Goal: Task Accomplishment & Management: Use online tool/utility

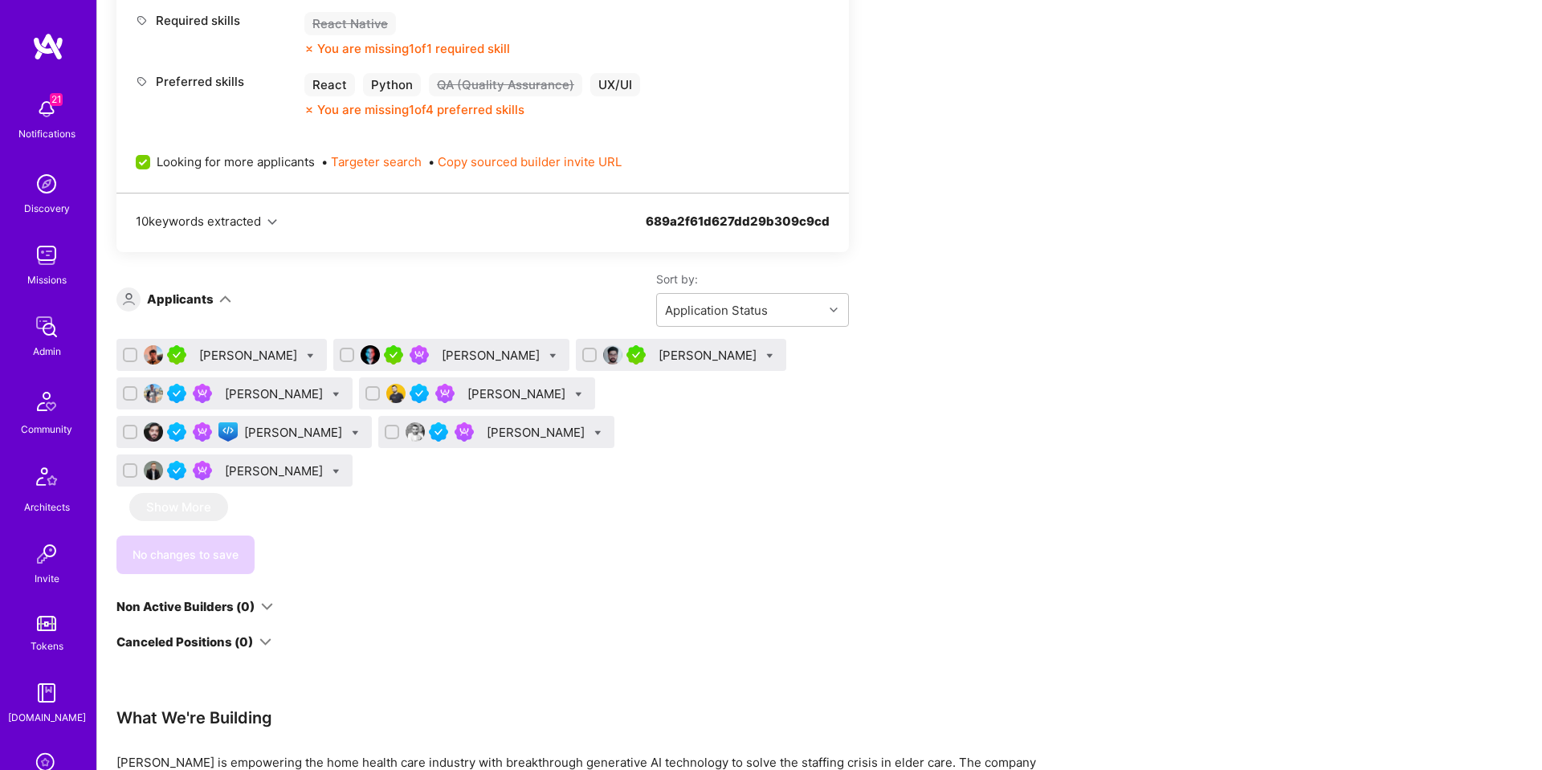
scroll to position [840, 0]
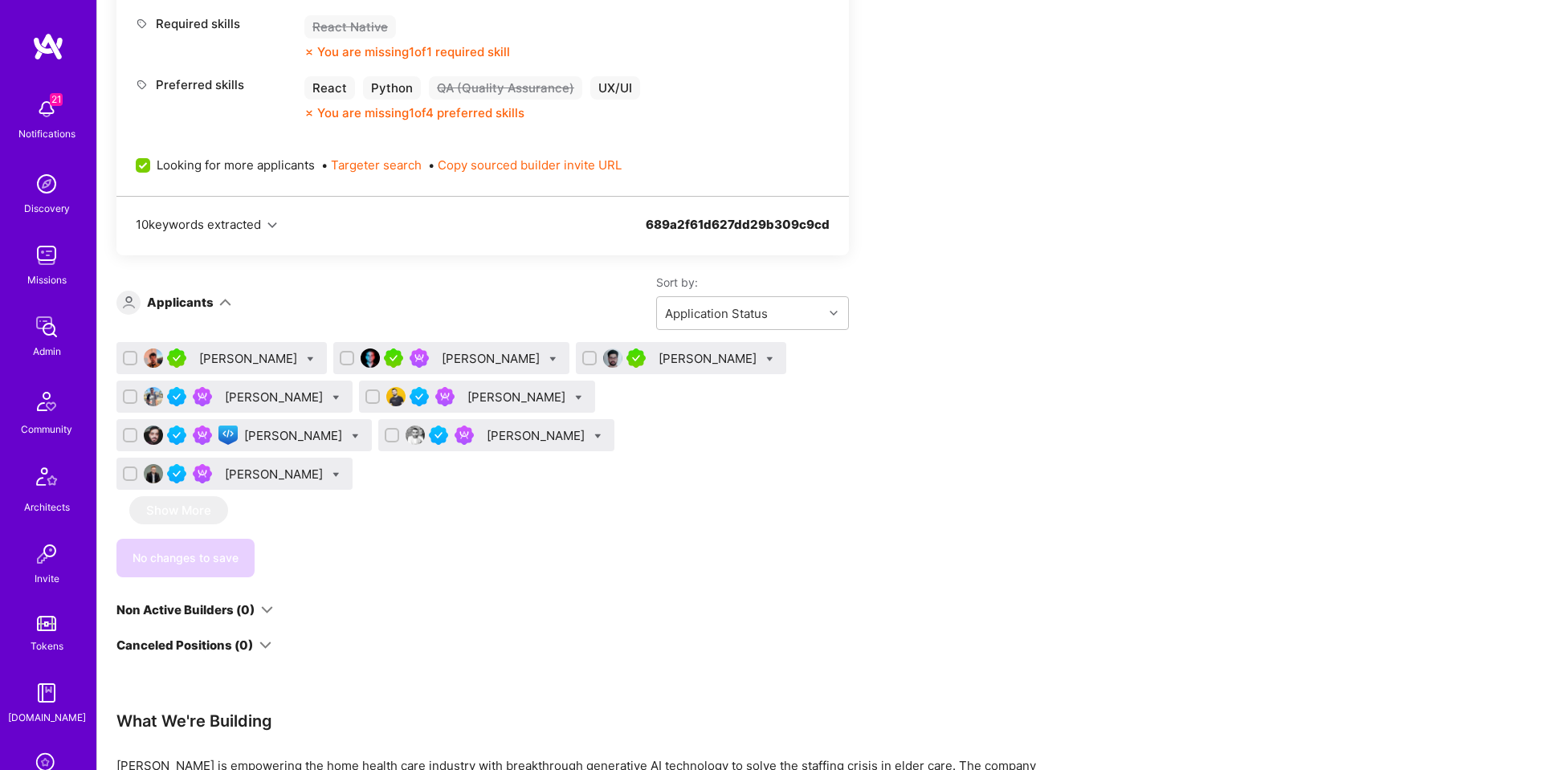
click at [345, 427] on div "Raed Ali" at bounding box center [294, 435] width 101 height 17
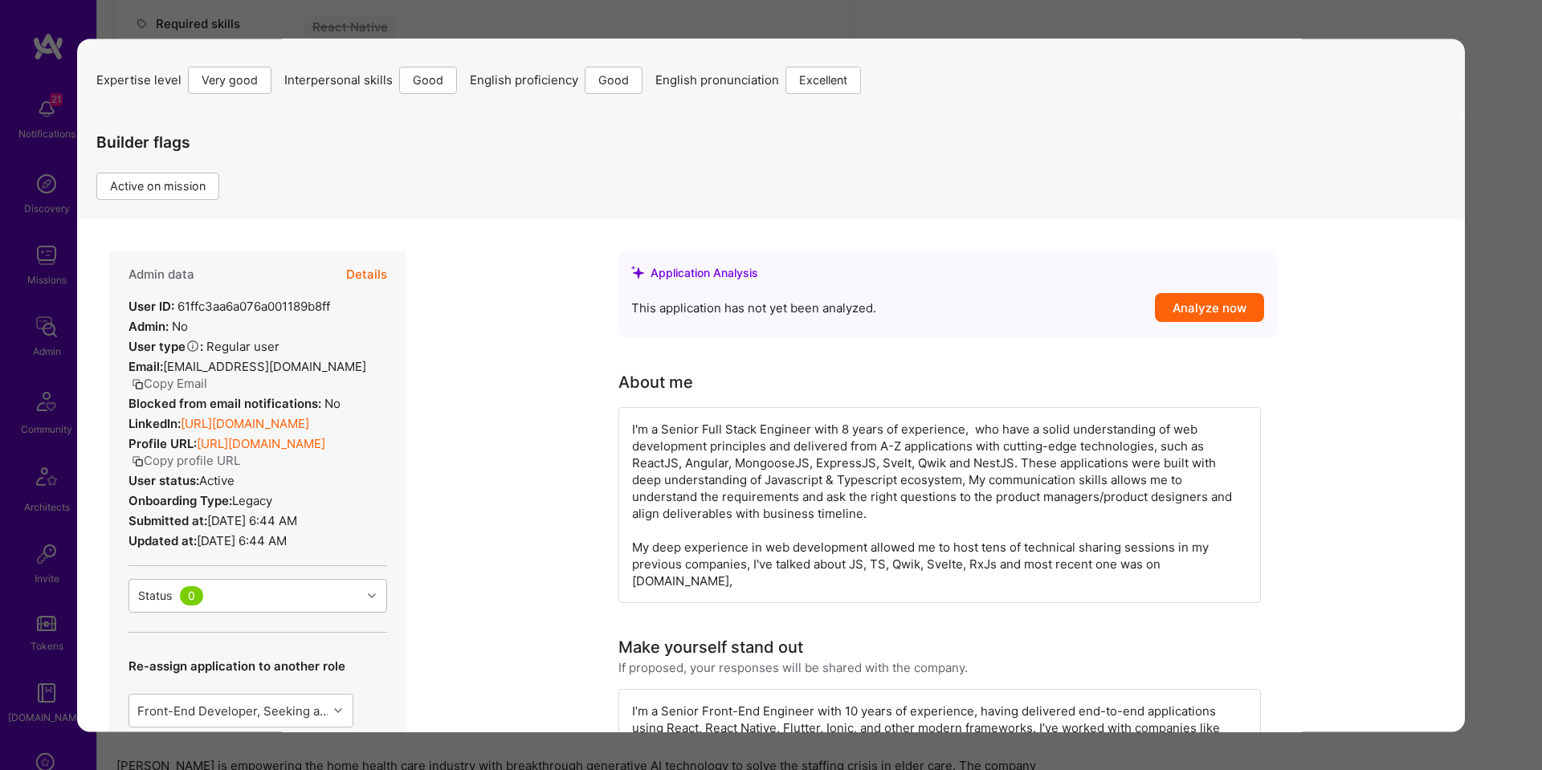
scroll to position [156, 0]
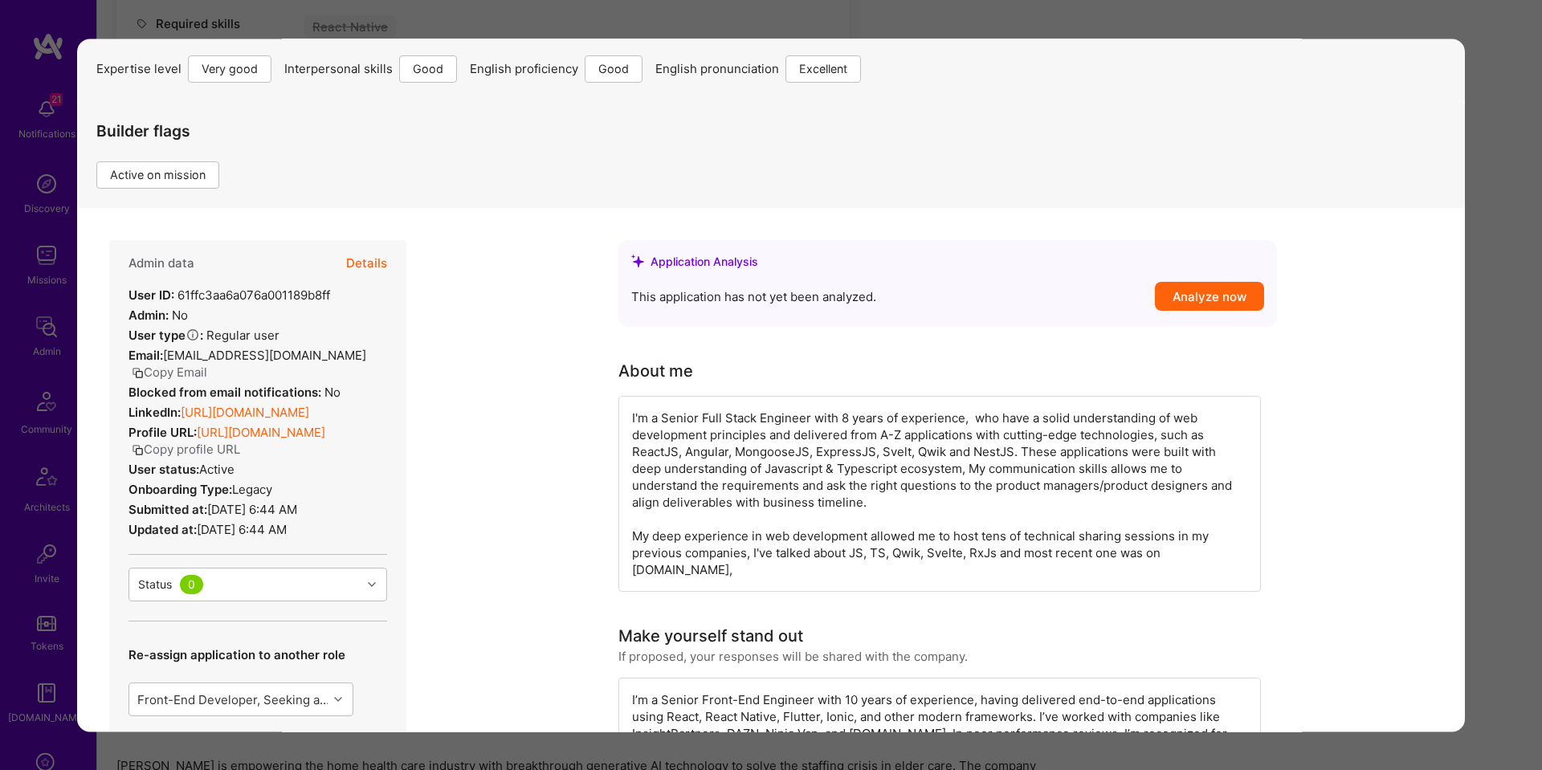
click at [378, 264] on button "Details" at bounding box center [366, 263] width 41 height 47
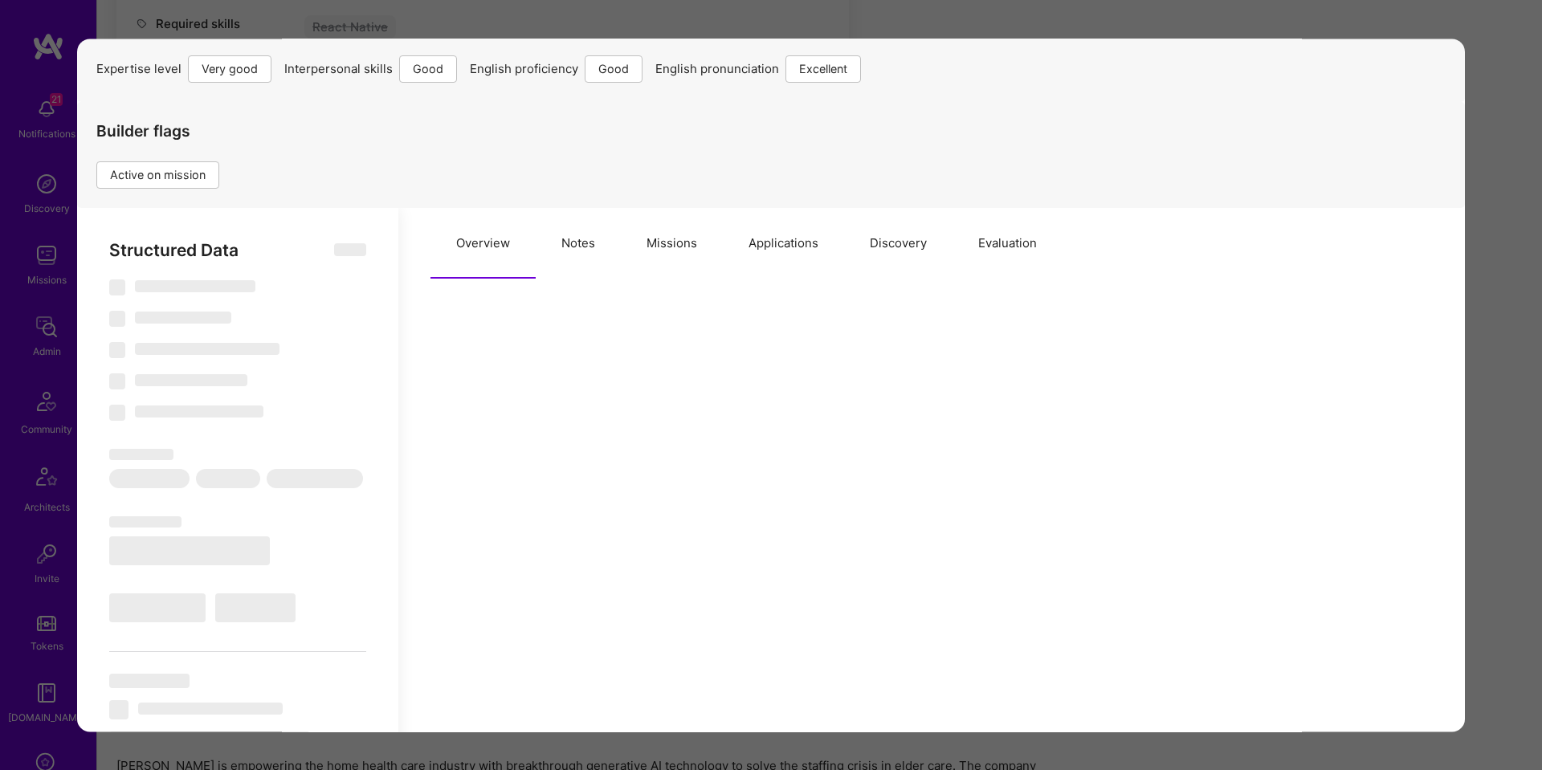
click at [593, 247] on button "Notes" at bounding box center [578, 243] width 85 height 71
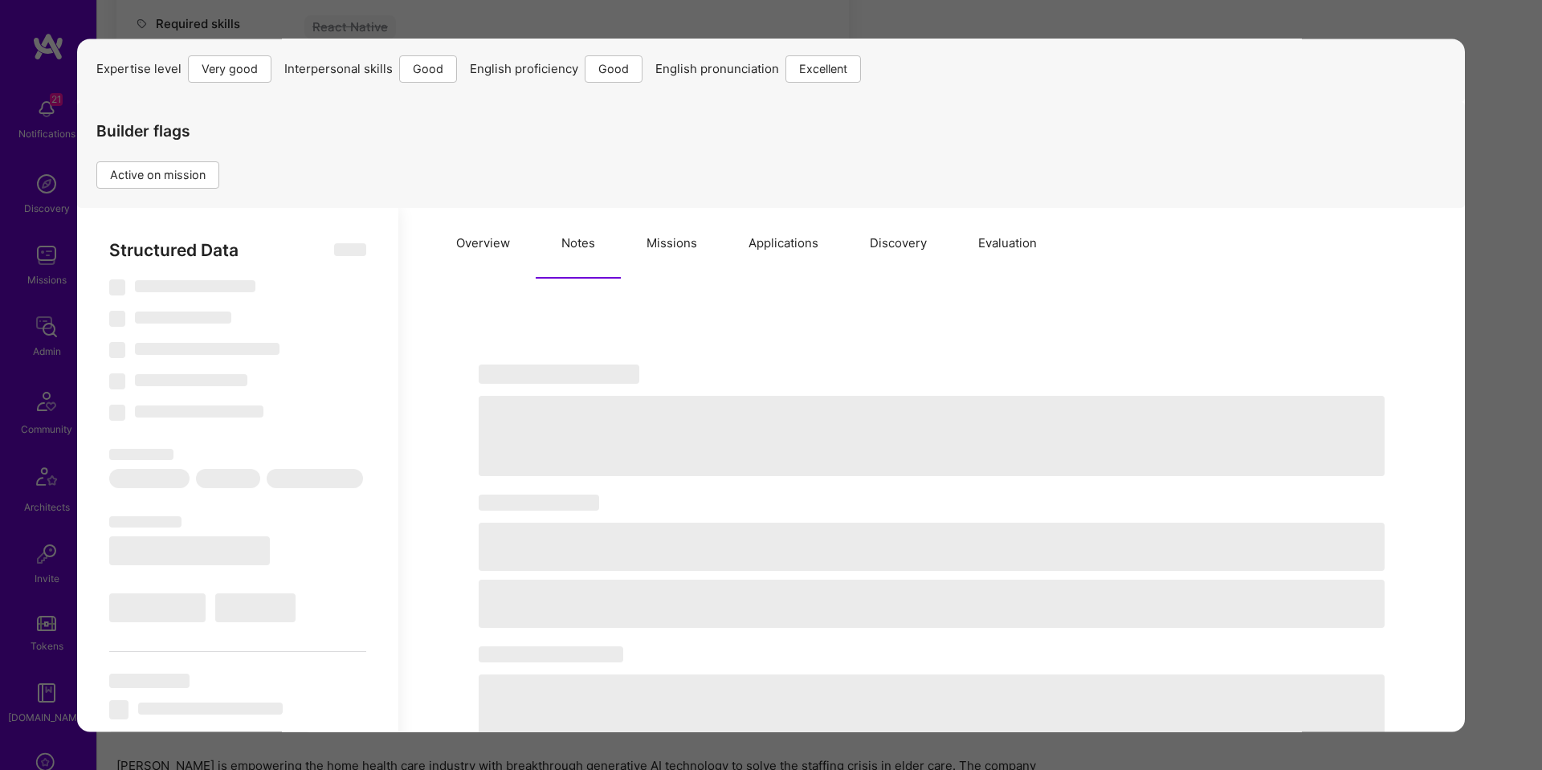
click at [647, 247] on button "Missions" at bounding box center [672, 243] width 102 height 71
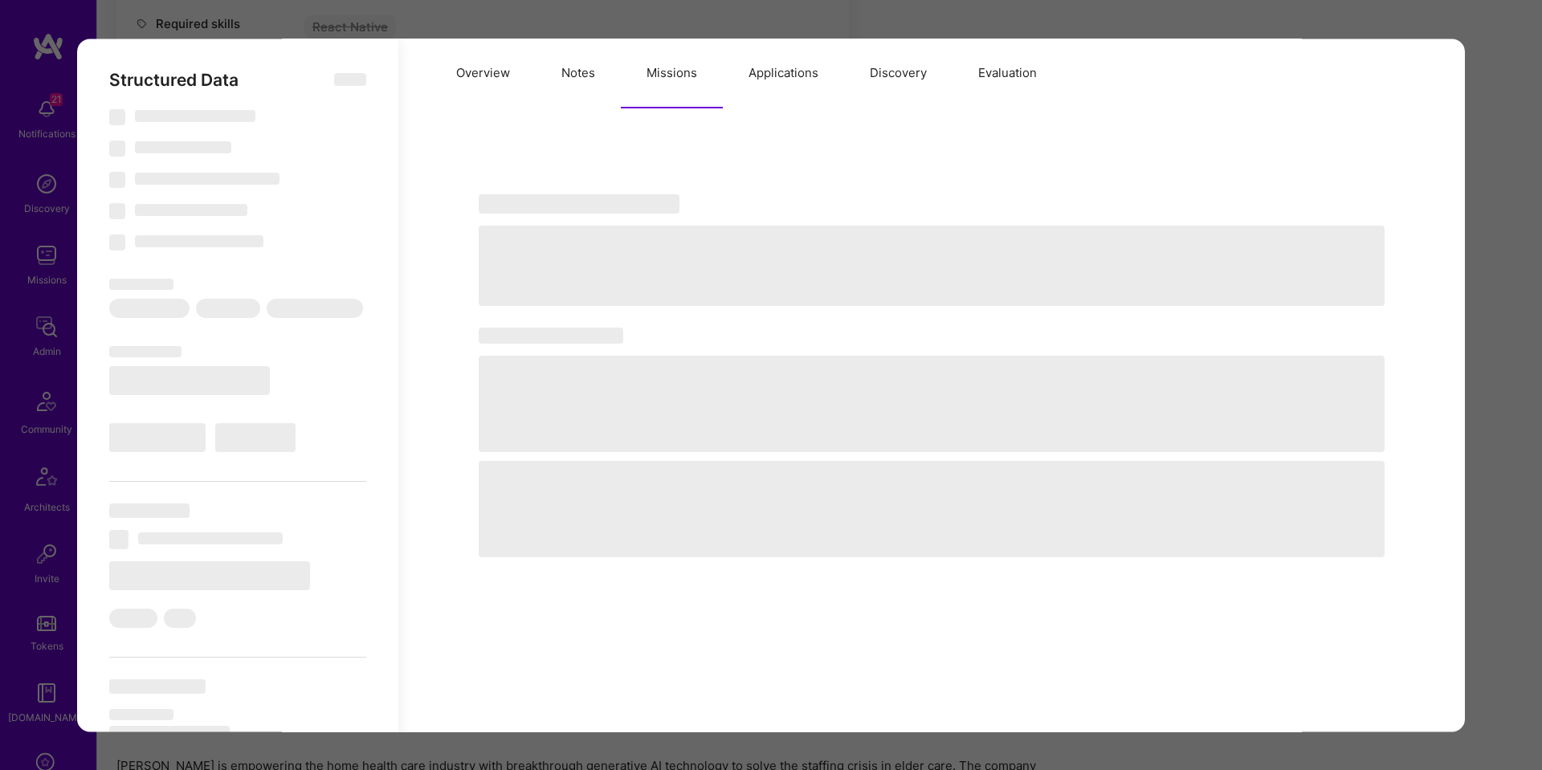
scroll to position [342, 0]
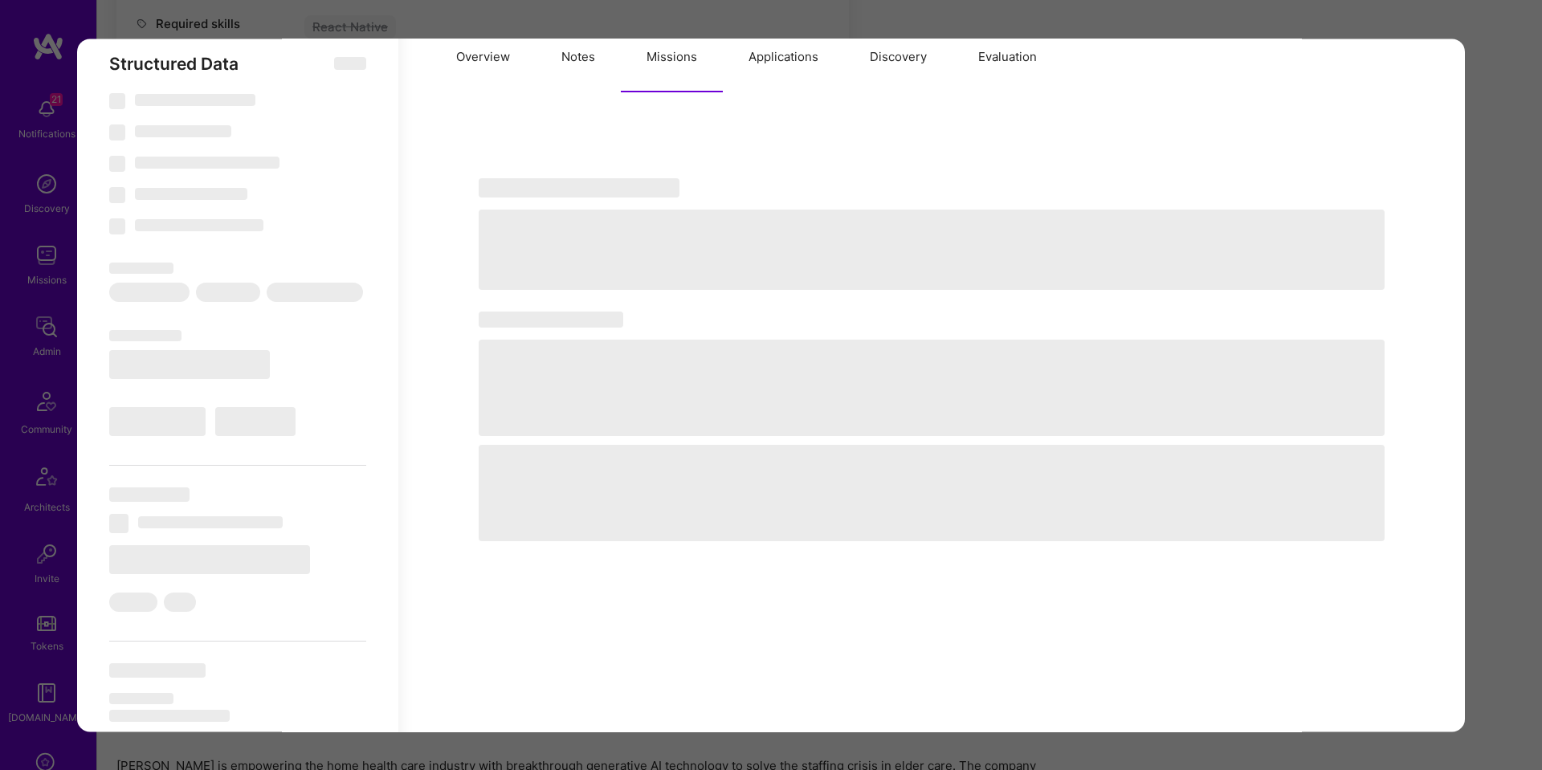
select select "Right Now"
select select "5"
select select "4"
select select "6"
select select "7"
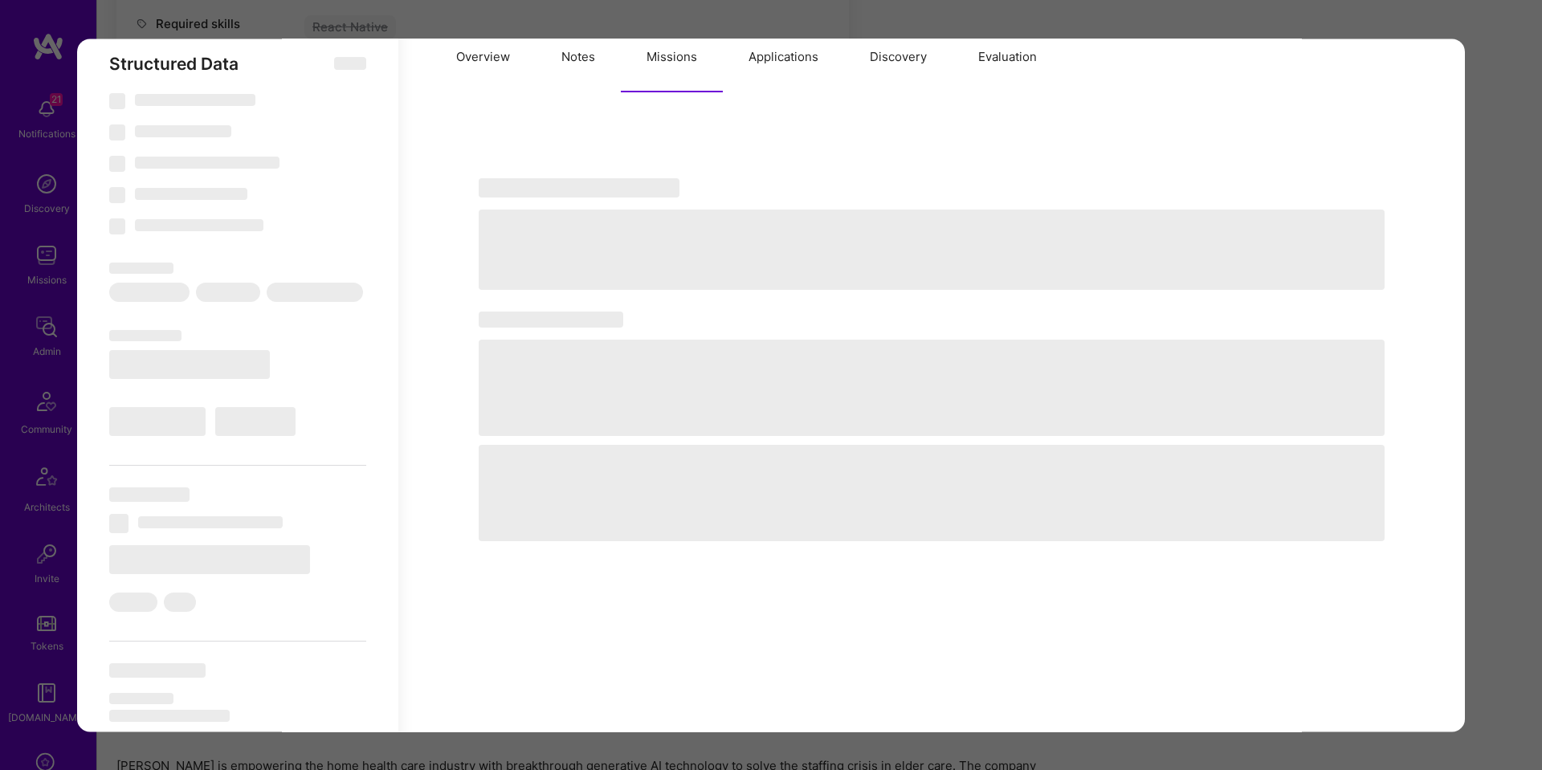
select select "IL"
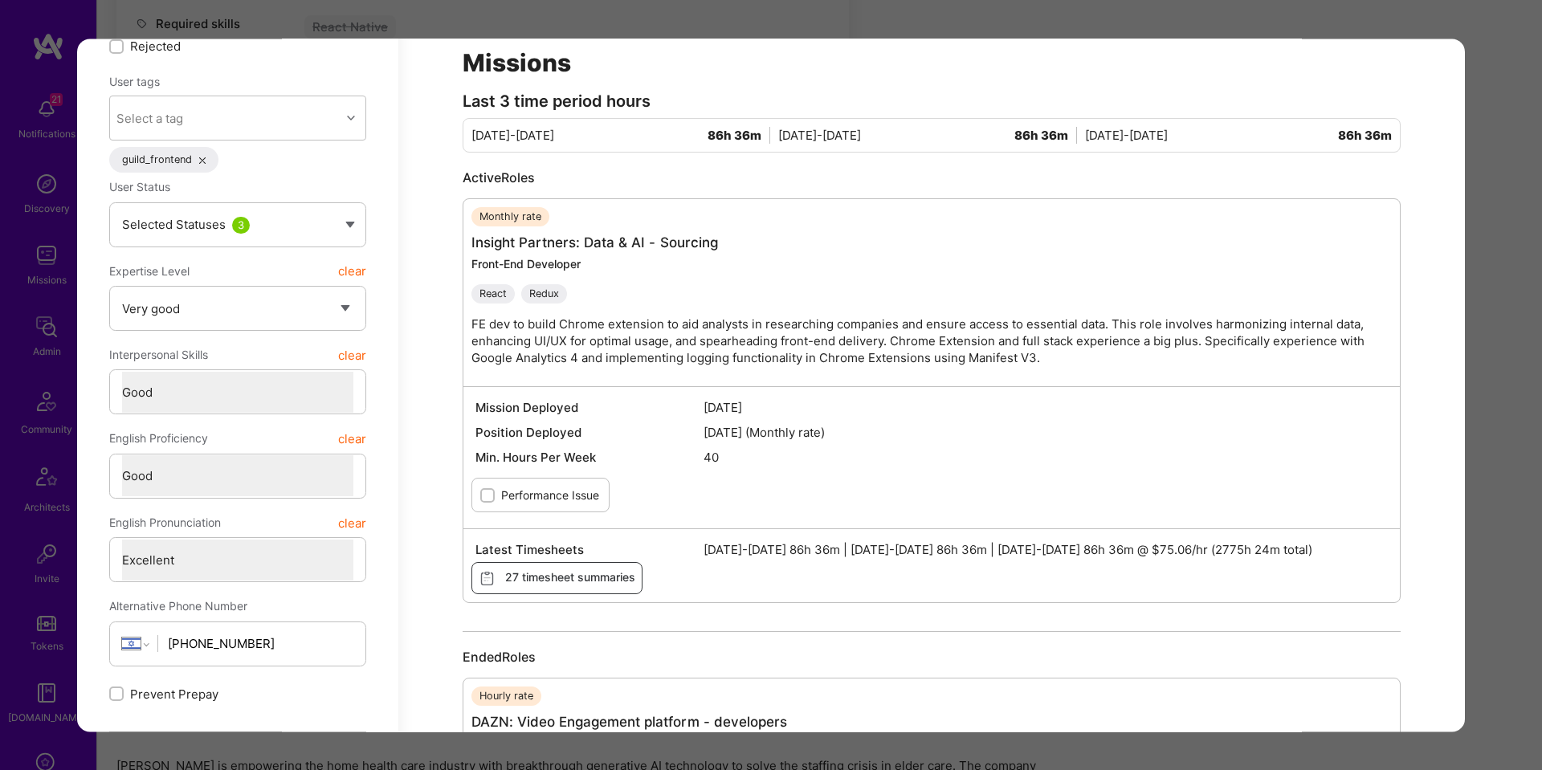
scroll to position [468, 0]
drag, startPoint x: 1503, startPoint y: 271, endPoint x: 1477, endPoint y: 272, distance: 26.5
click at [1503, 271] on div "Application 6 of 8 Builder Missing Requirements Required Location See locations…" at bounding box center [771, 385] width 1542 height 770
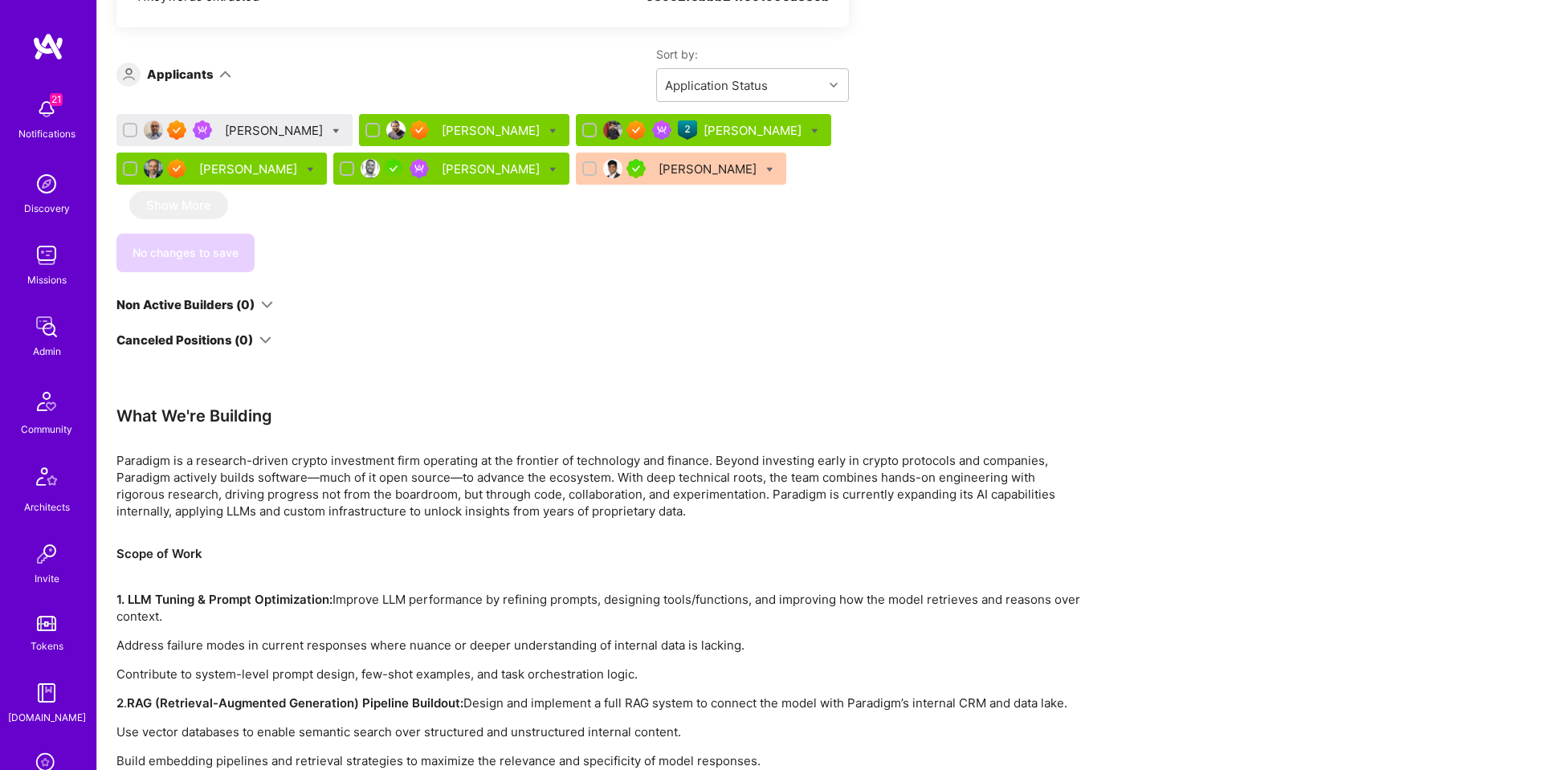
scroll to position [1134, 0]
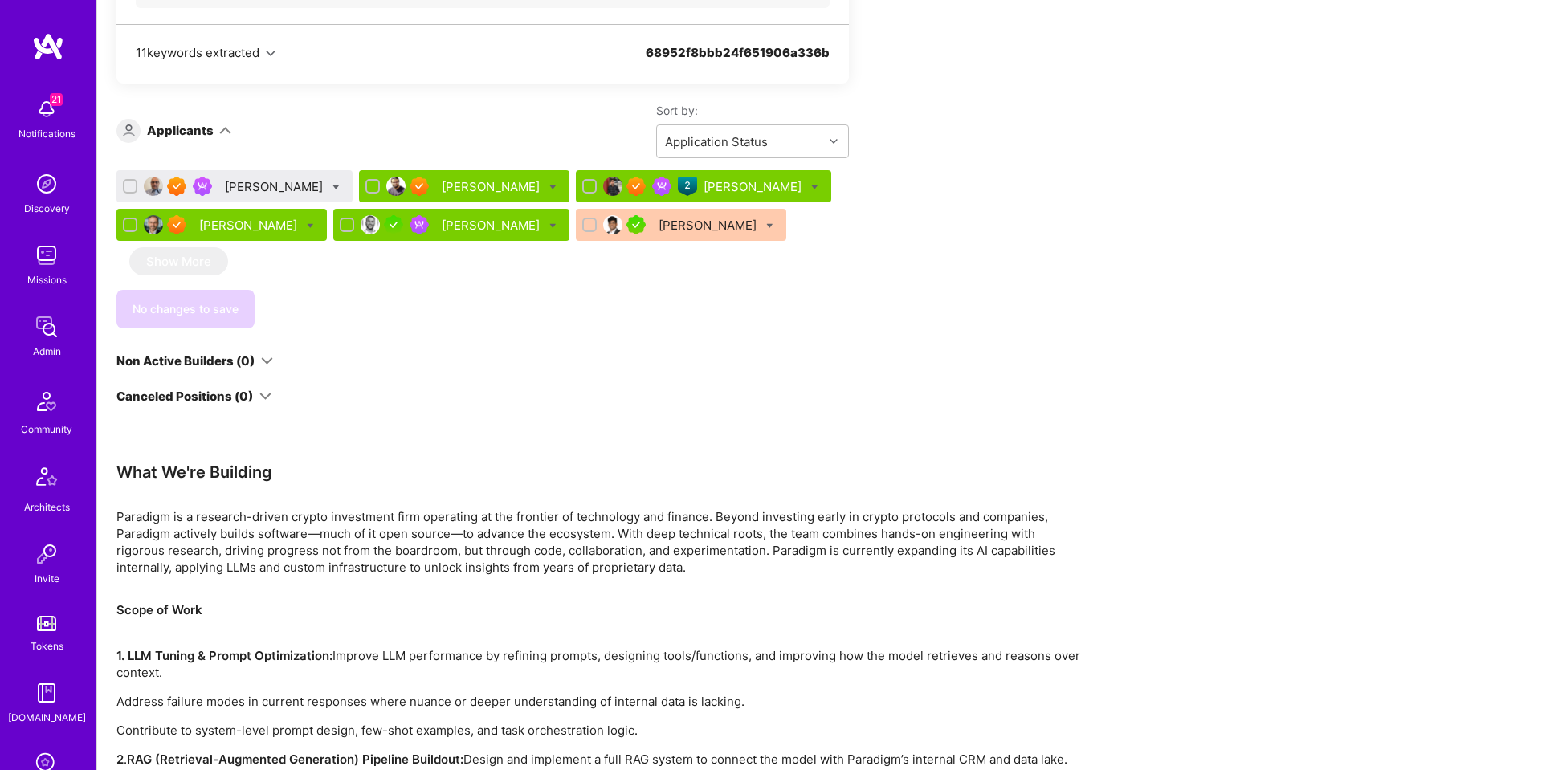
click at [237, 222] on div "Siavash Fahimi" at bounding box center [249, 225] width 101 height 17
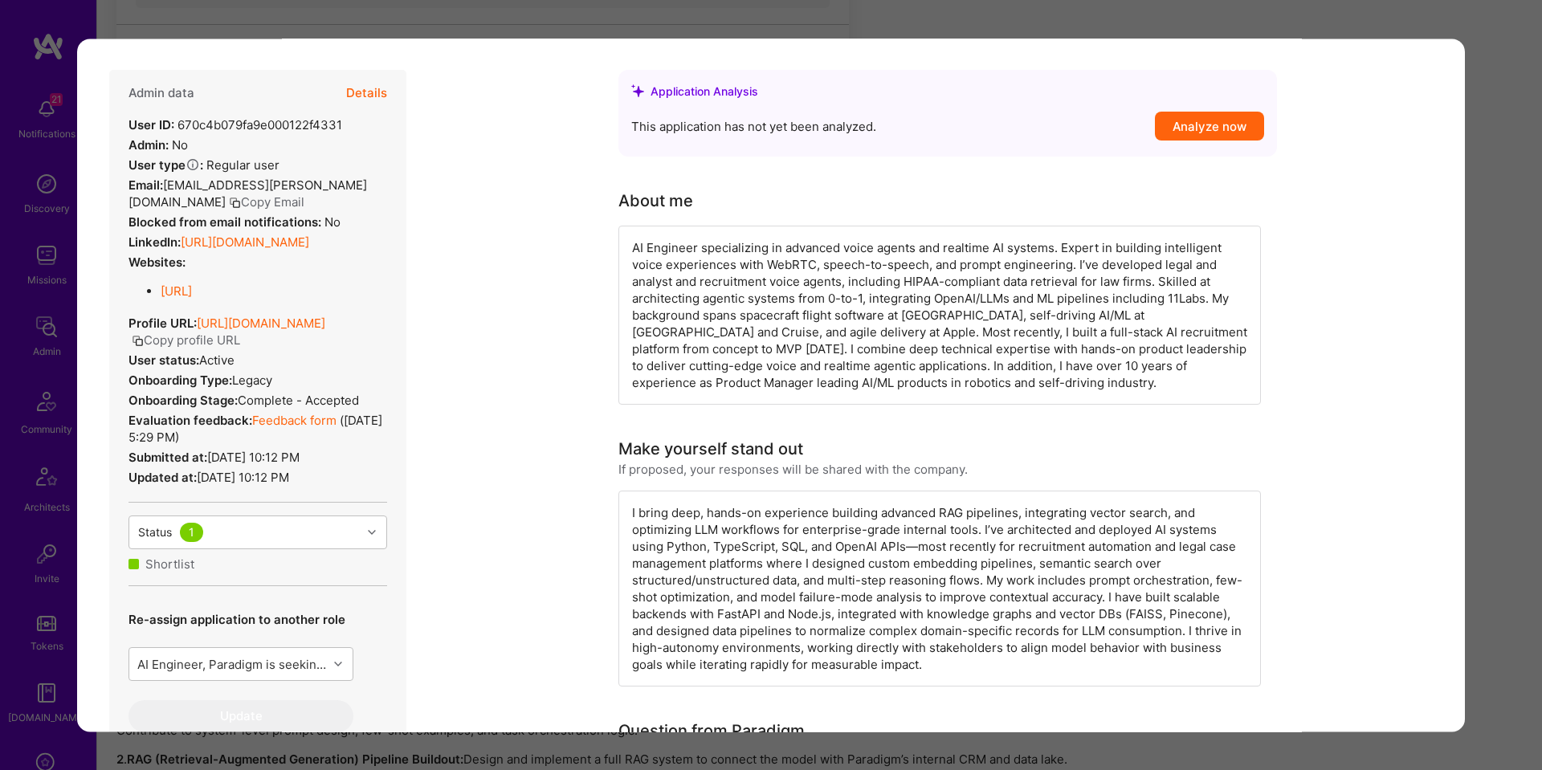
scroll to position [120, 0]
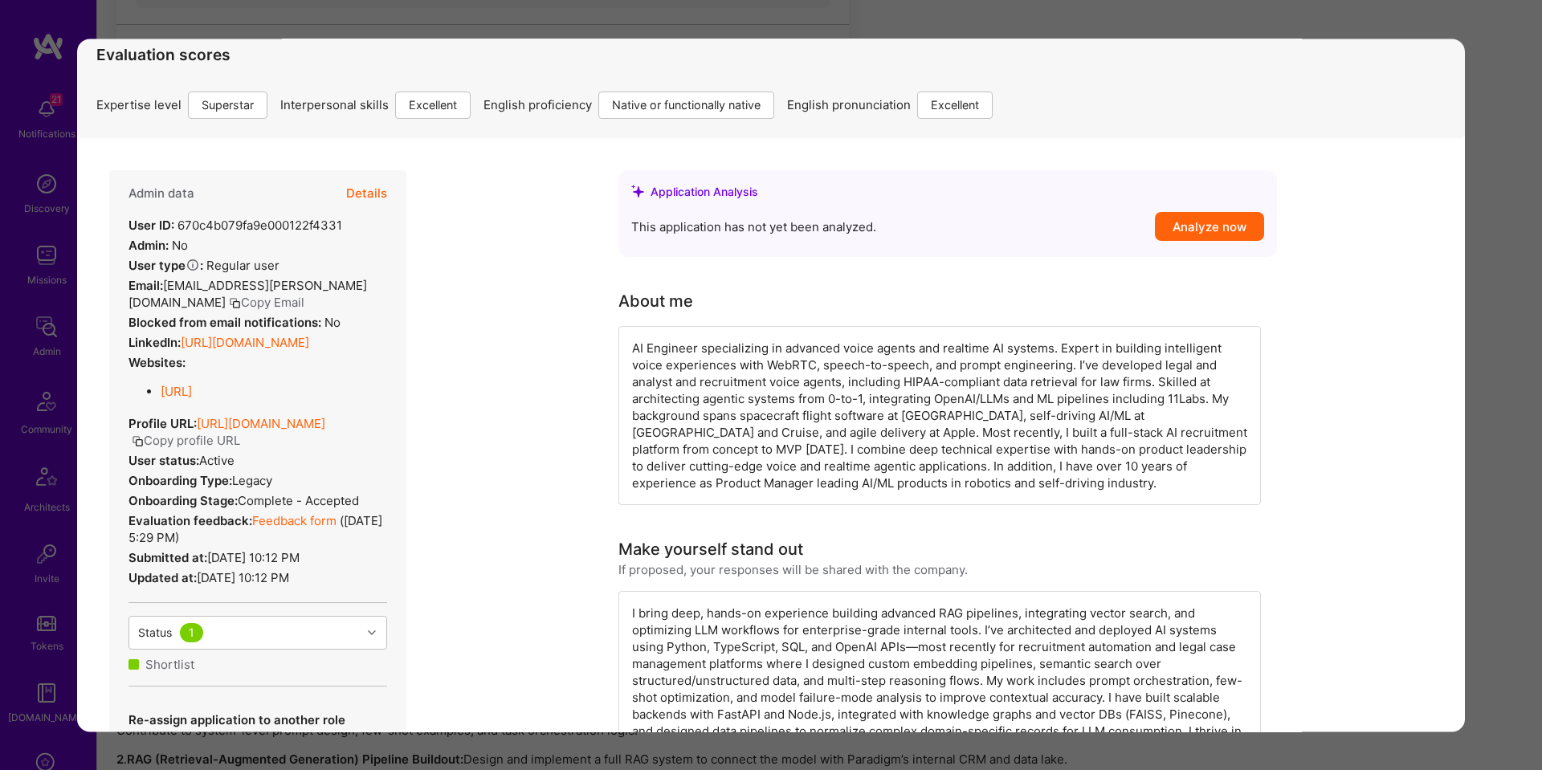
drag, startPoint x: 381, startPoint y: 198, endPoint x: 442, endPoint y: 259, distance: 86.9
click at [380, 198] on button "Details" at bounding box center [366, 193] width 41 height 47
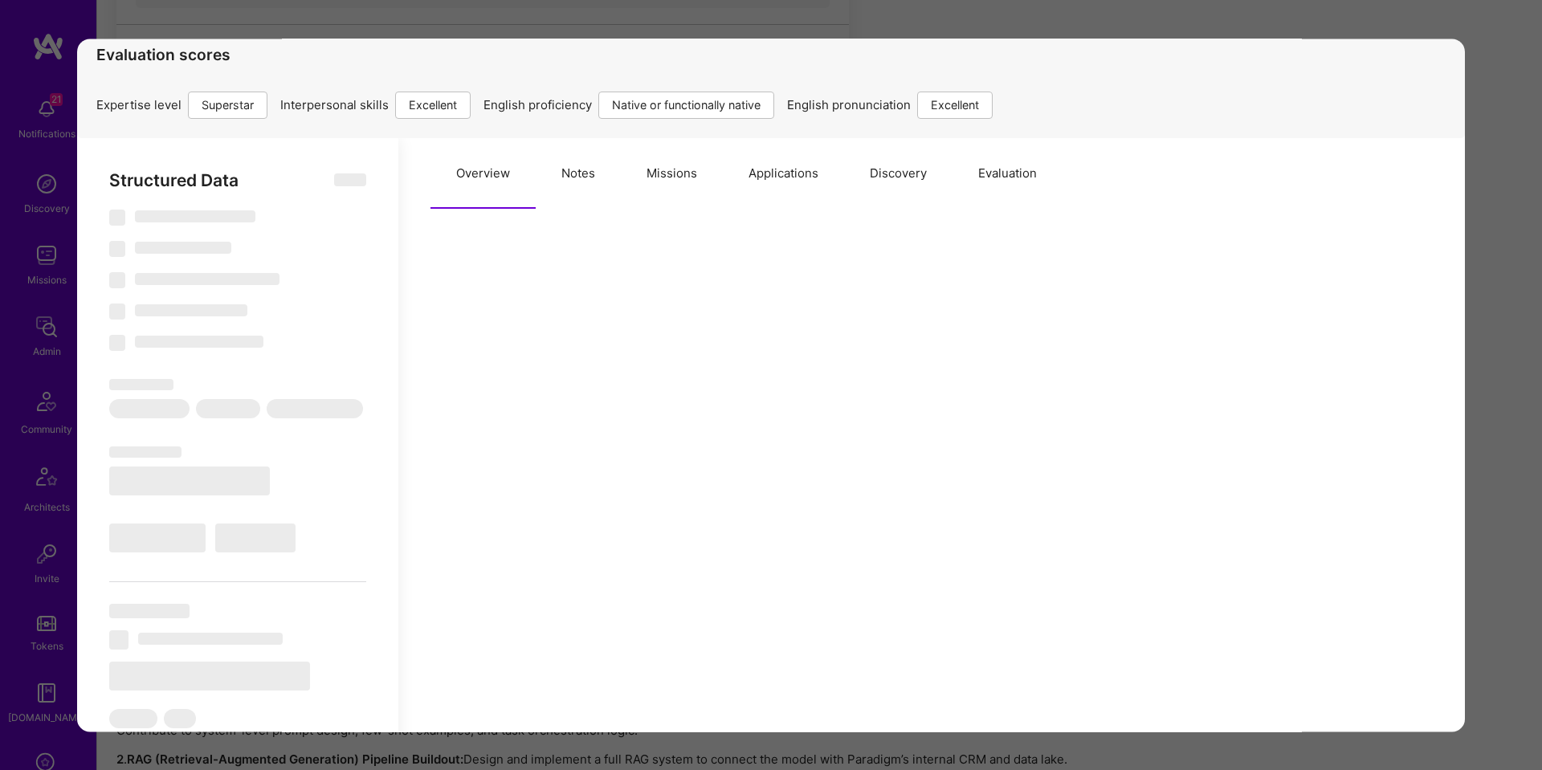
click at [986, 177] on button "Evaluation" at bounding box center [1007, 173] width 110 height 71
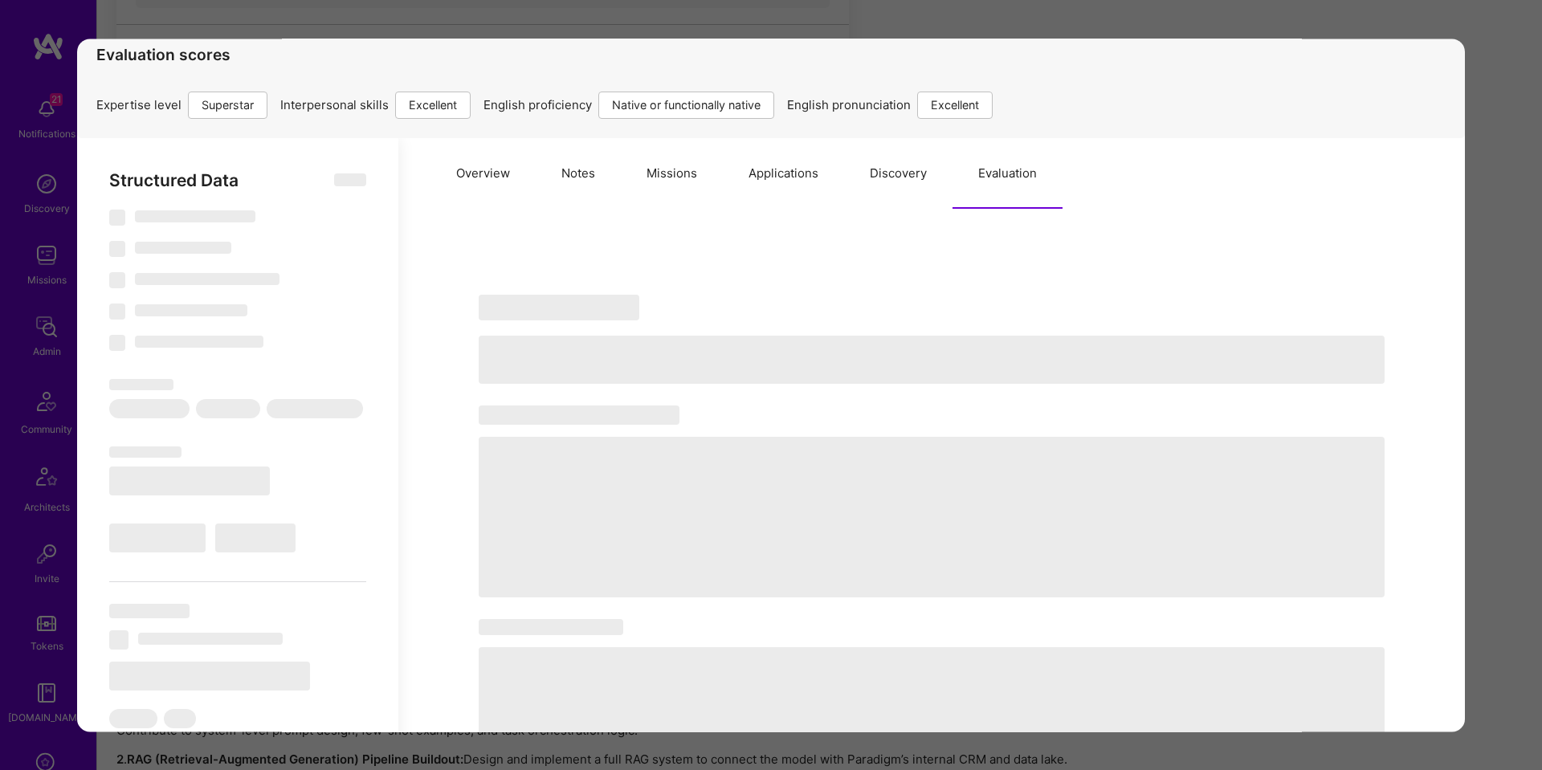
select select "Right Now"
select select "7"
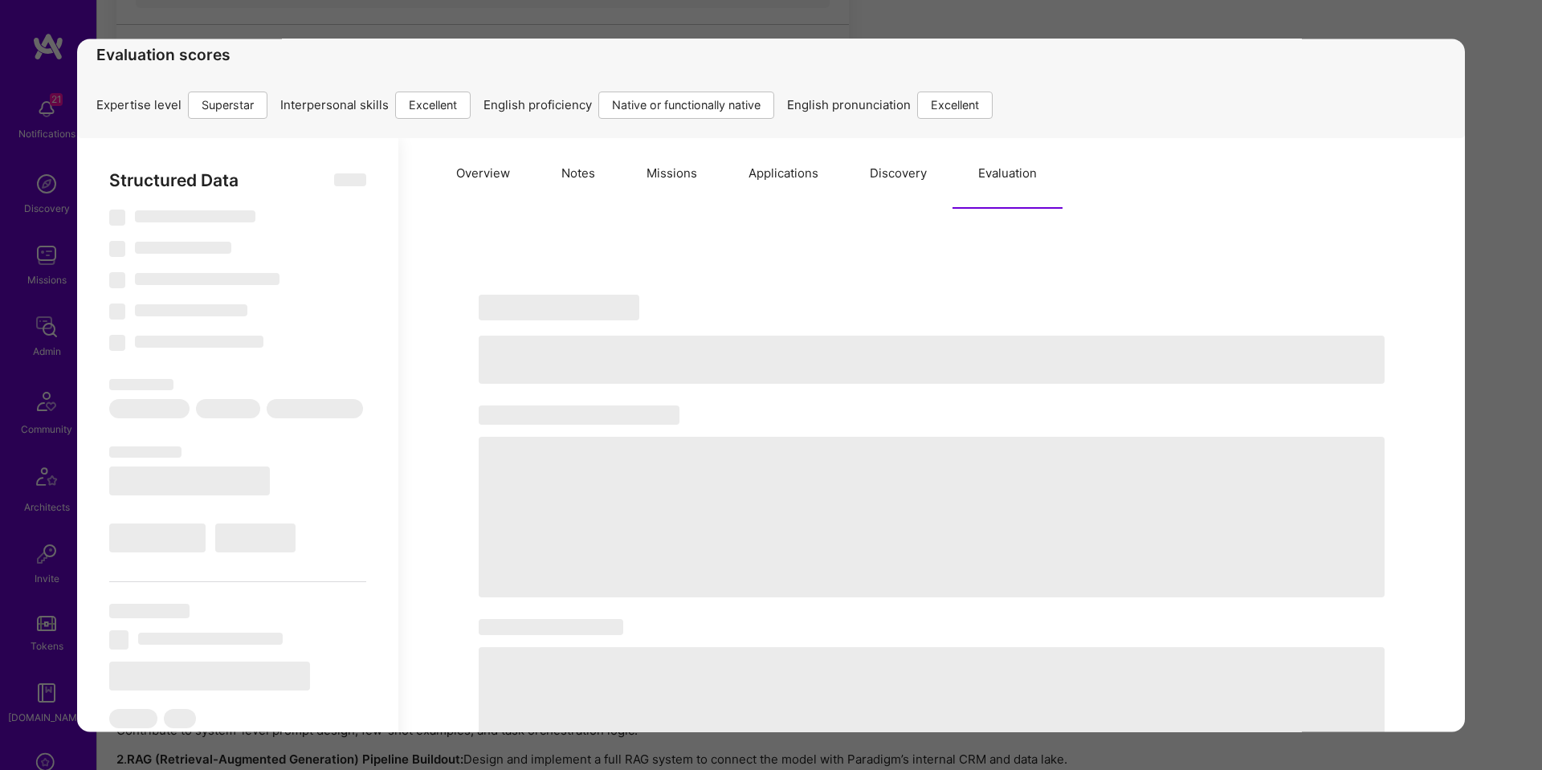
select select "US"
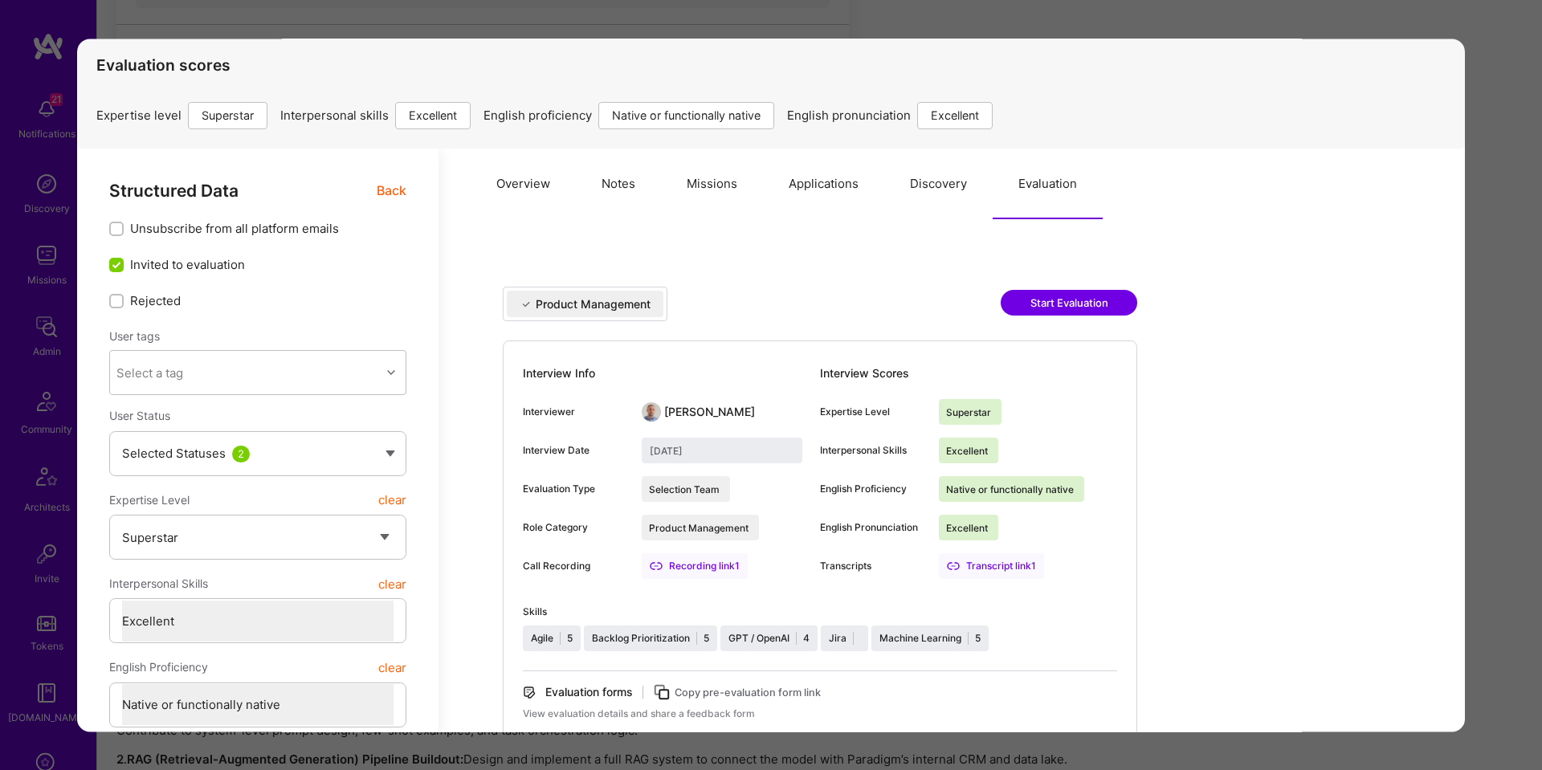
scroll to position [0, 0]
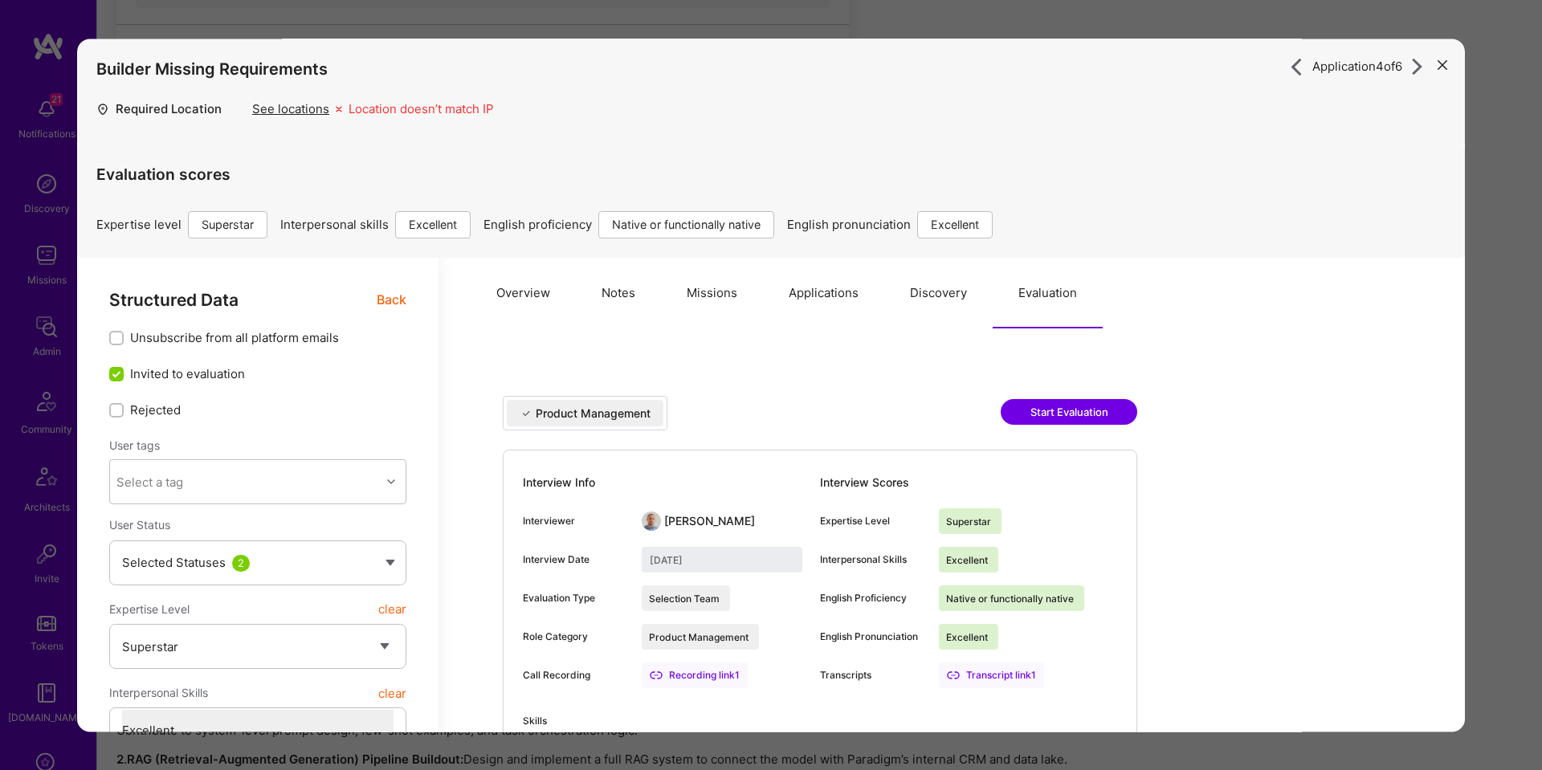
drag, startPoint x: 536, startPoint y: 296, endPoint x: 479, endPoint y: 297, distance: 56.2
click at [536, 296] on button "Overview" at bounding box center [523, 293] width 105 height 71
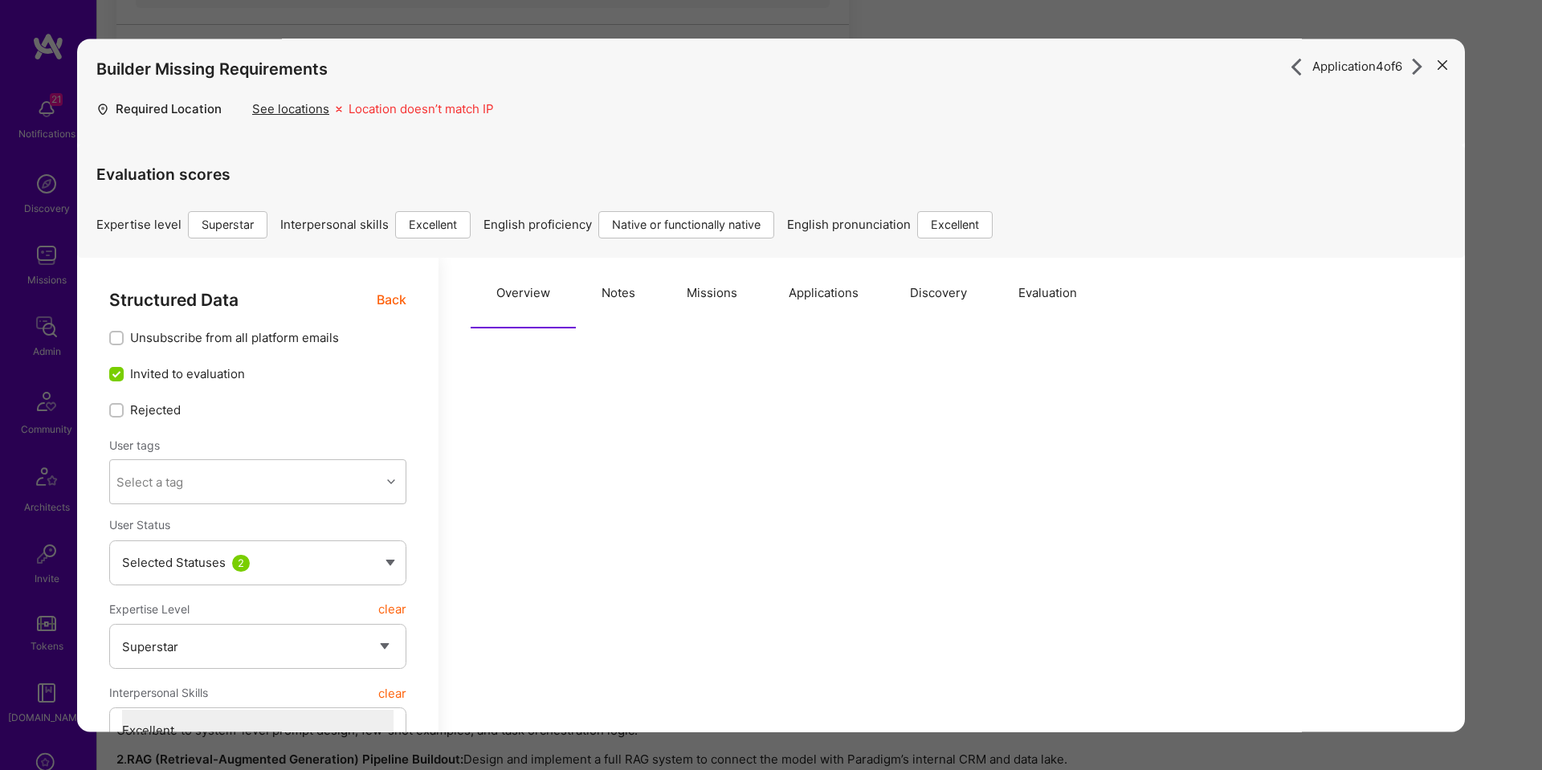
click at [361, 294] on div "Structured Data Back" at bounding box center [257, 300] width 297 height 20
click at [392, 297] on span "Back" at bounding box center [392, 300] width 30 height 20
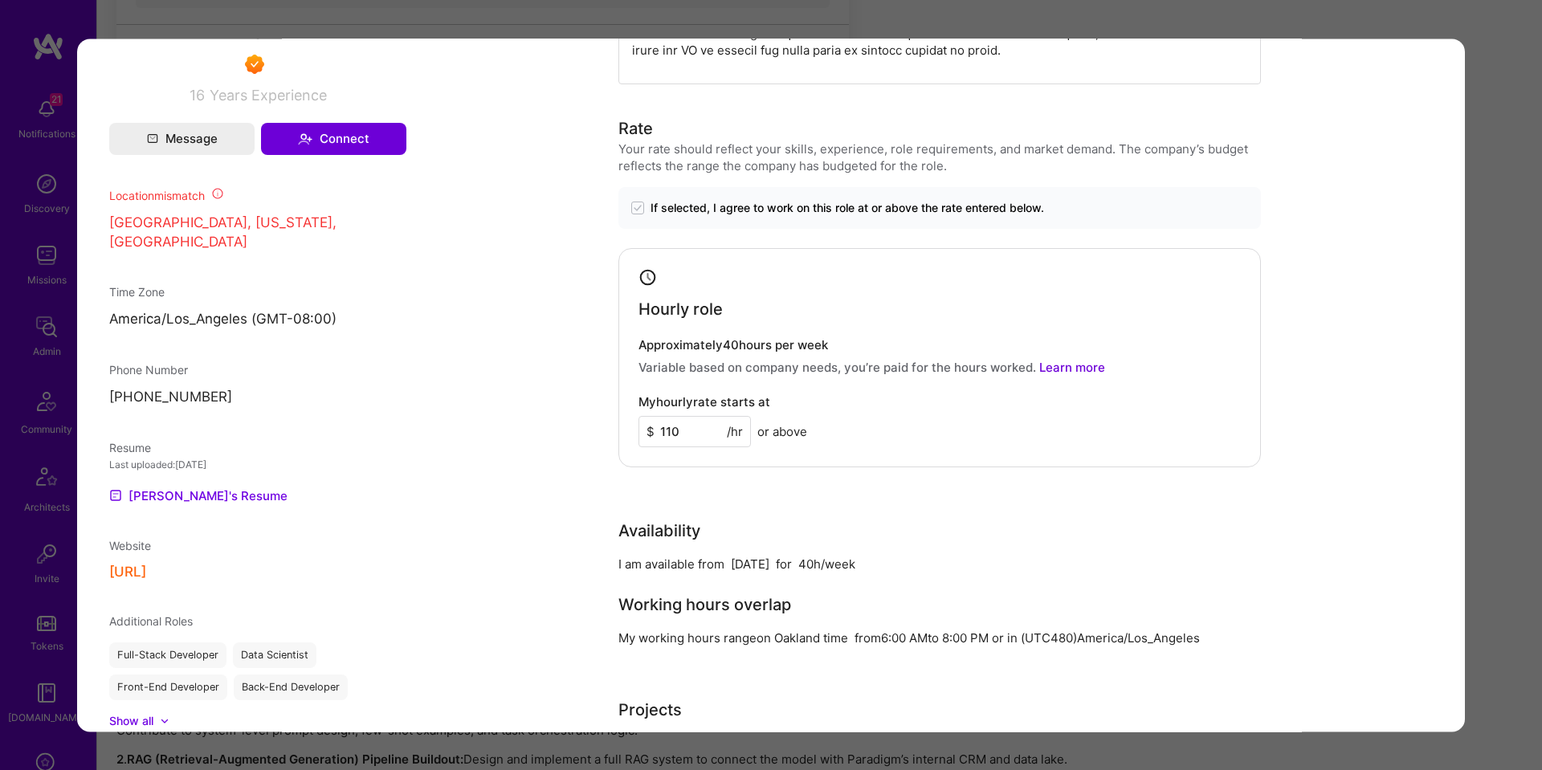
scroll to position [1535, 0]
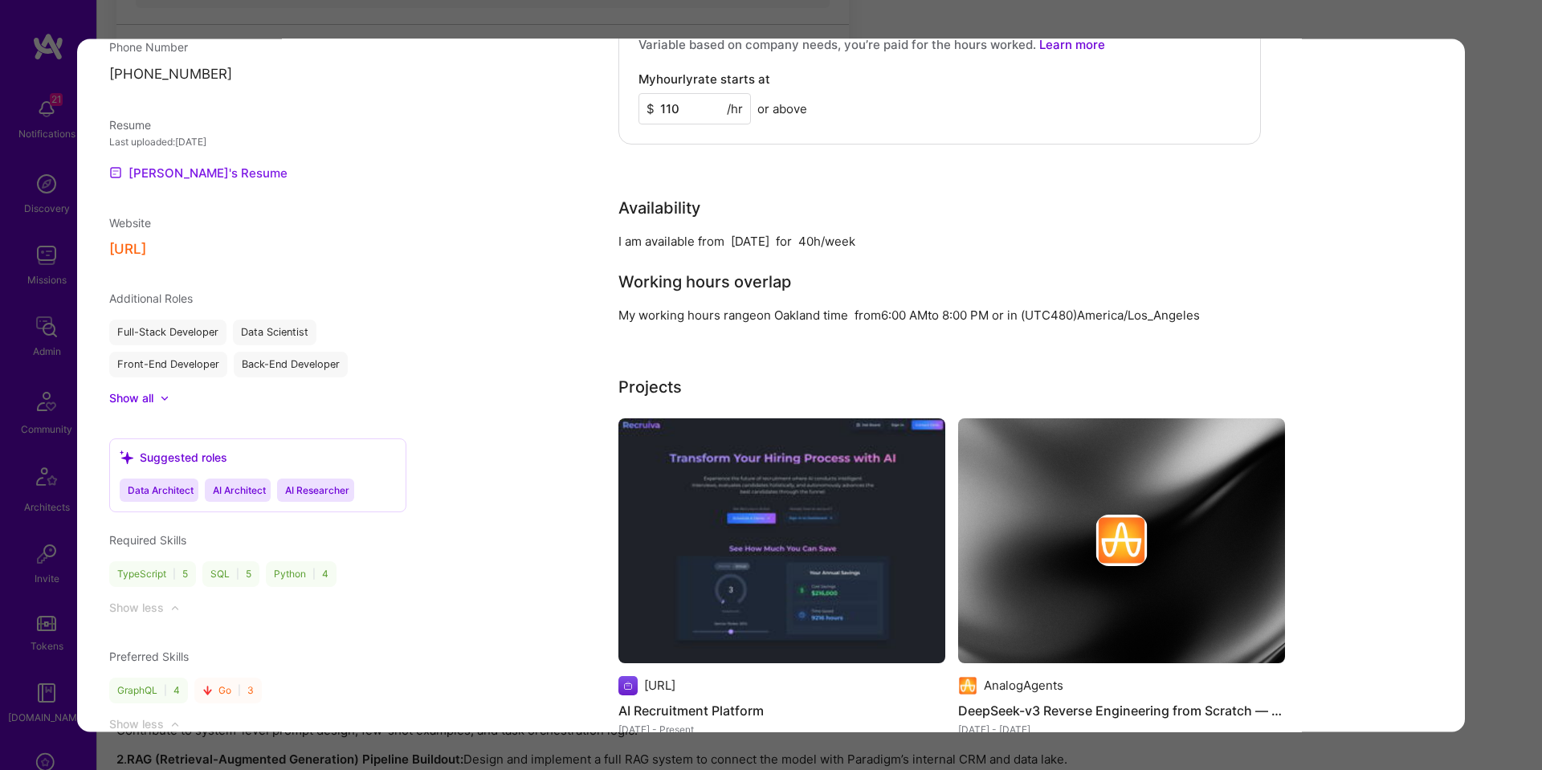
click at [155, 182] on link "Siavash's Resume" at bounding box center [198, 172] width 178 height 19
drag, startPoint x: 1449, startPoint y: 198, endPoint x: 1485, endPoint y: 198, distance: 36.9
click at [1498, 198] on div "Application 4 of 6 Builder Missing Requirements Required Location See locations…" at bounding box center [771, 385] width 1542 height 770
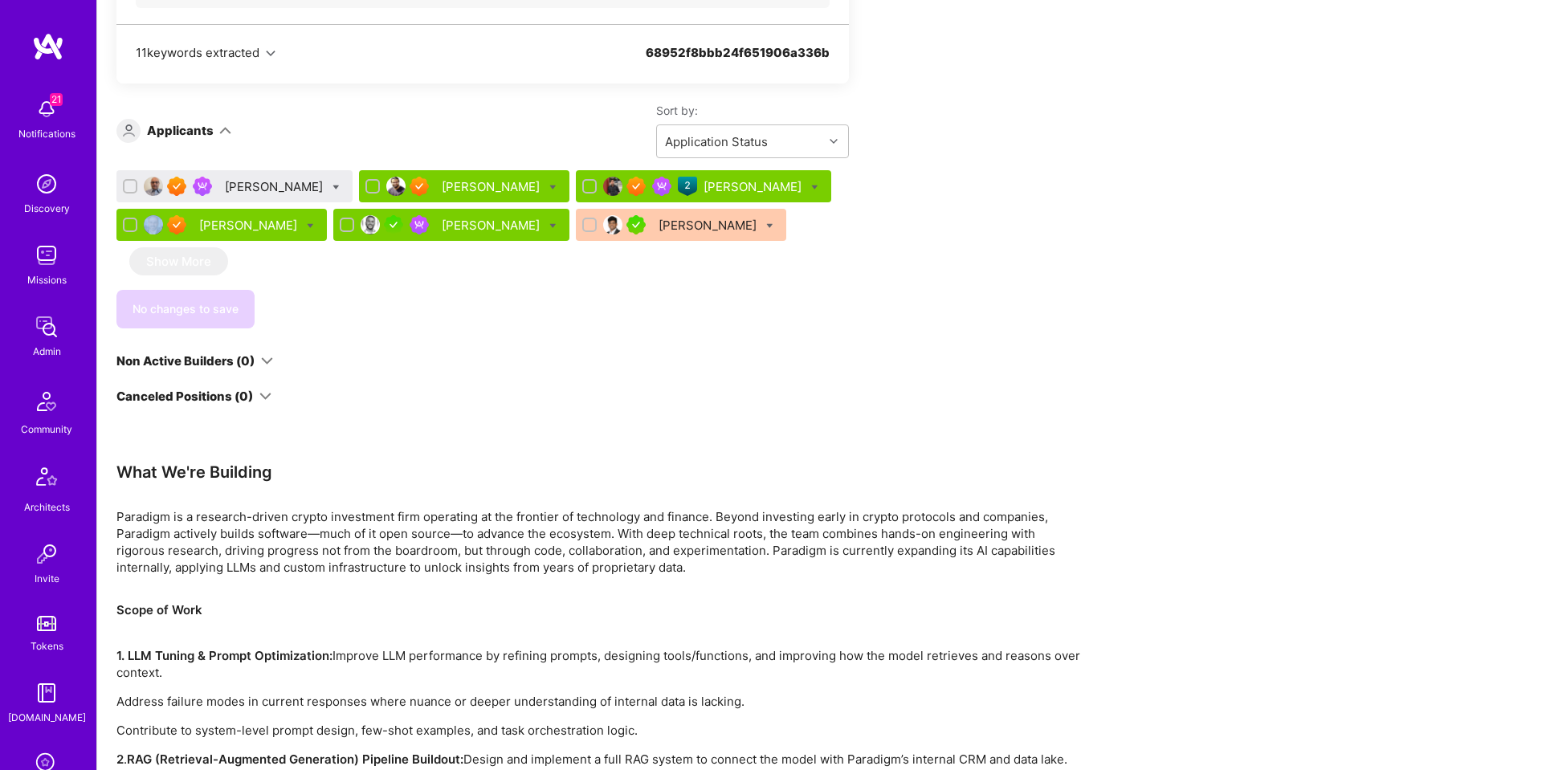
drag, startPoint x: 1498, startPoint y: 198, endPoint x: 1489, endPoint y: 199, distance: 8.9
click at [1498, 198] on div "Apply for a Mission Role We’re actively looking for builders. This is the best …" at bounding box center [819, 260] width 1445 height 2092
click at [332, 186] on icon at bounding box center [335, 187] width 7 height 7
checkbox input "true"
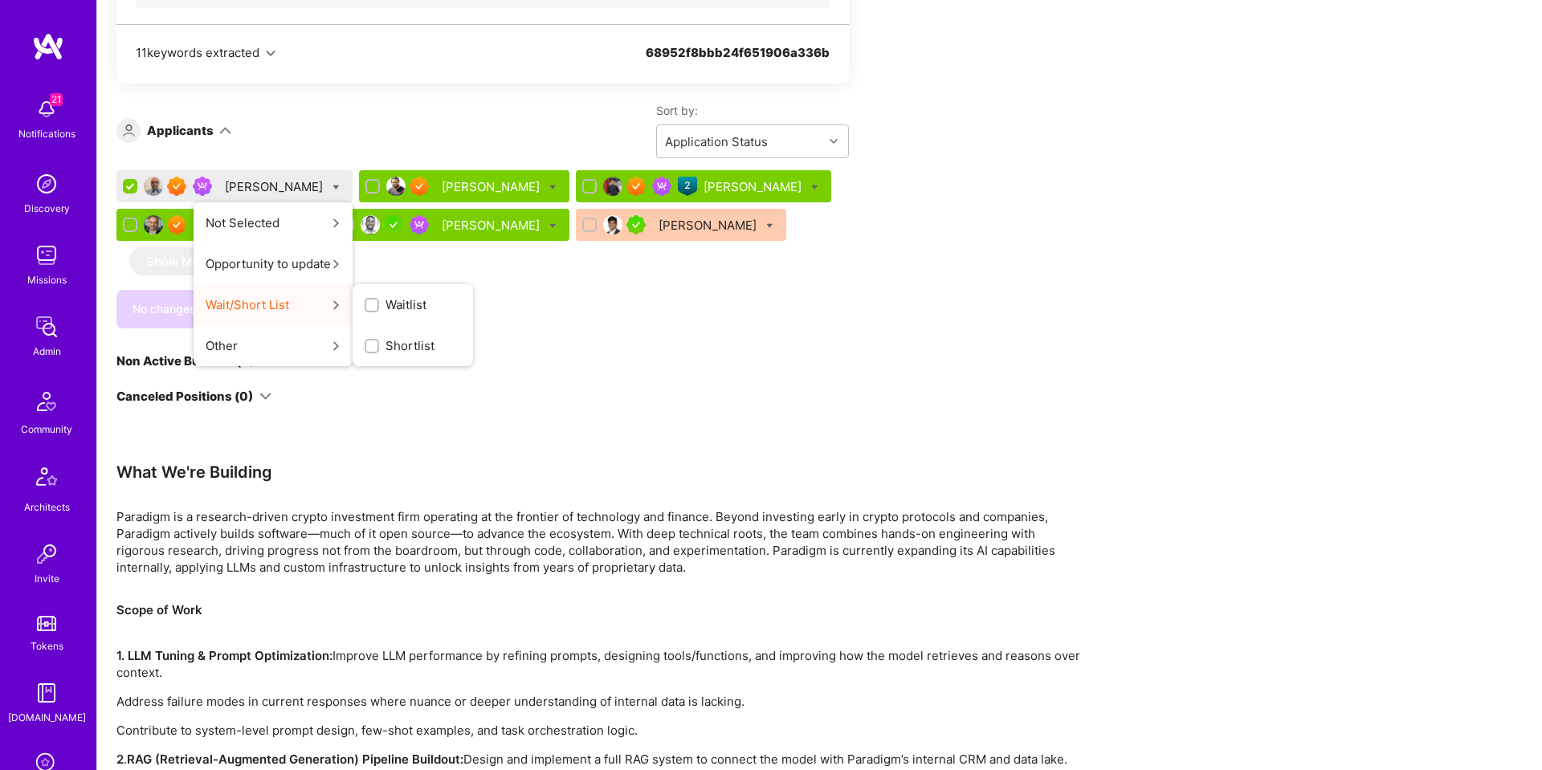
click at [365, 296] on label "Waitlist" at bounding box center [396, 304] width 62 height 17
click at [368, 300] on input "Waitlist" at bounding box center [373, 305] width 11 height 11
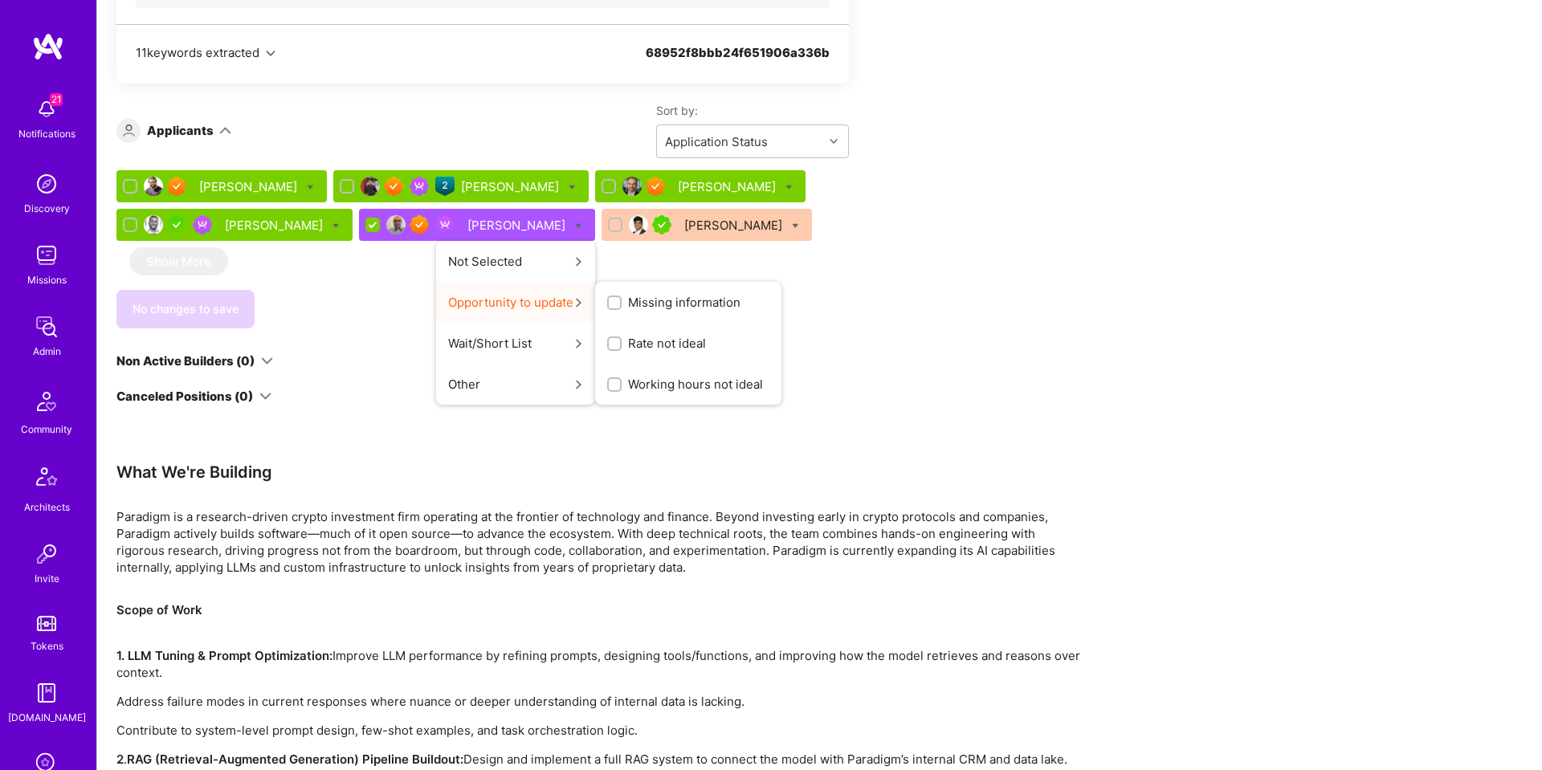
click at [475, 291] on button "Opportunity to update Missing information Rate not ideal Working hours not ideal" at bounding box center [515, 302] width 159 height 41
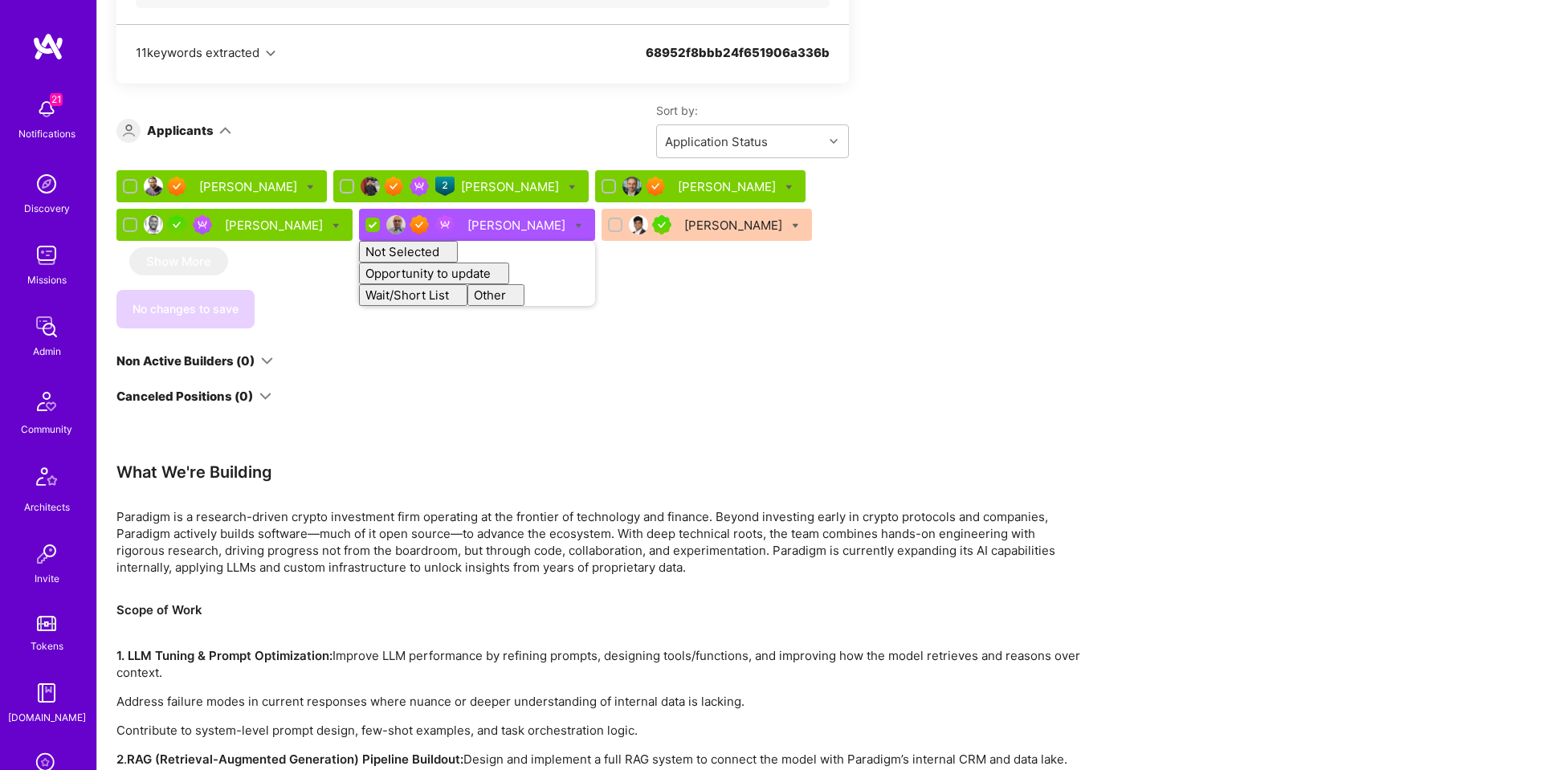
checkbox input "false"
click at [369, 287] on div "Luve Singh Mohan Singh Siavash Fahimi Tamir Kedmi Pratik Biswas Not Selected No…" at bounding box center [482, 249] width 732 height 158
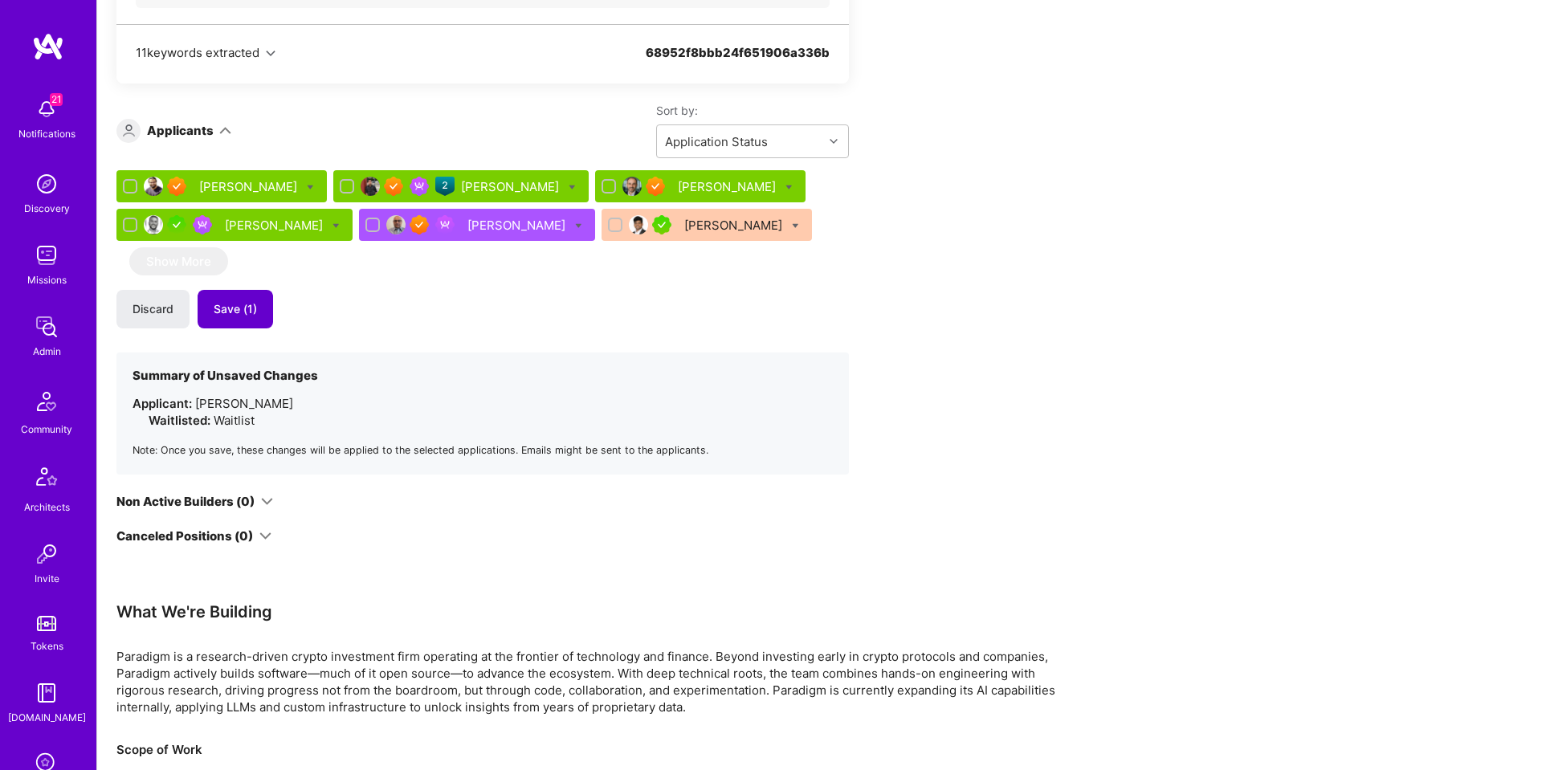
click at [263, 305] on button "Save (1)" at bounding box center [235, 309] width 75 height 39
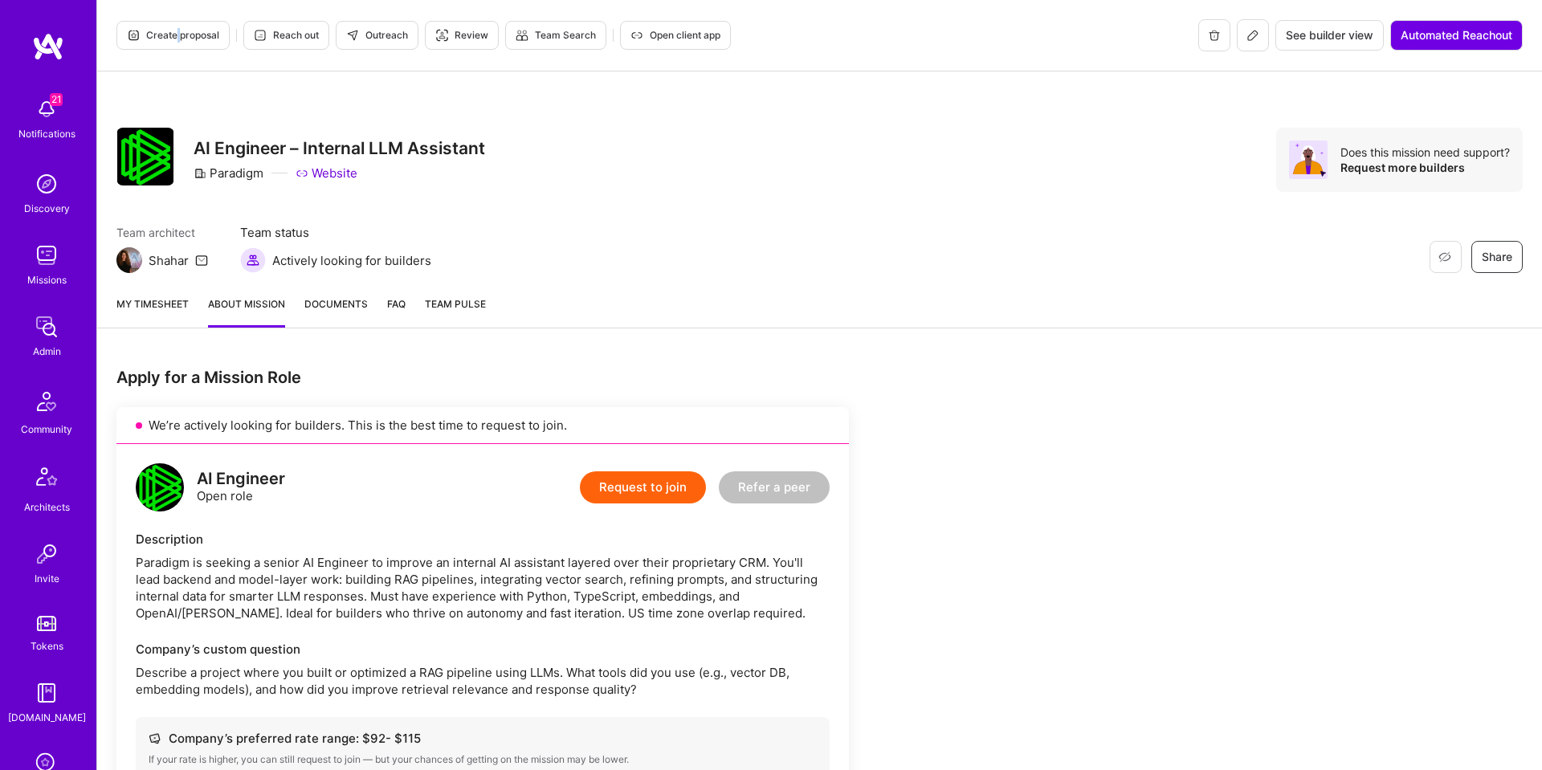
click at [160, 31] on span "Create proposal" at bounding box center [173, 35] width 92 height 14
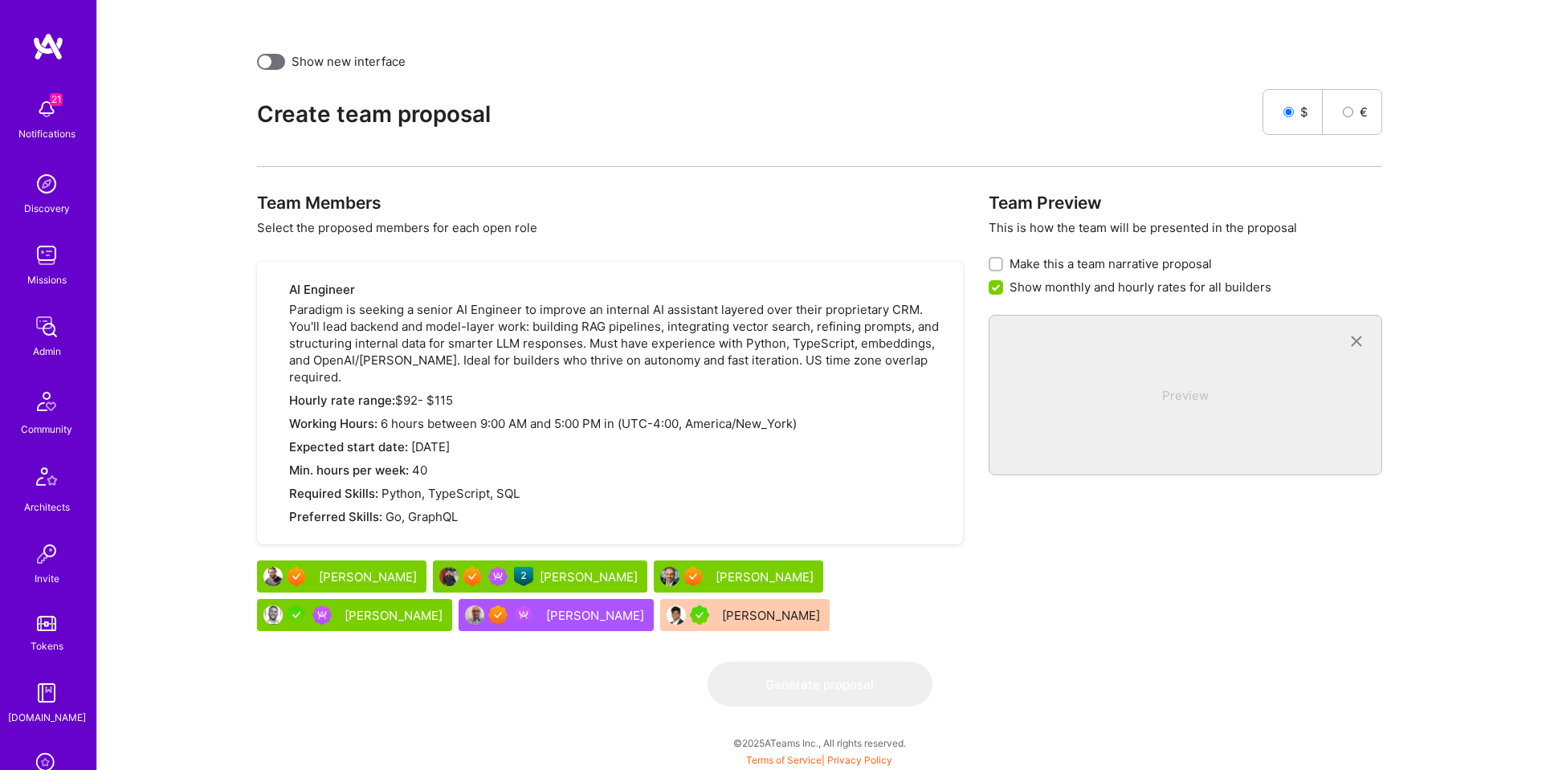
scroll to position [351, 0]
click at [446, 606] on div "Tamir Kedmi" at bounding box center [394, 614] width 101 height 17
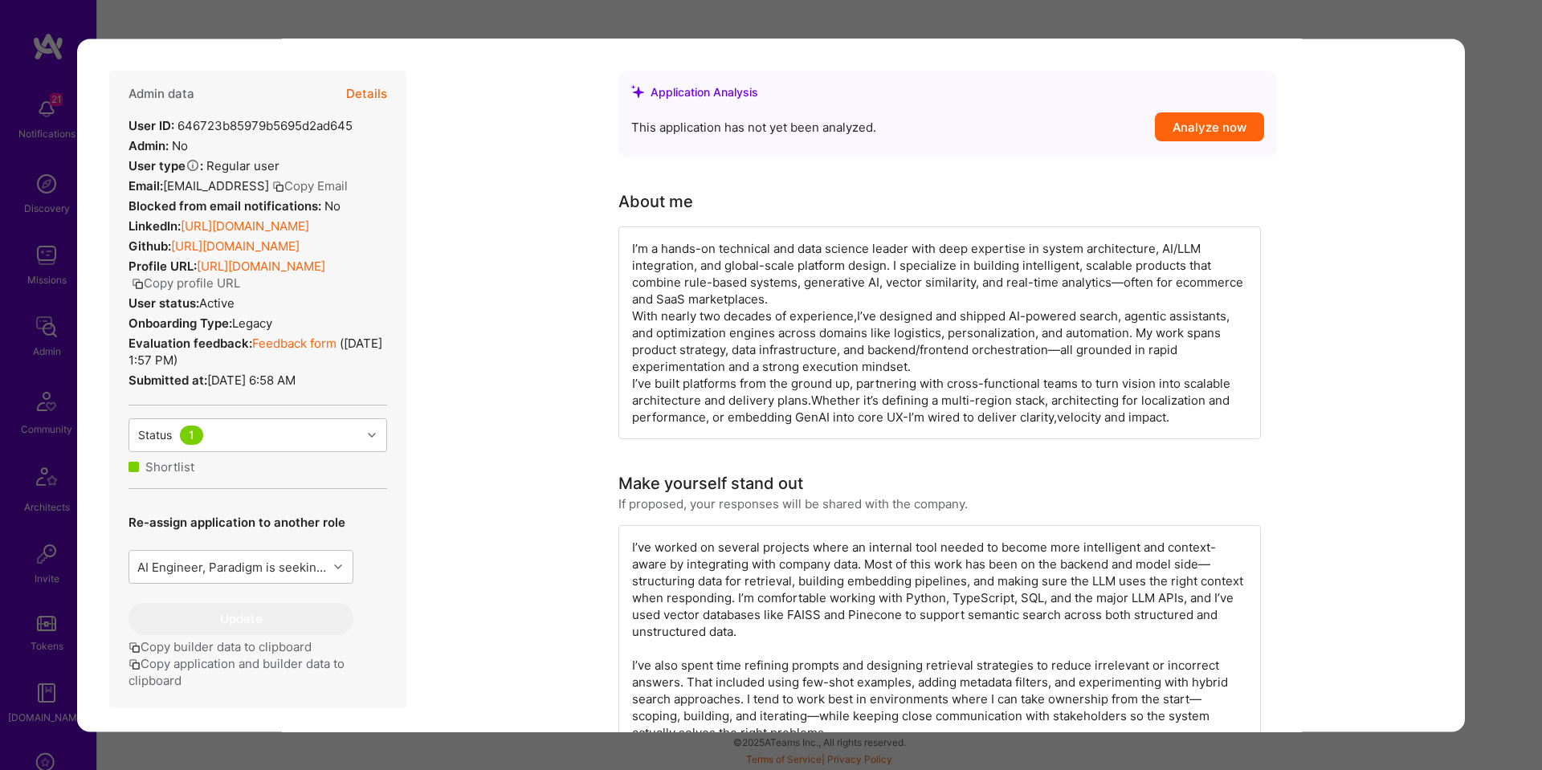
scroll to position [331, 0]
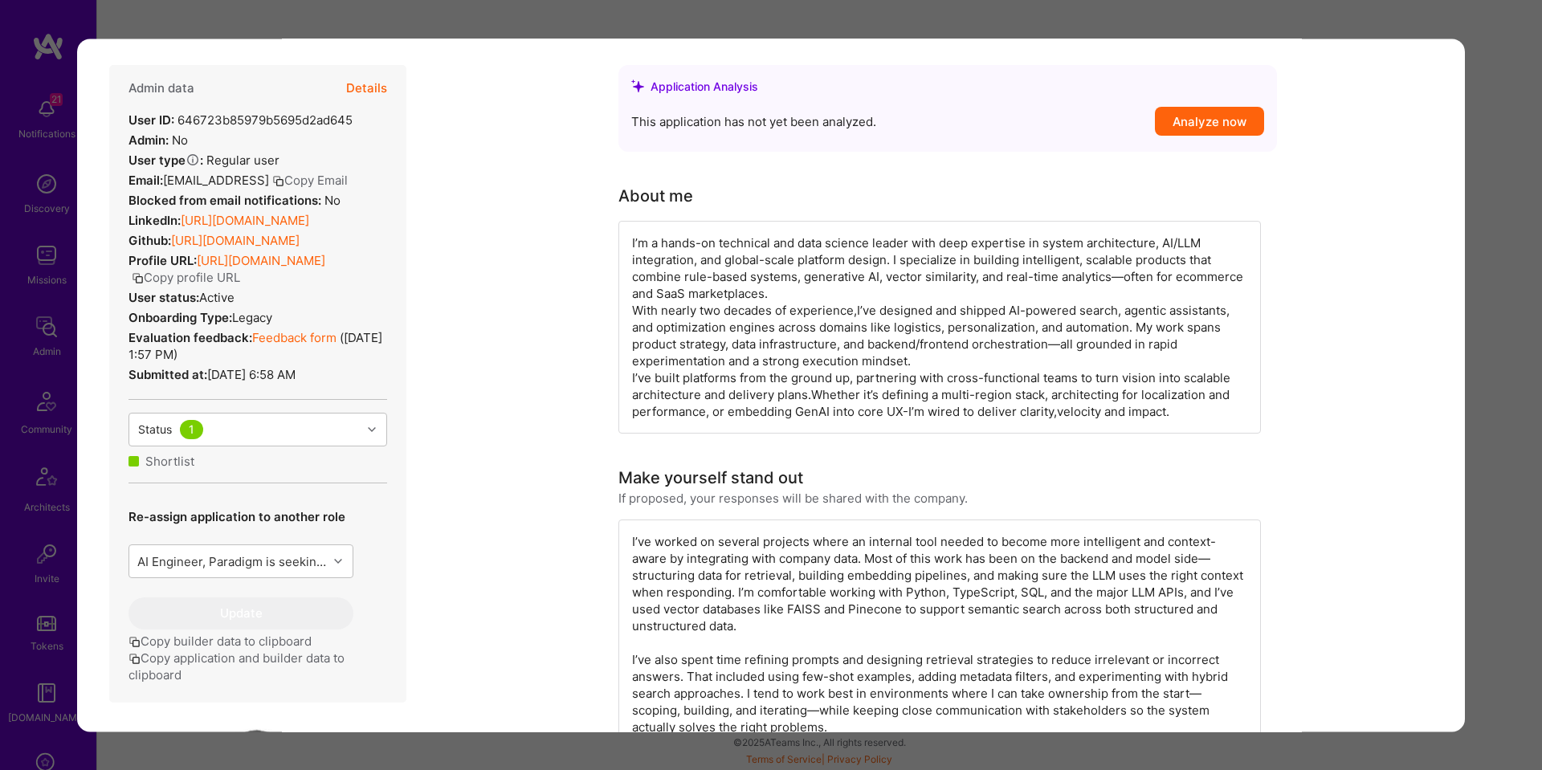
click at [370, 85] on button "Details" at bounding box center [366, 88] width 41 height 47
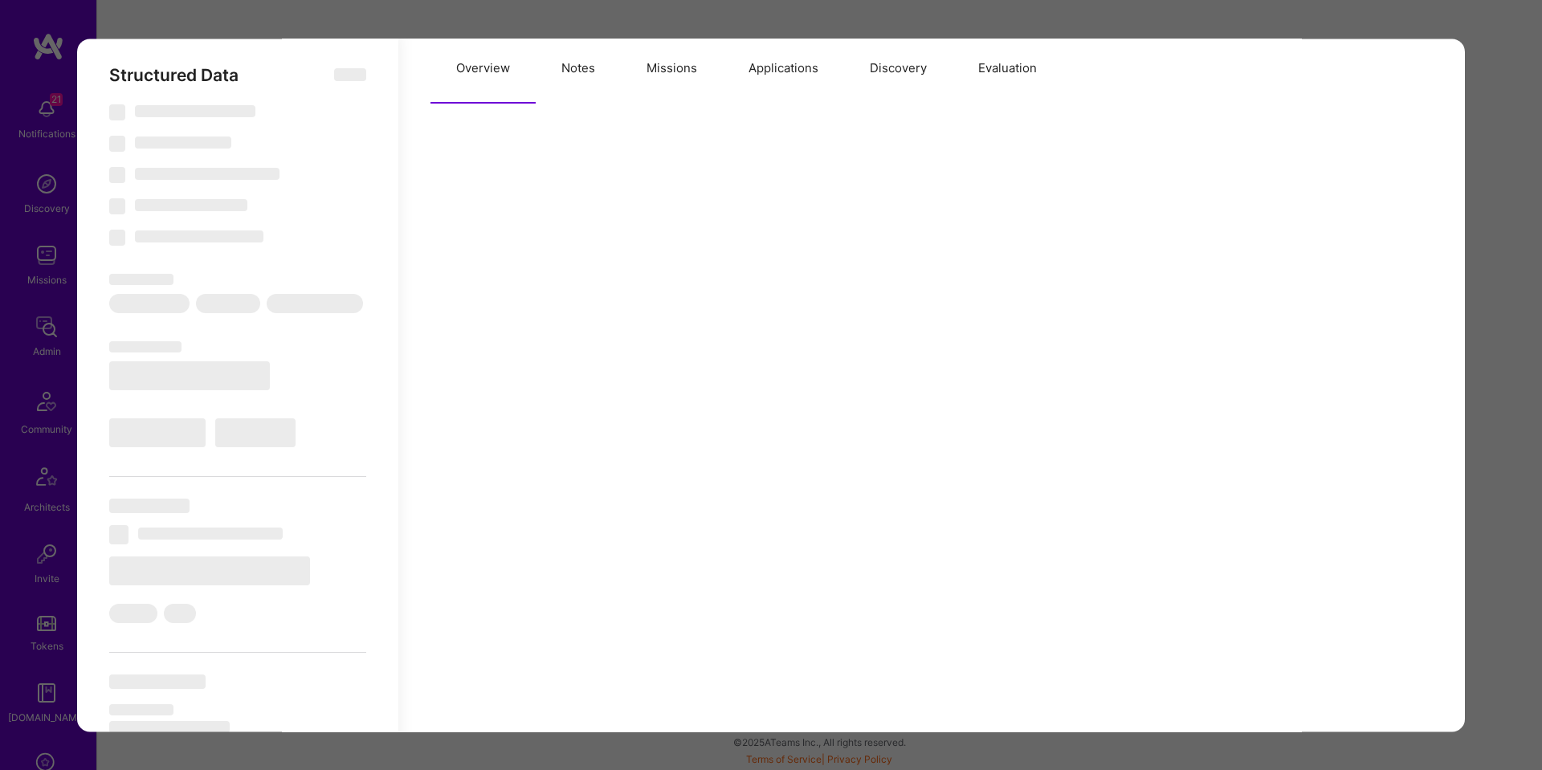
click at [662, 80] on button "Missions" at bounding box center [672, 68] width 102 height 71
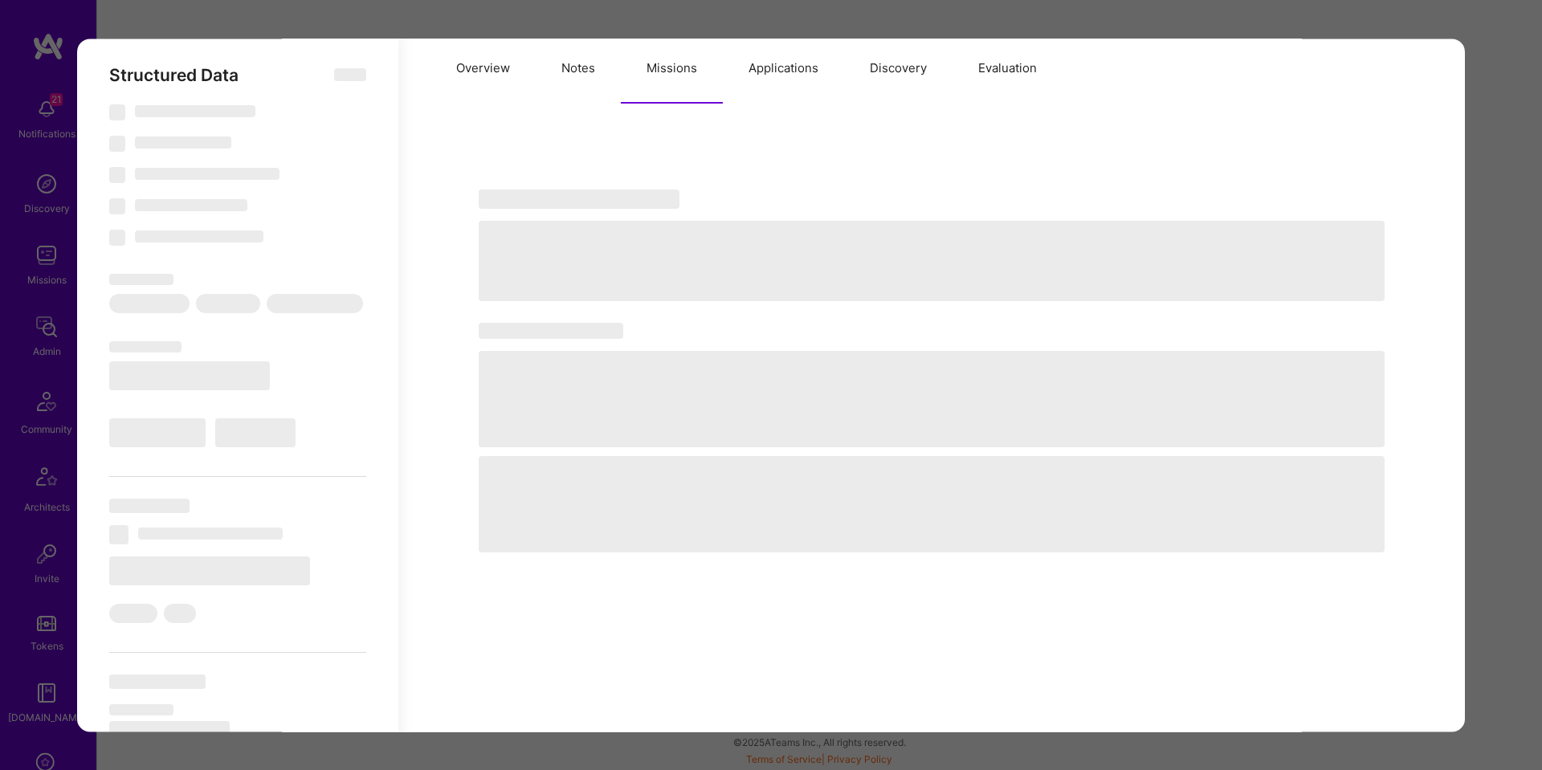
type textarea "x"
select select "Right Now"
select select "5"
select select "4"
select select "7"
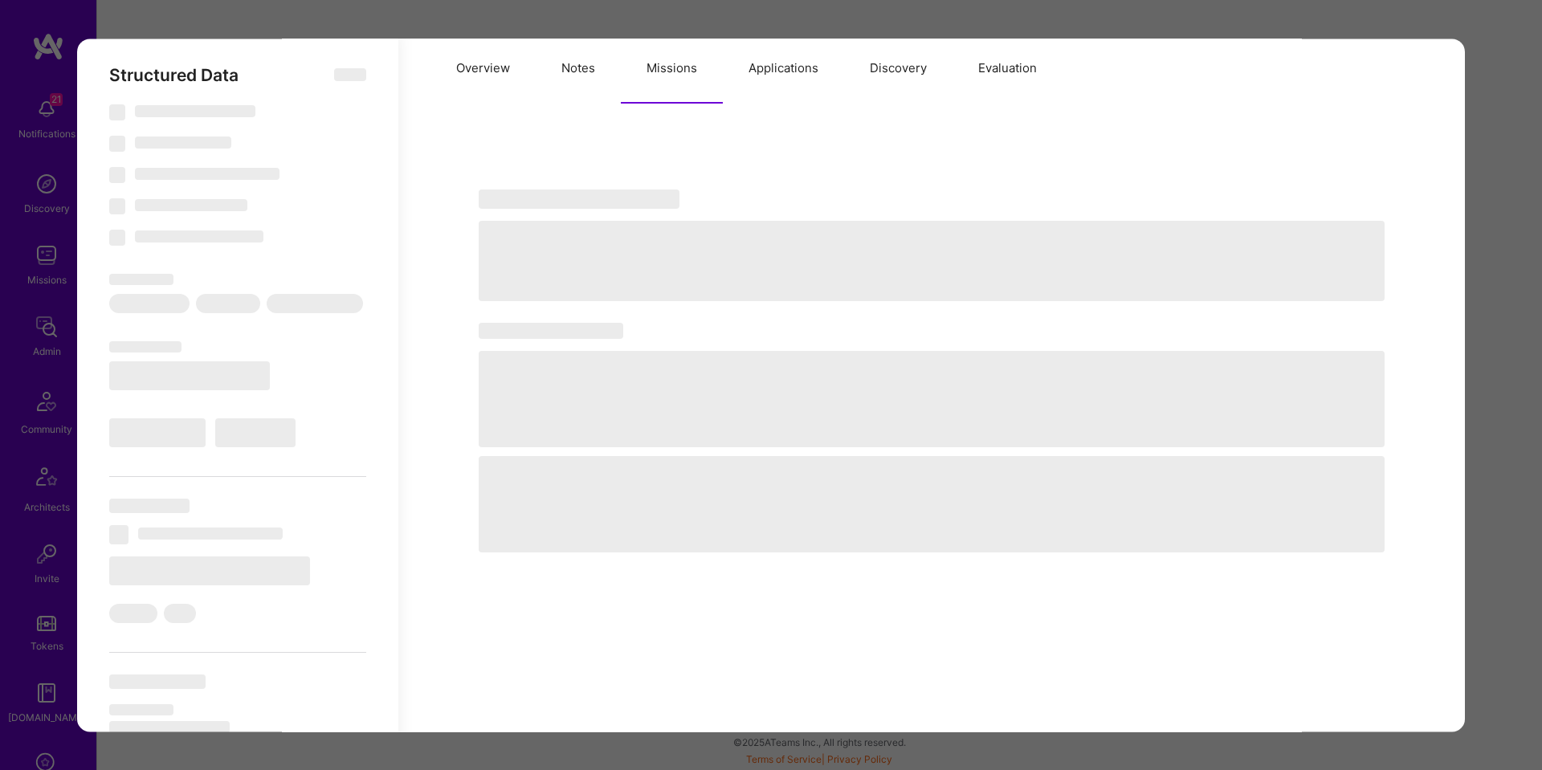
select select "6"
select select "US"
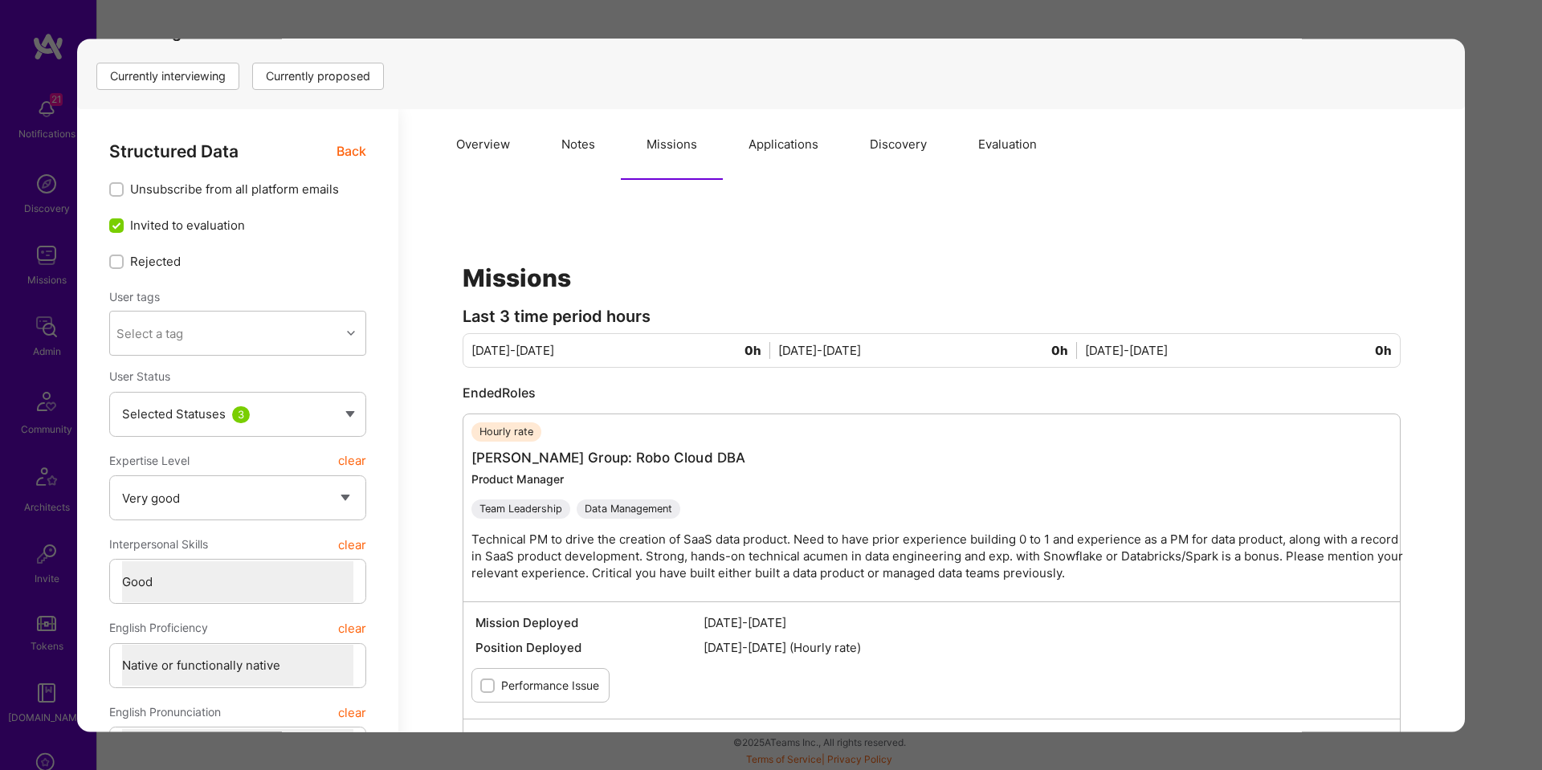
scroll to position [251, 0]
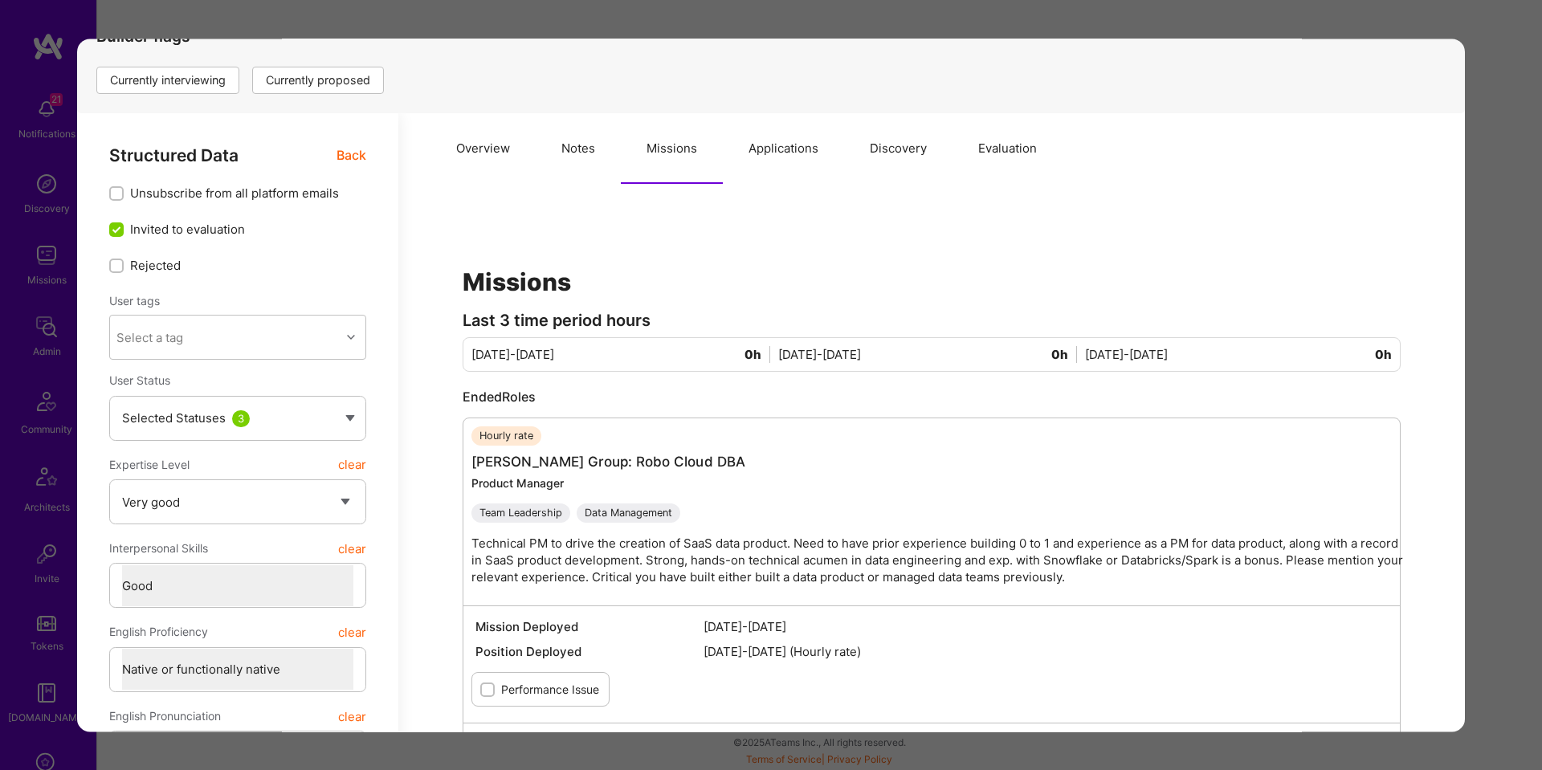
click at [361, 151] on span "Back" at bounding box center [351, 155] width 30 height 20
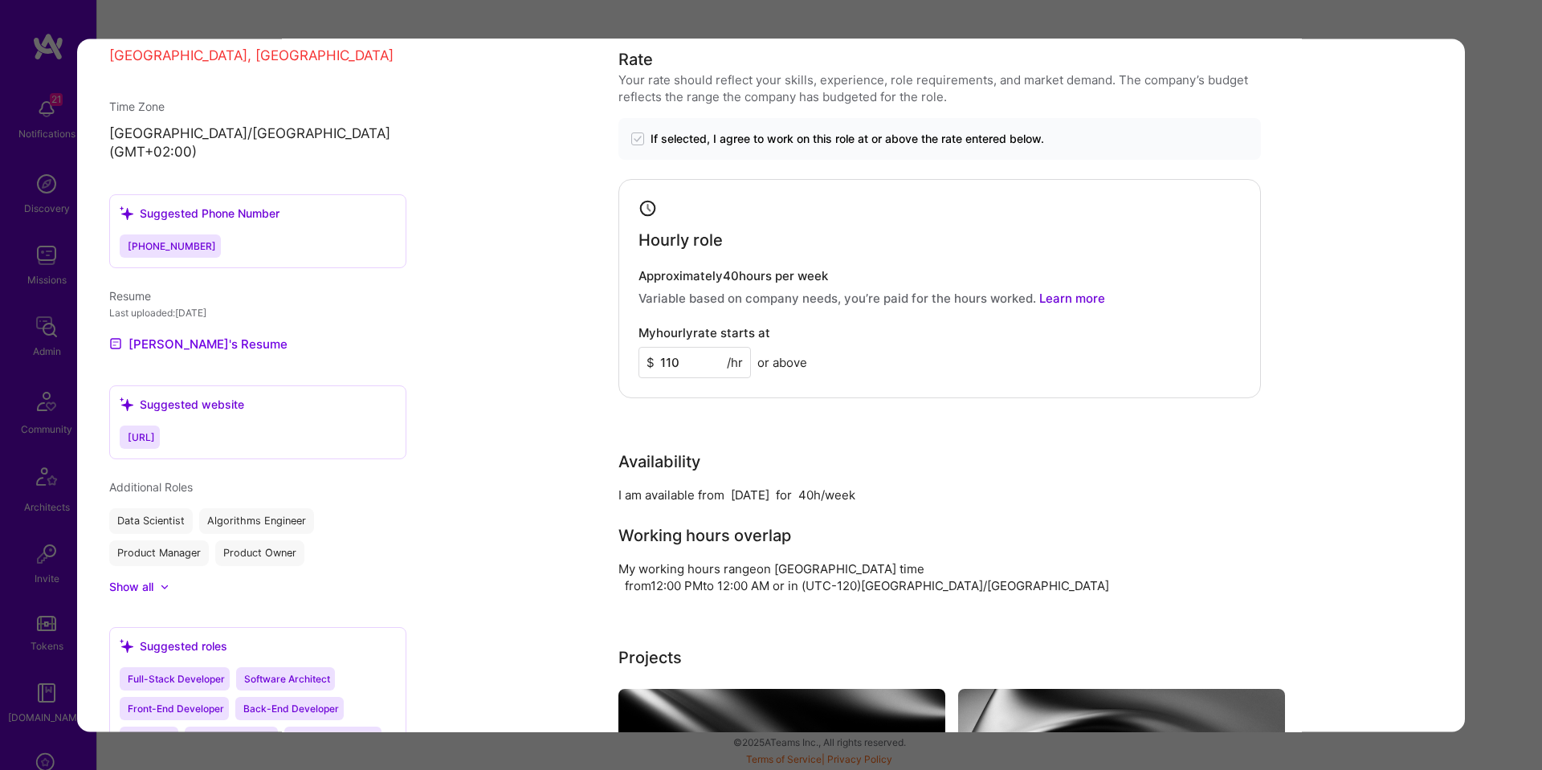
scroll to position [1440, 0]
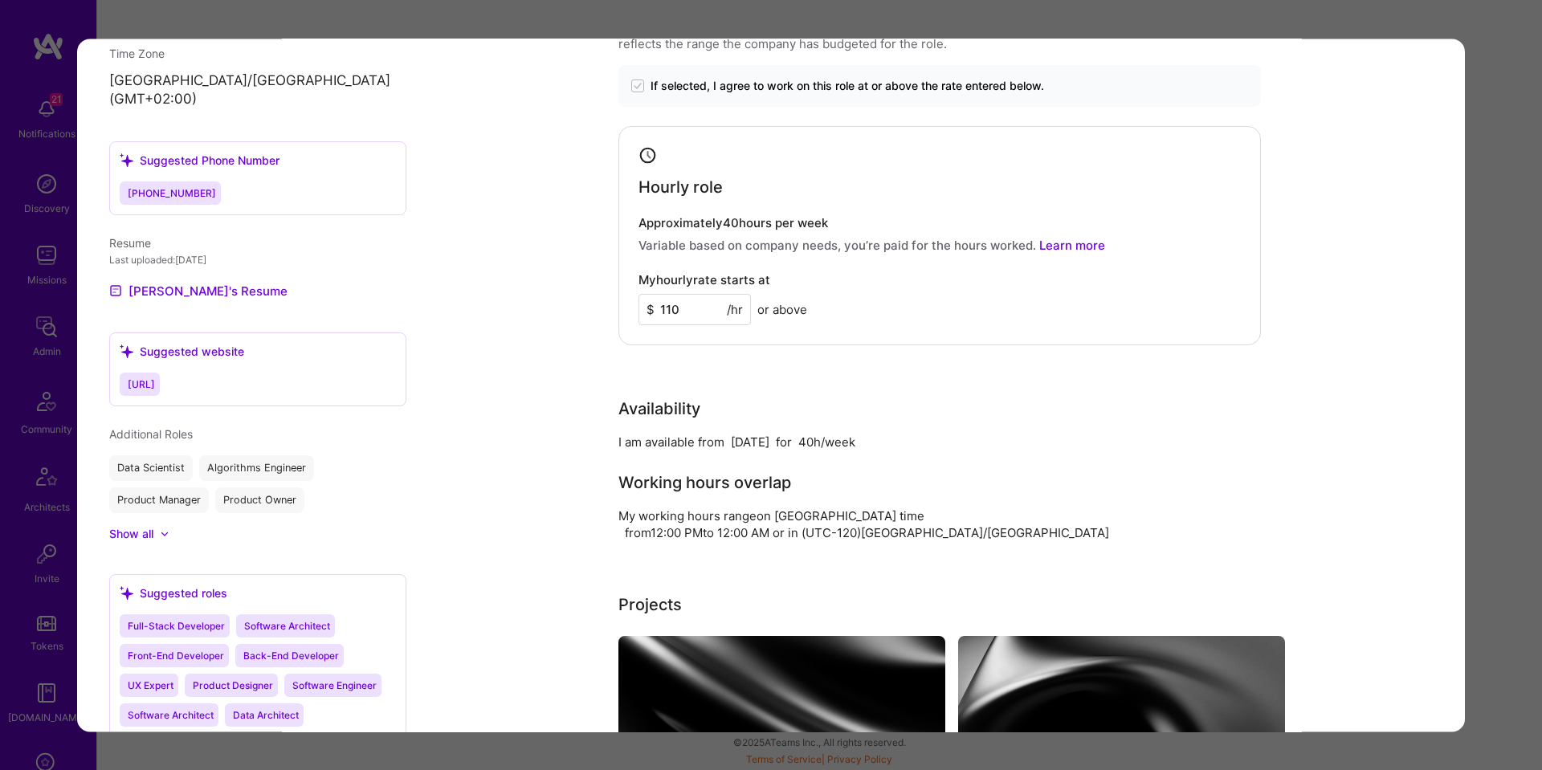
click at [1471, 351] on div "Builder Missing Requirements Required Location See locations Location doesn’t m…" at bounding box center [771, 385] width 1542 height 770
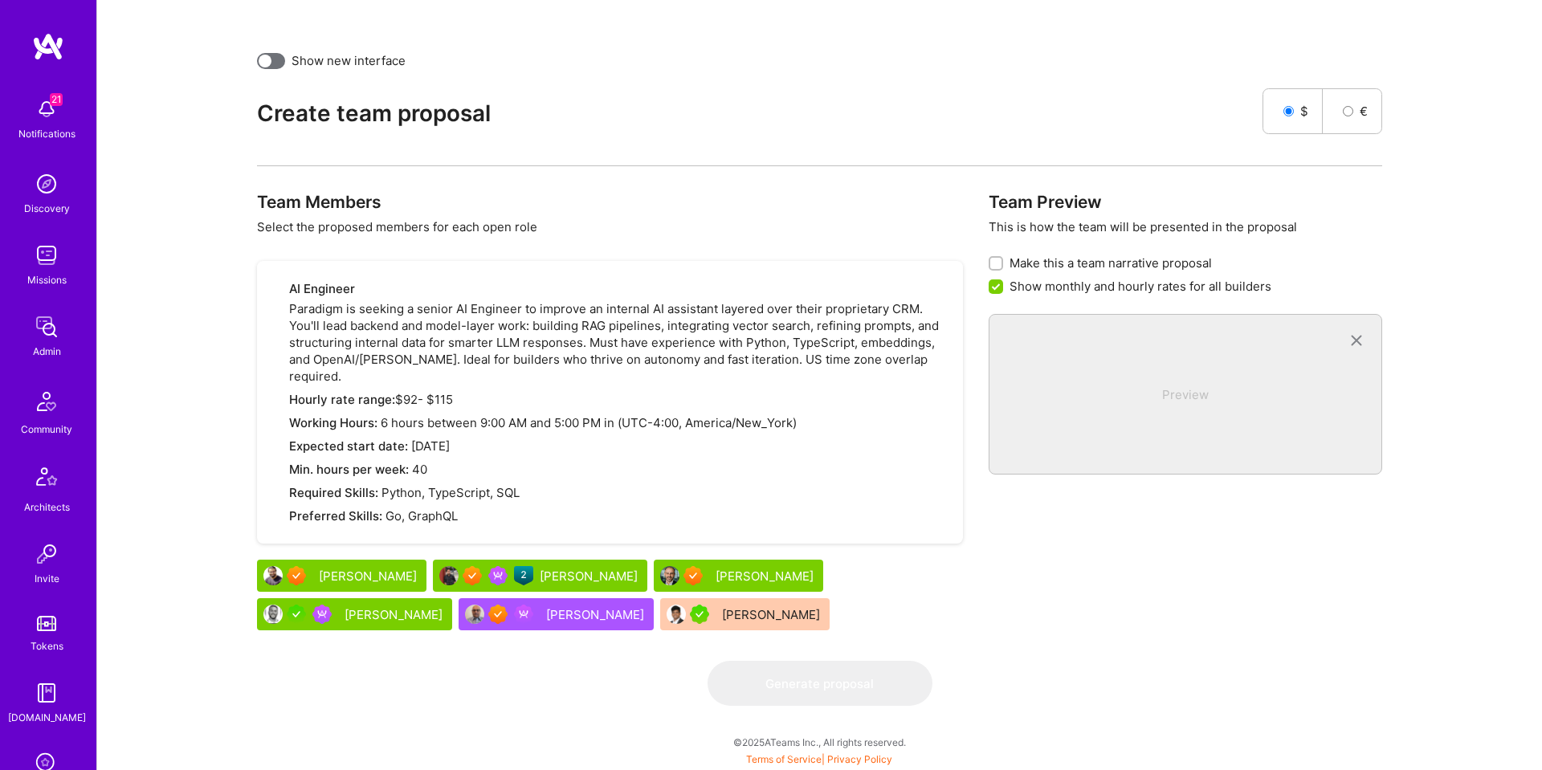
click at [542, 573] on div "Mohan Singh" at bounding box center [590, 576] width 101 height 17
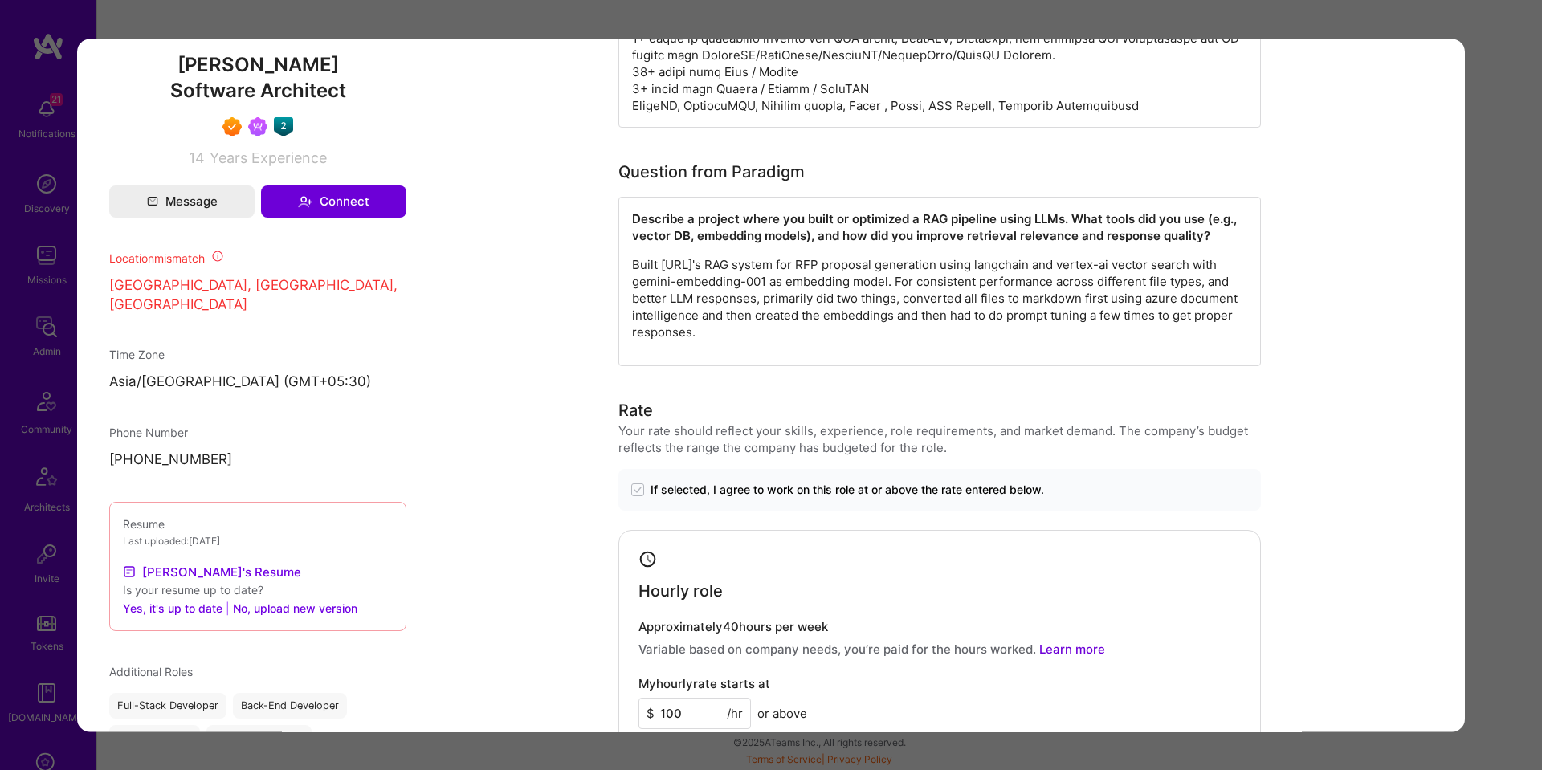
scroll to position [1155, 0]
click at [912, 275] on p "Built starbridge.ai's RAG system for RFP proposal generation using langchain an…" at bounding box center [939, 297] width 615 height 84
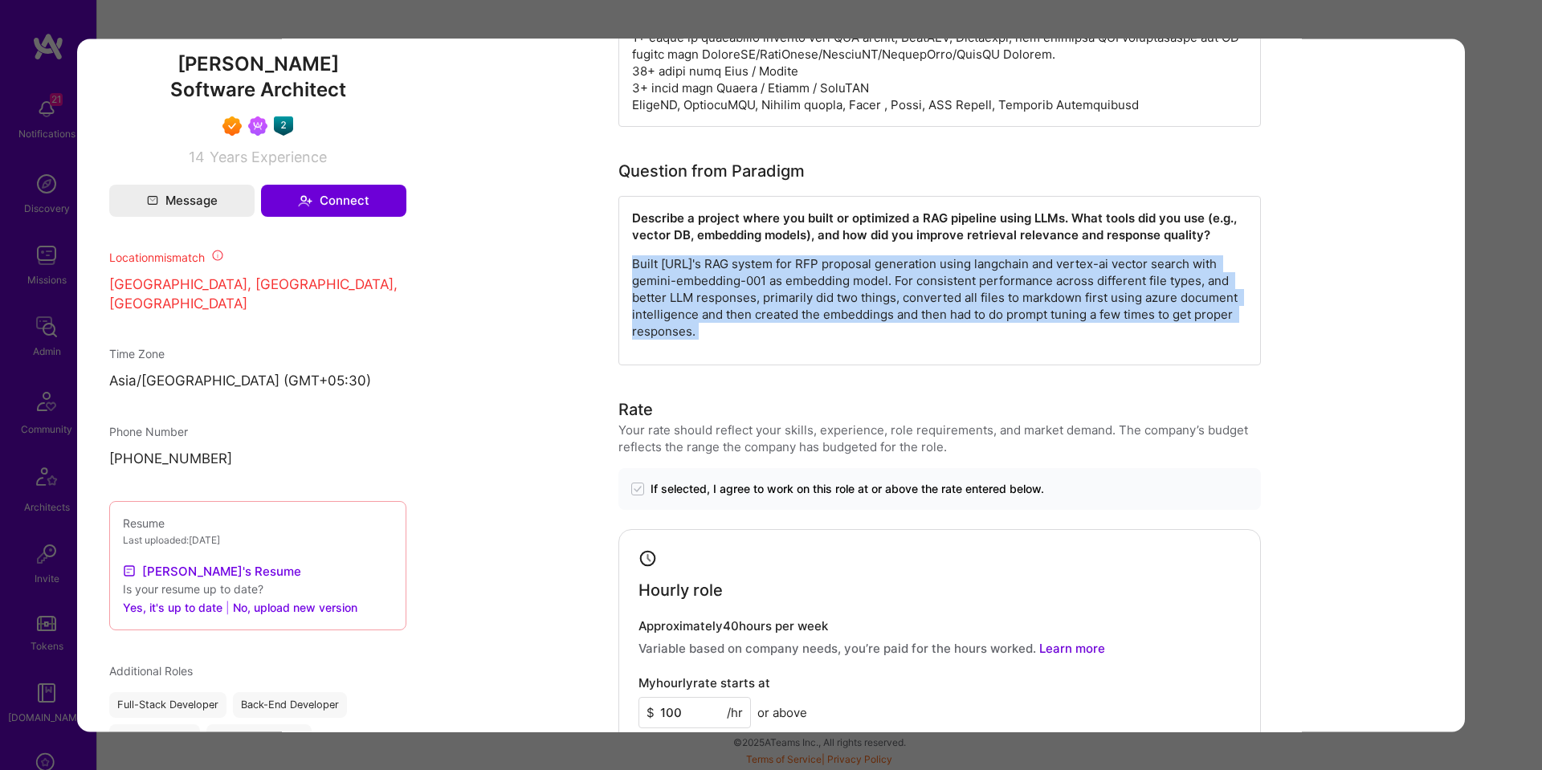
click at [912, 275] on p "Built starbridge.ai's RAG system for RFP proposal generation using langchain an…" at bounding box center [939, 297] width 615 height 84
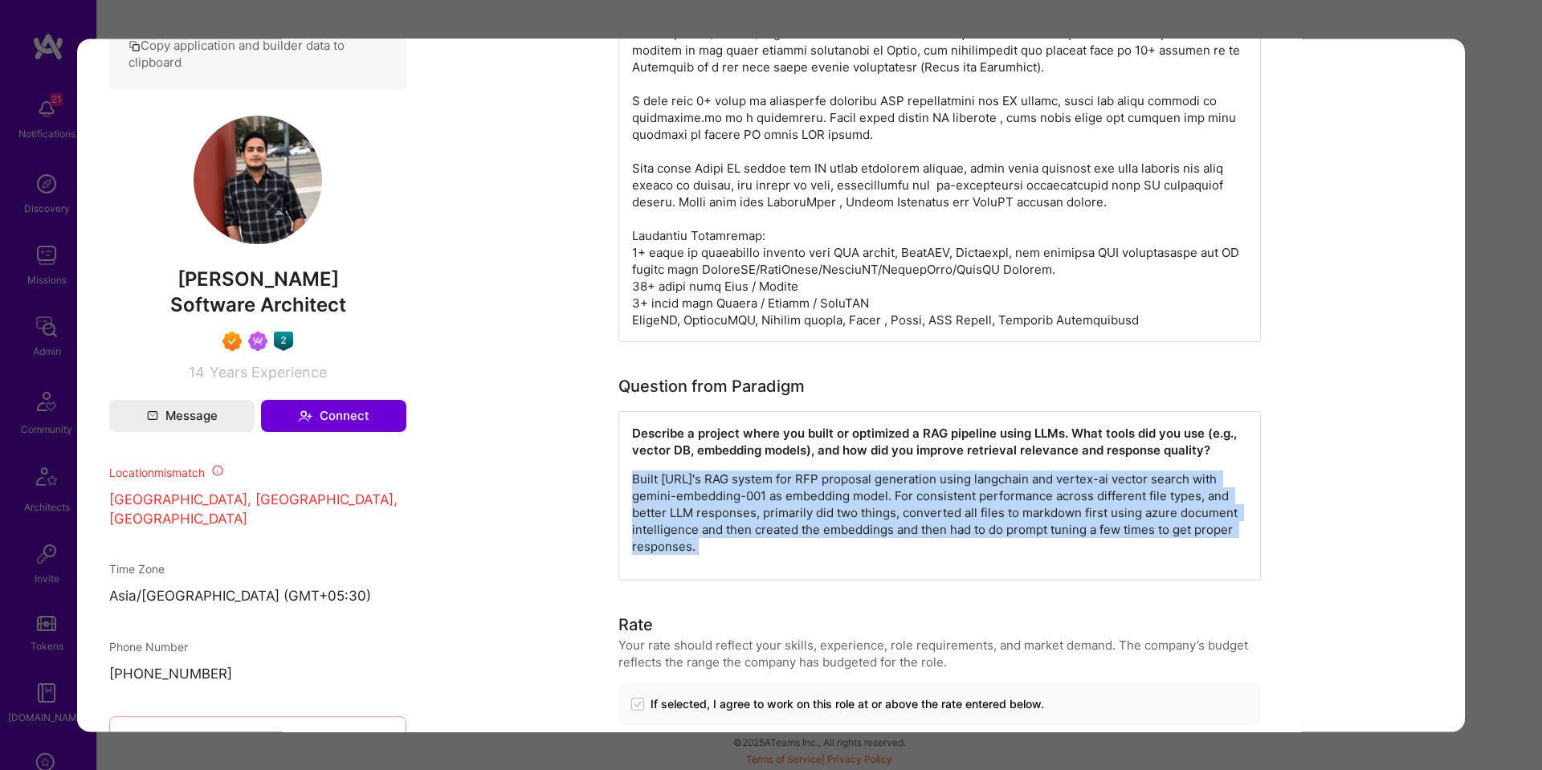
scroll to position [944, 0]
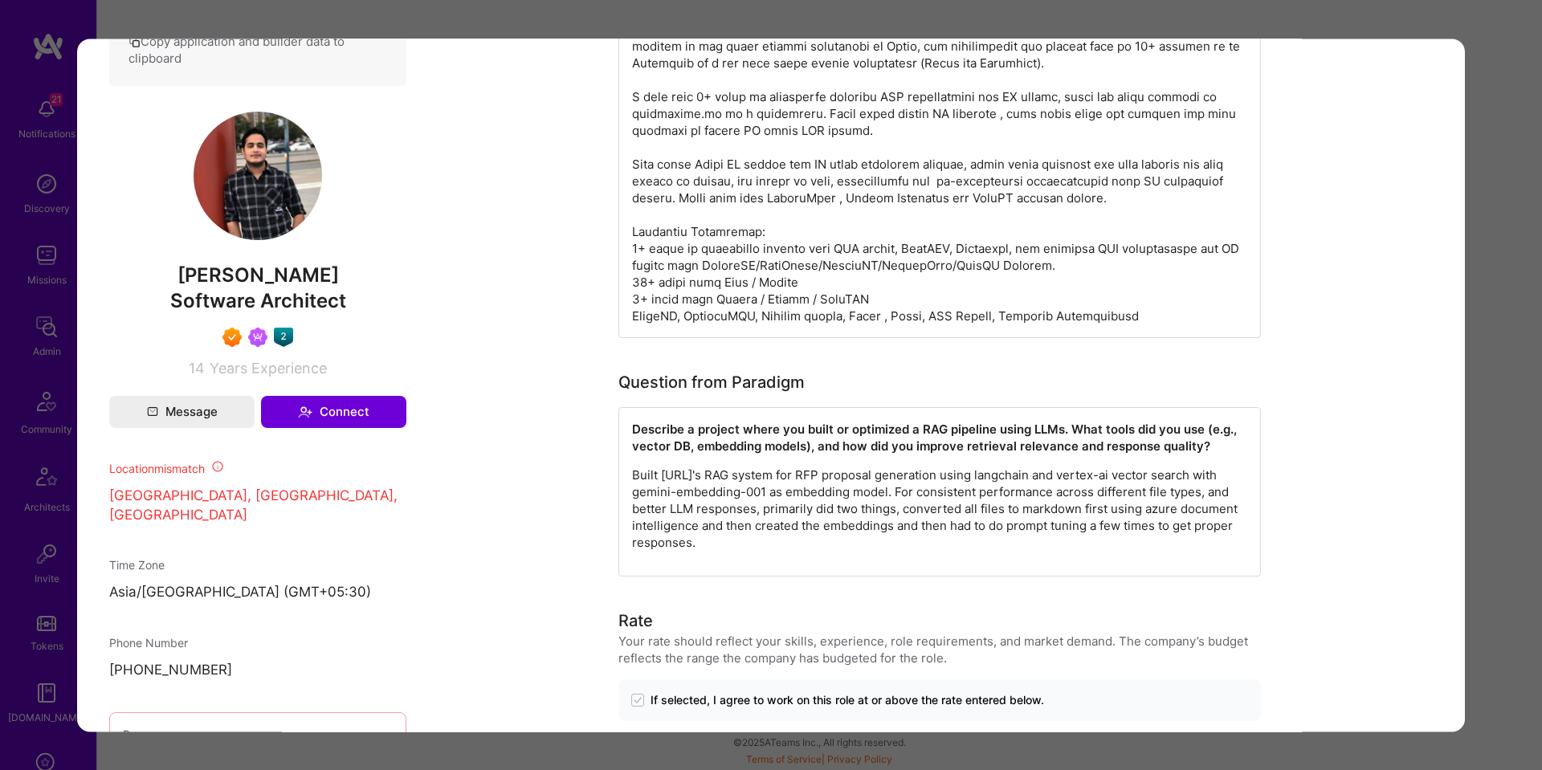
click at [1526, 347] on div "Builder Missing Requirements Required Location See locations Location doesn’t m…" at bounding box center [771, 385] width 1542 height 770
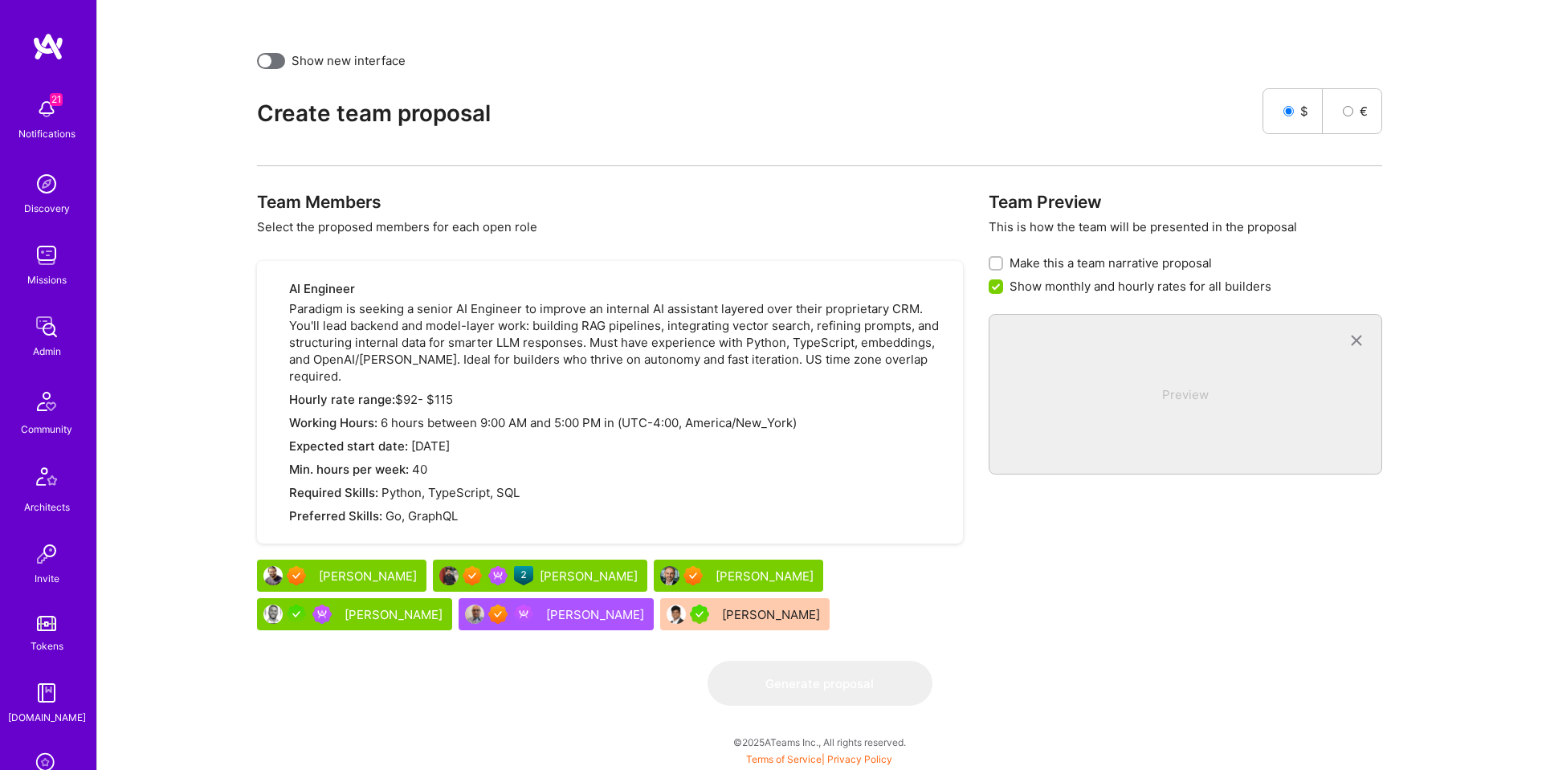
click at [446, 606] on div "Tamir Kedmi" at bounding box center [394, 614] width 101 height 17
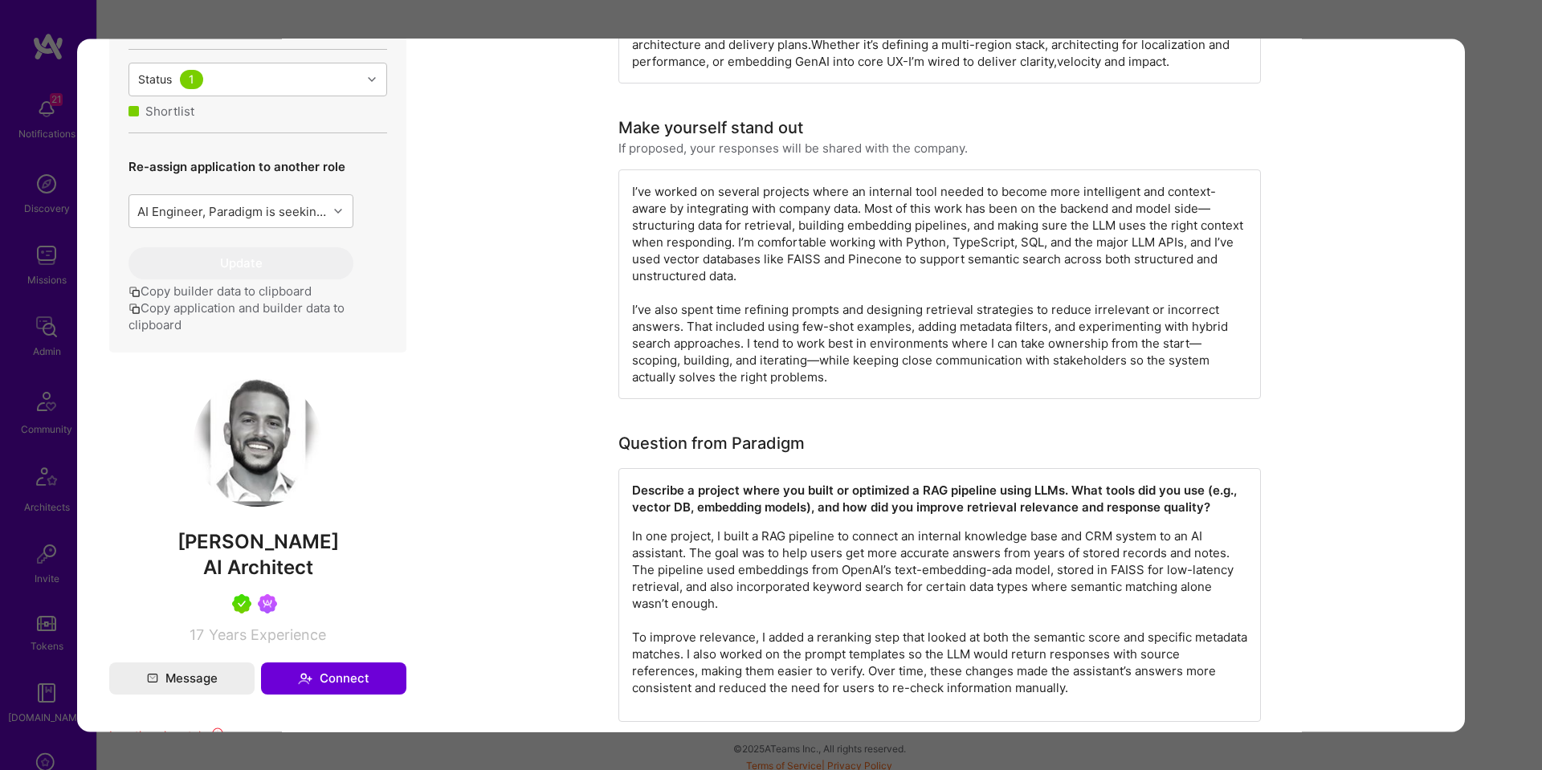
scroll to position [805, 0]
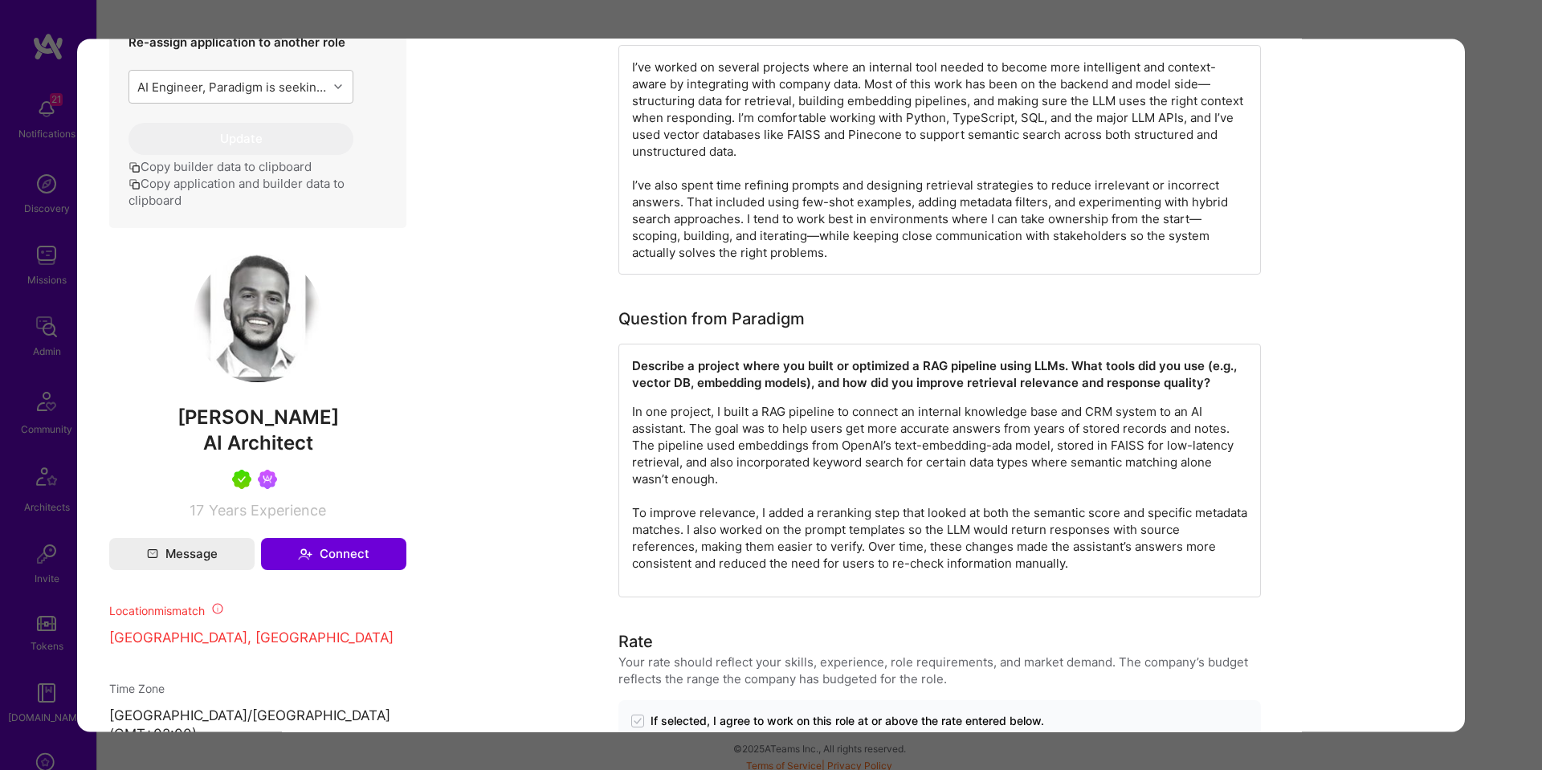
drag, startPoint x: 1514, startPoint y: 442, endPoint x: 808, endPoint y: 573, distance: 718.6
click at [1506, 440] on div "Builder Missing Requirements Required Location See locations Location doesn’t m…" at bounding box center [771, 385] width 1542 height 770
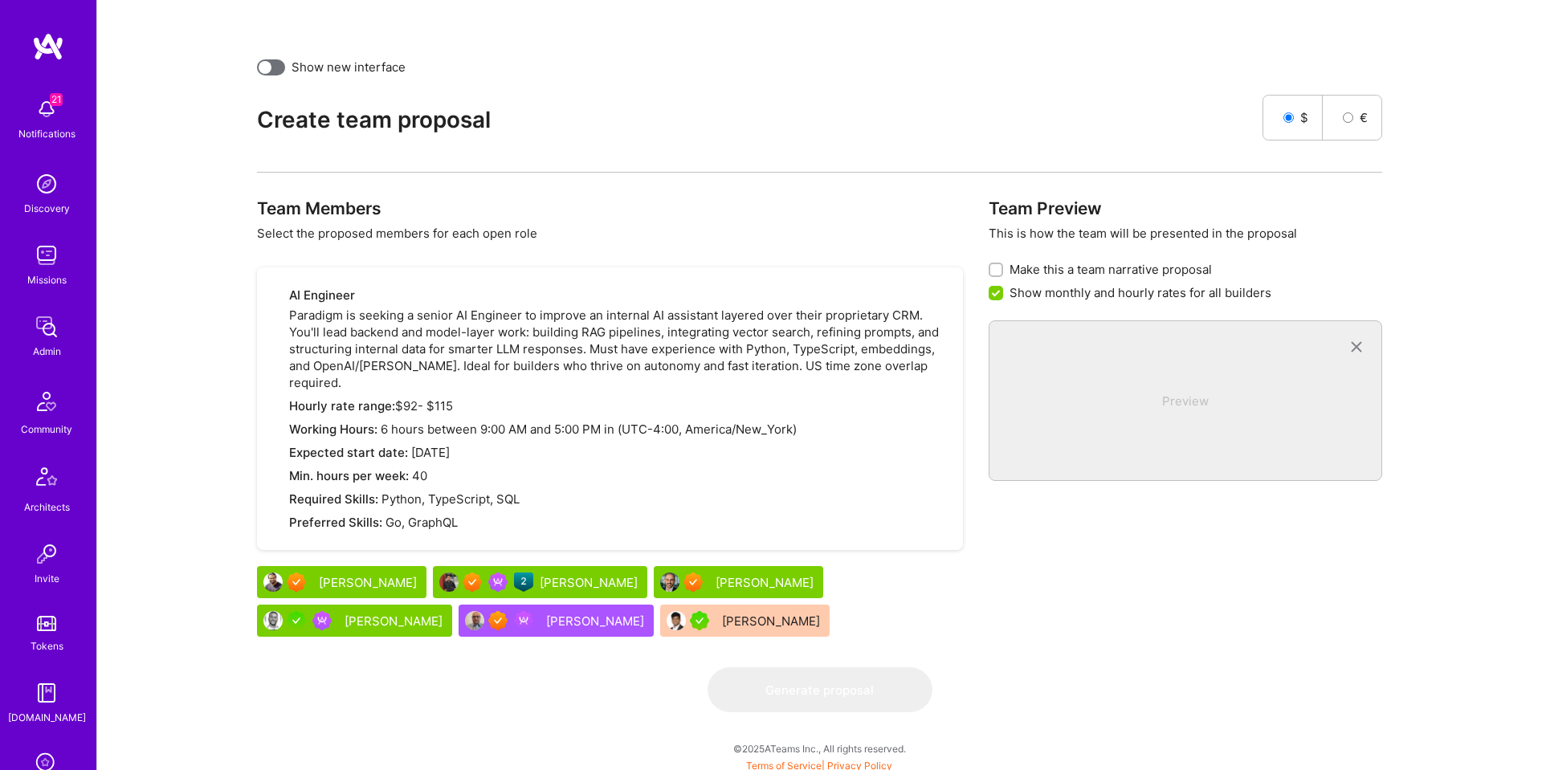
click at [350, 587] on div "[PERSON_NAME]" at bounding box center [369, 582] width 101 height 17
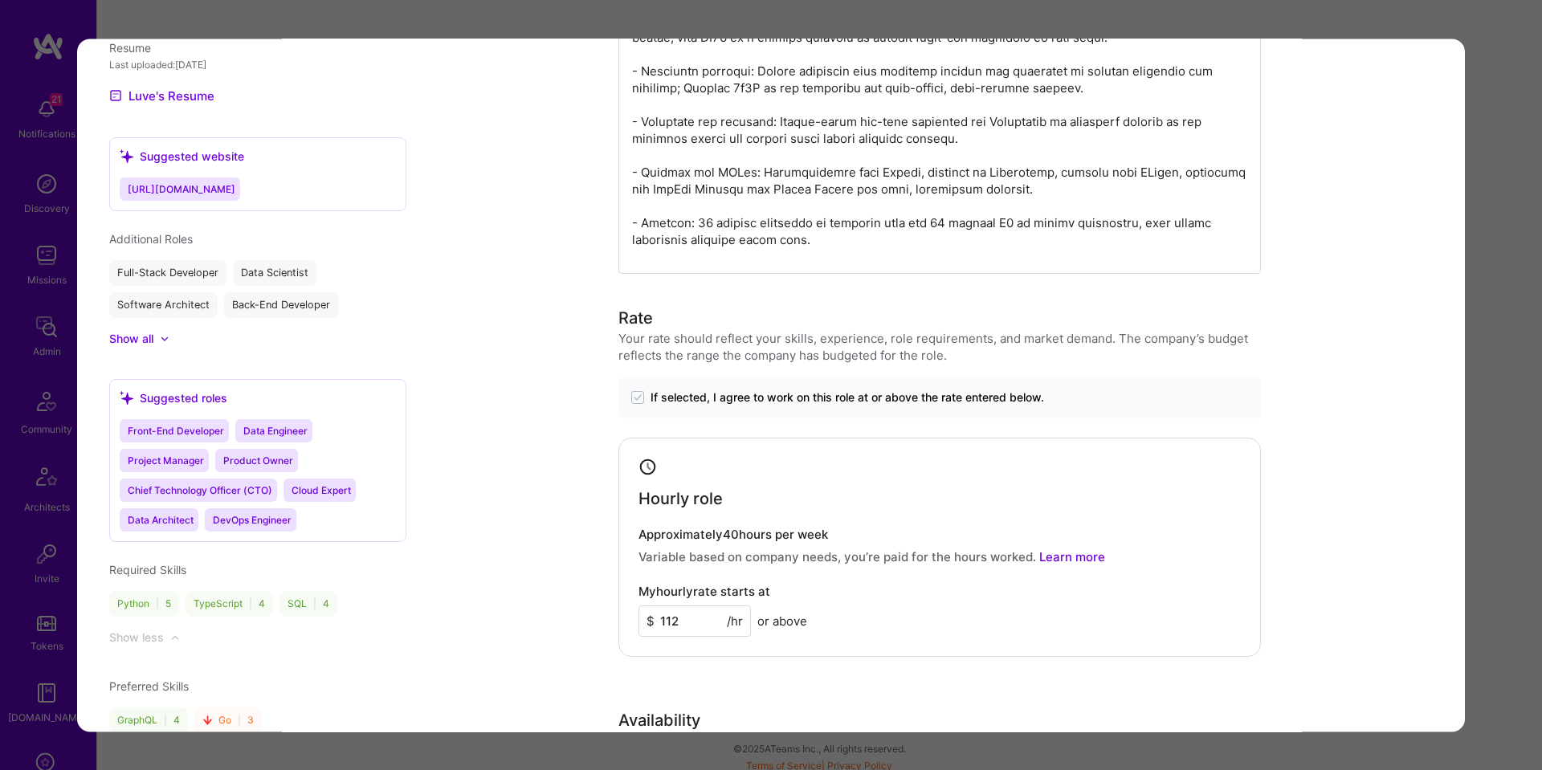
scroll to position [1638, 0]
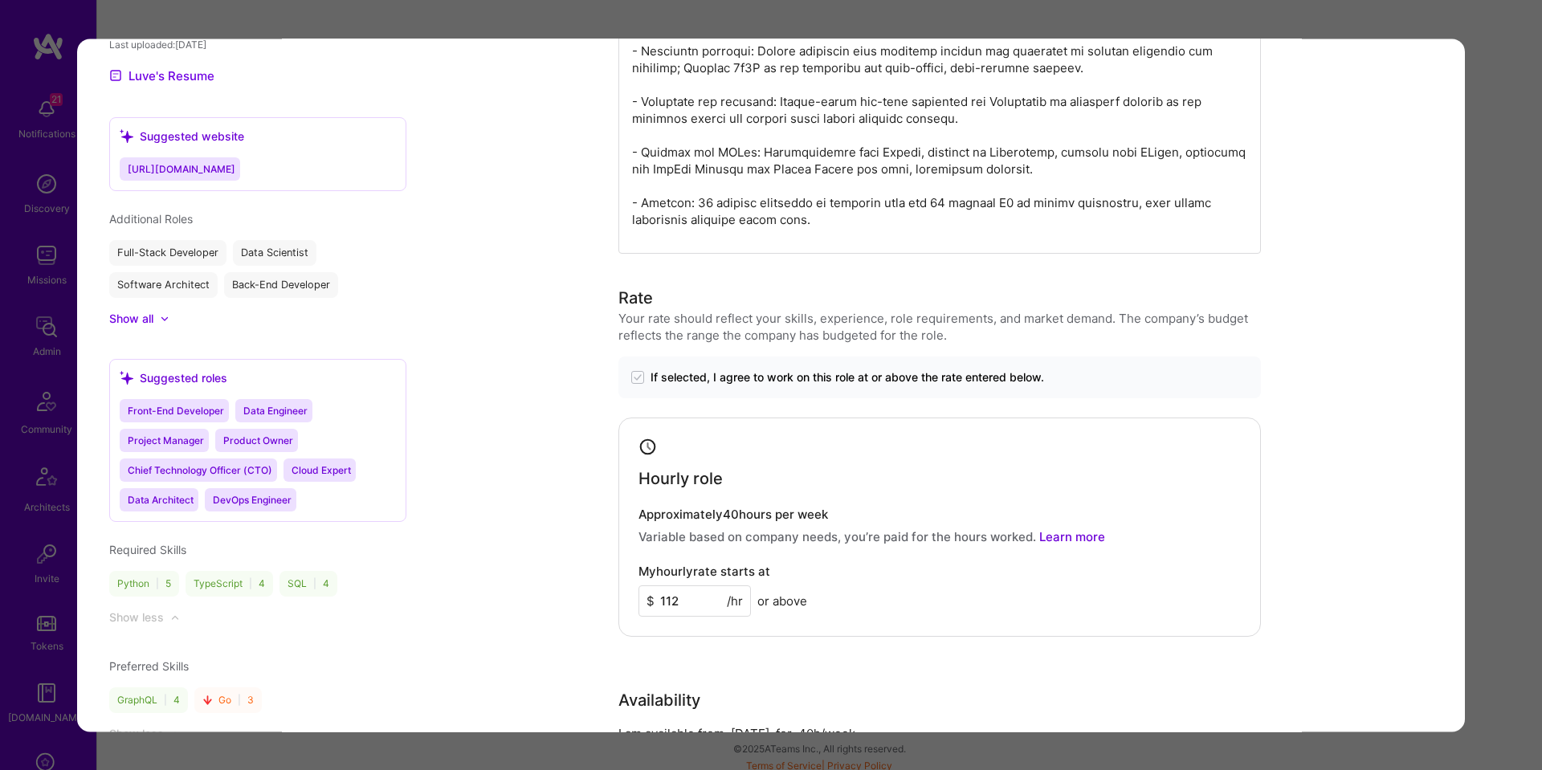
click at [1510, 447] on div "Builder Missing Requirements Required Location See locations Location doesn’t m…" at bounding box center [771, 385] width 1542 height 770
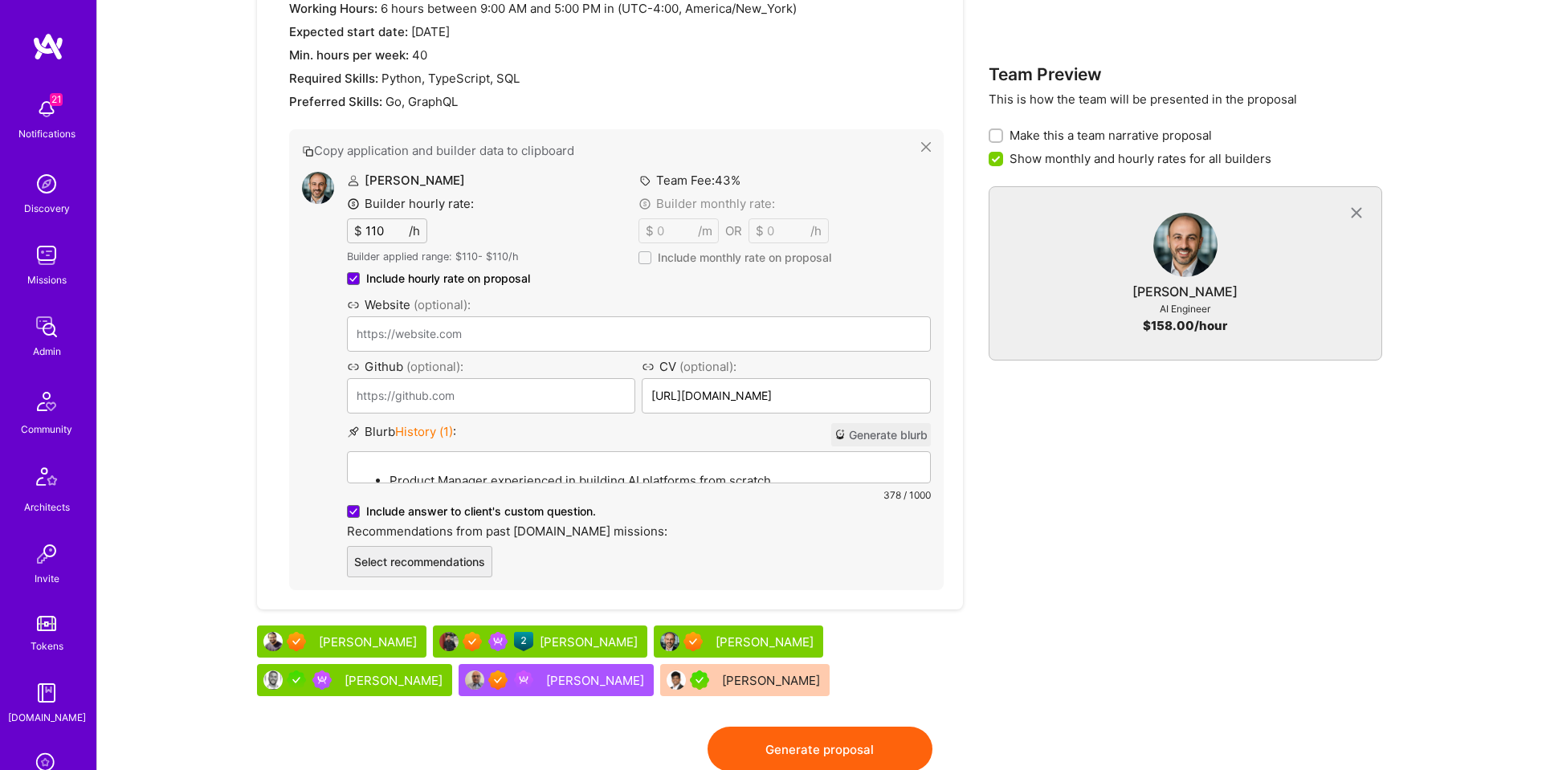
scroll to position [791, 0]
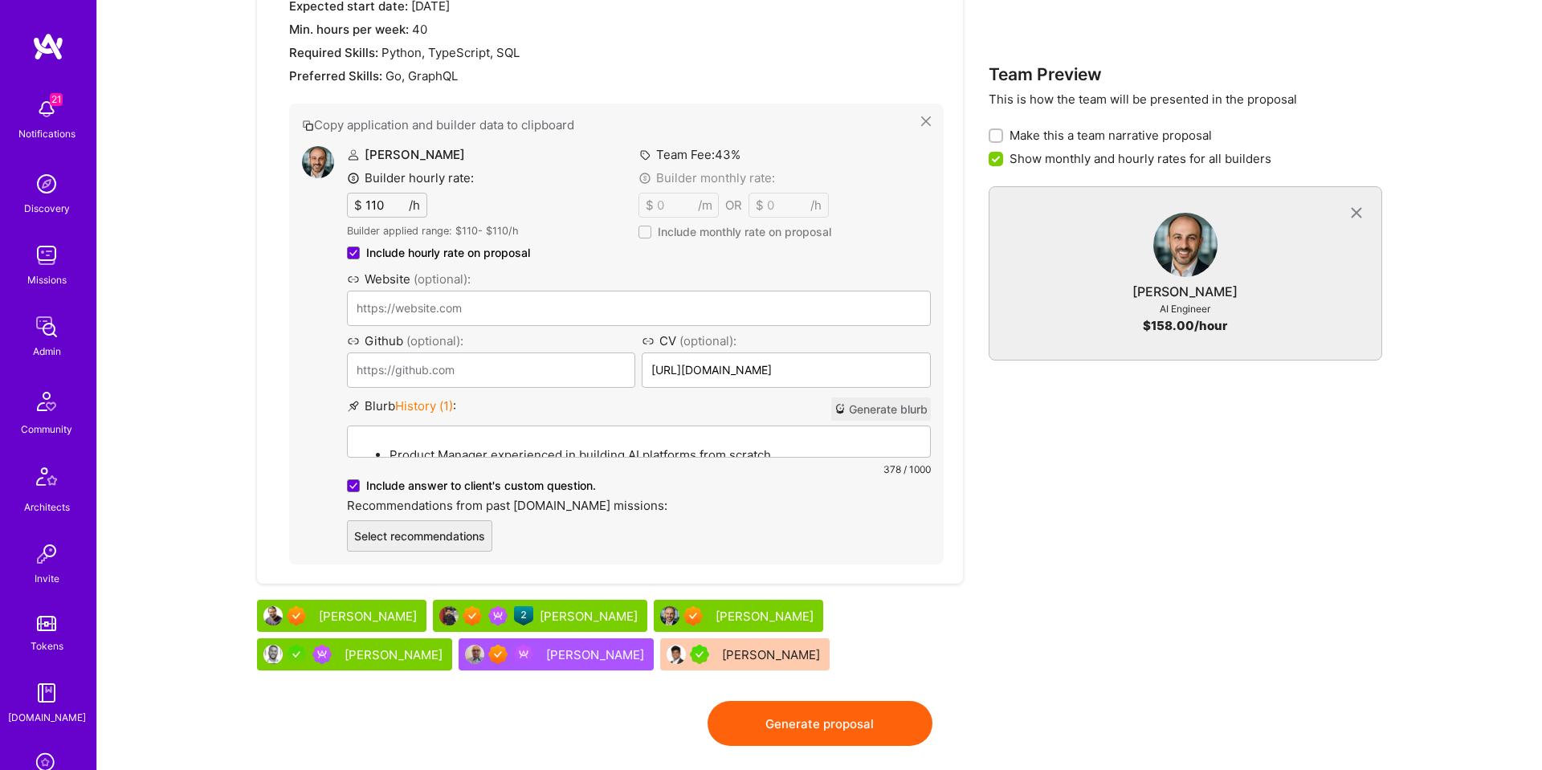
click at [452, 638] on div "Tamir Kedmi" at bounding box center [354, 654] width 195 height 32
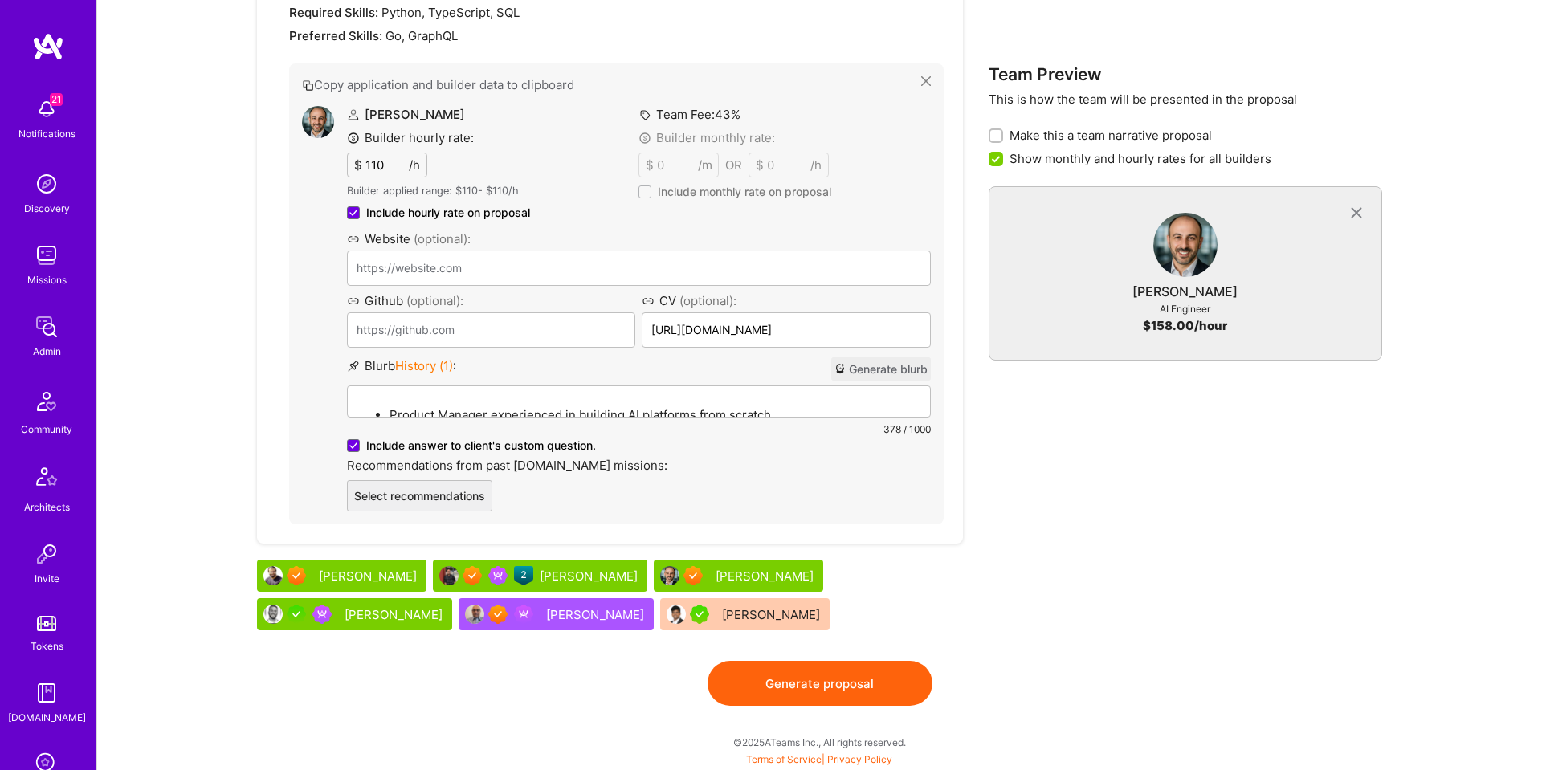
click at [446, 606] on div "Tamir Kedmi" at bounding box center [394, 614] width 101 height 17
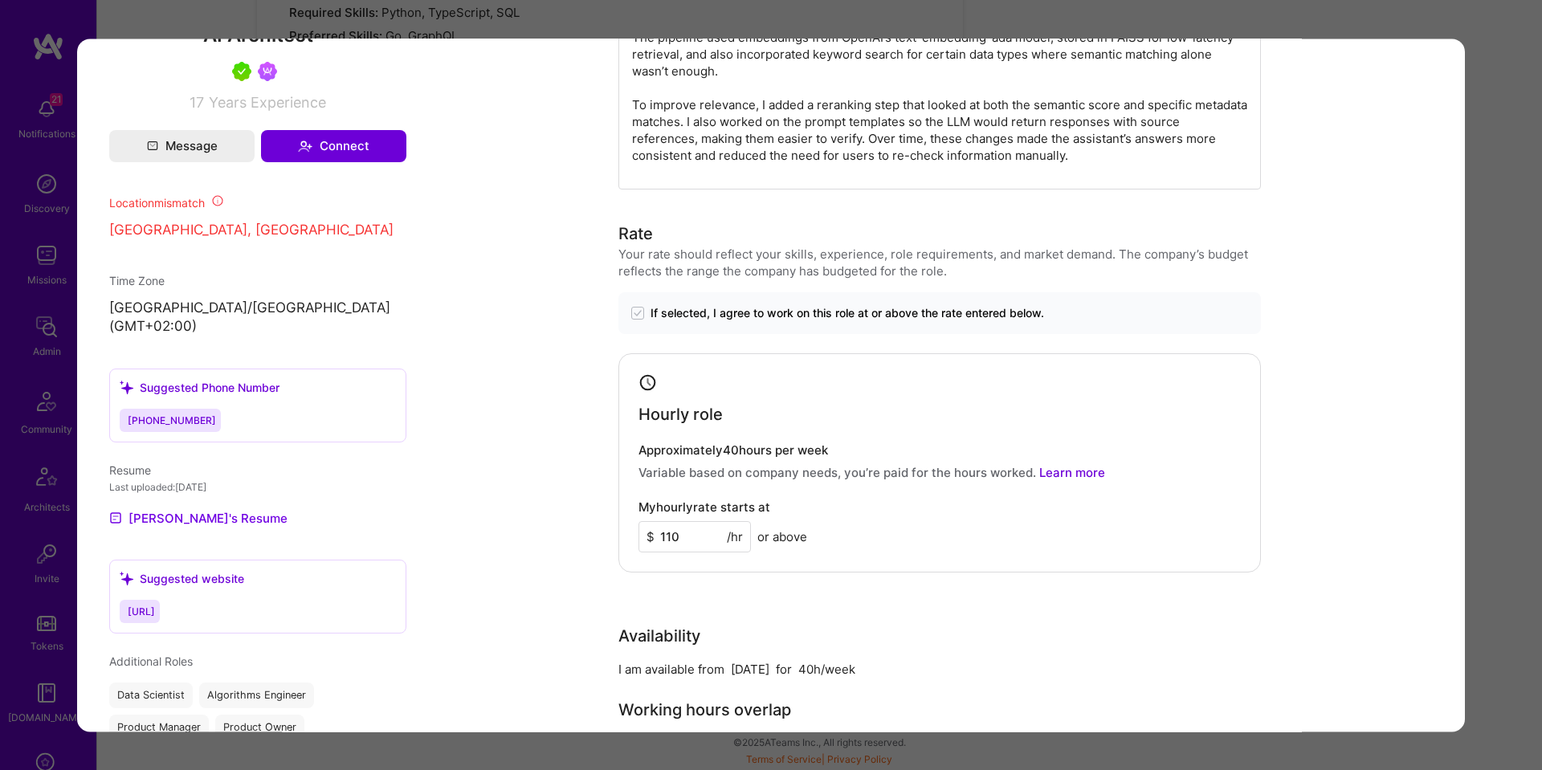
scroll to position [1217, 0]
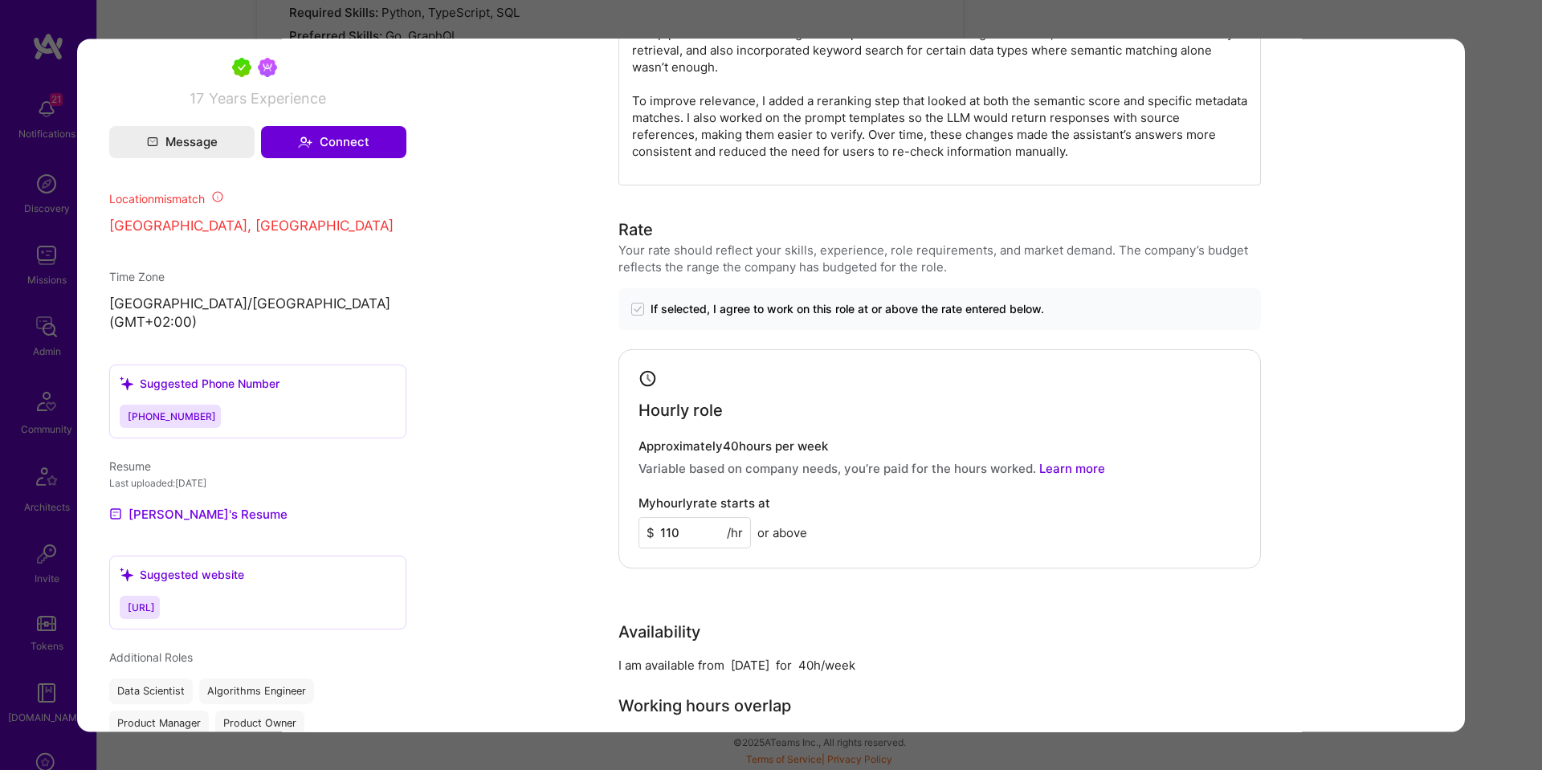
click at [1525, 474] on div "Builder Missing Requirements Required Location See locations Location doesn’t m…" at bounding box center [771, 385] width 1542 height 770
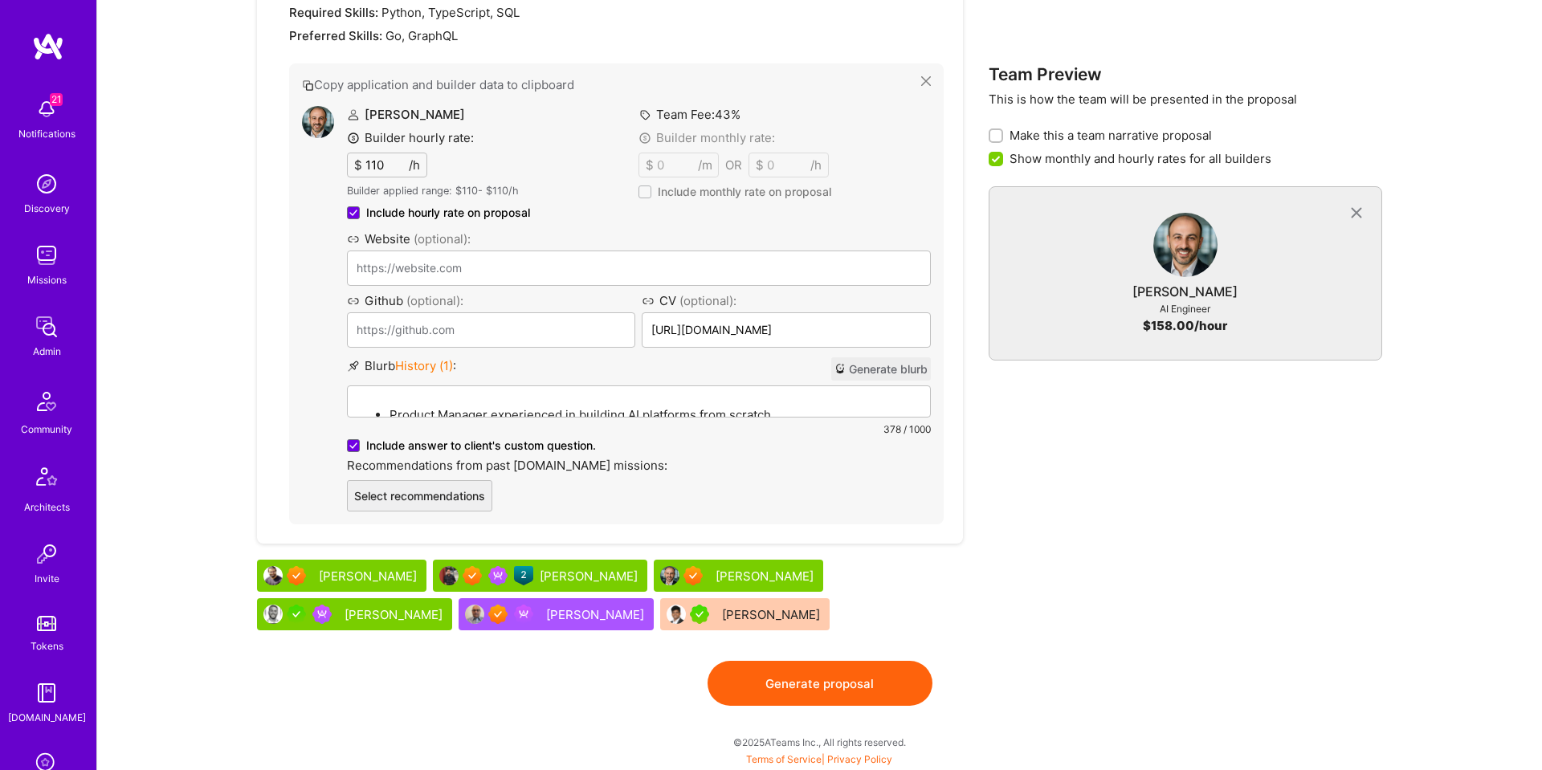
click at [891, 363] on button "Generate blurb" at bounding box center [881, 368] width 100 height 23
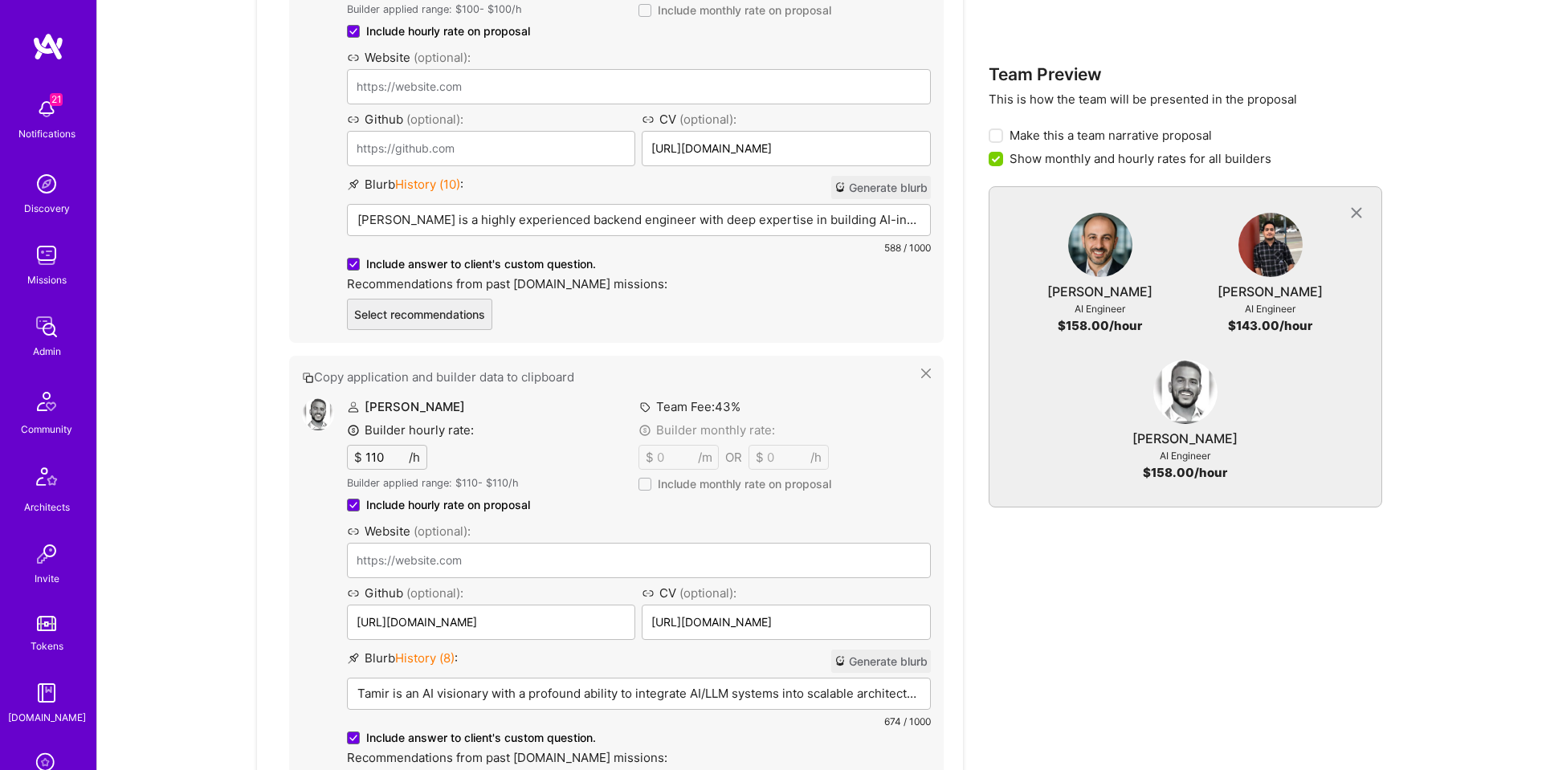
scroll to position [1648, 0]
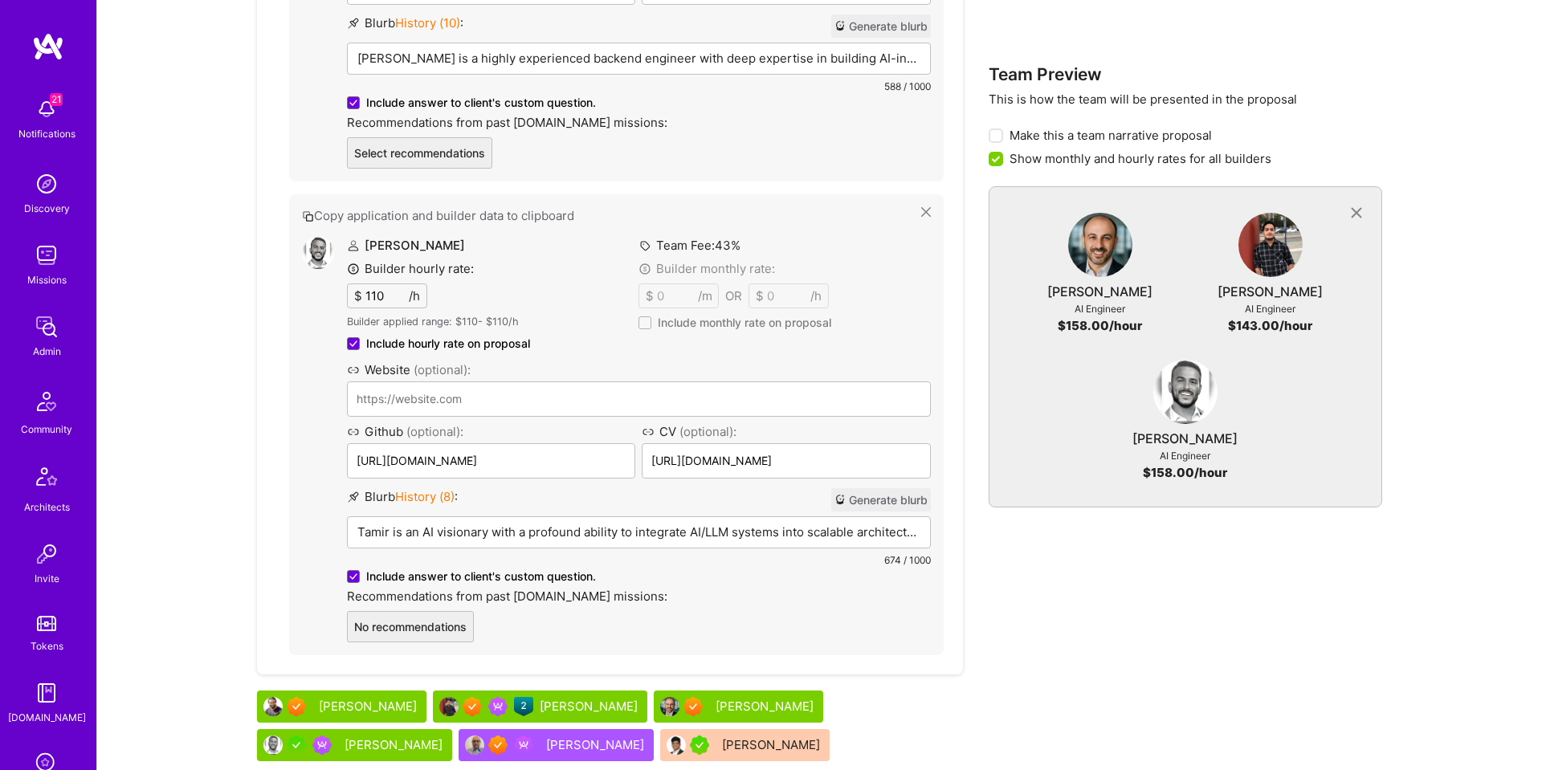
click at [903, 502] on button "Generate blurb" at bounding box center [881, 499] width 100 height 23
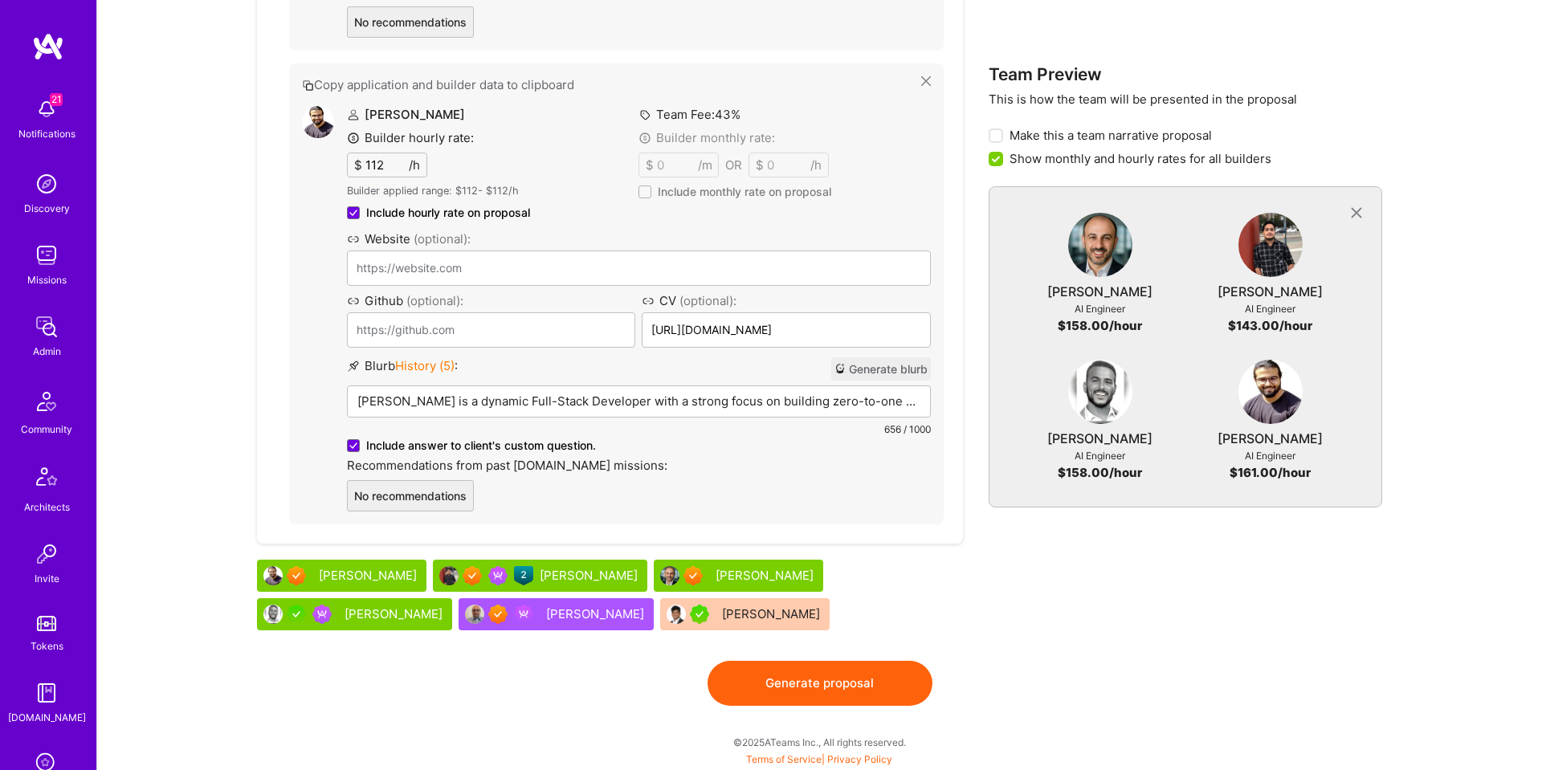
scroll to position [2249, 0]
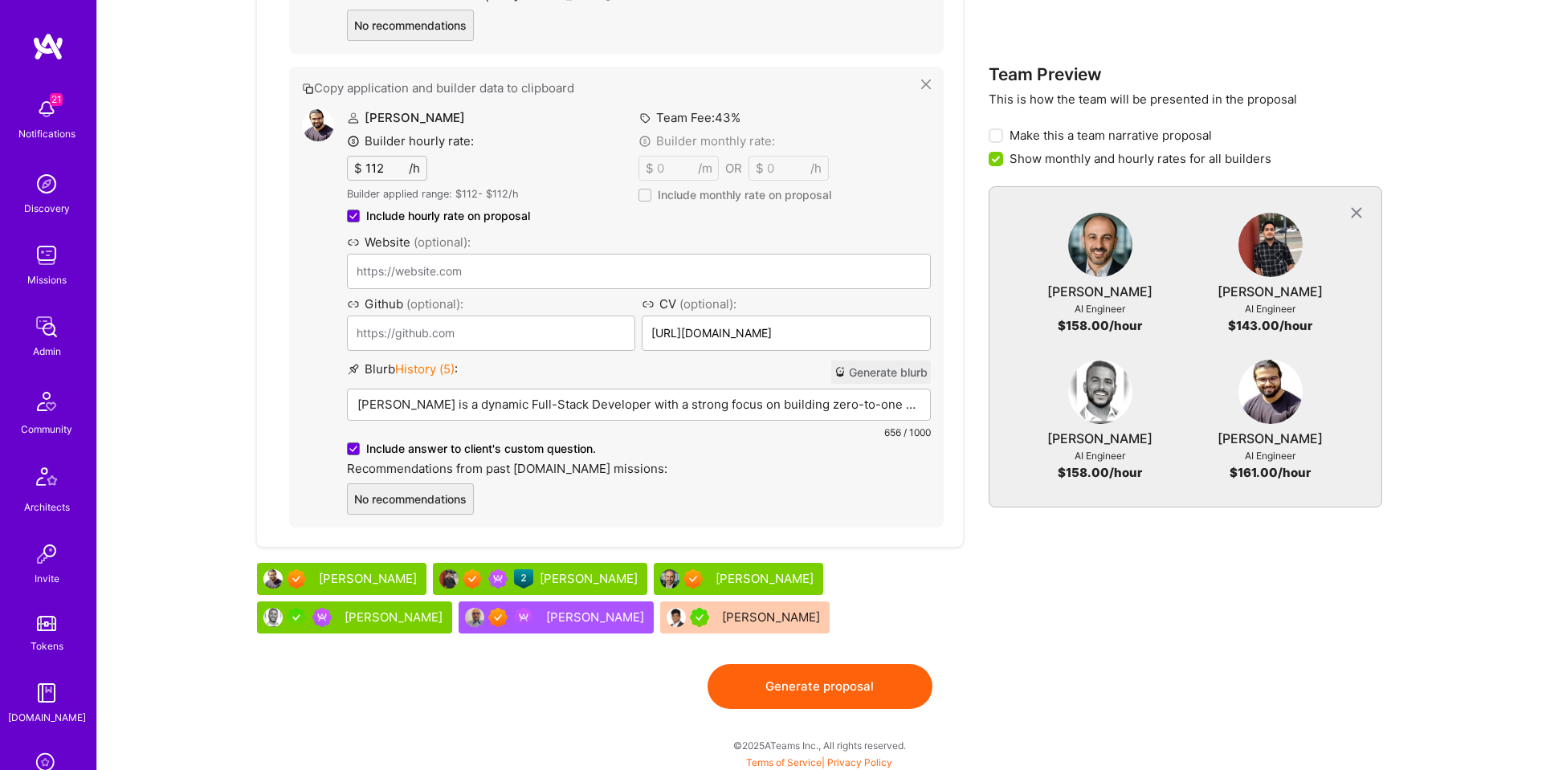
click at [875, 368] on button "Generate blurb" at bounding box center [881, 372] width 100 height 23
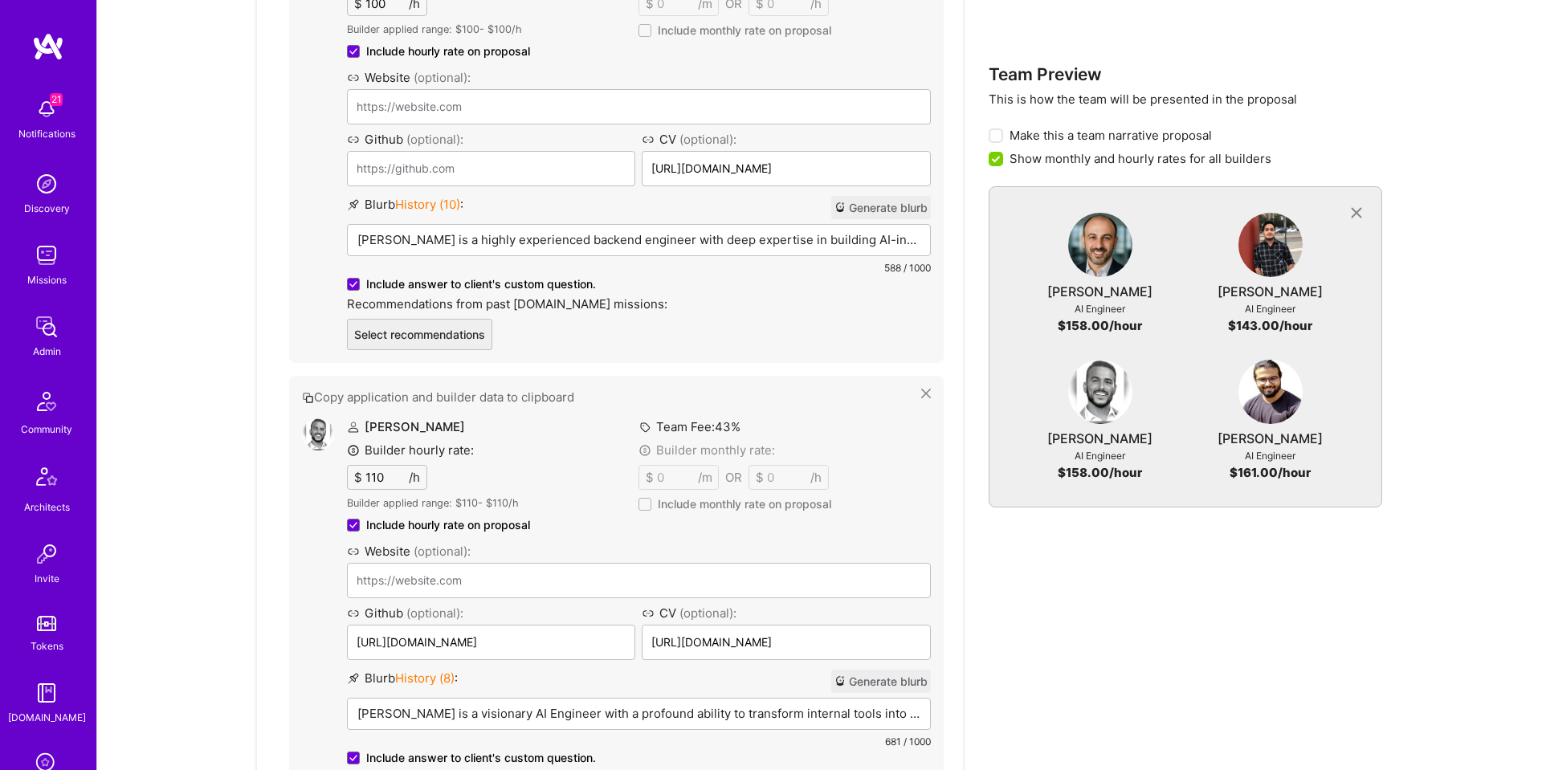
scroll to position [1472, 0]
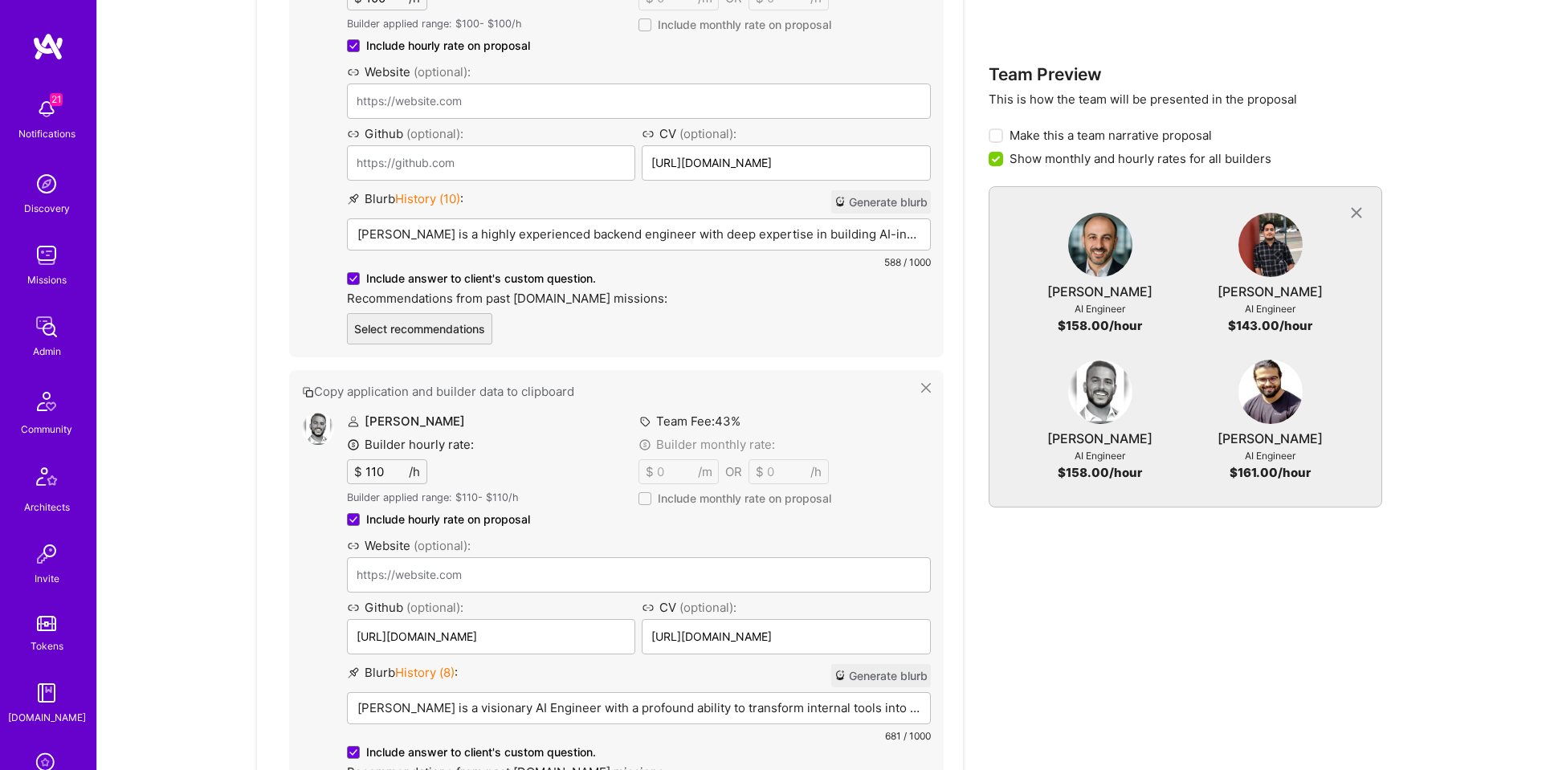
click at [606, 242] on p "Mohan is a highly experienced backend engineer with deep expertise in building …" at bounding box center [638, 234] width 563 height 17
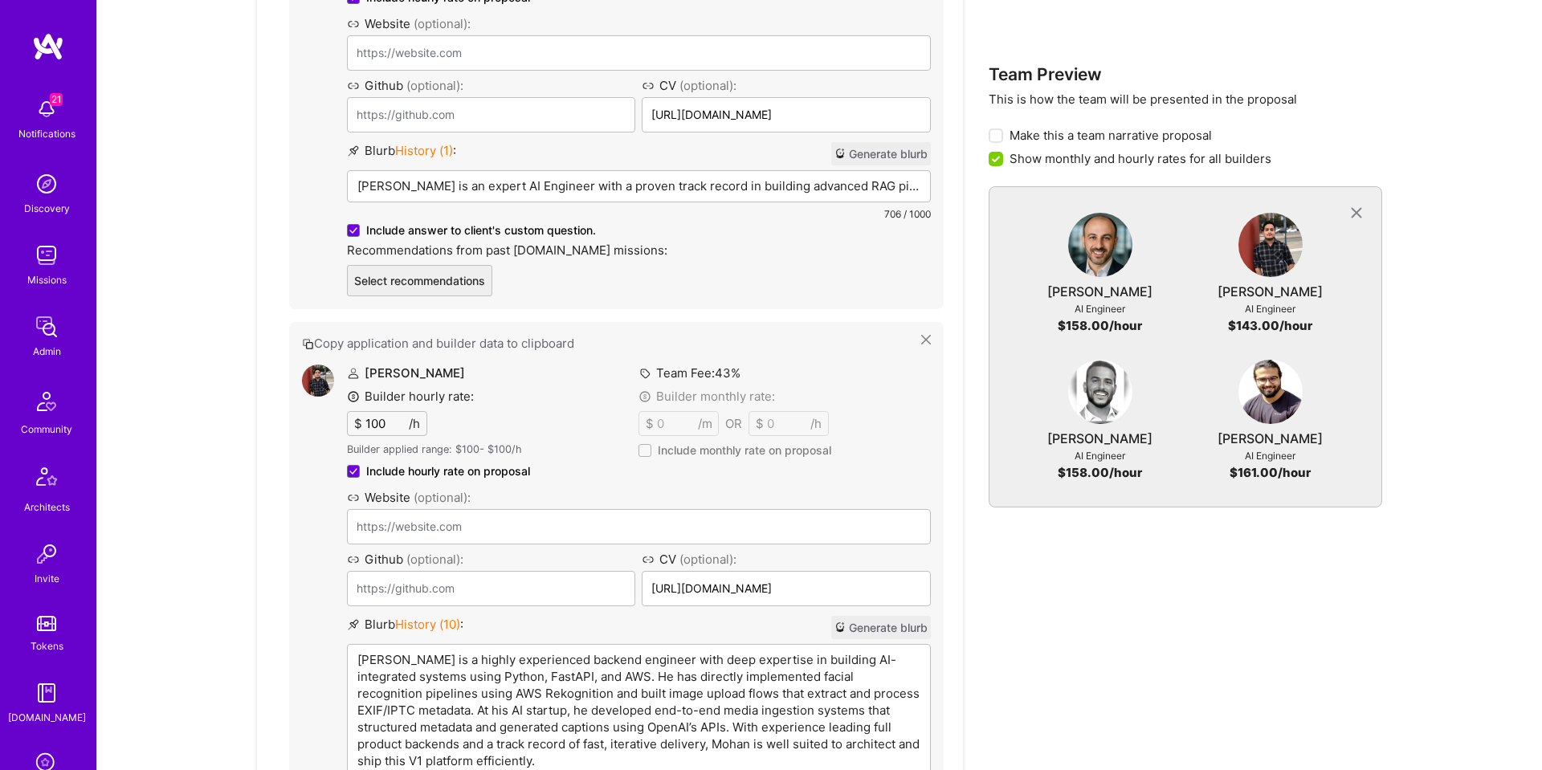
scroll to position [728, 0]
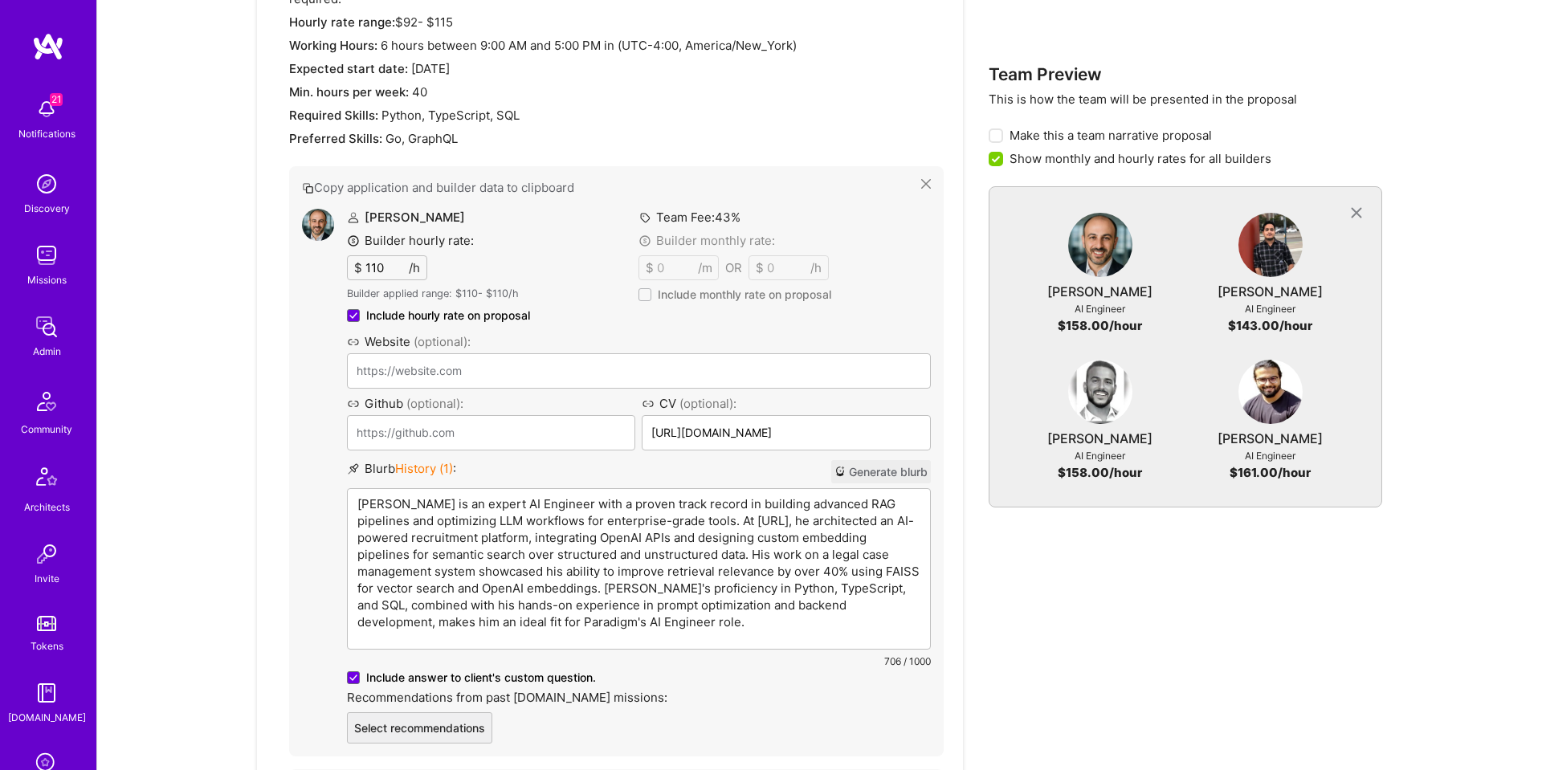
click at [509, 517] on div "Siavash Fahimi is an expert AI Engineer with a proven track record in building …" at bounding box center [639, 569] width 582 height 160
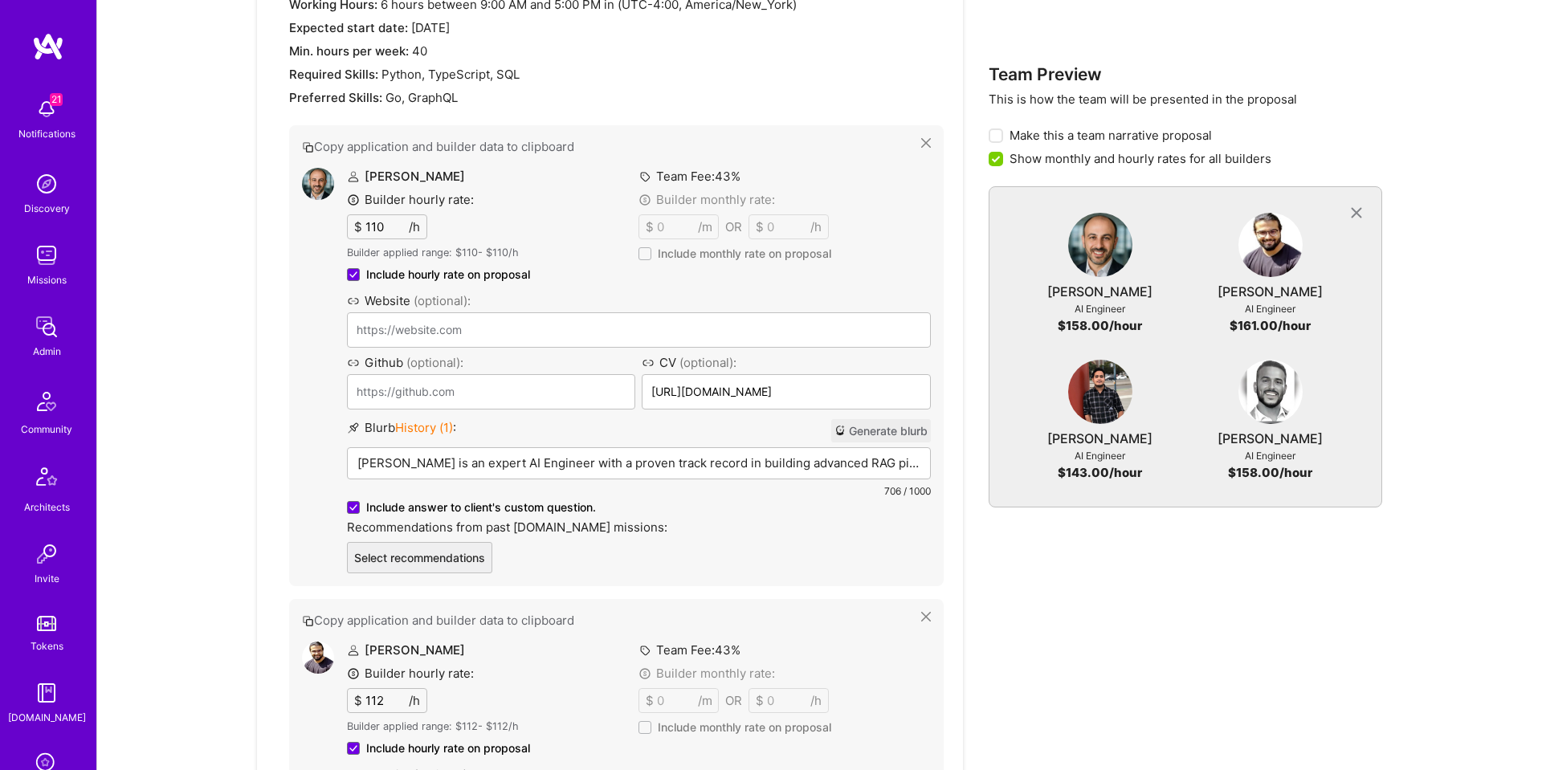
scroll to position [868, 0]
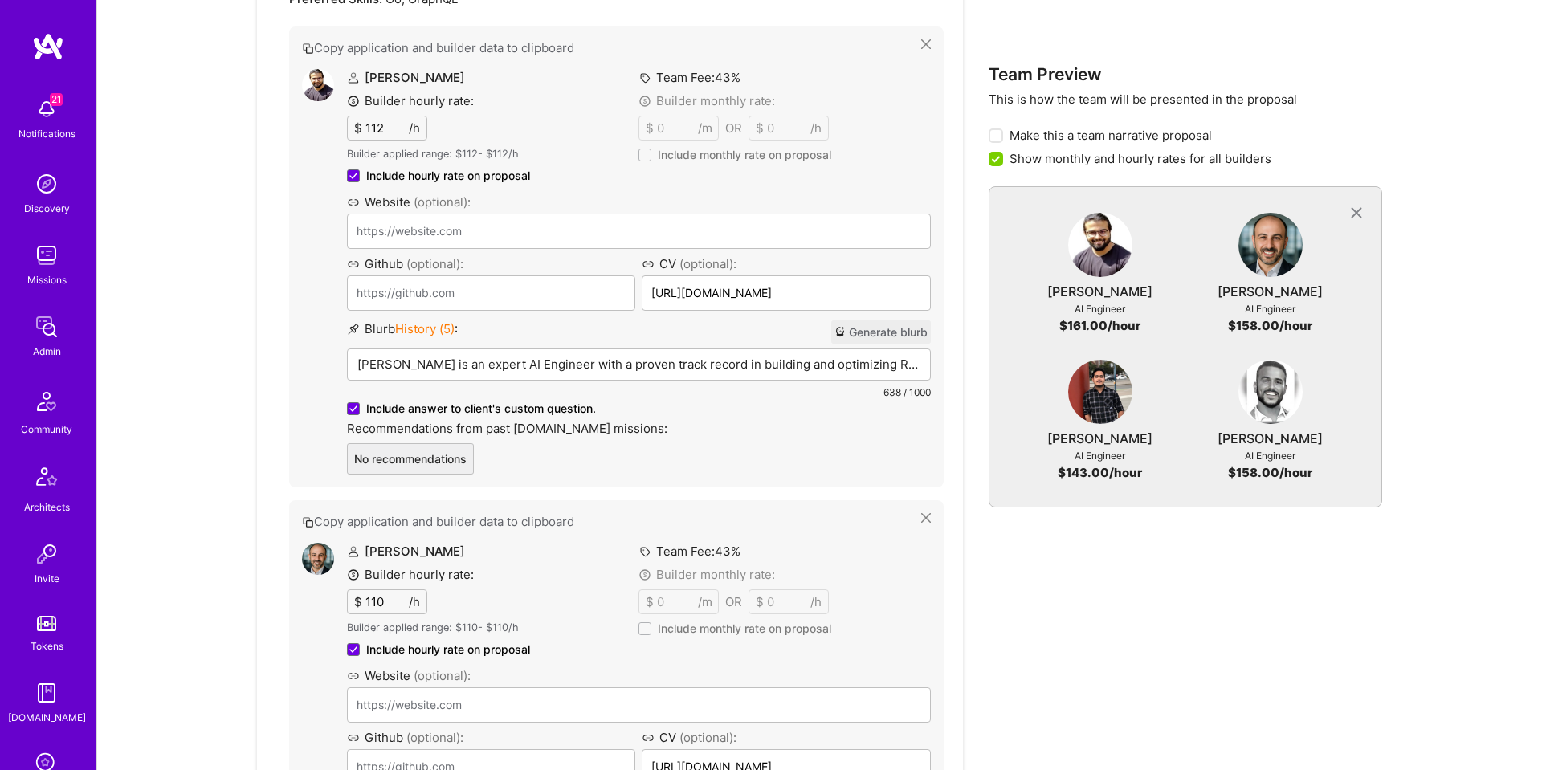
drag, startPoint x: 850, startPoint y: 521, endPoint x: 878, endPoint y: 39, distance: 482.6
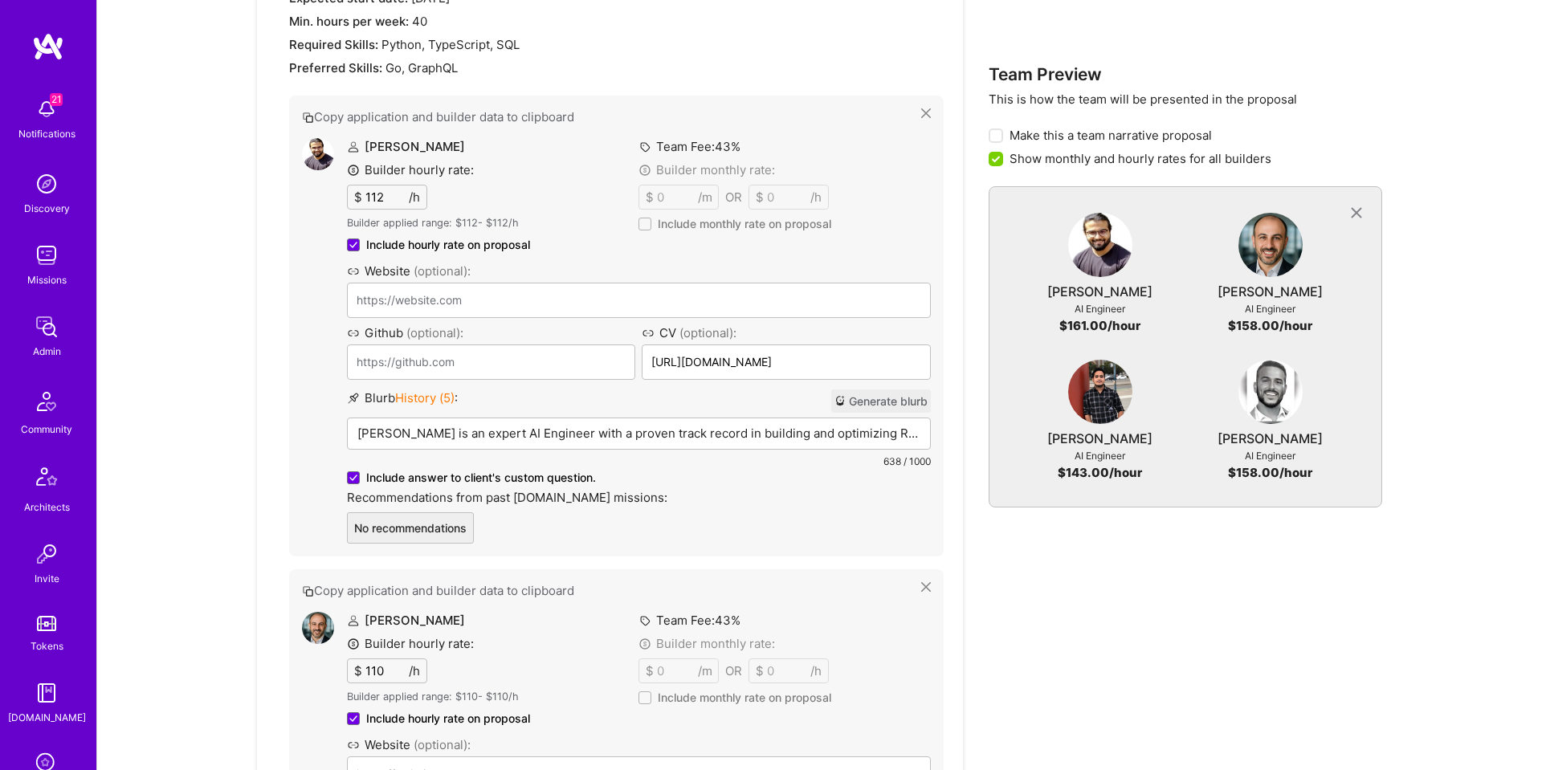
scroll to position [793, 0]
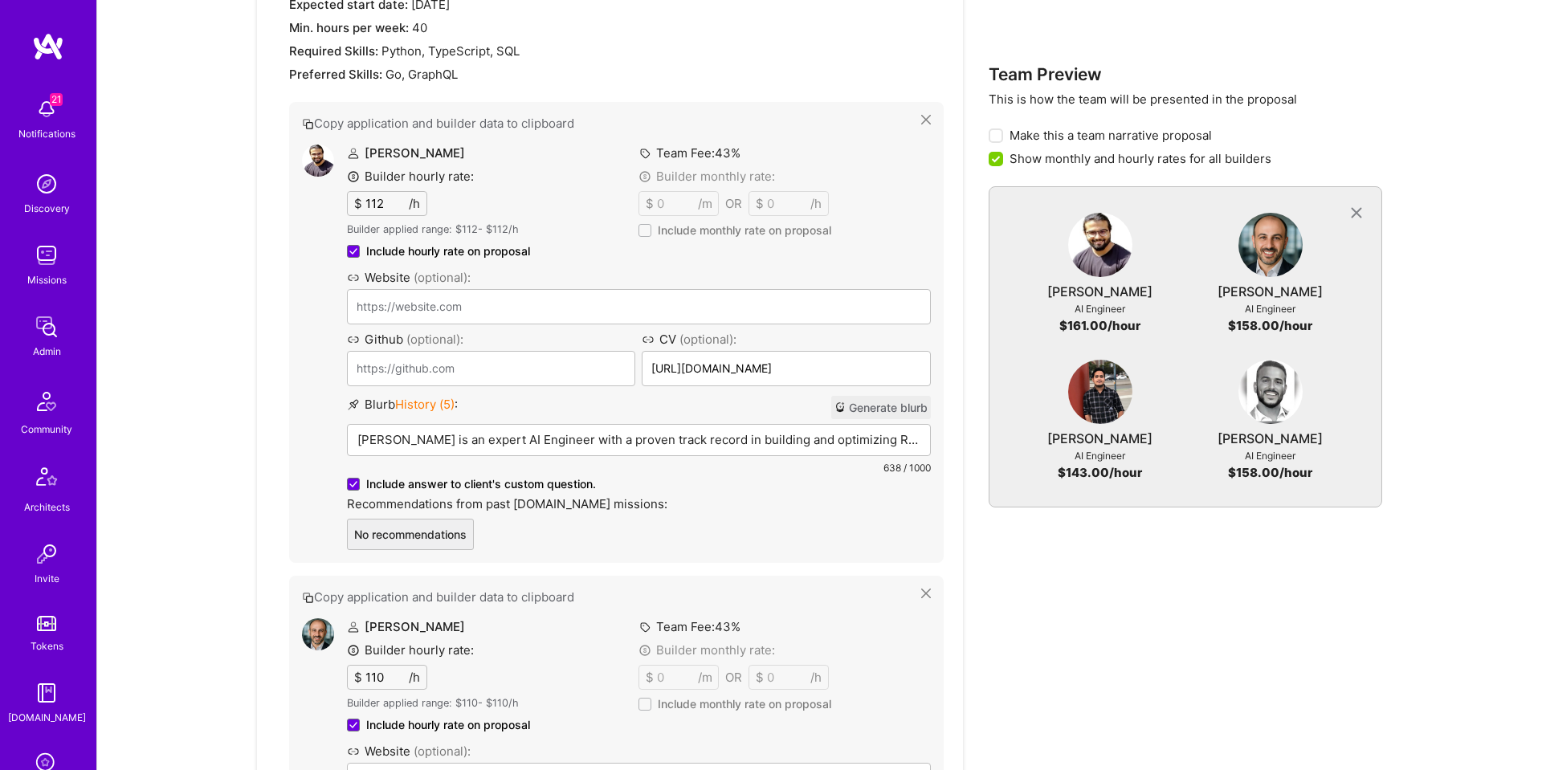
click at [852, 416] on button "Generate blurb" at bounding box center [881, 407] width 100 height 23
click at [780, 452] on div "Luve Singh is an expert AI Engineer with a proven track record in building and …" at bounding box center [639, 465] width 582 height 80
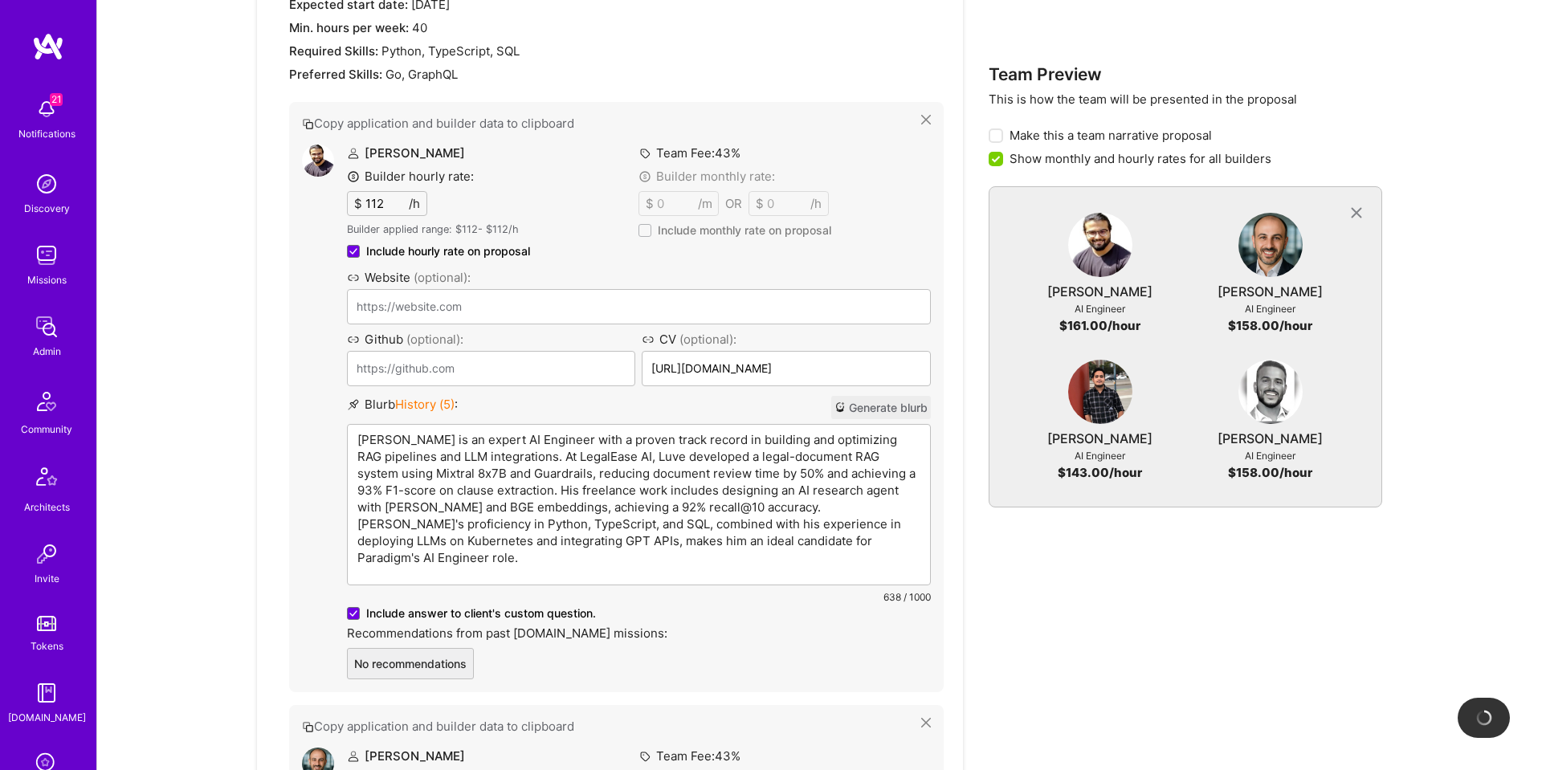
click at [403, 439] on p "Luve Singh is an expert AI Engineer with a proven track record in building and …" at bounding box center [638, 498] width 563 height 135
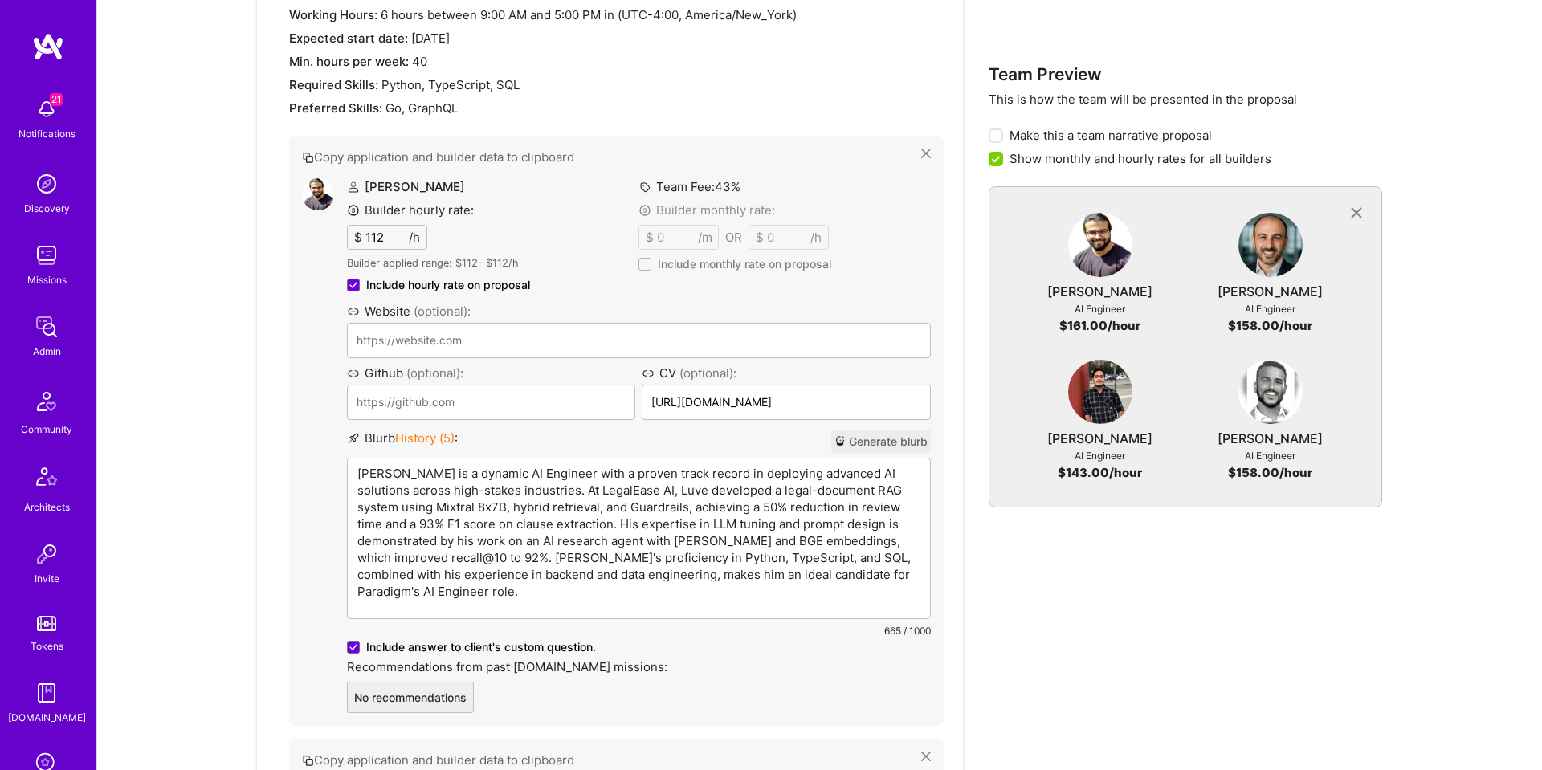
scroll to position [768, 0]
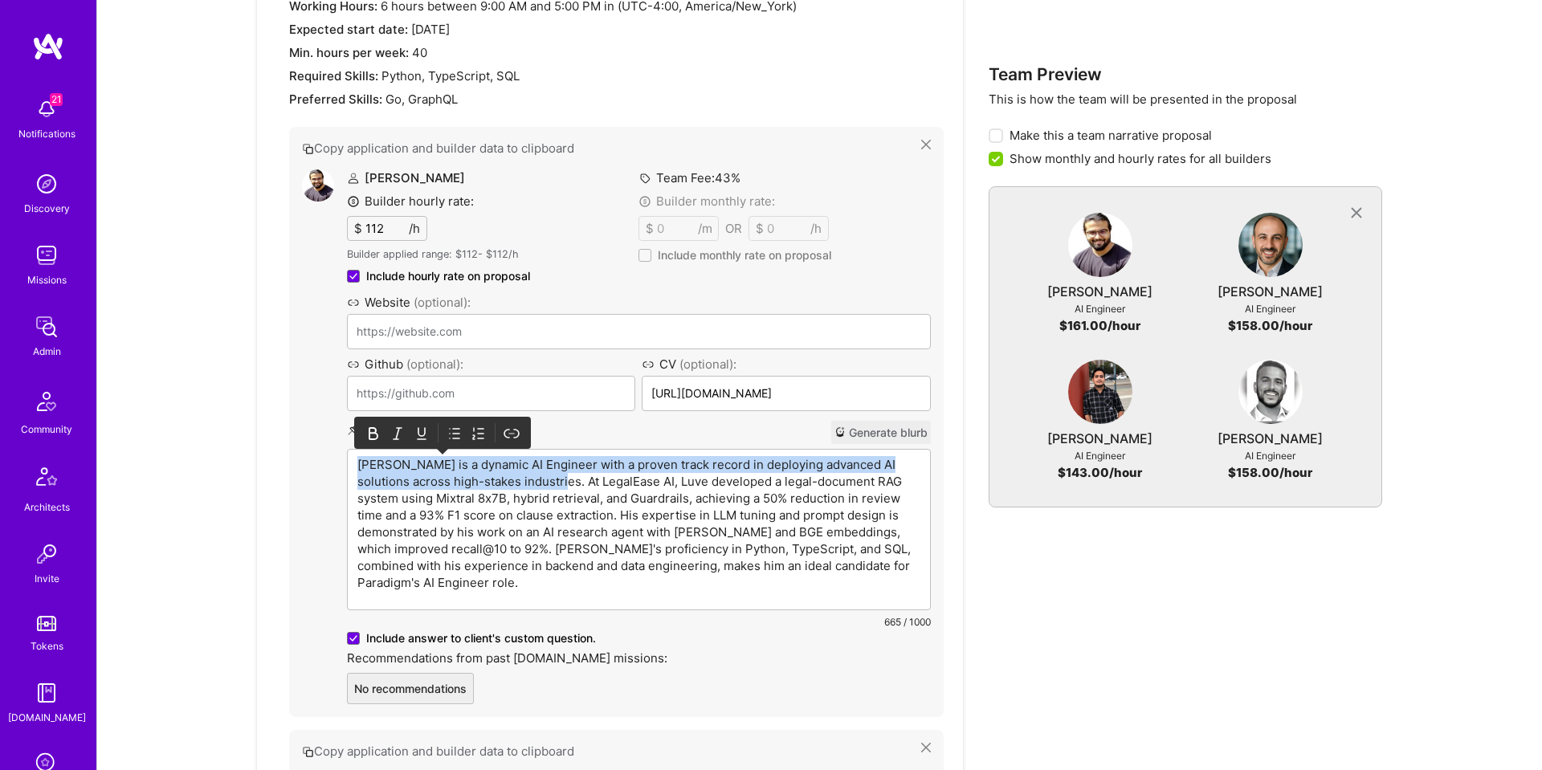
drag, startPoint x: 529, startPoint y: 479, endPoint x: 304, endPoint y: 463, distance: 225.5
click at [304, 463] on div "Luve Singh Builder hourly rate: $ 112 /h Builder applied range: $ 112 - $ 112 /…" at bounding box center [616, 436] width 629 height 535
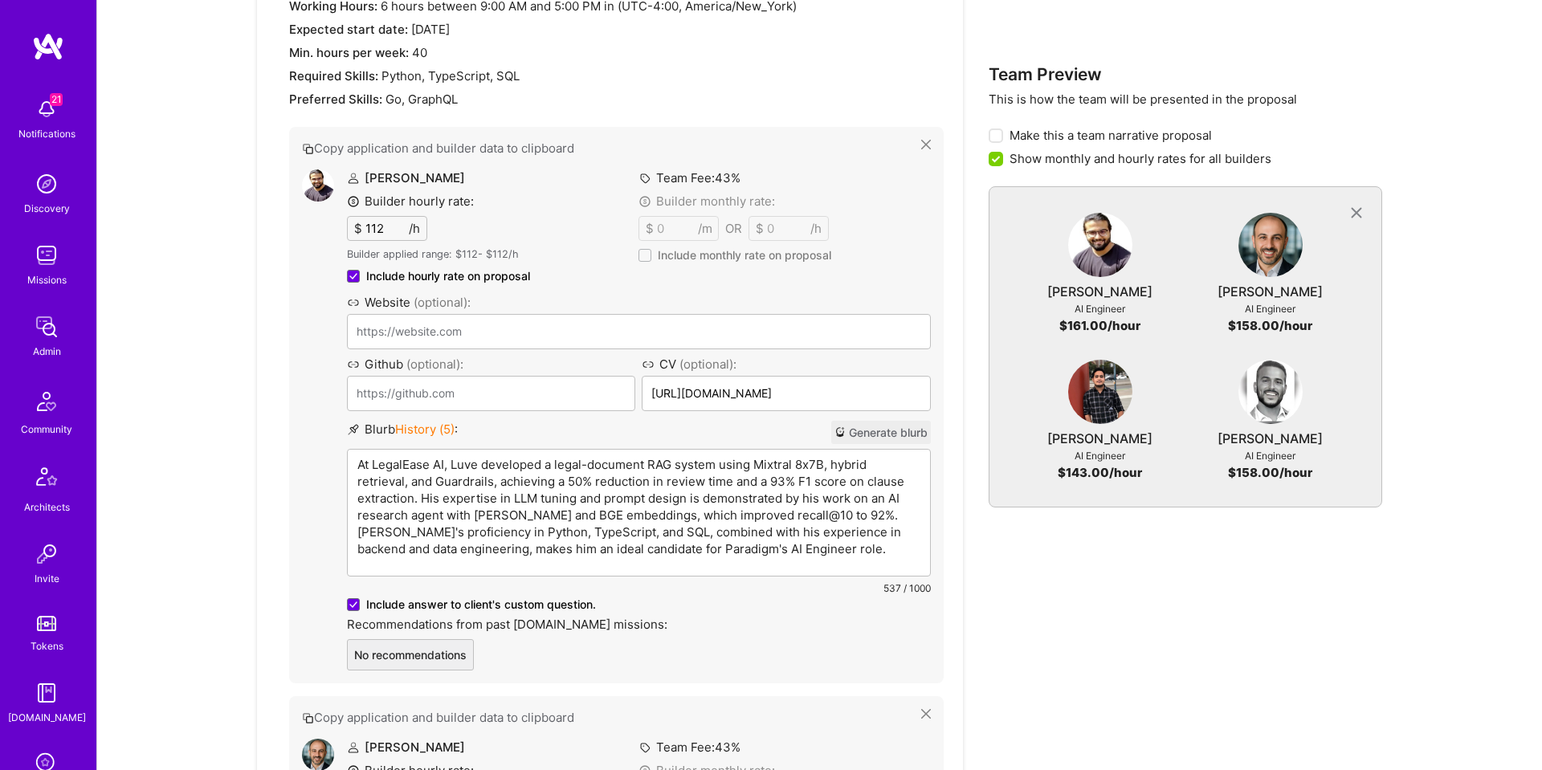
click at [515, 478] on p "At LegalEase AI, Luve developed a legal-document RAG system using Mixtral 8x7B,…" at bounding box center [638, 506] width 563 height 101
click at [773, 484] on p "At LegalEase AI, Luve developed a legal-document RAG system using Mixtral 8x7B,…" at bounding box center [638, 506] width 563 height 101
drag, startPoint x: 746, startPoint y: 506, endPoint x: 727, endPoint y: 520, distance: 23.0
click at [746, 505] on p "At LegalEase AI, Luve developed a legal-document RAG system using Mixtral 8x7B,…" at bounding box center [638, 506] width 563 height 101
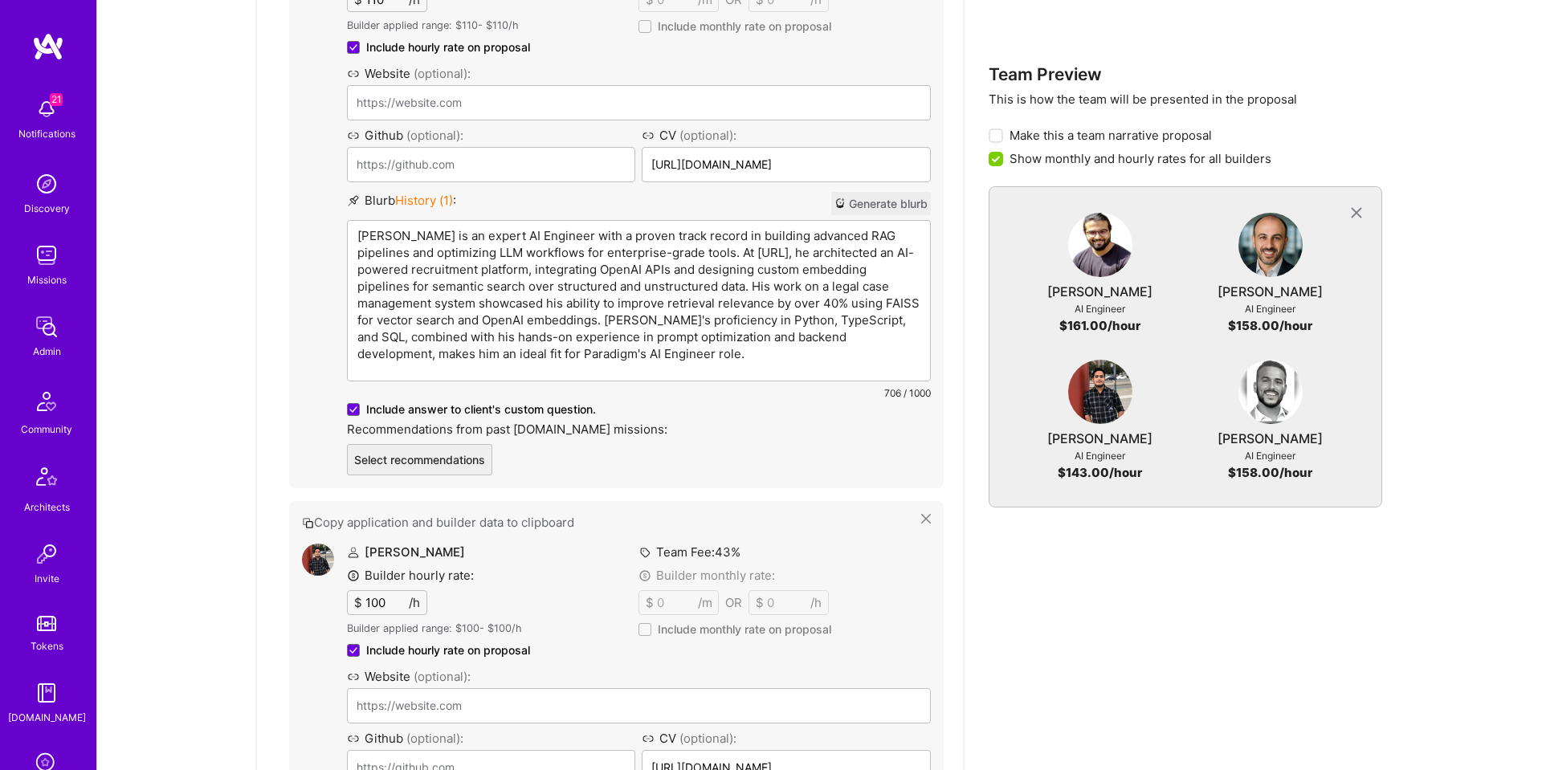
scroll to position [1375, 0]
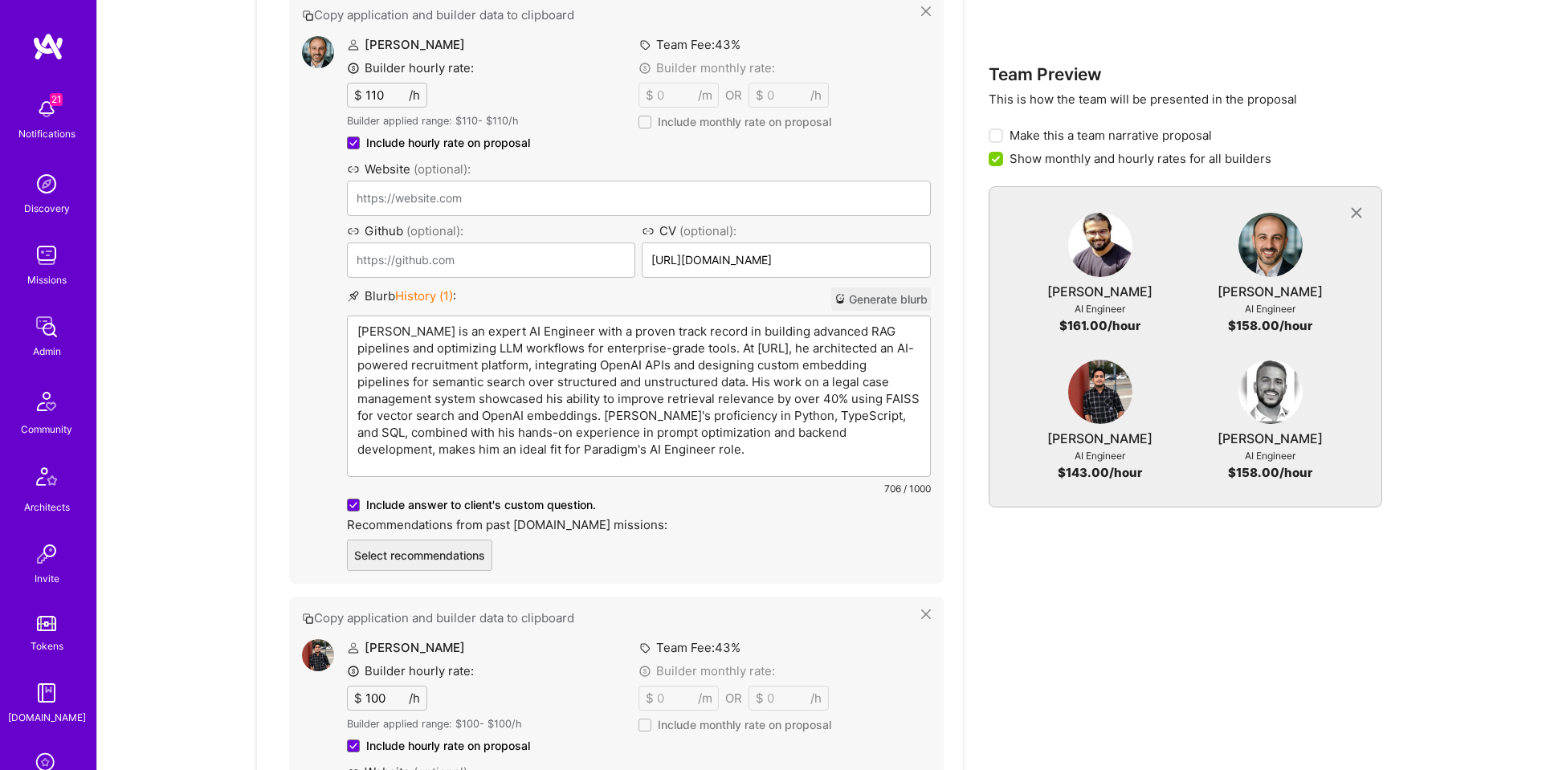
click at [486, 340] on div "Siavash Fahimi is an expert AI Engineer with a proven track record in building …" at bounding box center [639, 396] width 582 height 160
click at [743, 349] on p "Siavash Fahimi is an expert AI Engineer with a proven track record in building …" at bounding box center [638, 390] width 563 height 135
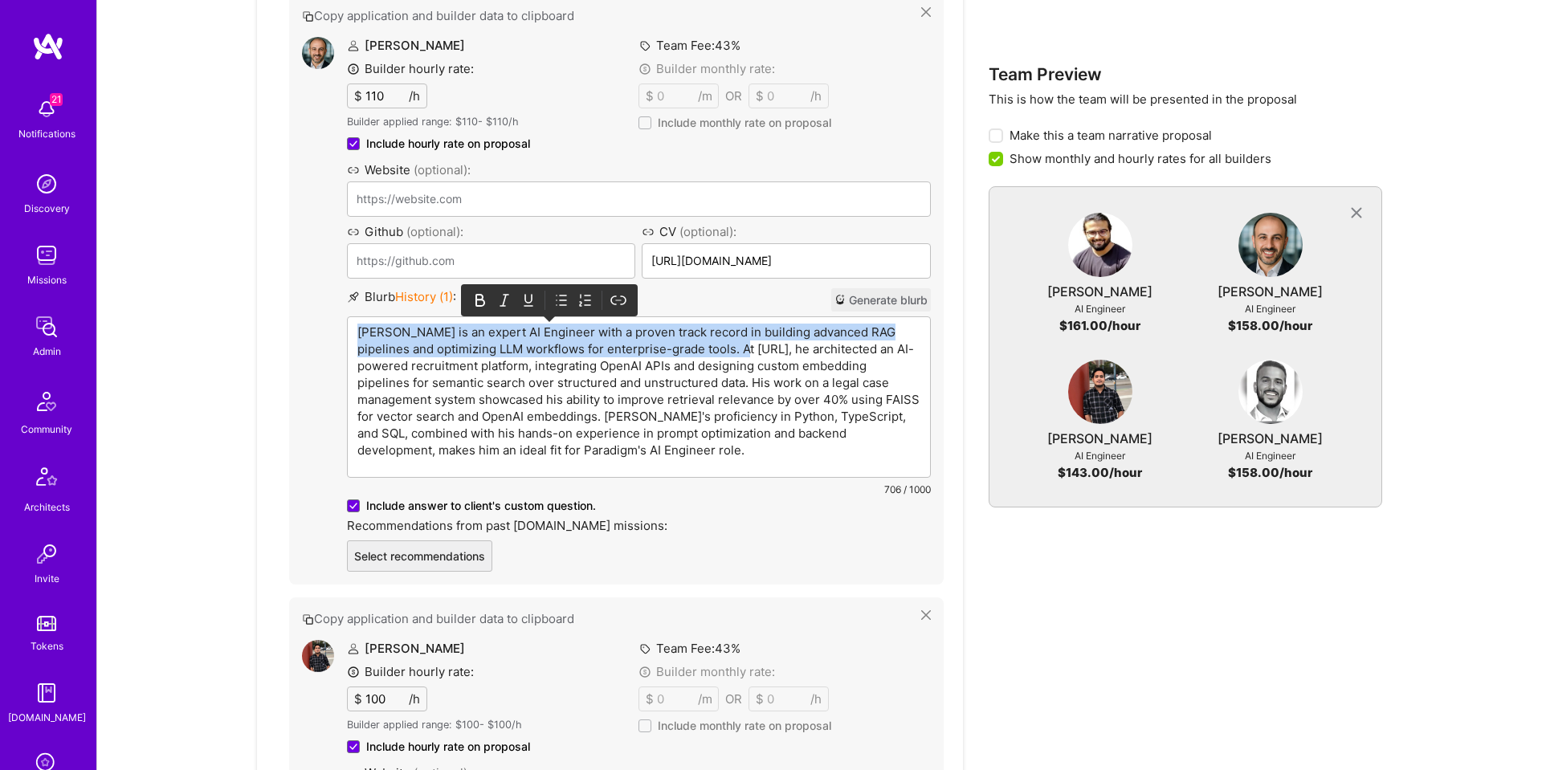
drag, startPoint x: 742, startPoint y: 349, endPoint x: 283, endPoint y: 308, distance: 460.3
click at [283, 308] on div "AI Engineer 4 Paradigm is seeking a senior AI Engineer to improve an internal A…" at bounding box center [610, 394] width 706 height 2313
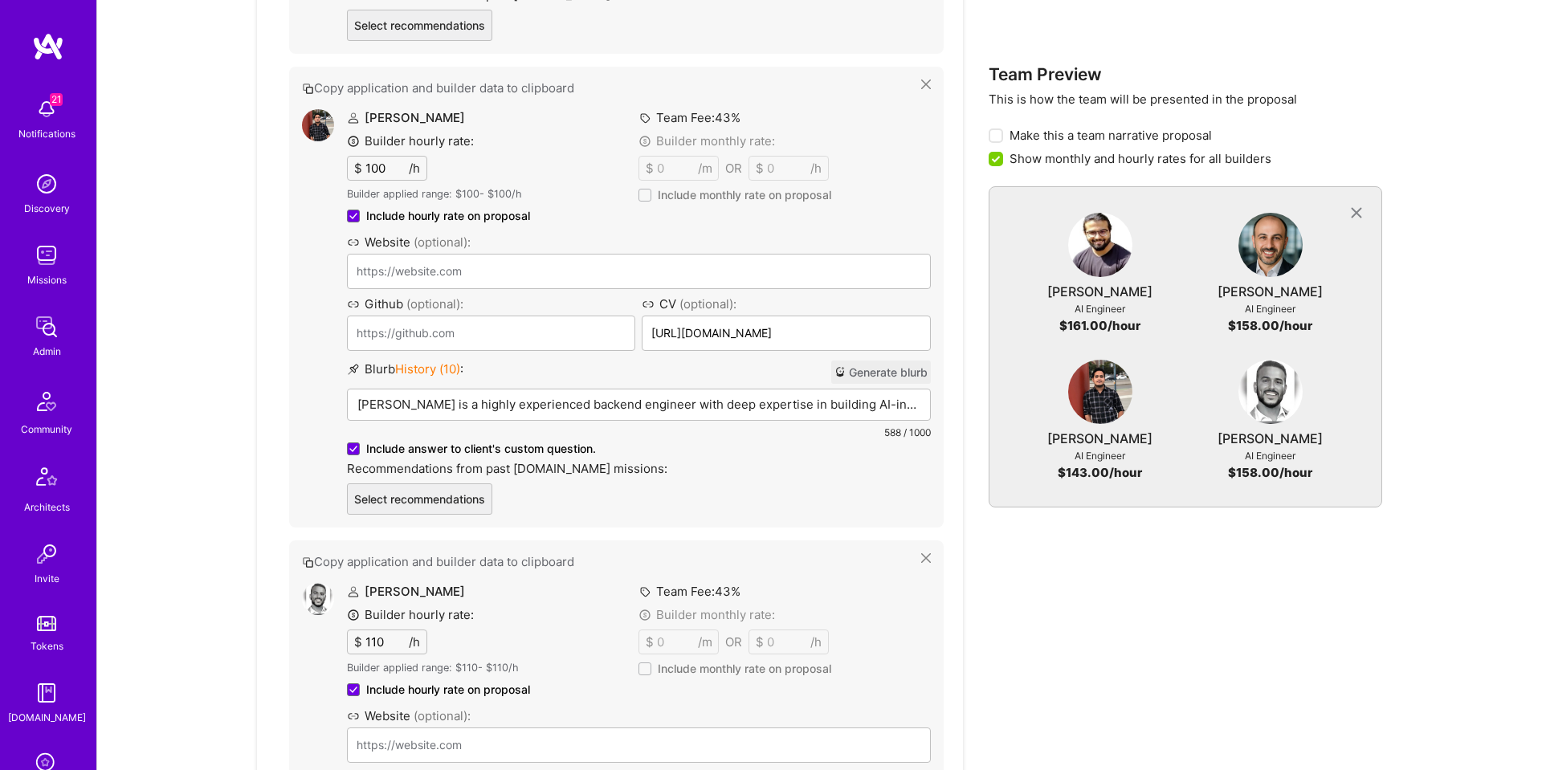
click at [522, 396] on p "Mohan is a highly experienced backend engineer with deep expertise in building …" at bounding box center [638, 404] width 563 height 17
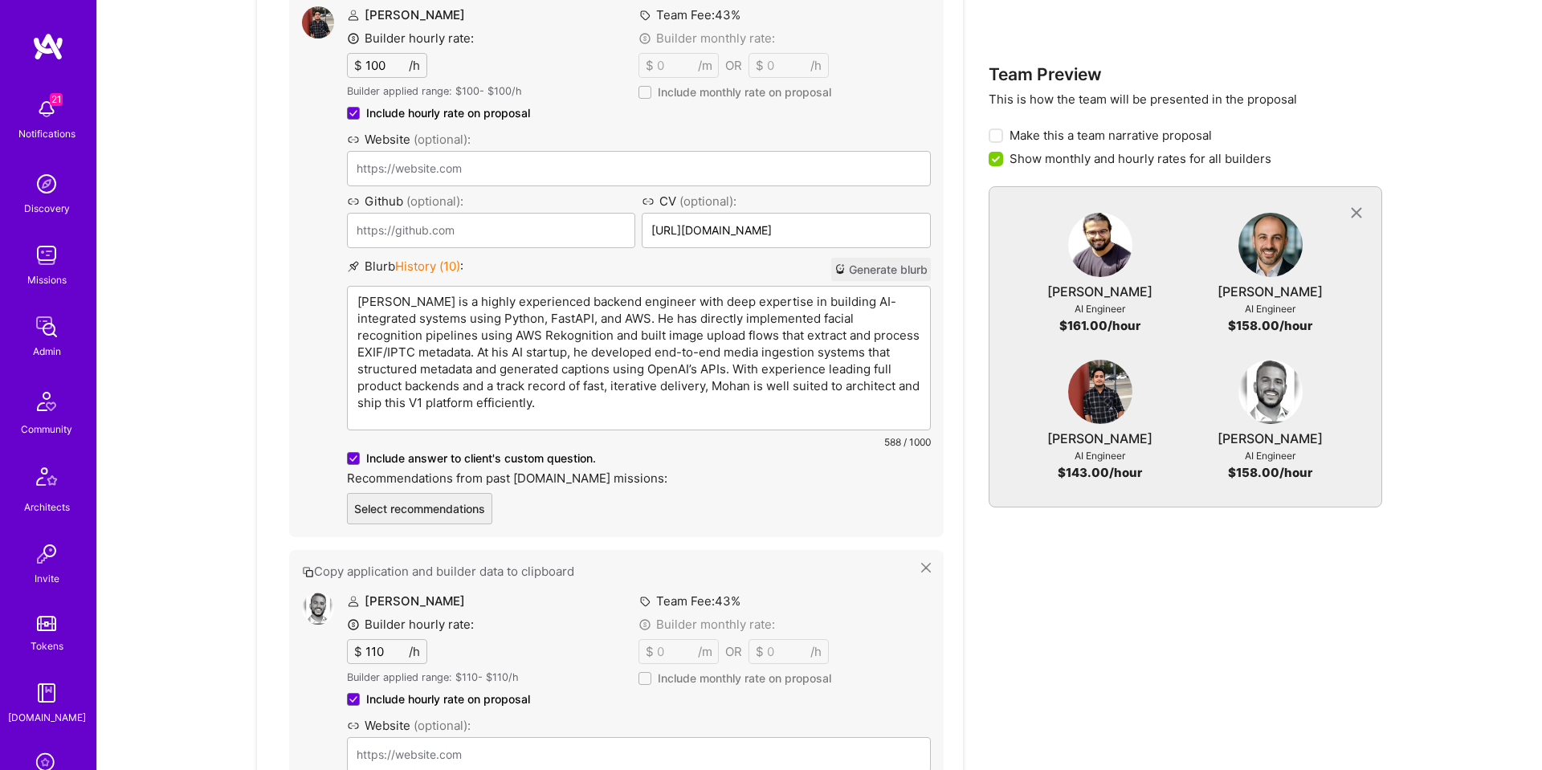
scroll to position [1879, 0]
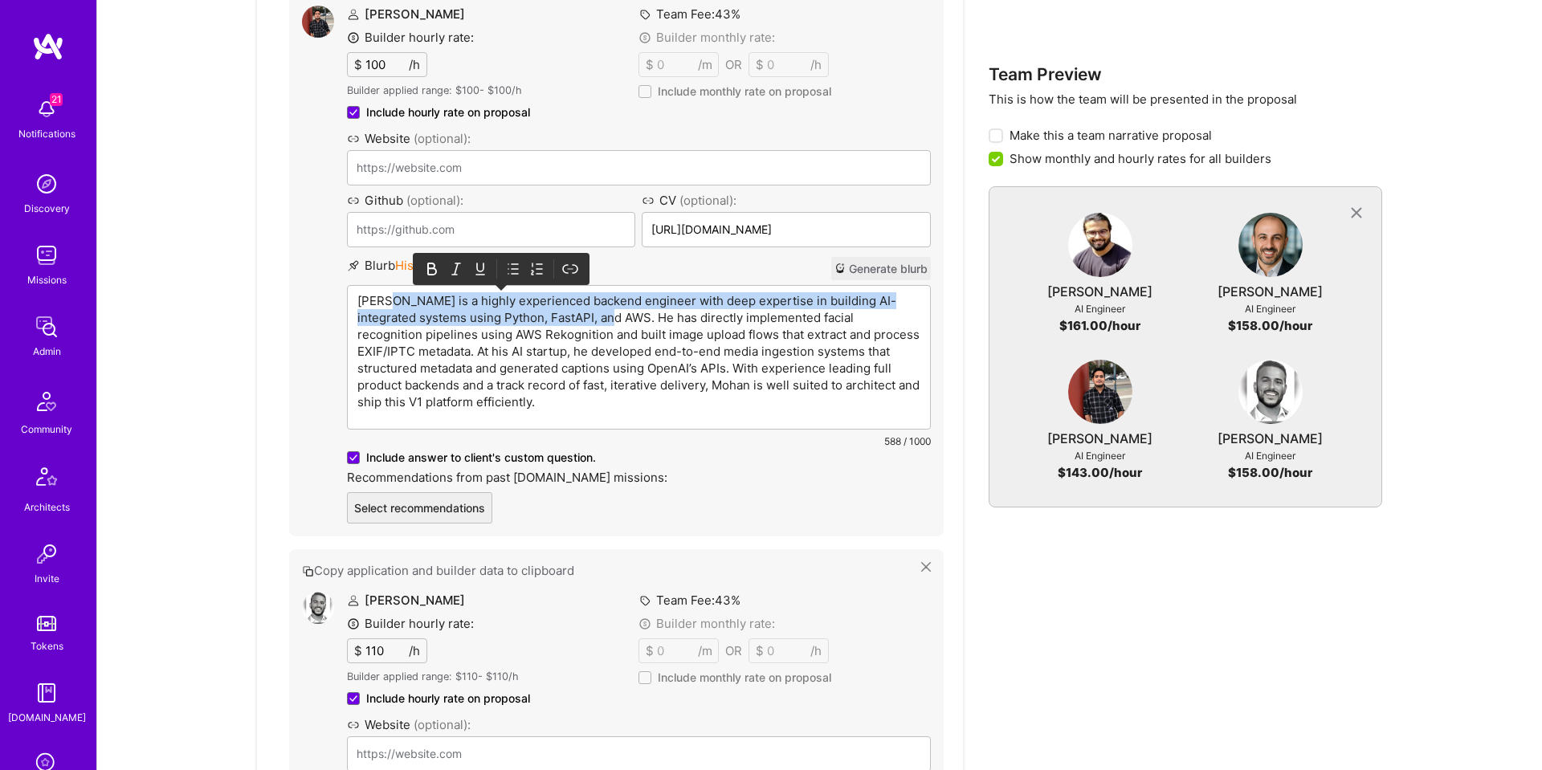
drag, startPoint x: 609, startPoint y: 318, endPoint x: 397, endPoint y: 300, distance: 213.6
click at [397, 300] on p "Mohan is a highly experienced backend engineer with deep expertise in building …" at bounding box center [638, 351] width 563 height 118
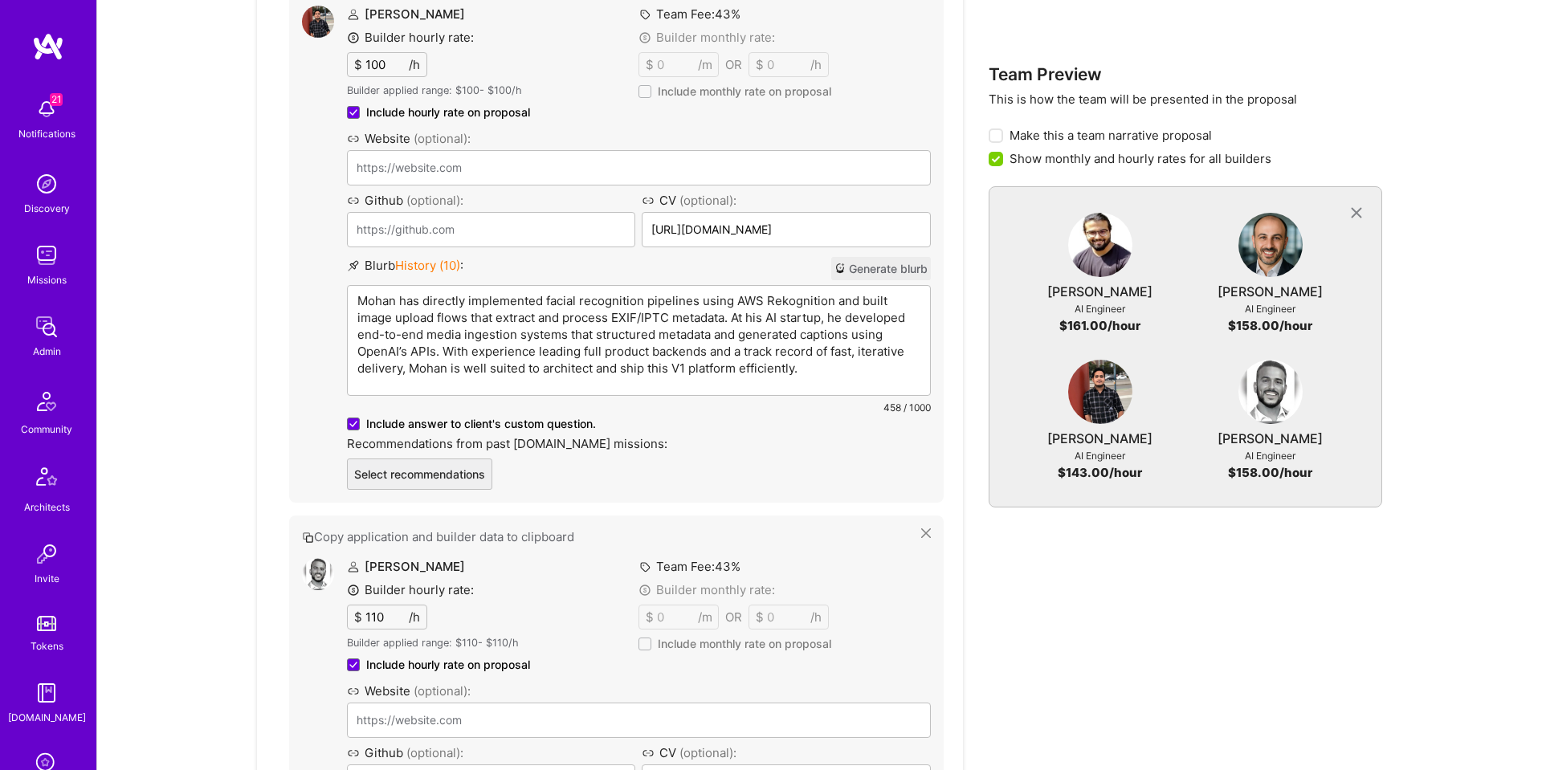
scroll to position [1880, 0]
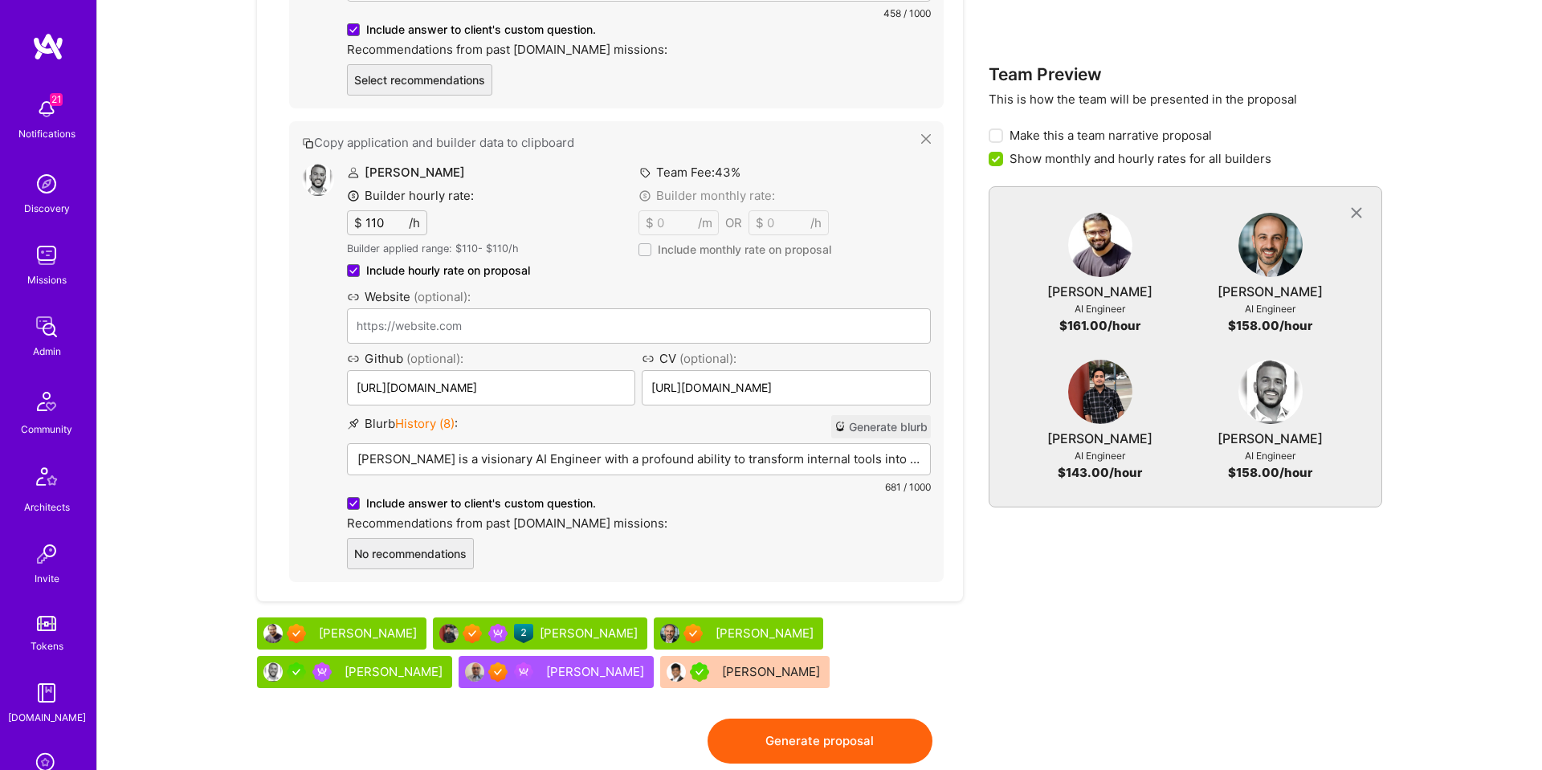
click at [541, 446] on div "Tamir Kedmi is a visionary AI Engineer with a profound ability to transform int…" at bounding box center [639, 484] width 582 height 80
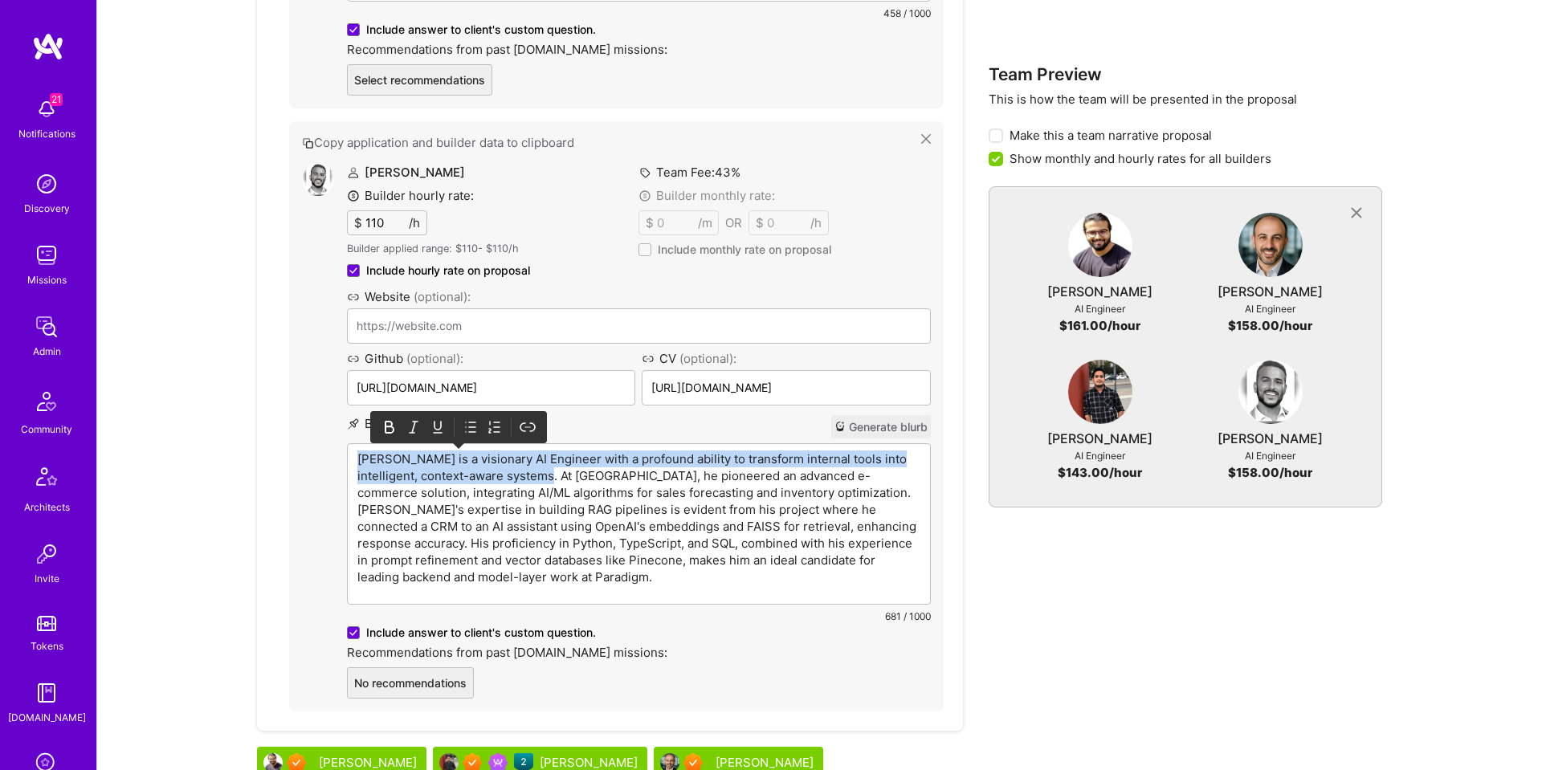
drag, startPoint x: 560, startPoint y: 479, endPoint x: 341, endPoint y: 456, distance: 220.4
click at [341, 456] on div "Tamir Kedmi Builder hourly rate: $ 110 /h Builder applied range: $ 110 - $ 110 …" at bounding box center [616, 431] width 629 height 535
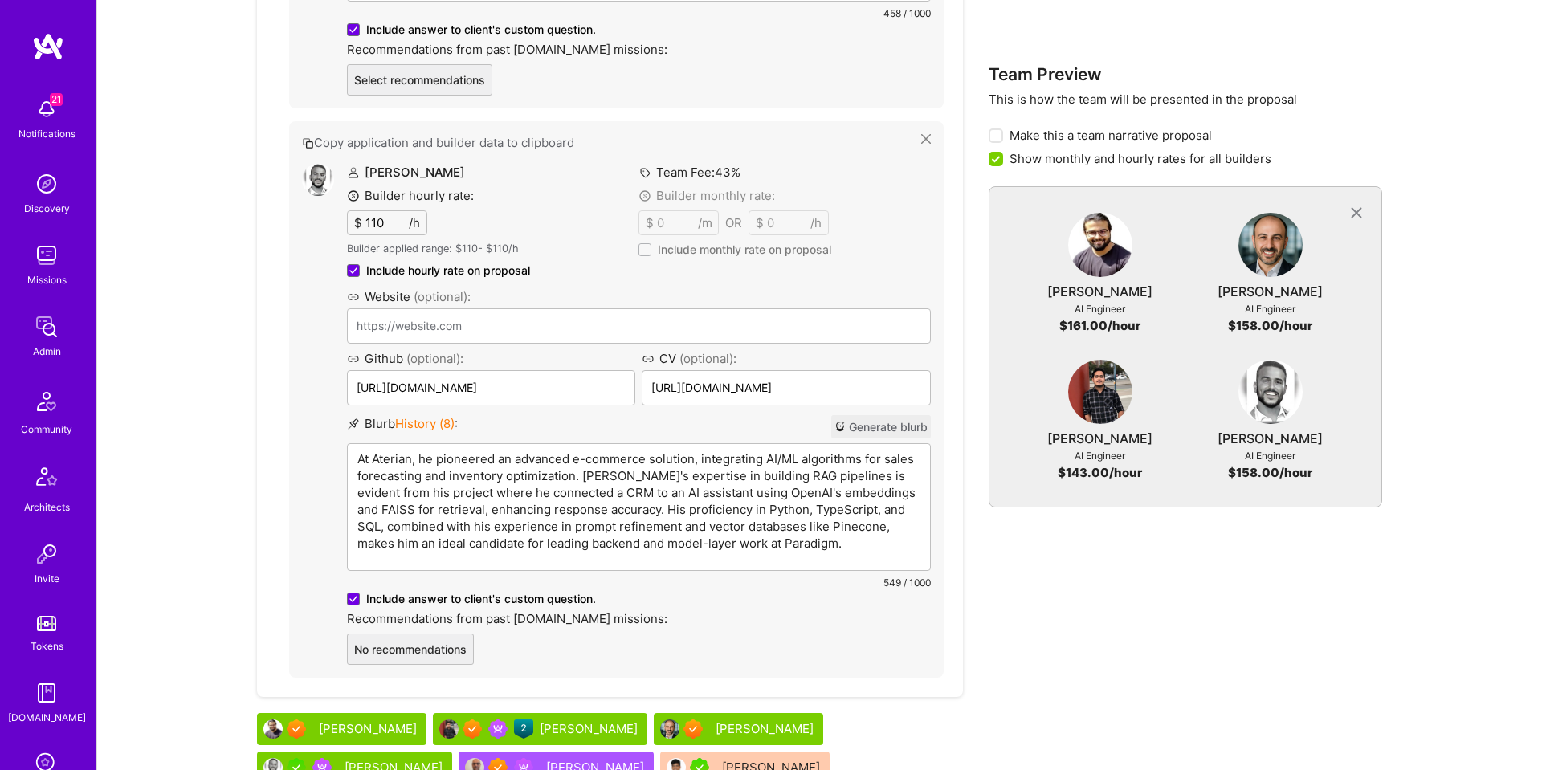
click at [426, 459] on p "At Aterian, he pioneered an advanced e-commerce solution, integrating AI/ML alg…" at bounding box center [638, 500] width 563 height 101
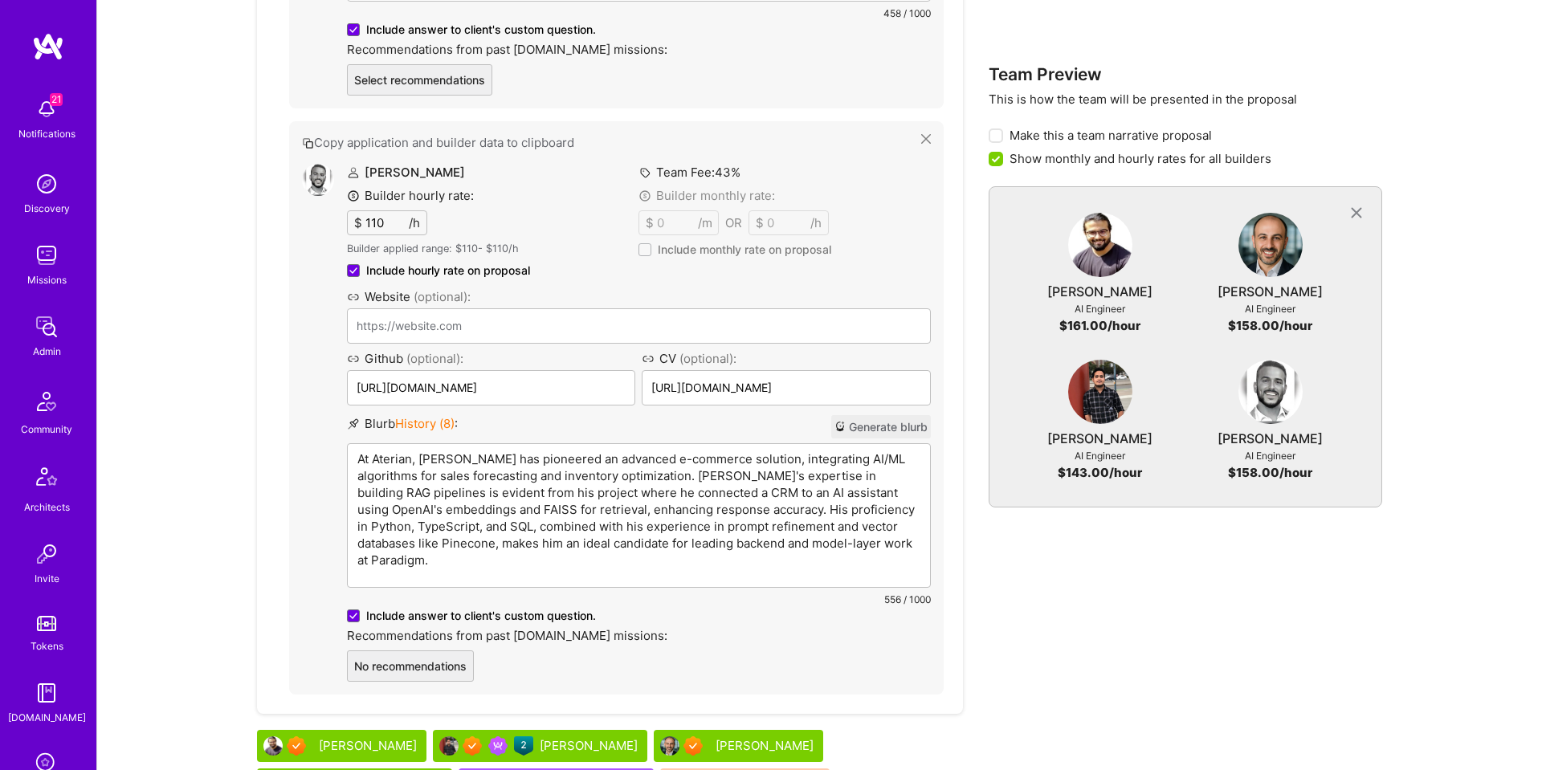
scroll to position [2194, 0]
click at [763, 525] on p "At Aterian, Tamir has pioneered an advanced e-commerce solution, integrating AI…" at bounding box center [638, 510] width 563 height 118
click at [614, 473] on p "At Aterian, Tamir has pioneered an advanced e-commerce solution, integrating AI…" at bounding box center [638, 510] width 563 height 118
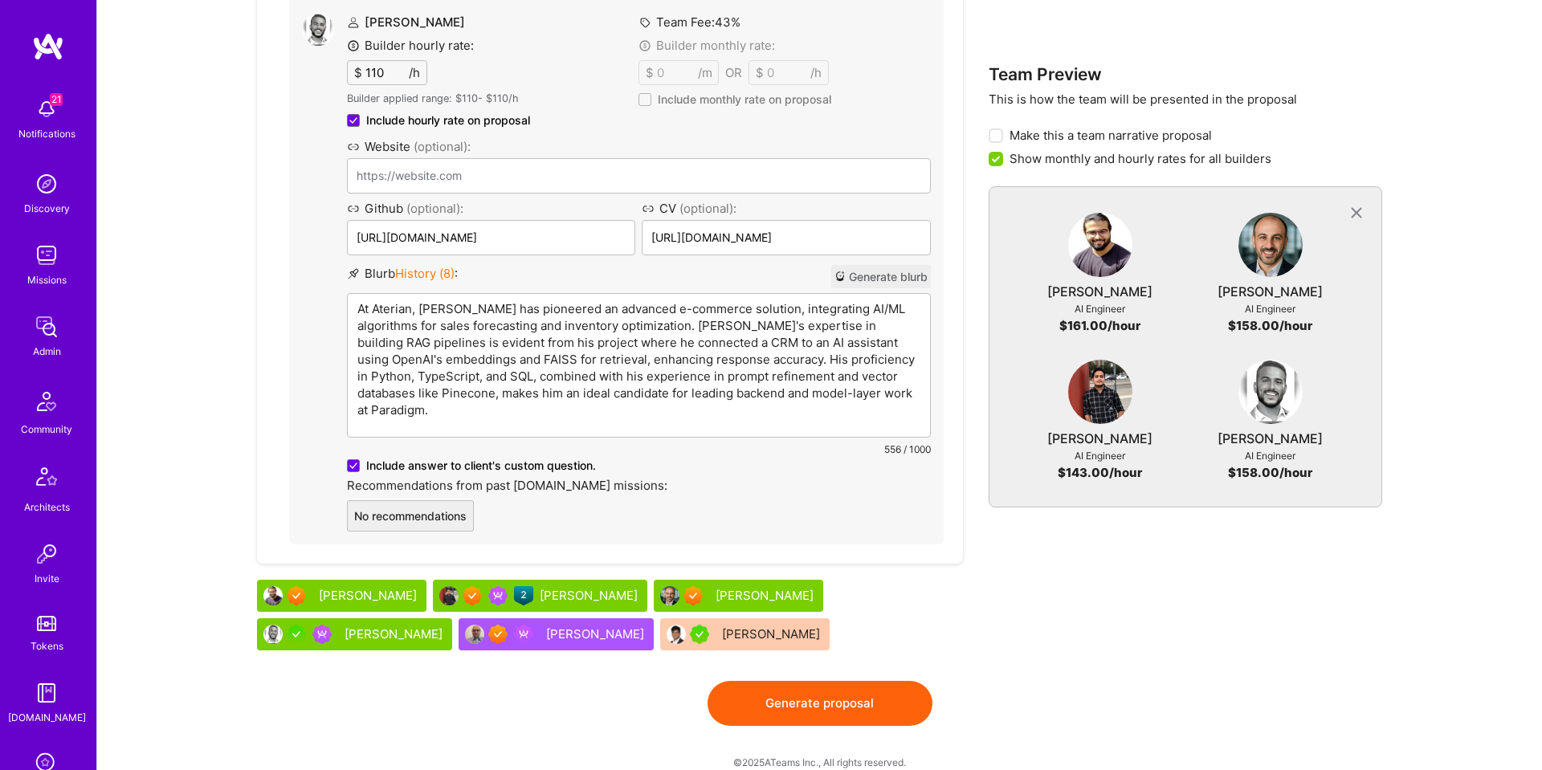
scroll to position [2348, 0]
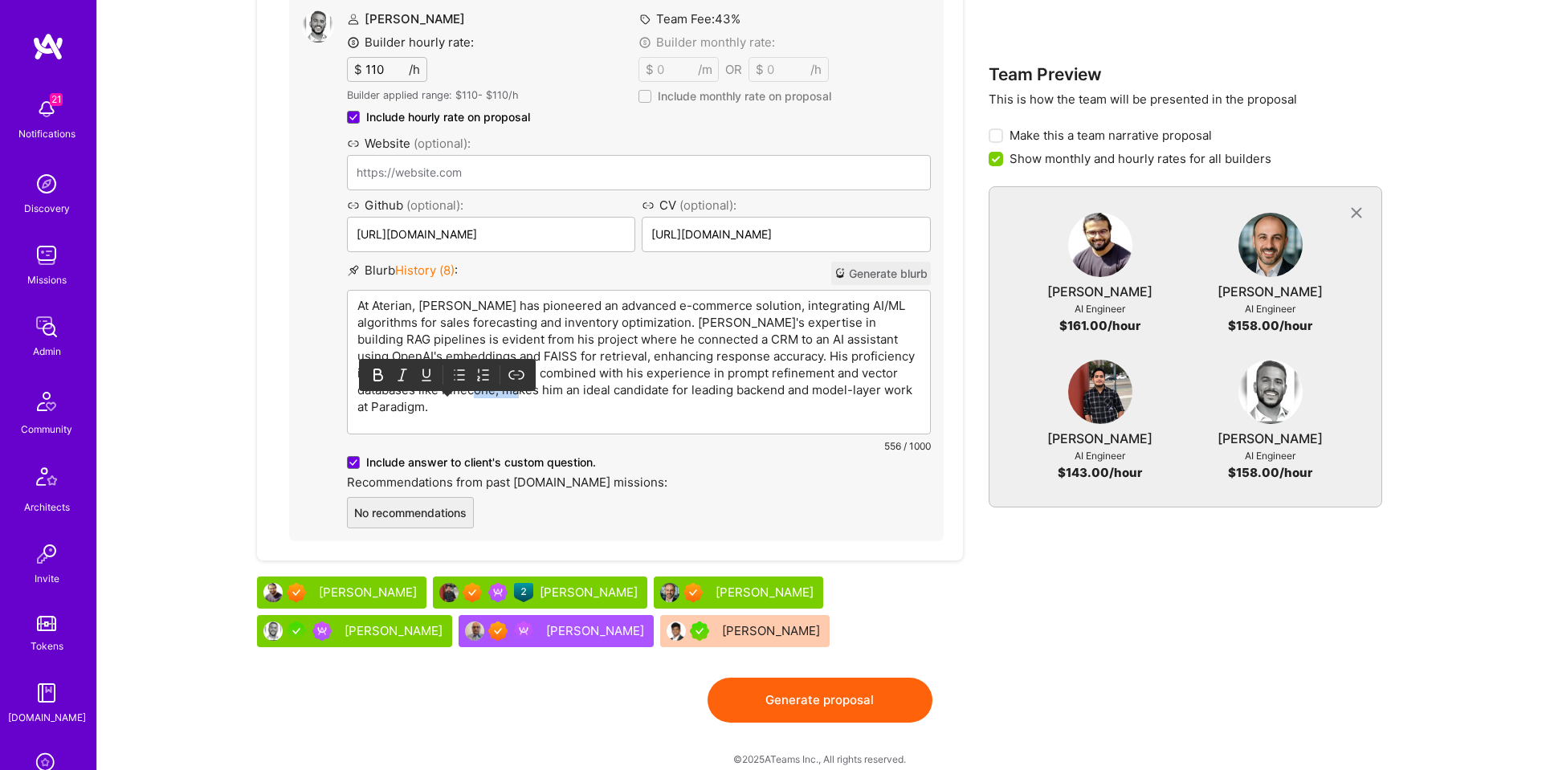
drag, startPoint x: 429, startPoint y: 391, endPoint x: 472, endPoint y: 393, distance: 43.4
click at [466, 389] on p "At Aterian, Tamir has pioneered an advanced e-commerce solution, integrating AI…" at bounding box center [638, 356] width 563 height 118
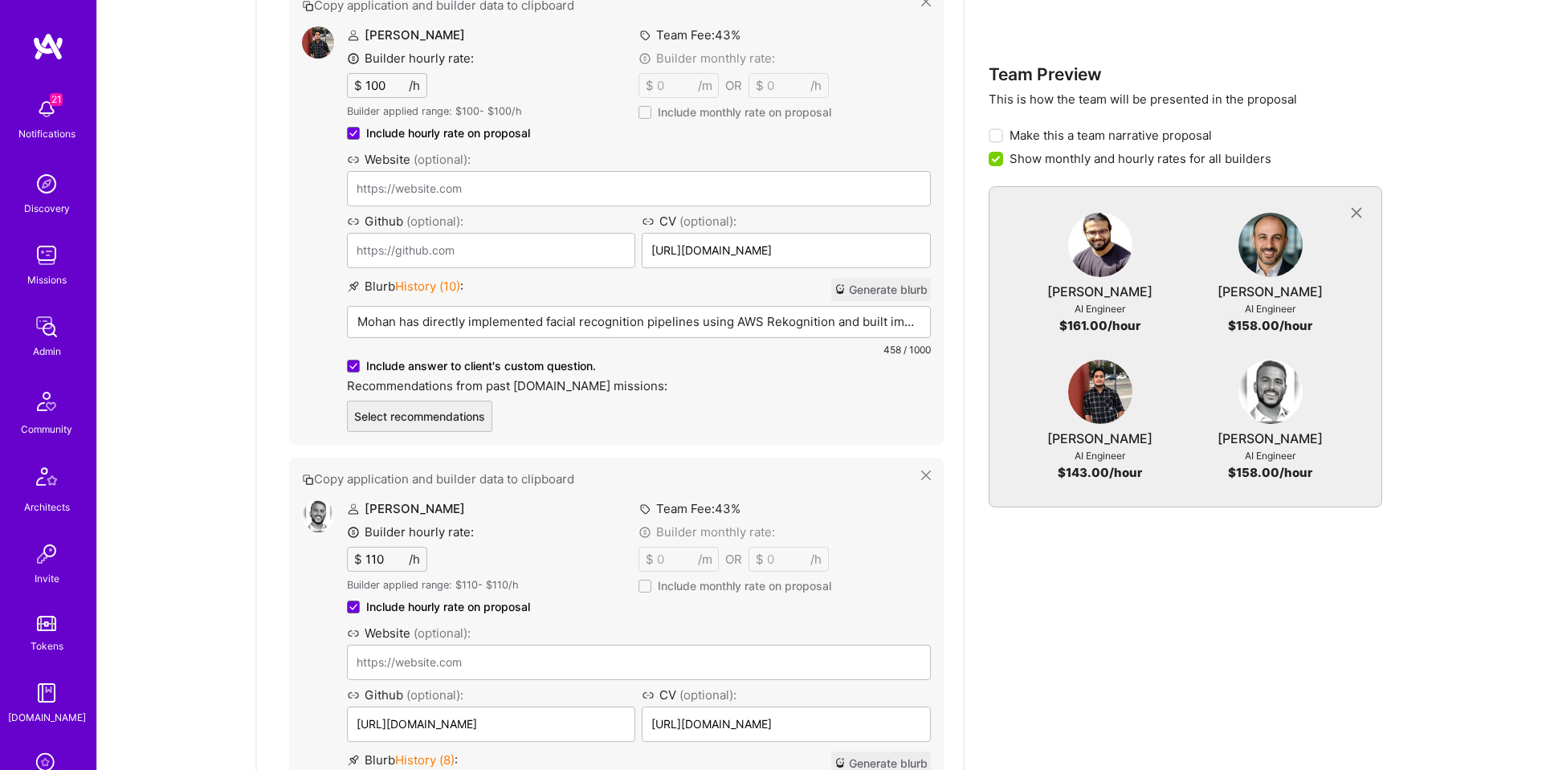
scroll to position [2252, 0]
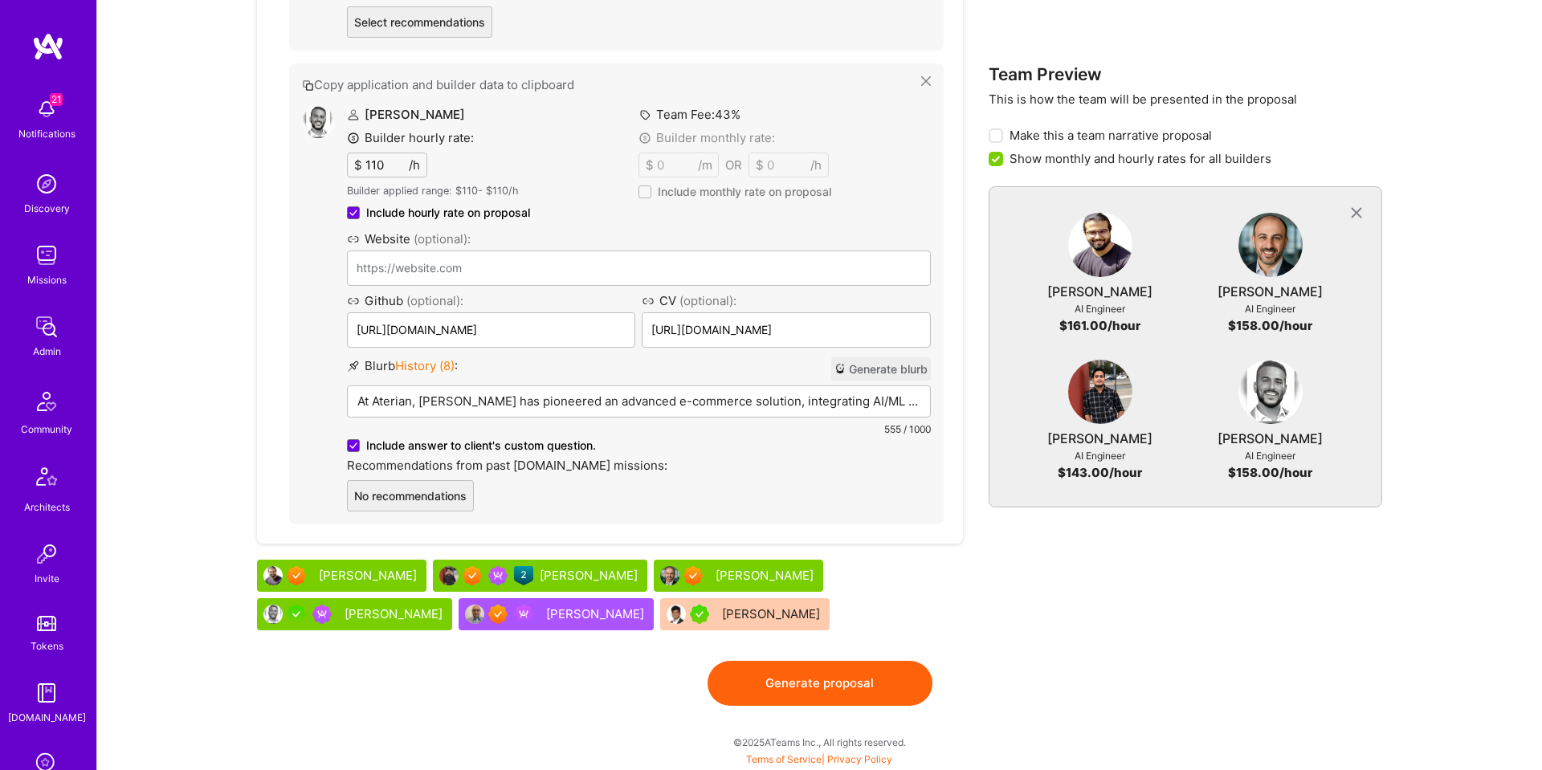
click at [809, 683] on button "Generate proposal" at bounding box center [819, 683] width 225 height 45
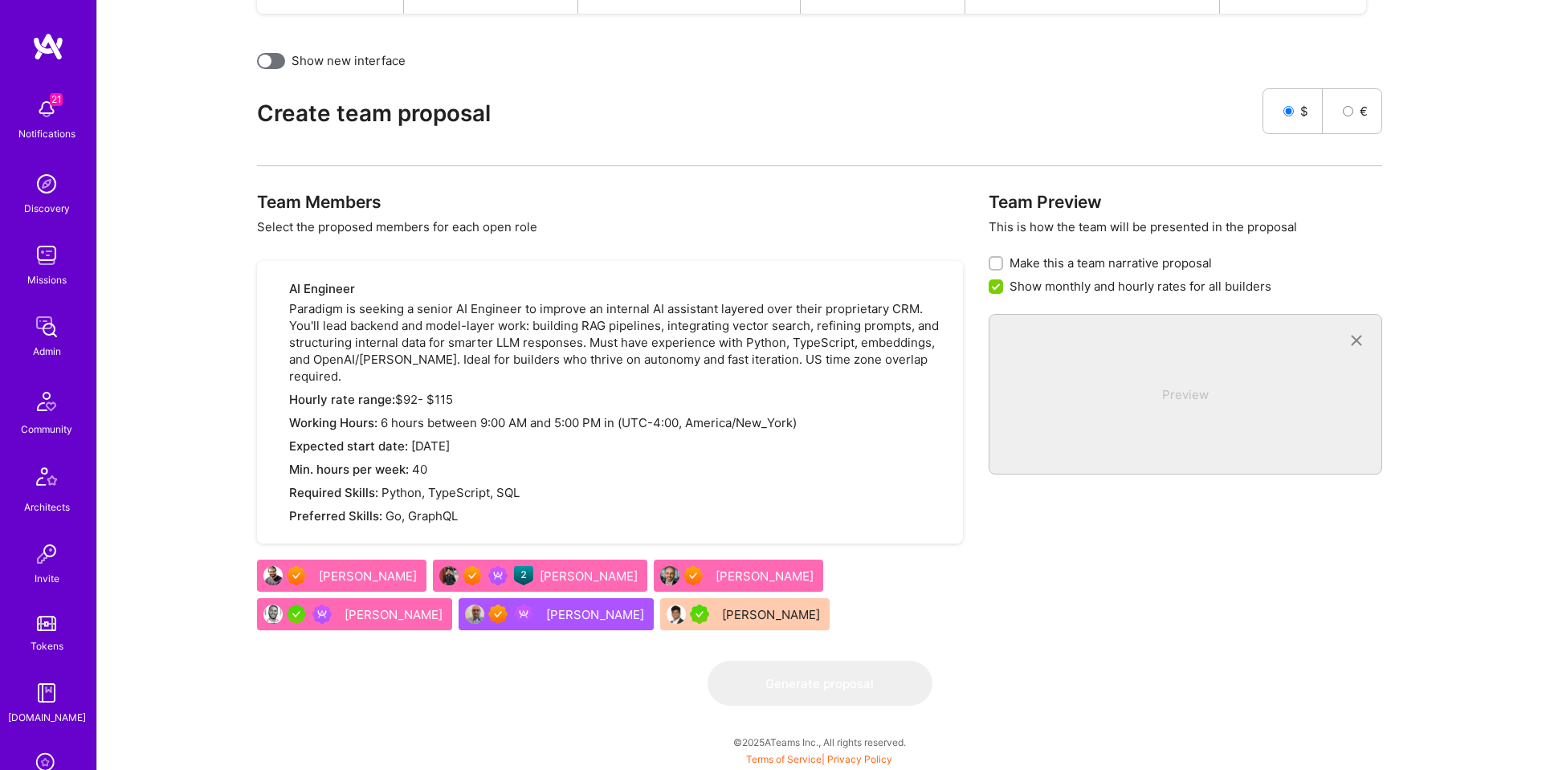
scroll to position [0, 0]
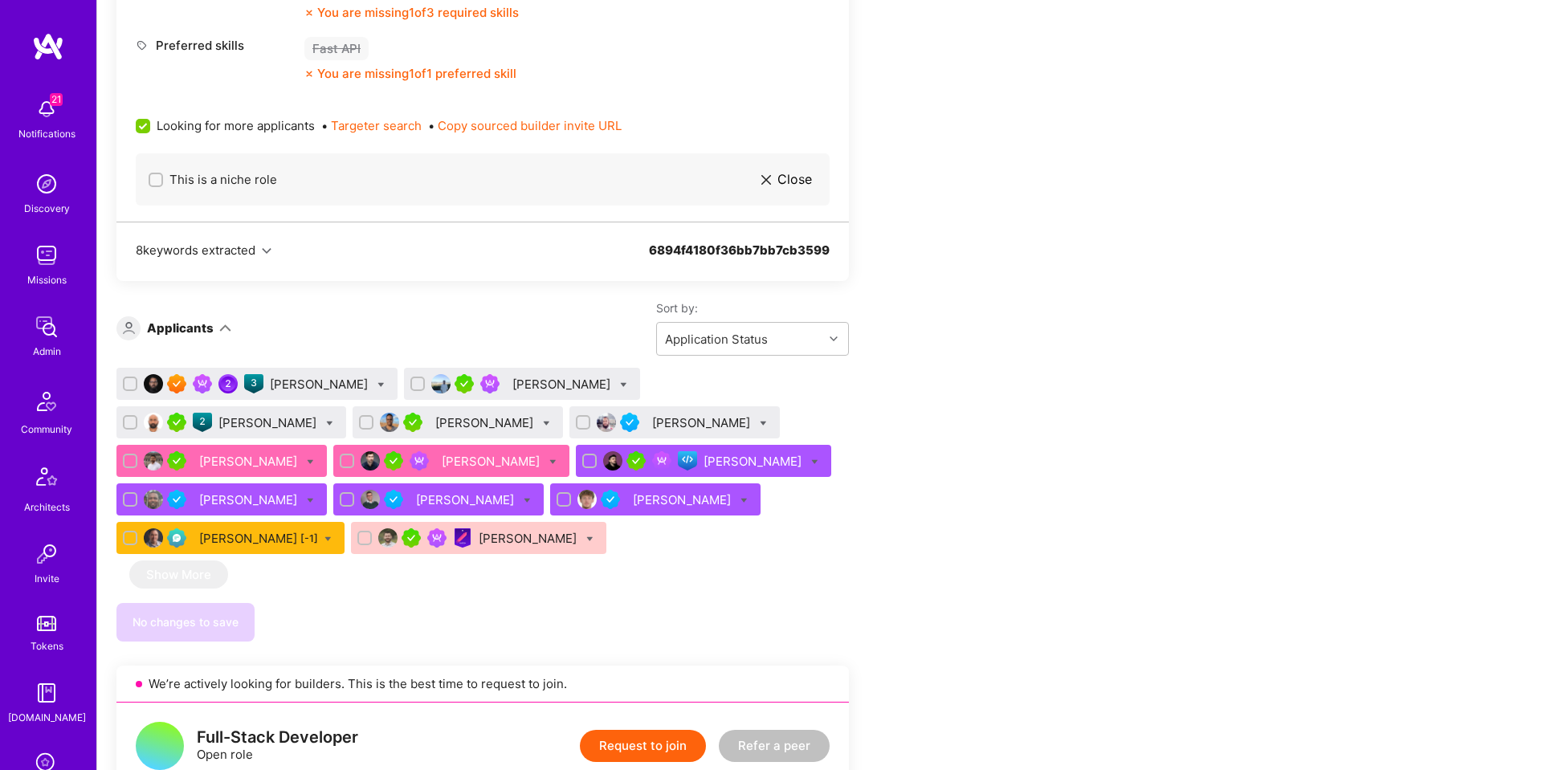
scroll to position [915, 0]
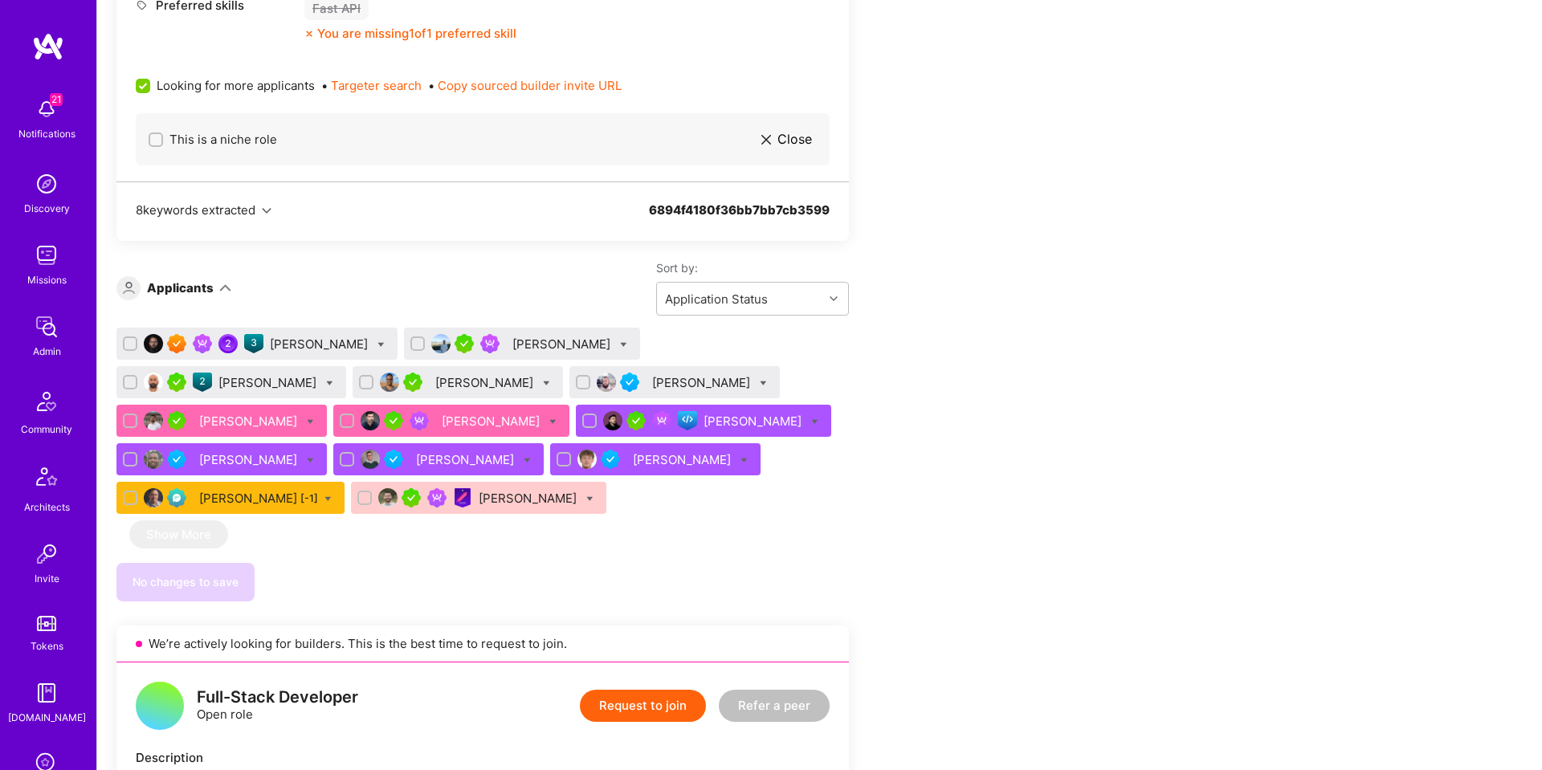
click at [296, 341] on div "Ricardo Arcifa" at bounding box center [320, 344] width 101 height 17
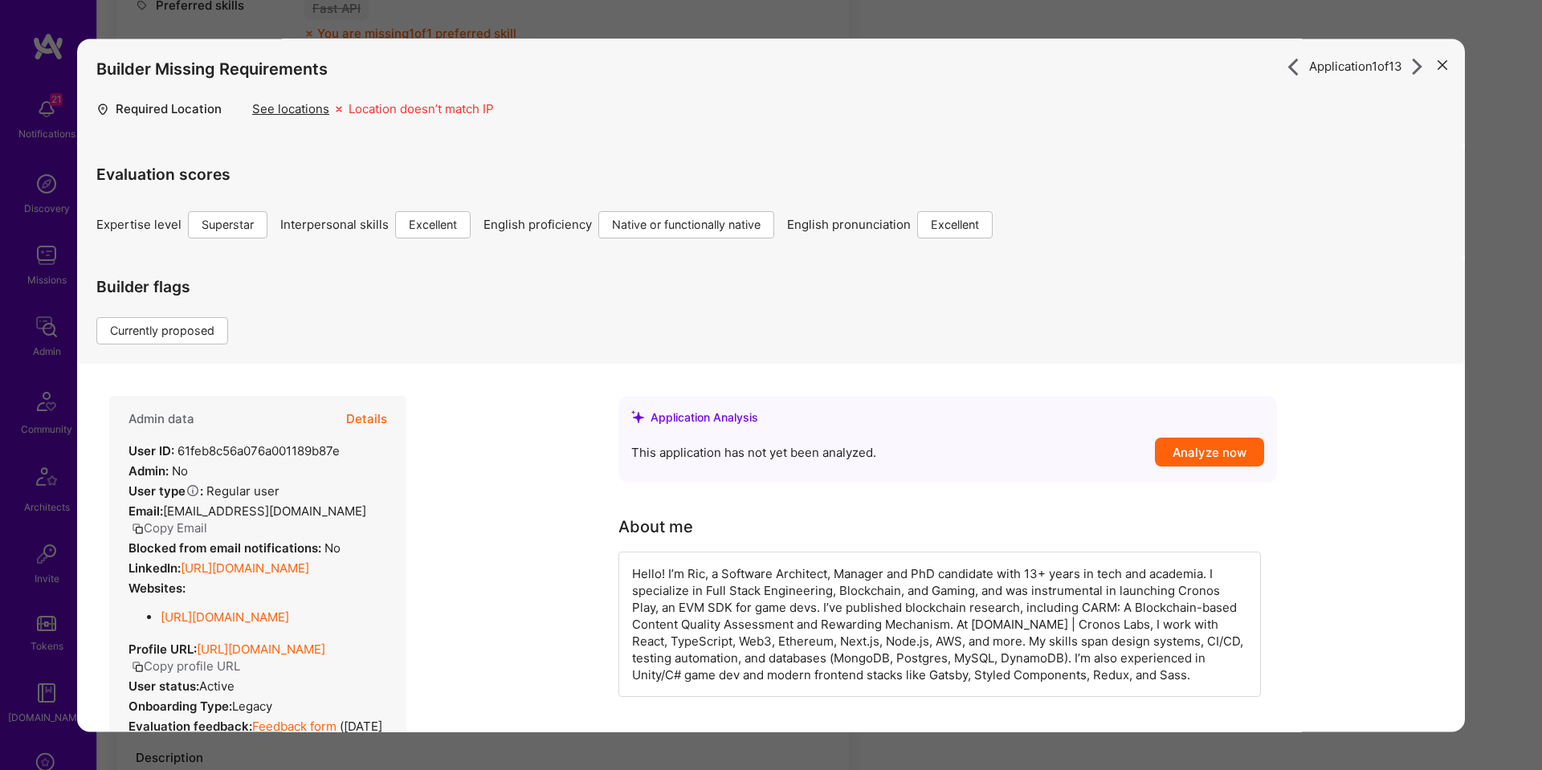
click at [379, 420] on button "Details" at bounding box center [366, 419] width 41 height 47
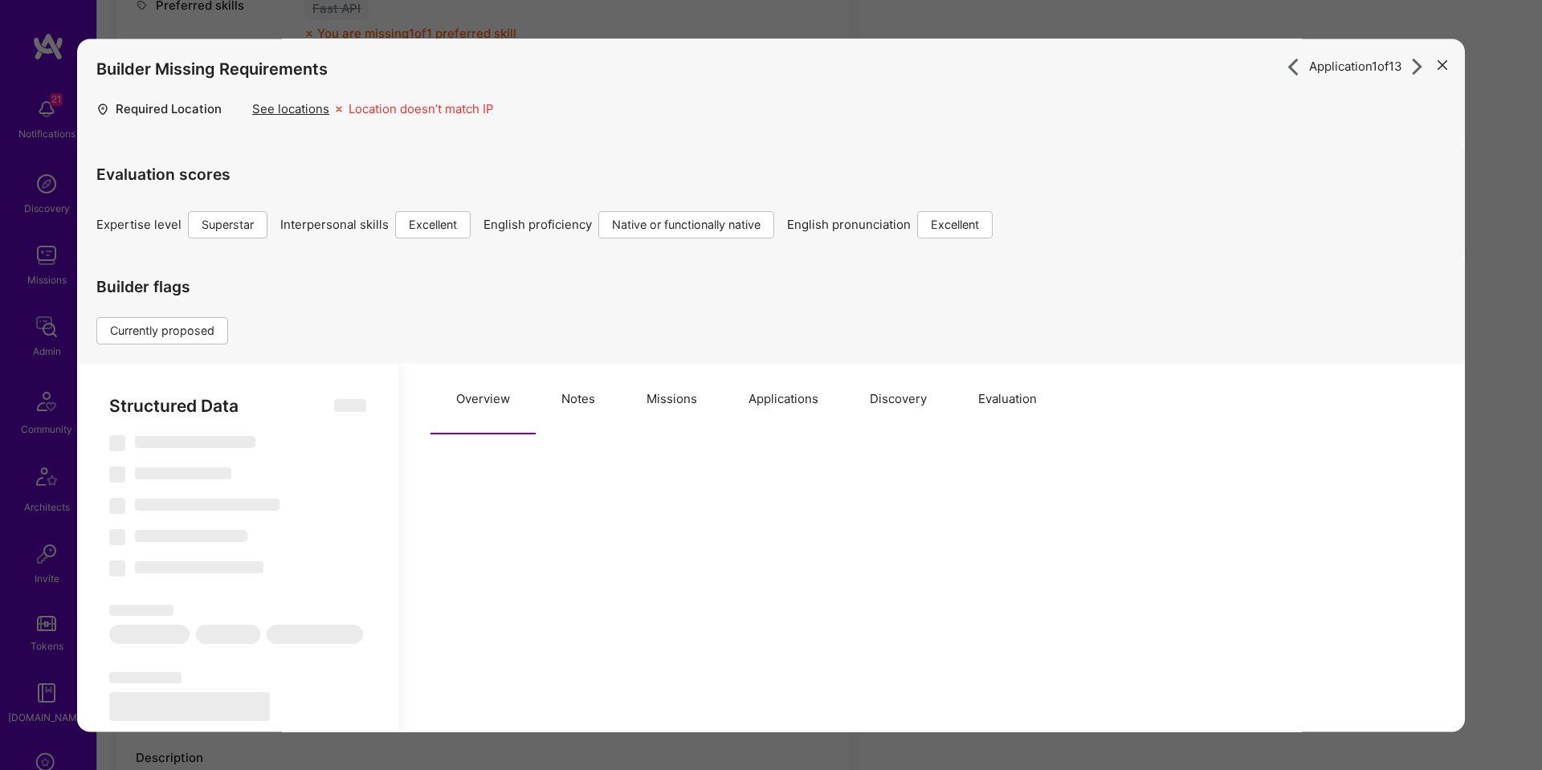
click at [648, 405] on button "Missions" at bounding box center [672, 399] width 102 height 71
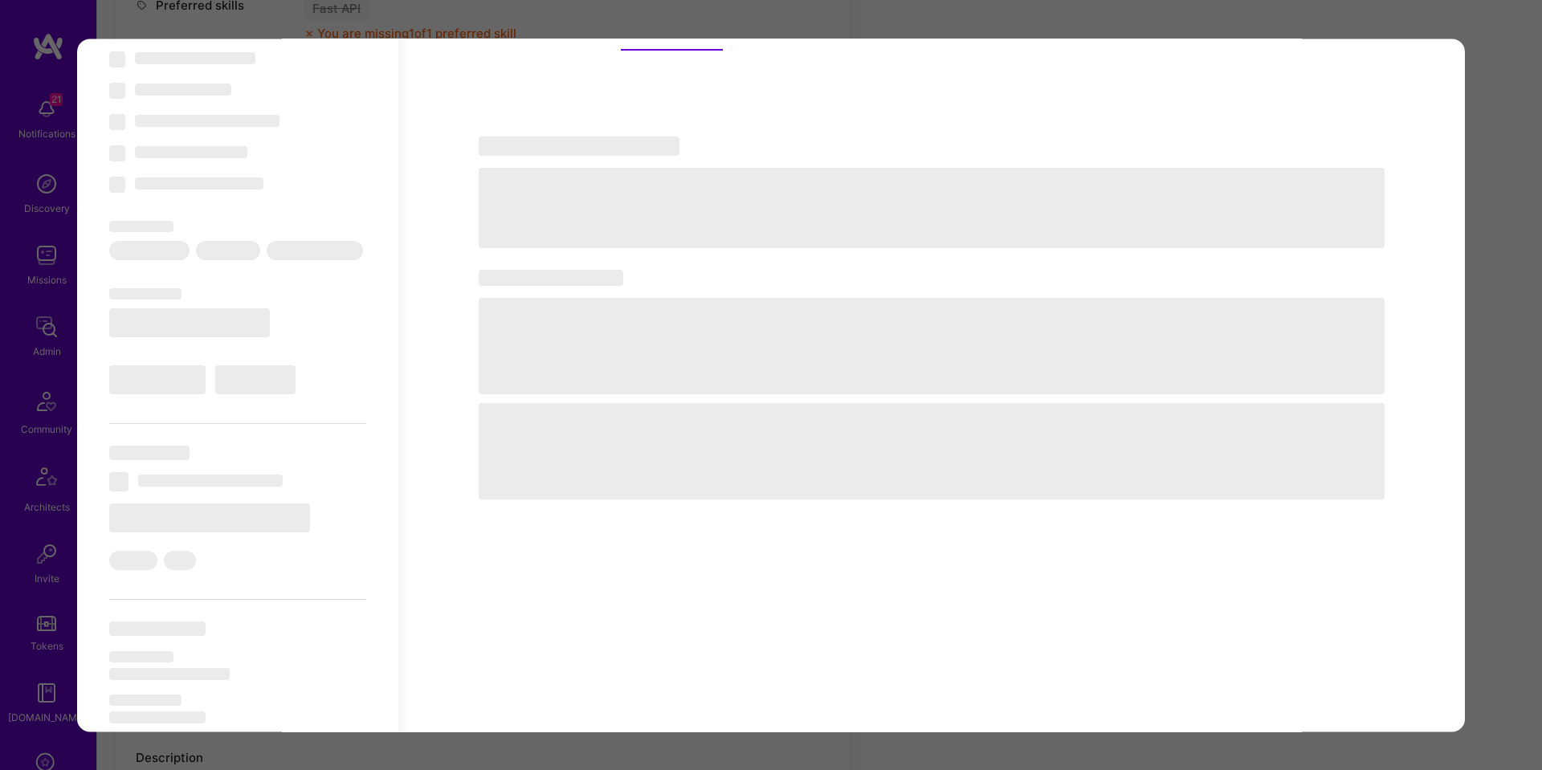
scroll to position [394, 0]
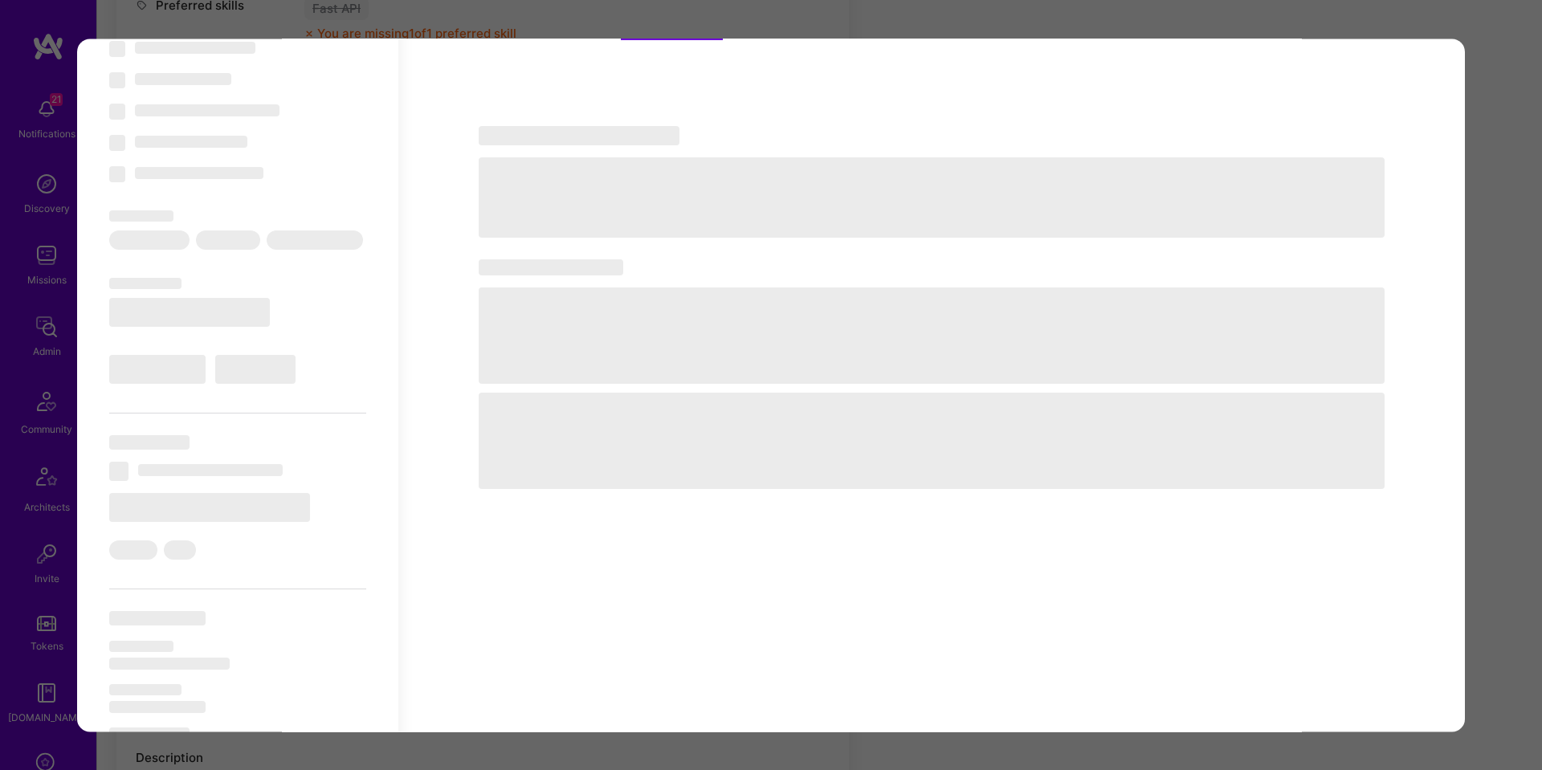
select select "Right Now"
select select "7"
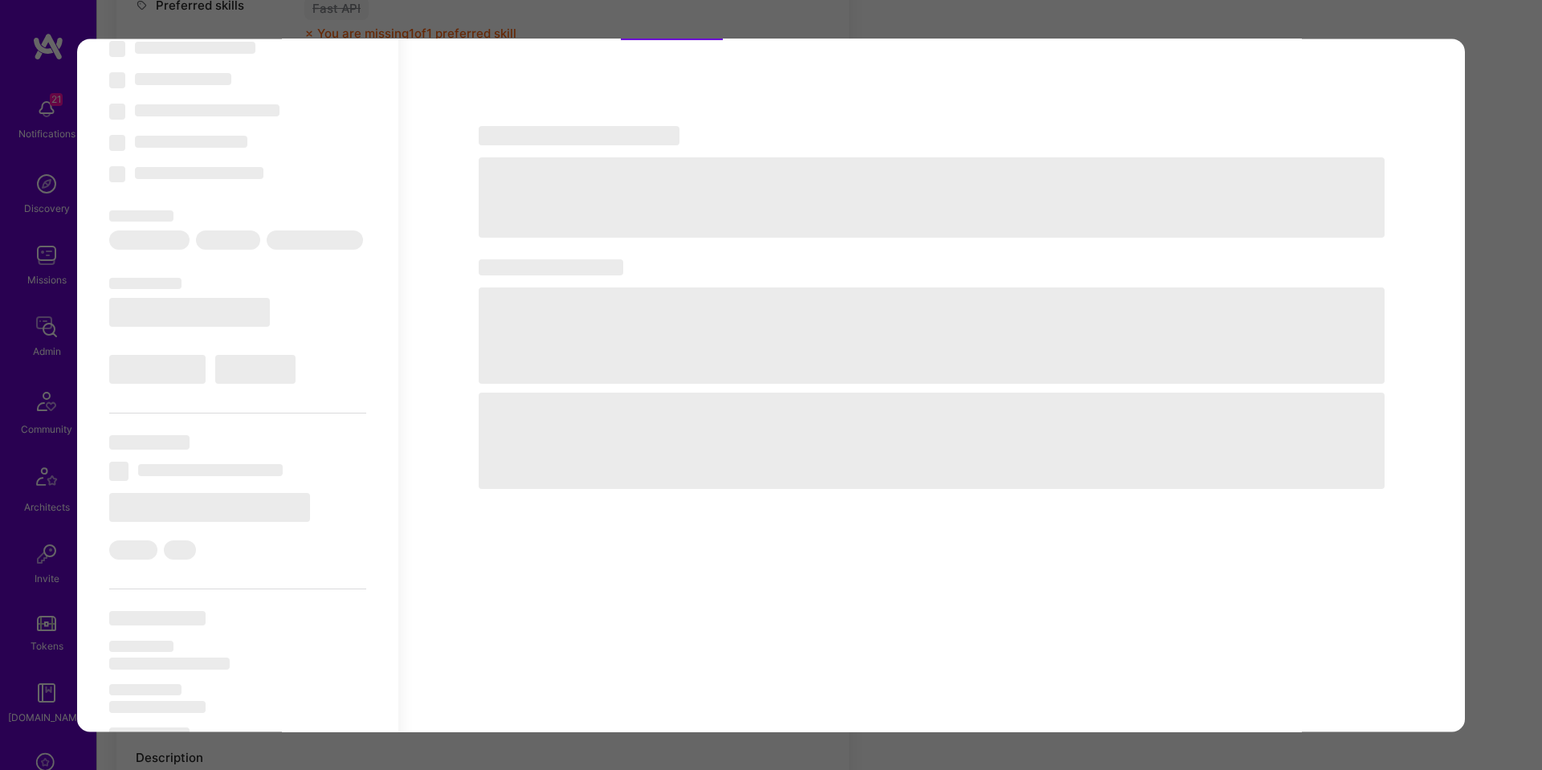
select select "US"
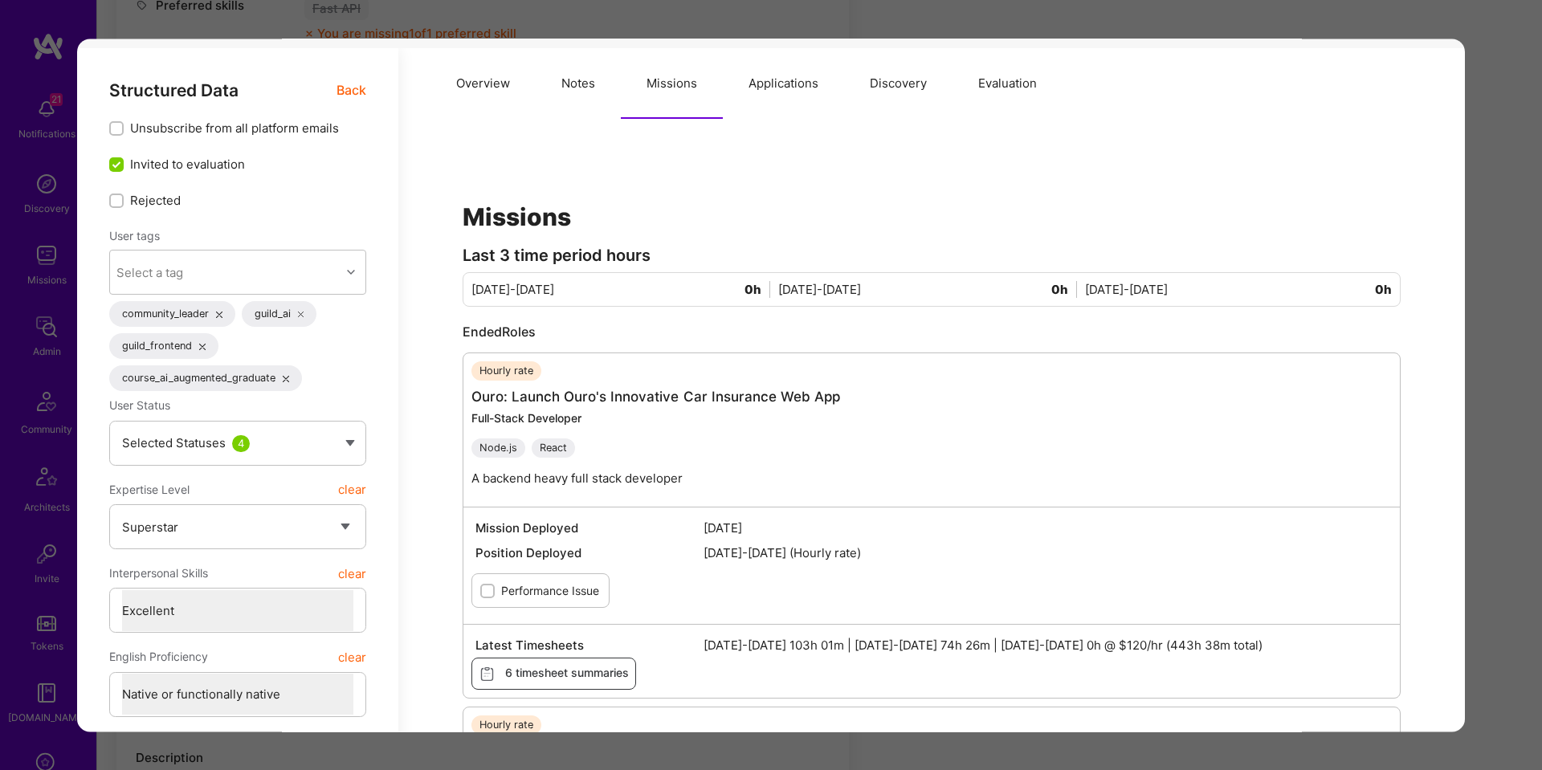
scroll to position [235, 0]
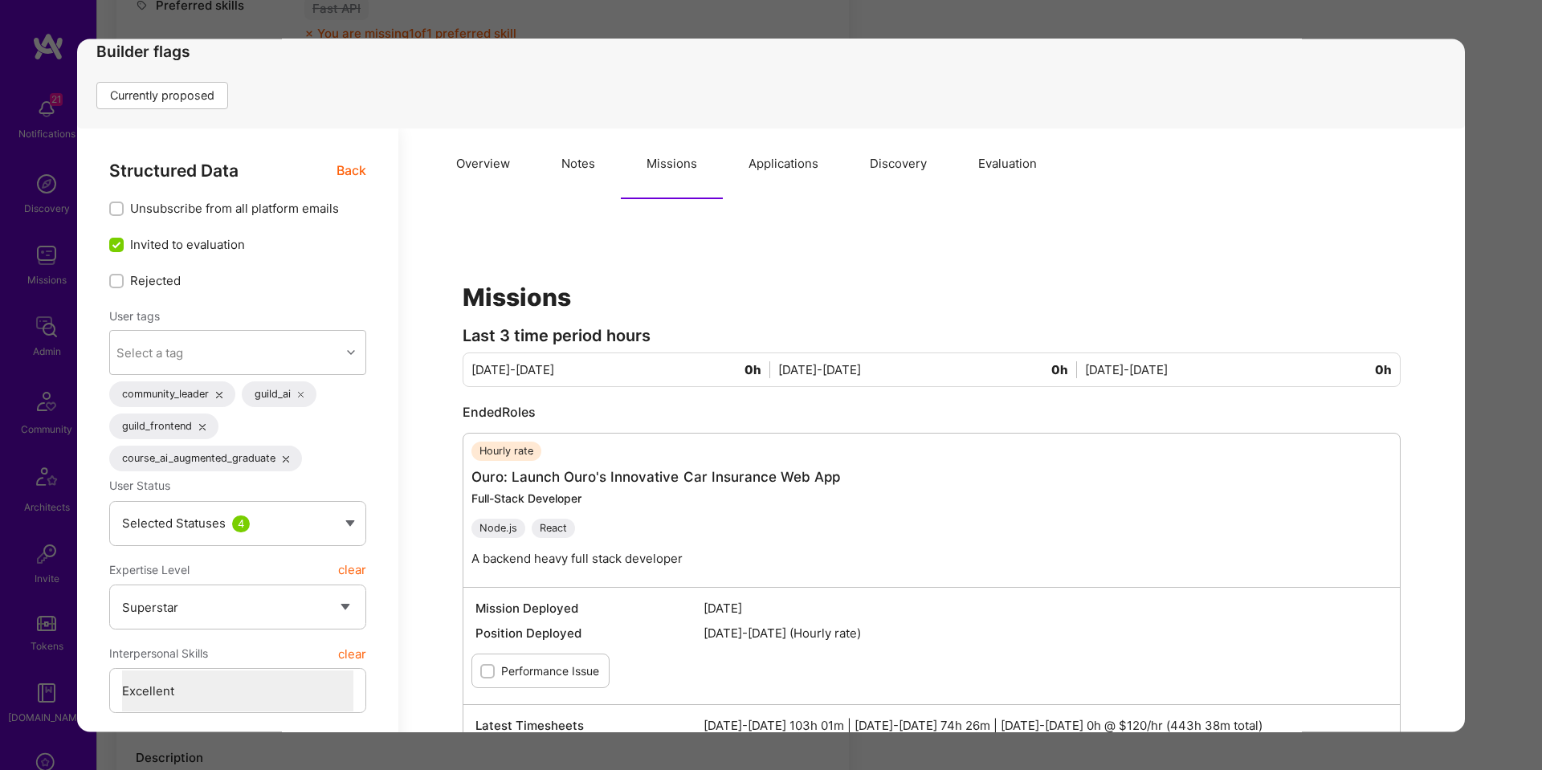
click at [1486, 373] on div "Application 1 of 13 Builder Missing Requirements Required Location See location…" at bounding box center [771, 385] width 1542 height 770
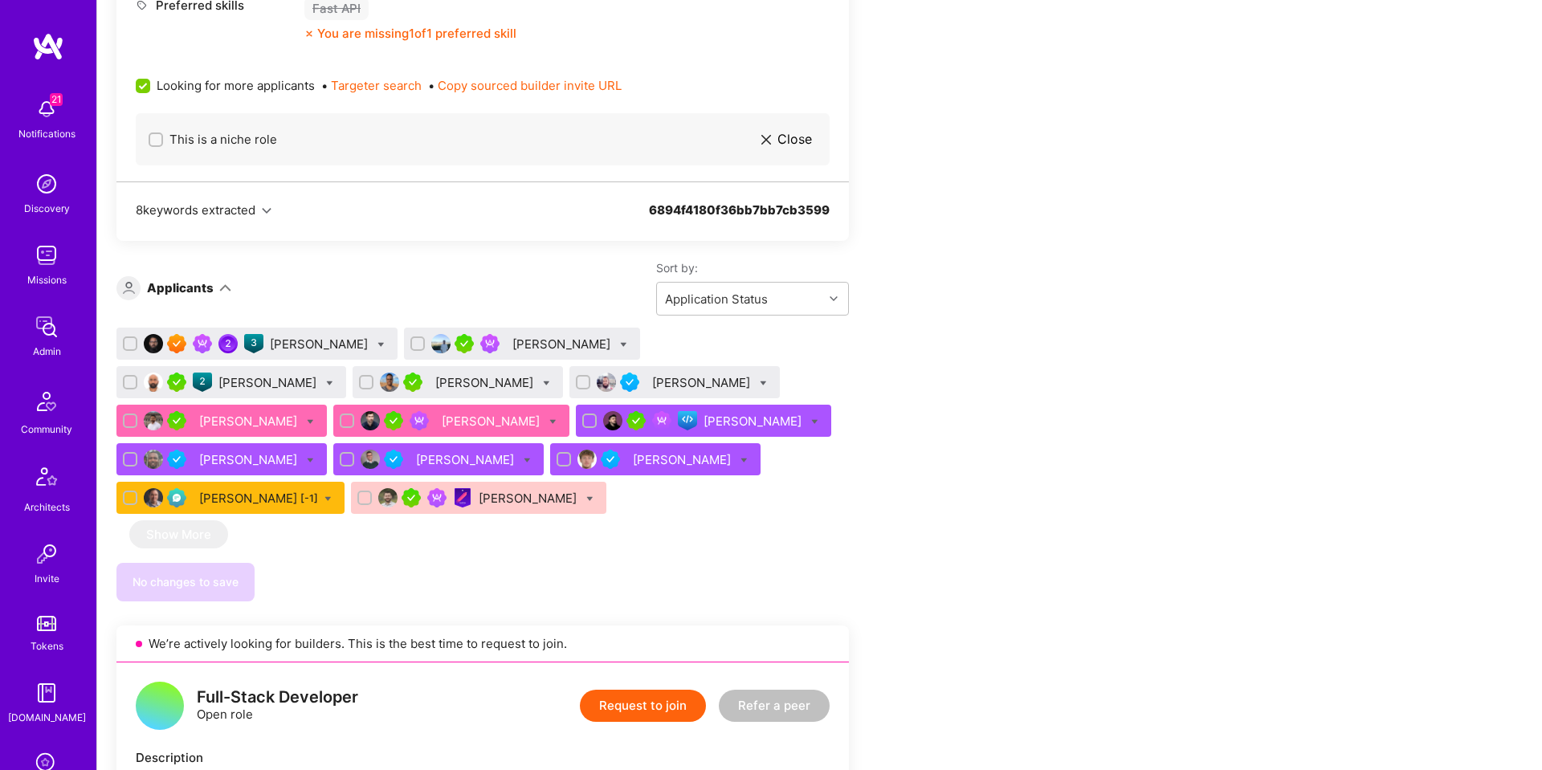
click at [320, 374] on div "Gowri Shankar" at bounding box center [268, 382] width 101 height 17
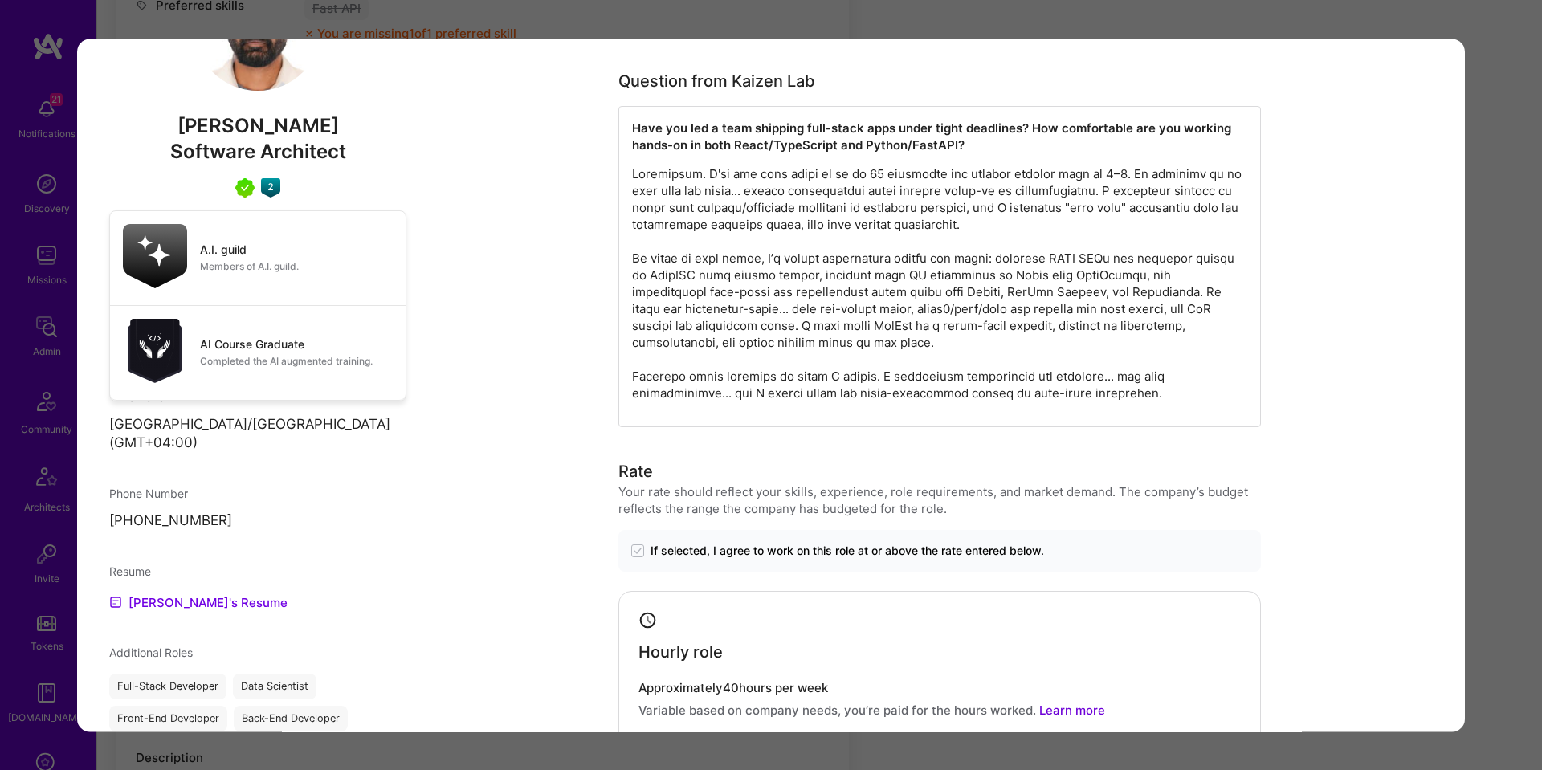
scroll to position [983, 0]
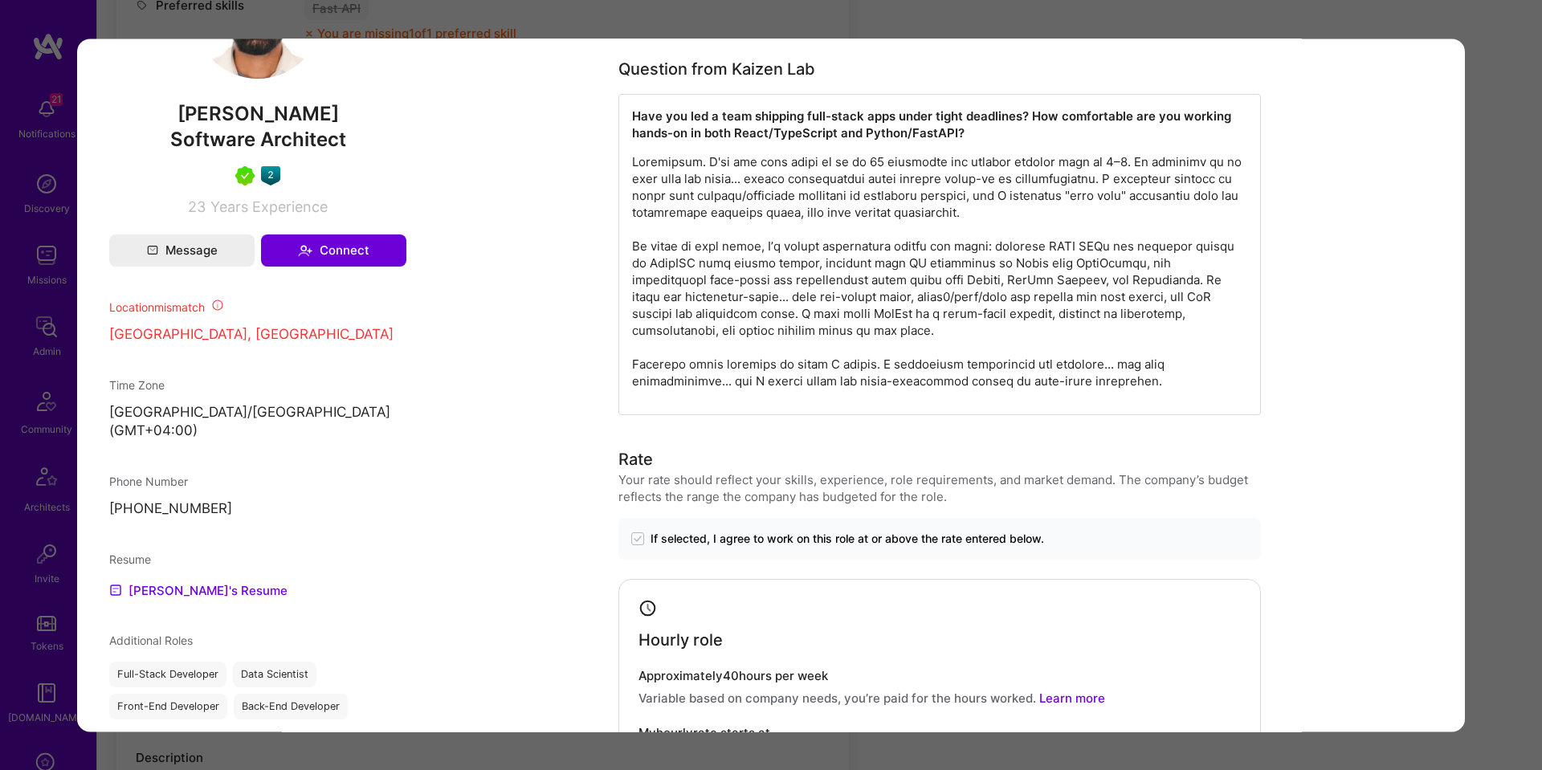
click at [1467, 330] on div "Application 3 of 13 Builder Missing Requirements Required Location See location…" at bounding box center [771, 385] width 1542 height 770
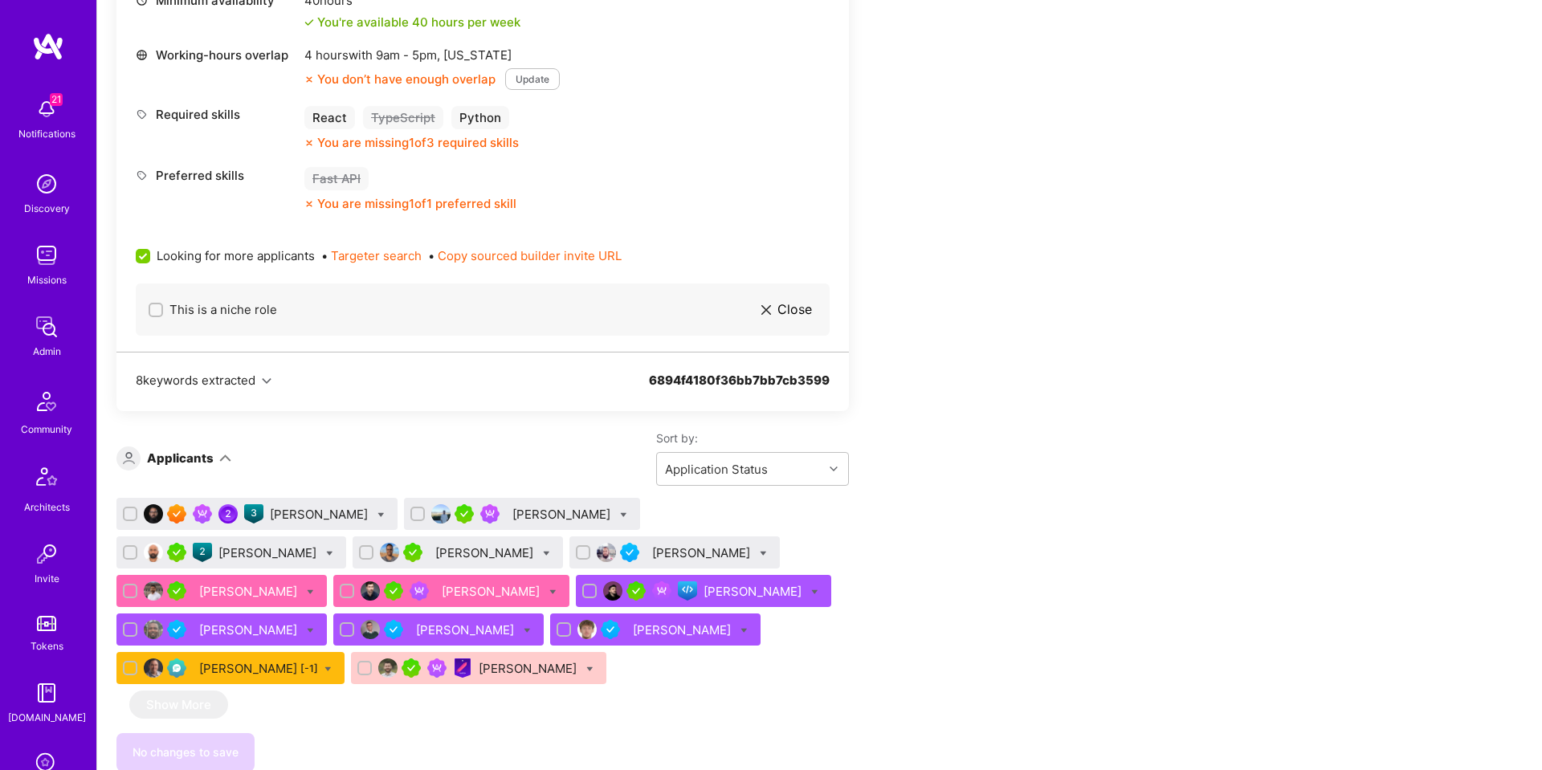
scroll to position [738, 0]
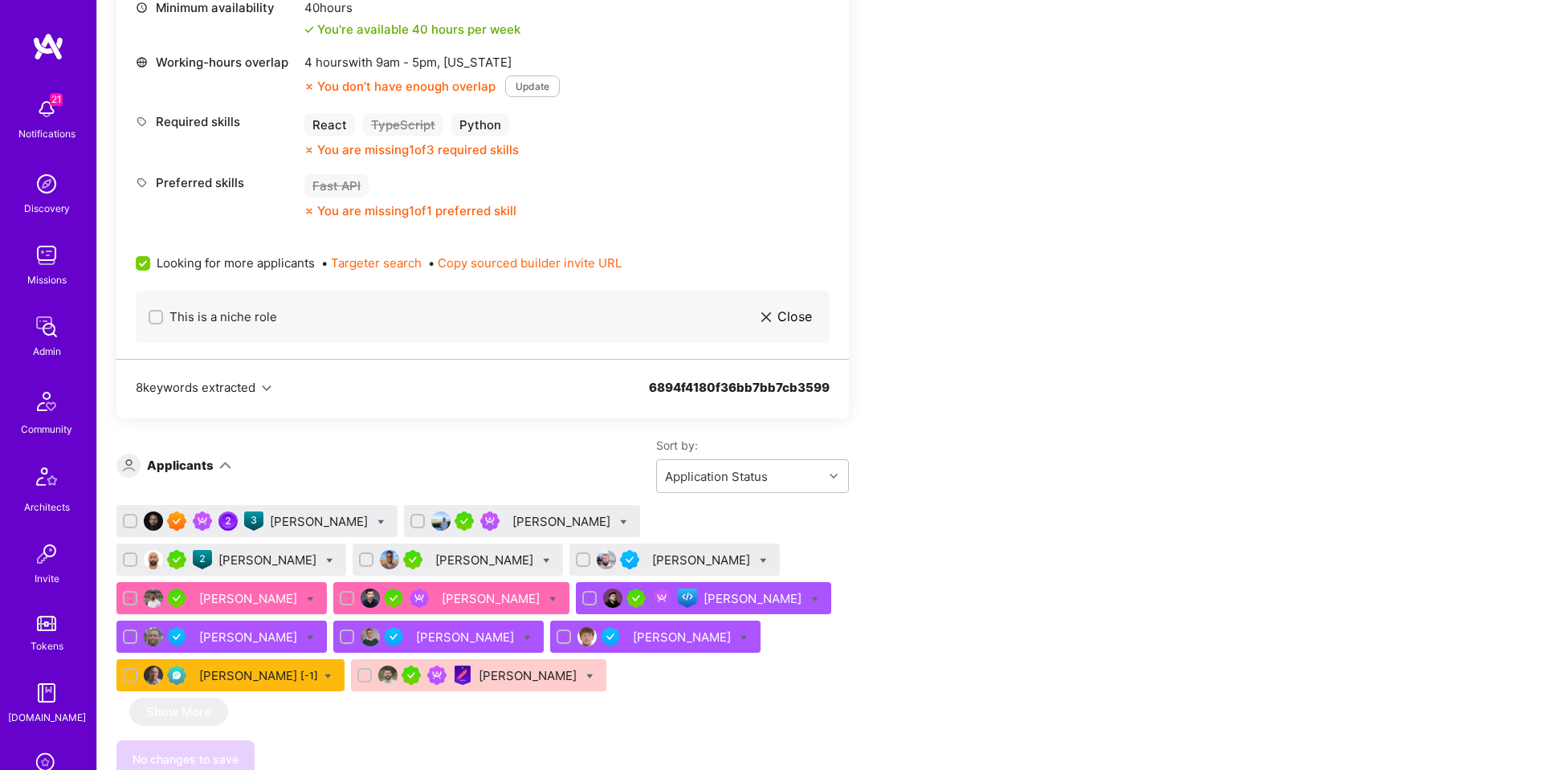
click at [314, 521] on div "Ricardo Arcifa" at bounding box center [320, 521] width 101 height 17
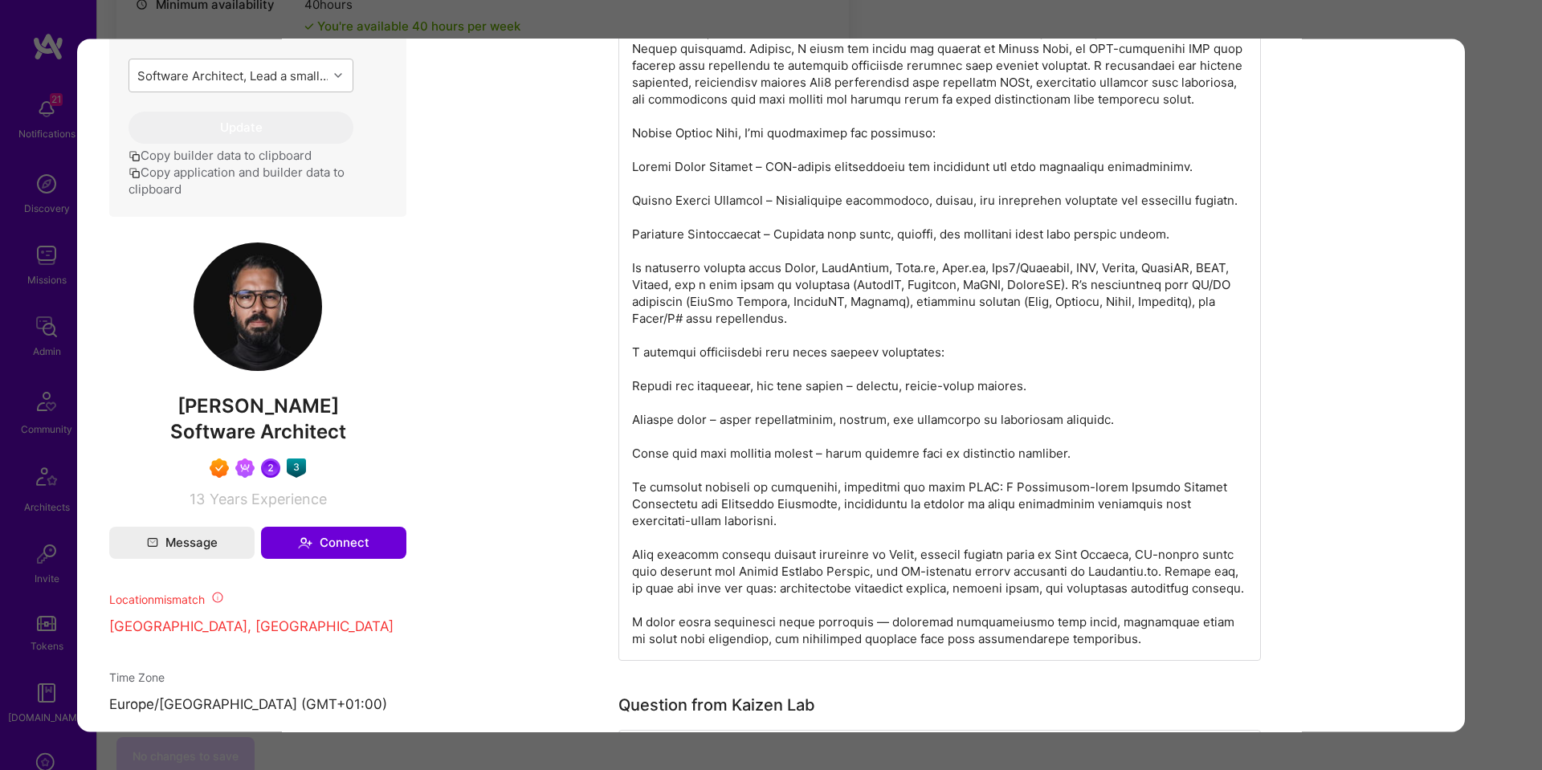
scroll to position [1029, 0]
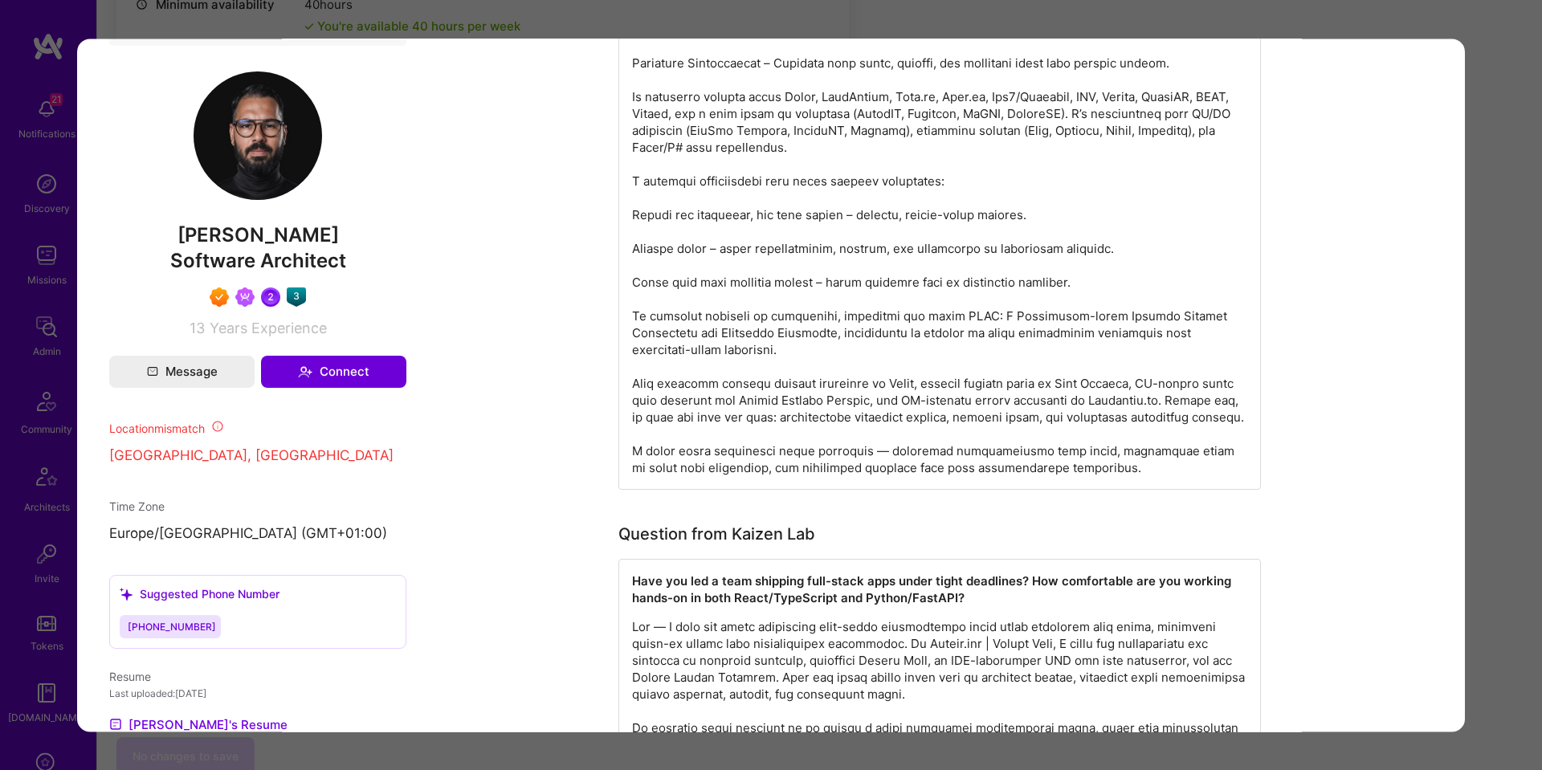
drag, startPoint x: 1502, startPoint y: 416, endPoint x: 1147, endPoint y: 454, distance: 356.9
click at [1501, 416] on div "Application 1 of 13 Builder Missing Requirements Required Location See location…" at bounding box center [771, 385] width 1542 height 770
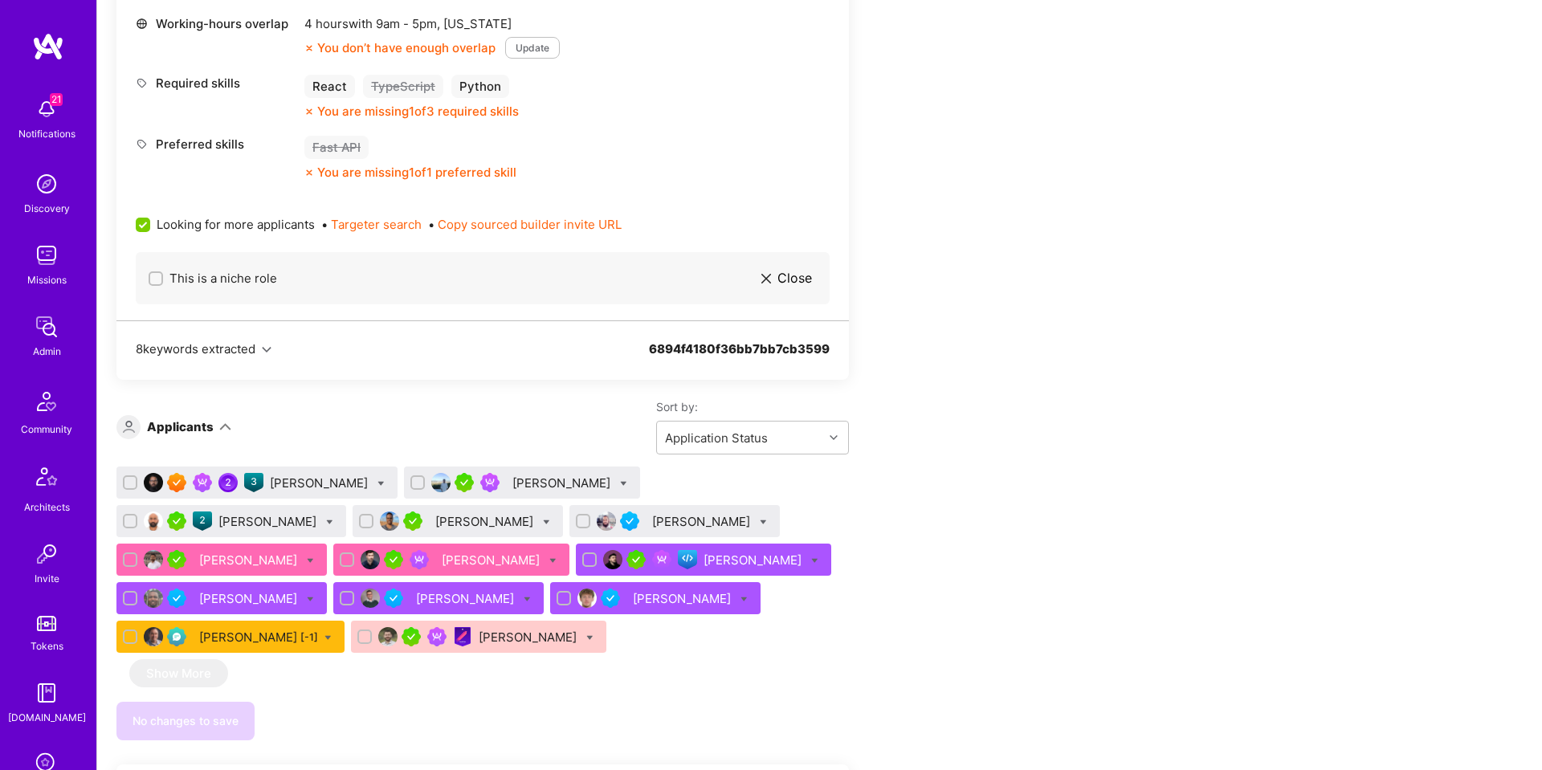
scroll to position [785, 0]
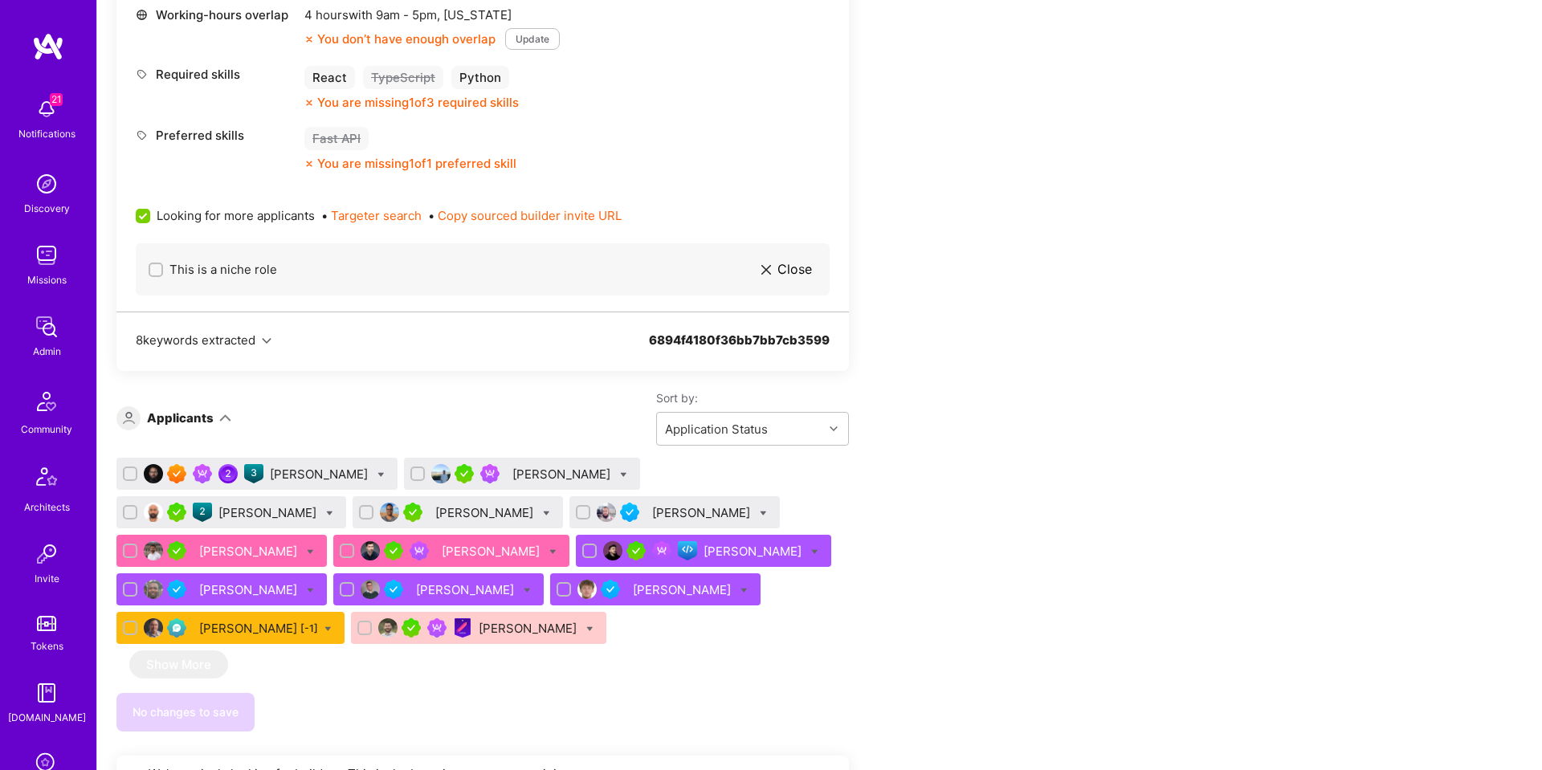
click at [442, 556] on div "Greg Navis" at bounding box center [492, 551] width 101 height 17
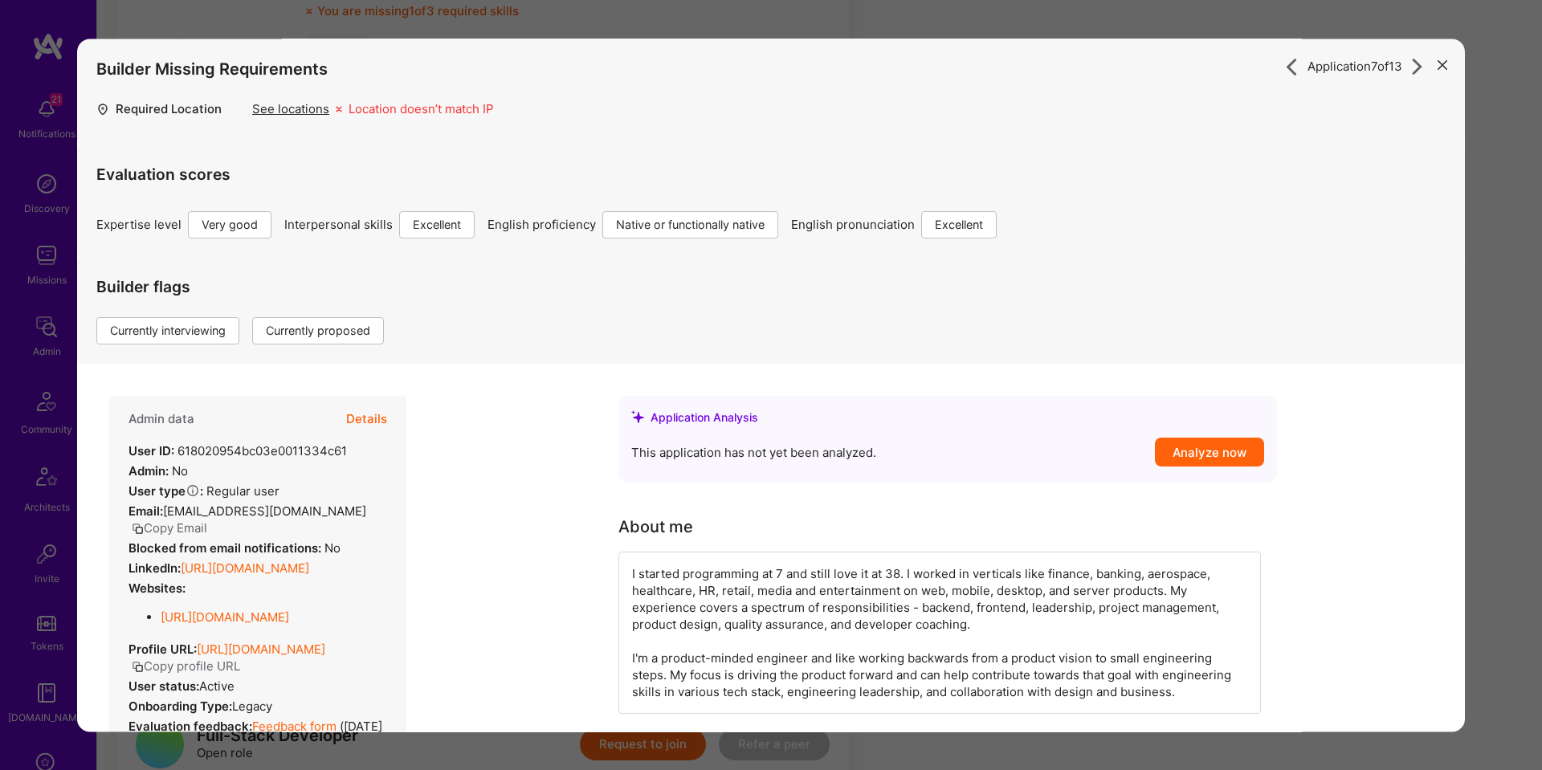
click at [373, 422] on button "Details" at bounding box center [366, 419] width 41 height 47
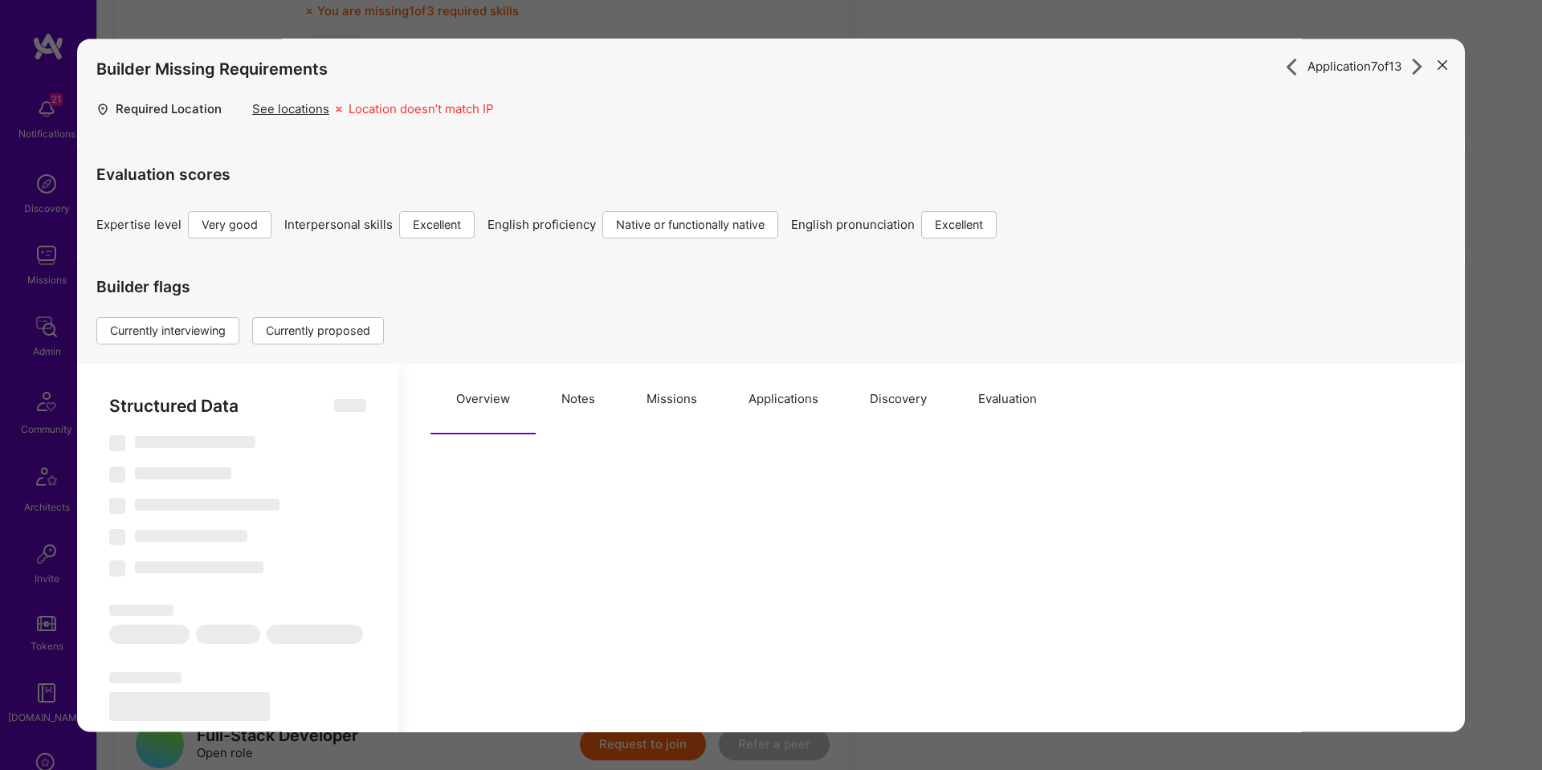
click at [683, 402] on button "Missions" at bounding box center [672, 399] width 102 height 71
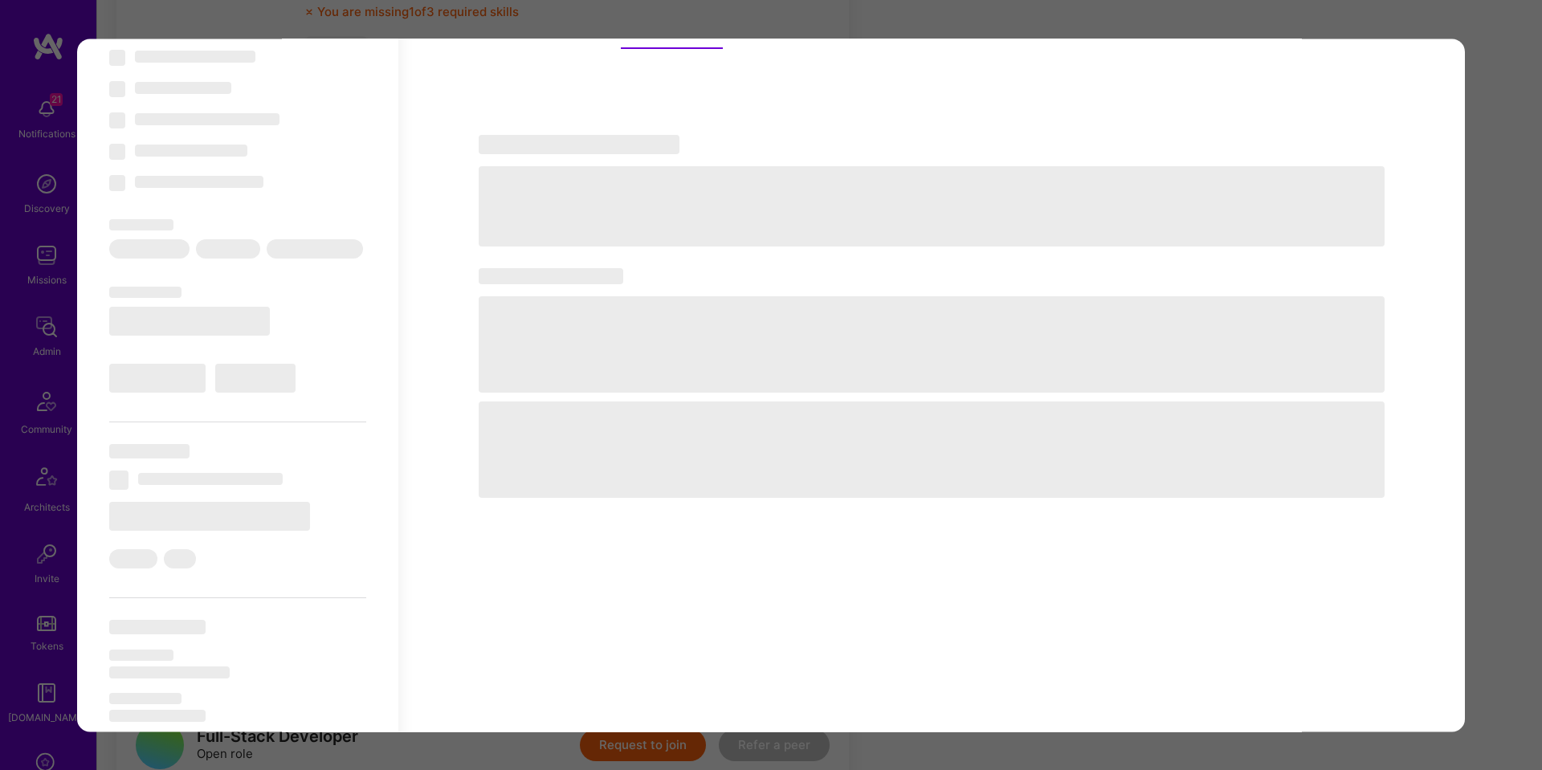
type textarea "x"
select select "Right Now"
select select "5"
select select "7"
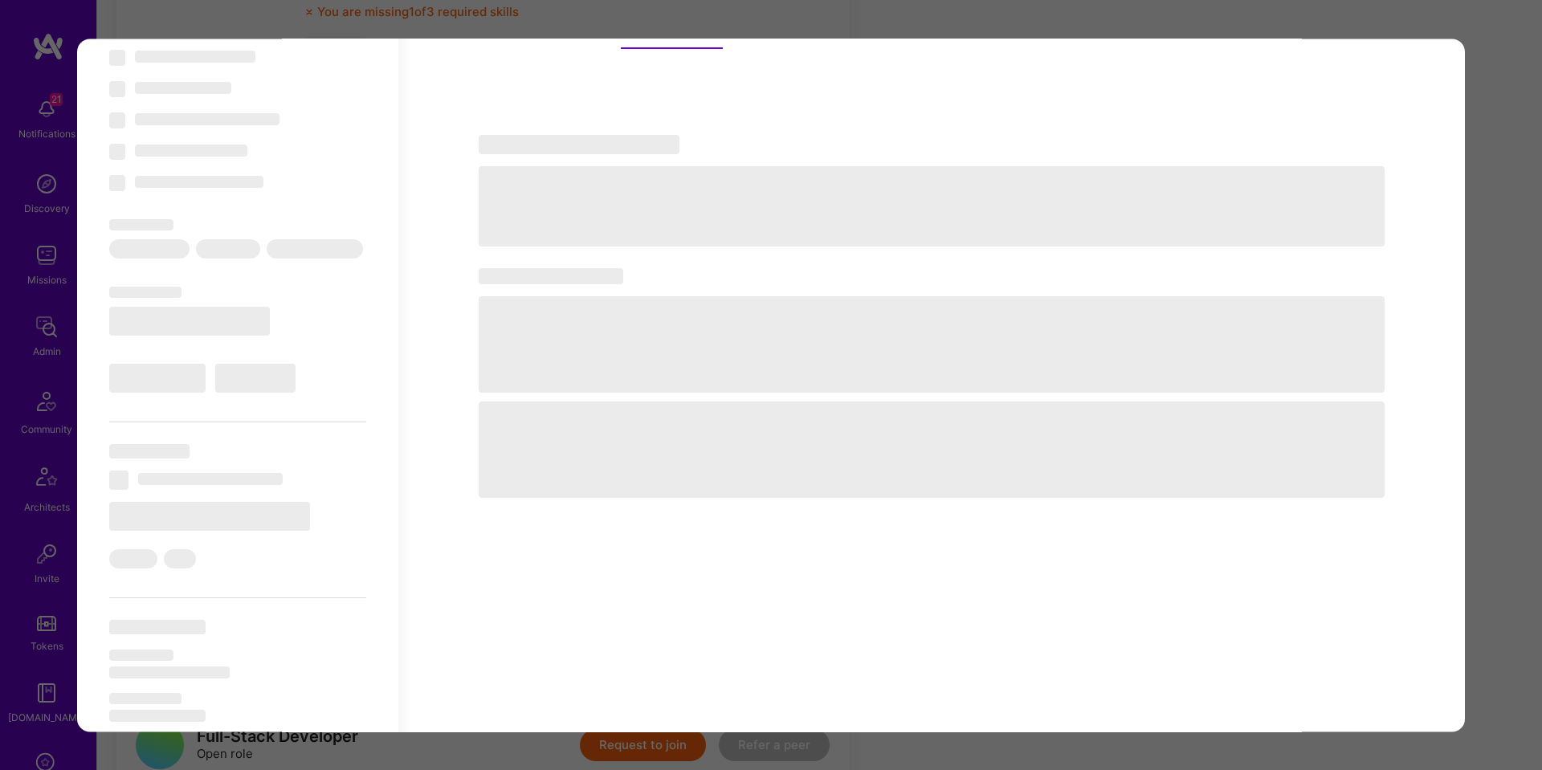
select select "7"
select select "PL"
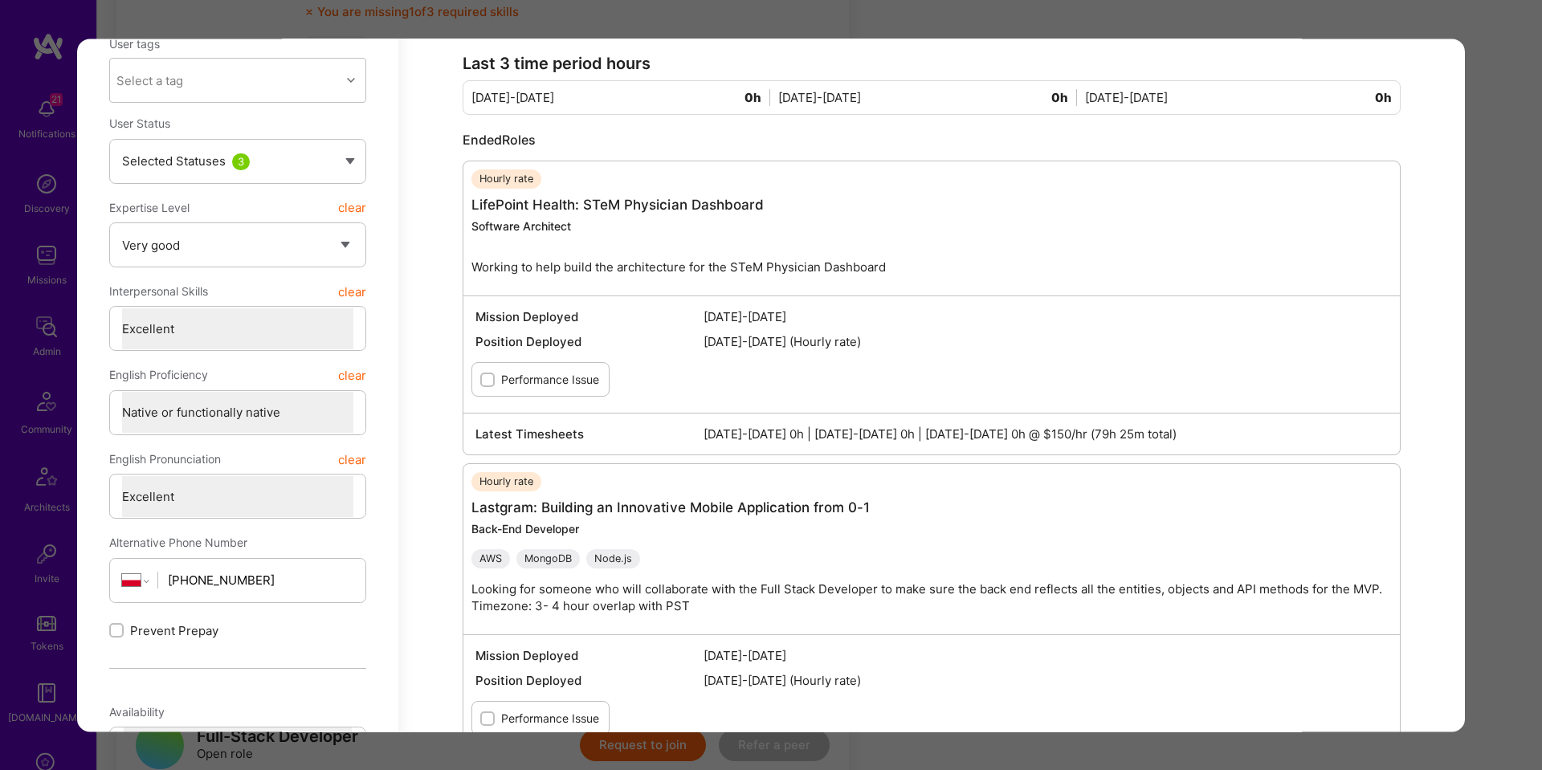
scroll to position [506, 0]
click at [526, 202] on link "LifePoint Health: STeM Physician Dashboard" at bounding box center [617, 207] width 292 height 16
drag, startPoint x: 847, startPoint y: 261, endPoint x: 617, endPoint y: 278, distance: 231.1
click at [617, 278] on div "Hourly rate LifePoint Health: STeM Physician Dashboard Software Architect Worki…" at bounding box center [678, 231] width 414 height 118
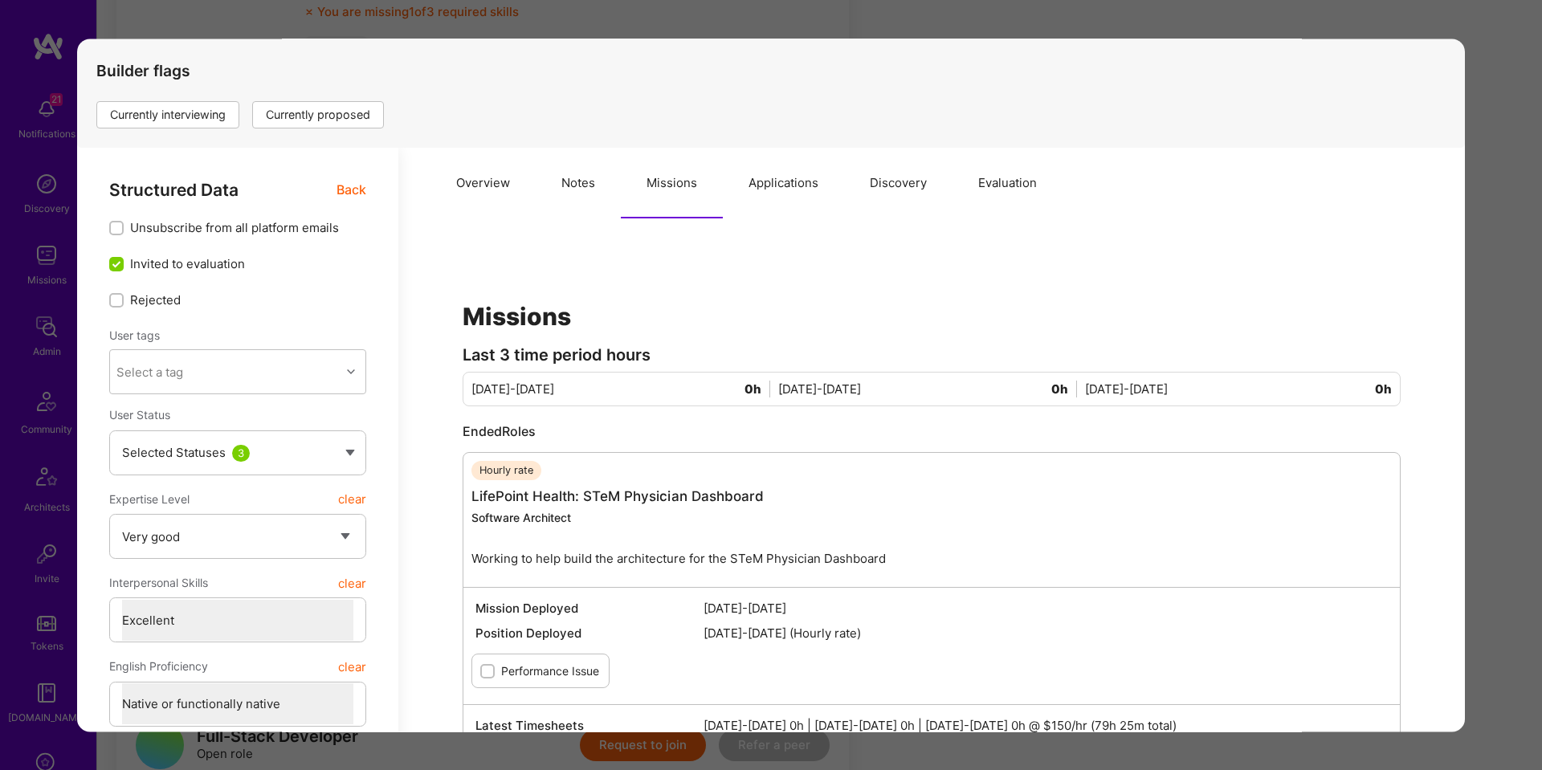
scroll to position [0, 0]
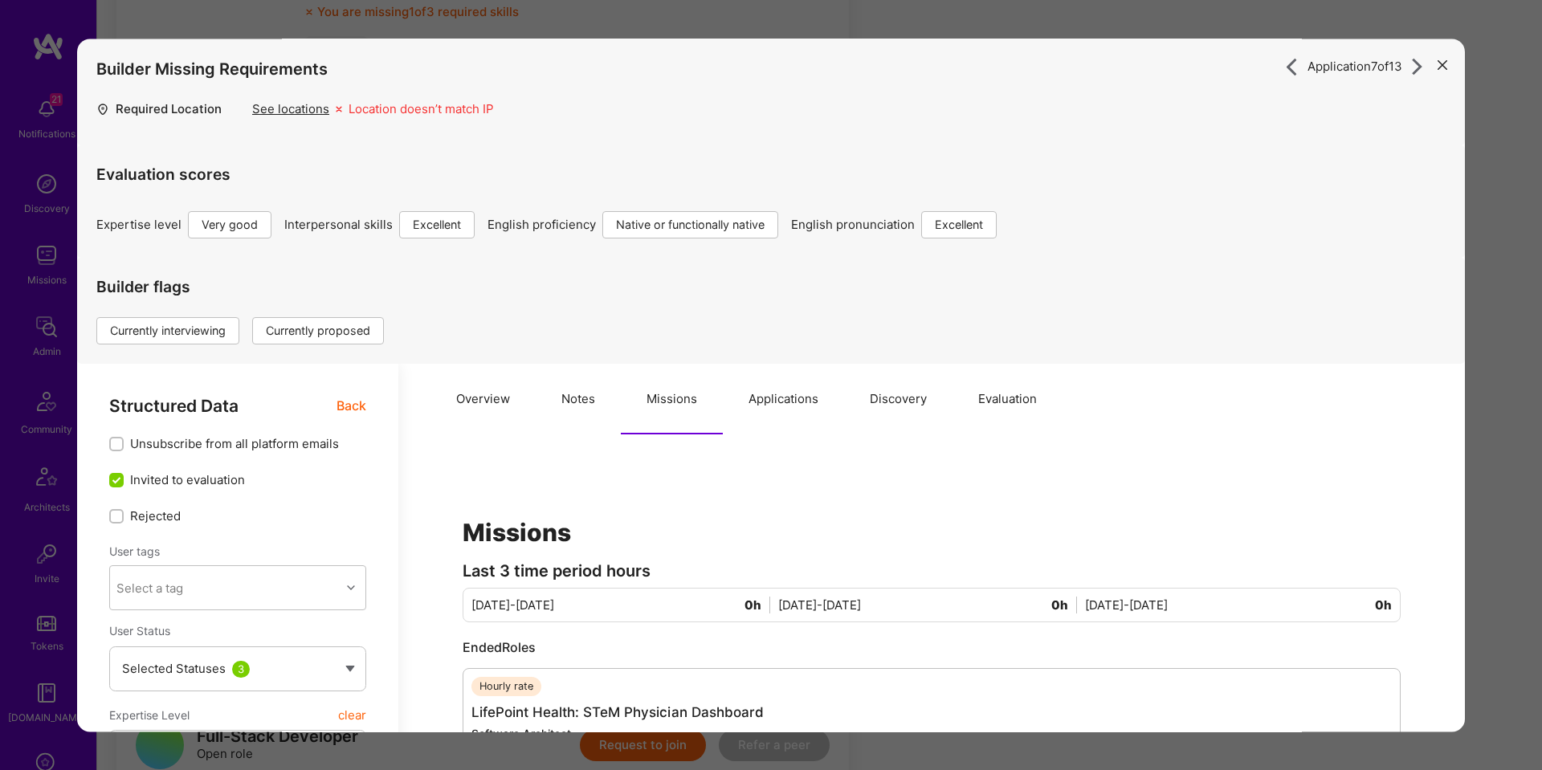
drag, startPoint x: 480, startPoint y: 405, endPoint x: 617, endPoint y: 352, distance: 147.2
click at [480, 405] on button "Overview" at bounding box center [482, 399] width 105 height 71
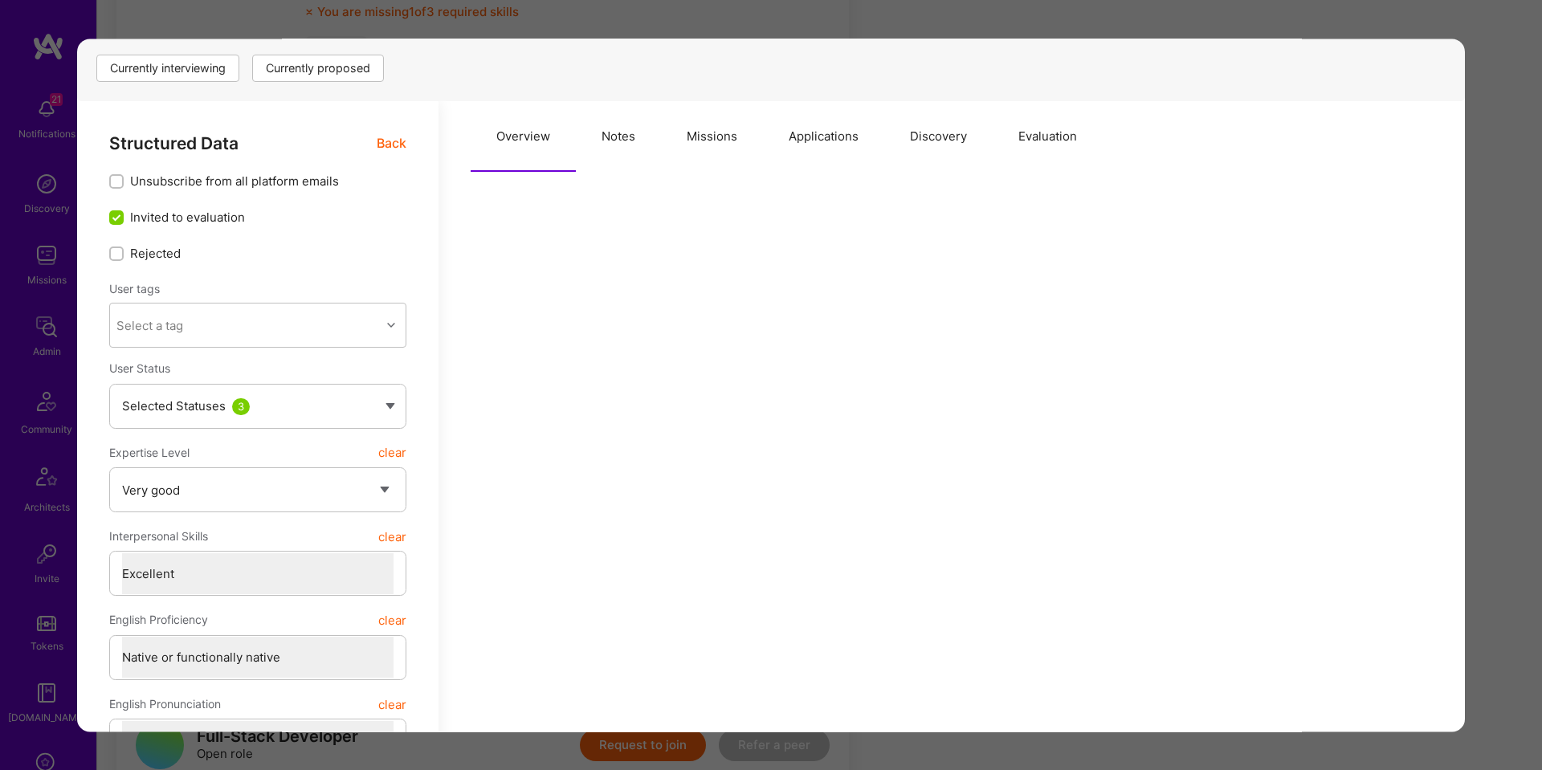
scroll to position [320, 0]
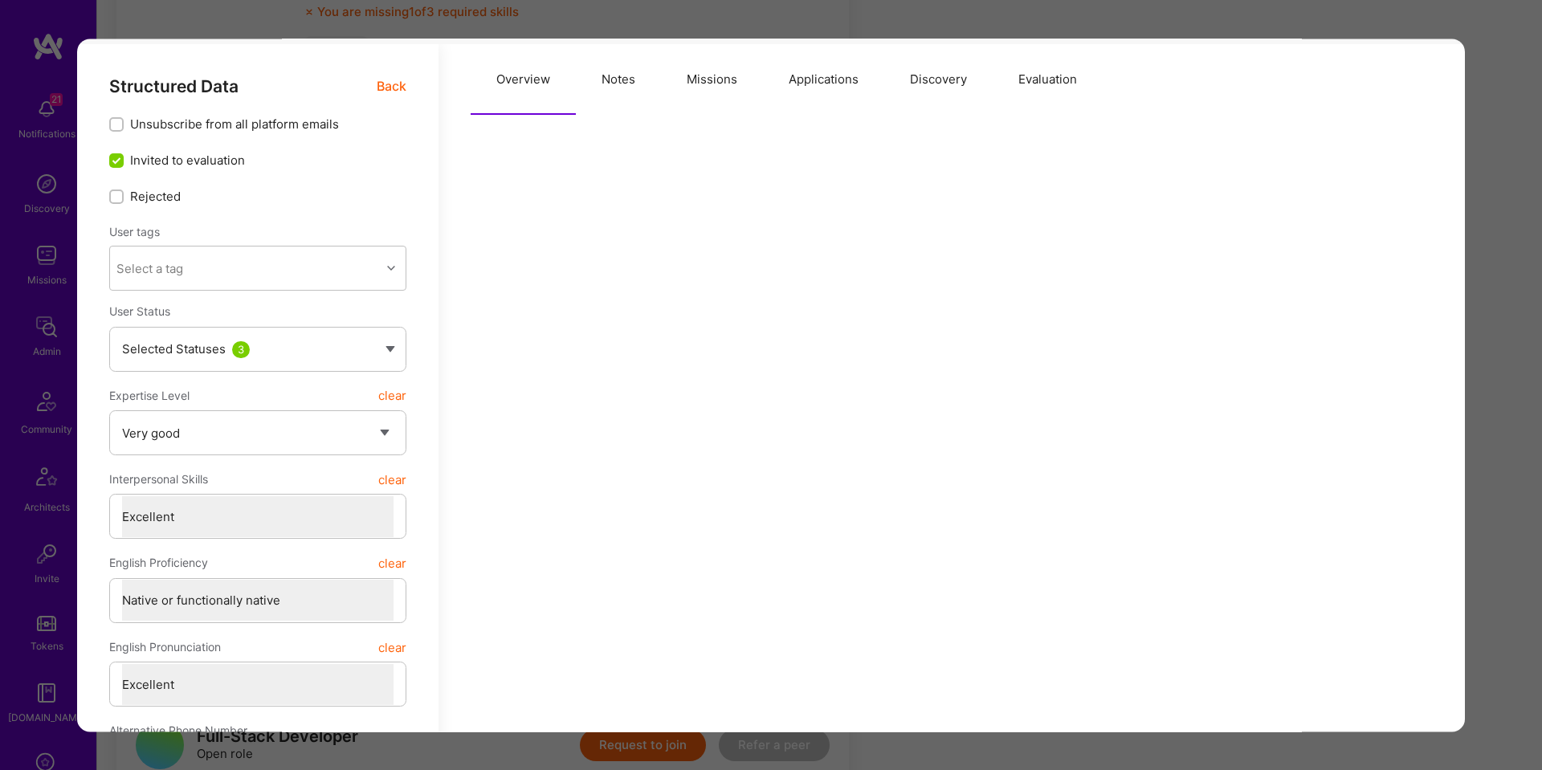
click at [397, 86] on span "Back" at bounding box center [392, 86] width 30 height 20
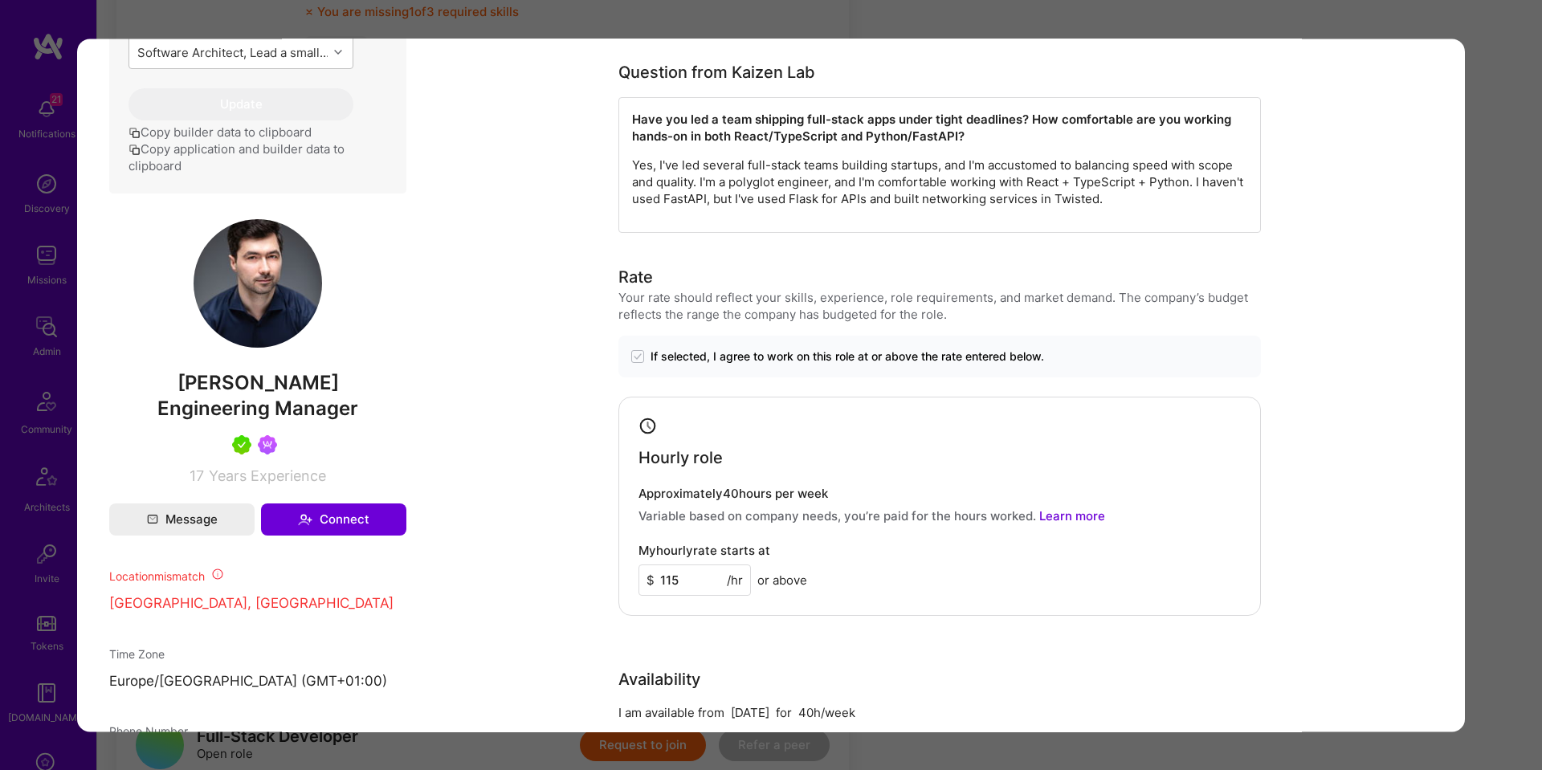
scroll to position [1013, 0]
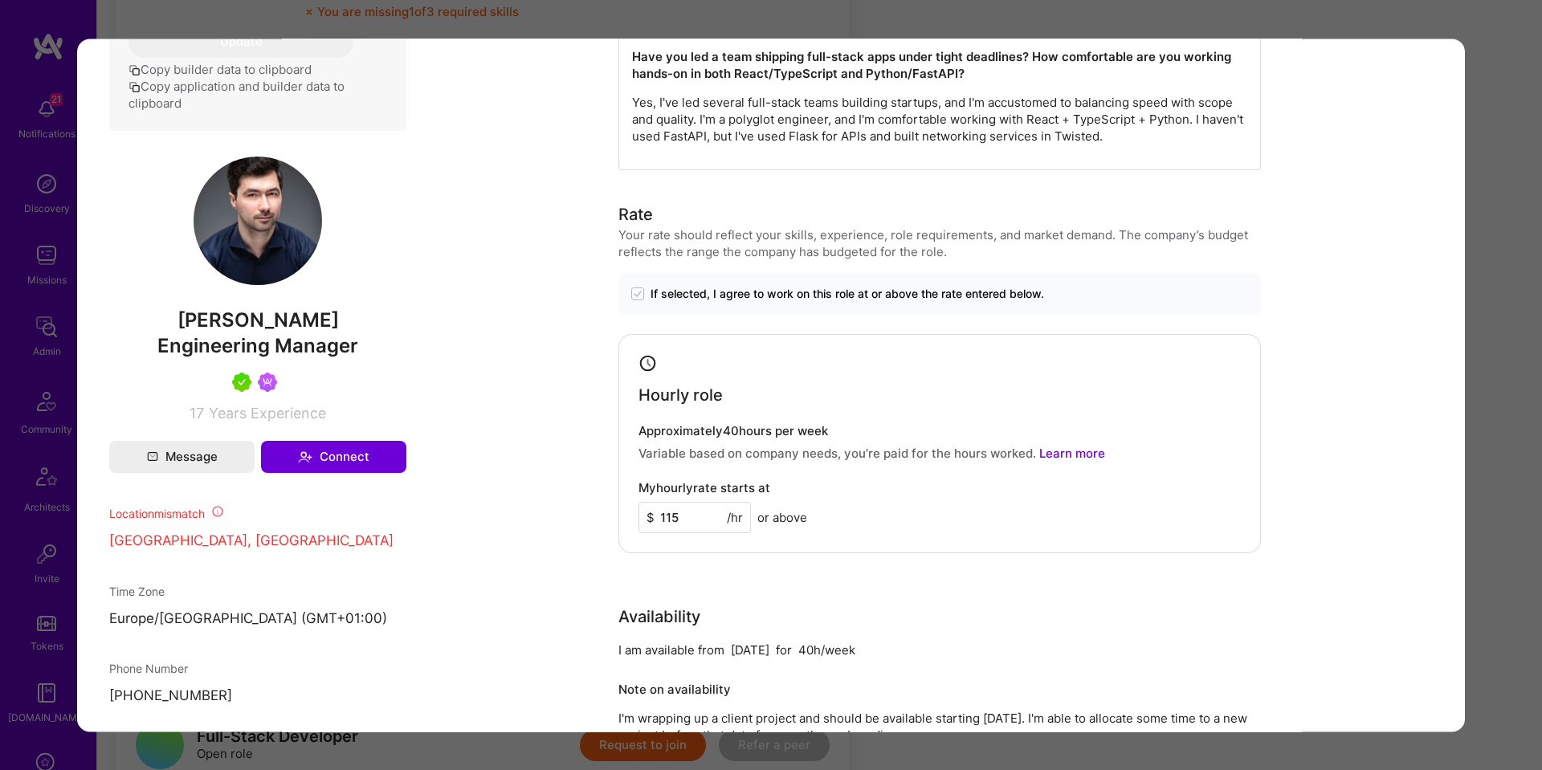
click at [1522, 263] on div "Application 7 of 13 Builder Missing Requirements Required Location See location…" at bounding box center [771, 385] width 1542 height 770
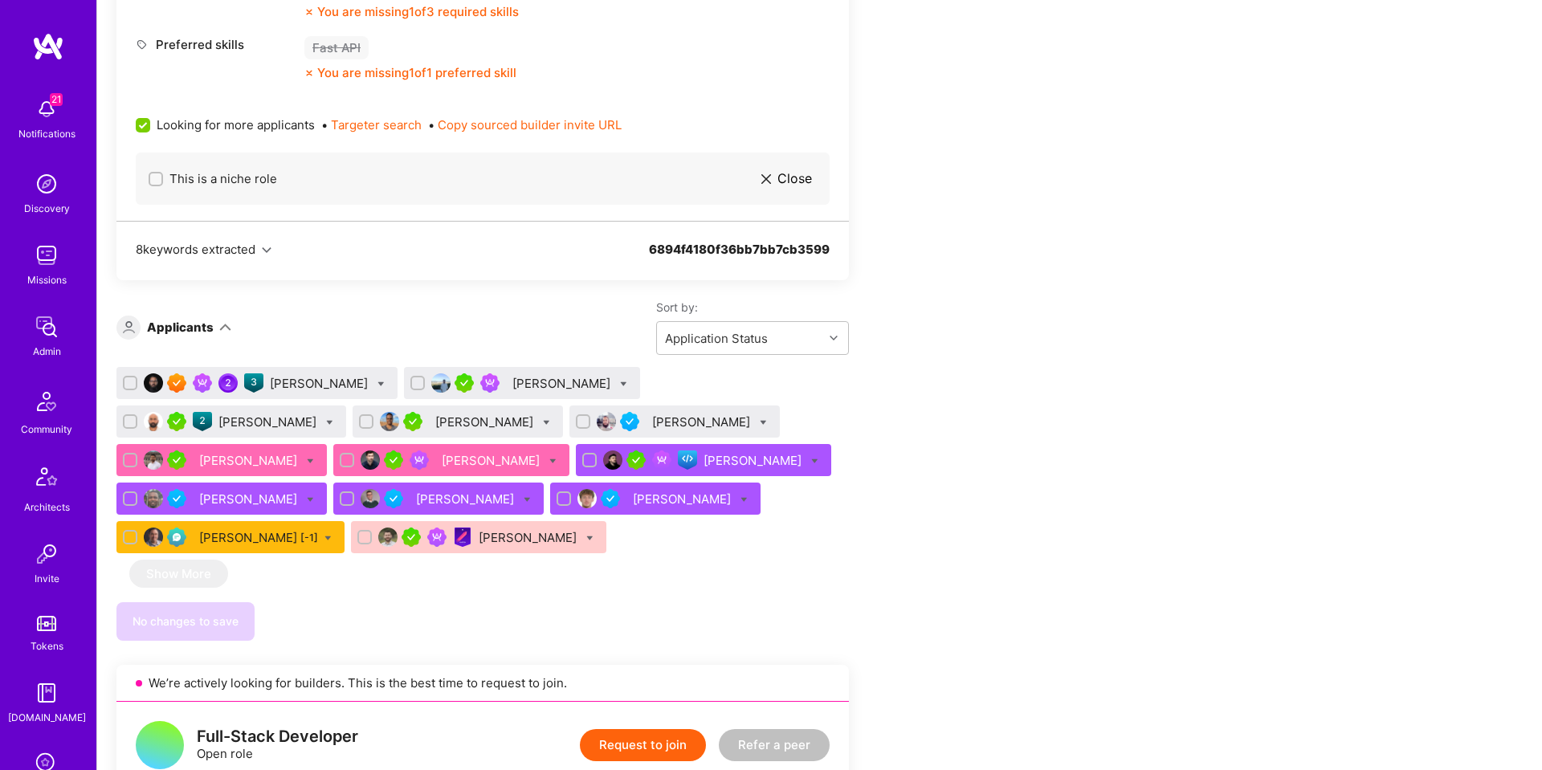
click at [300, 452] on div "Abhishek Tyagi" at bounding box center [249, 460] width 101 height 17
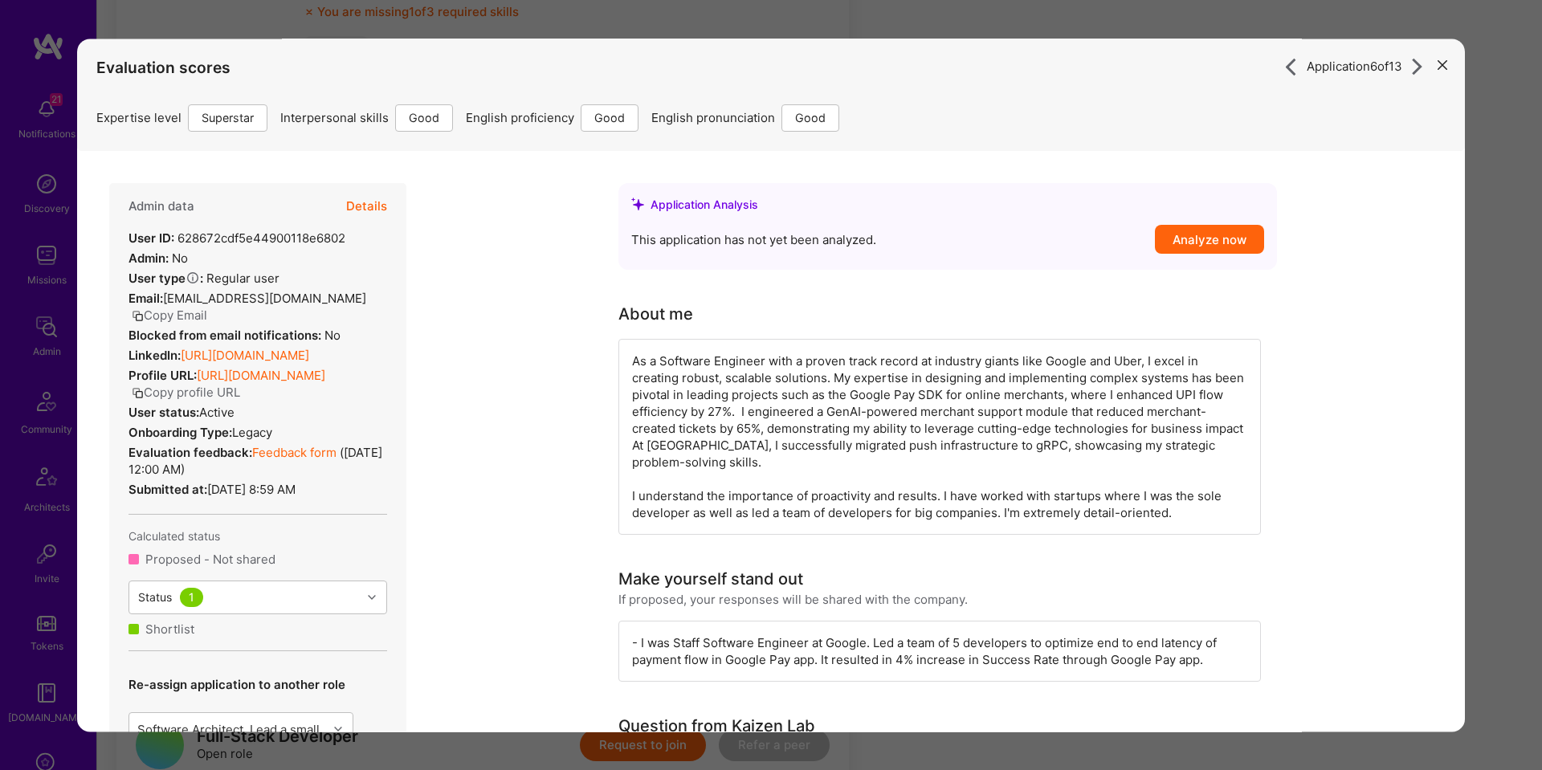
click at [291, 356] on link "https://linkedin.com/in/crysis" at bounding box center [245, 355] width 128 height 15
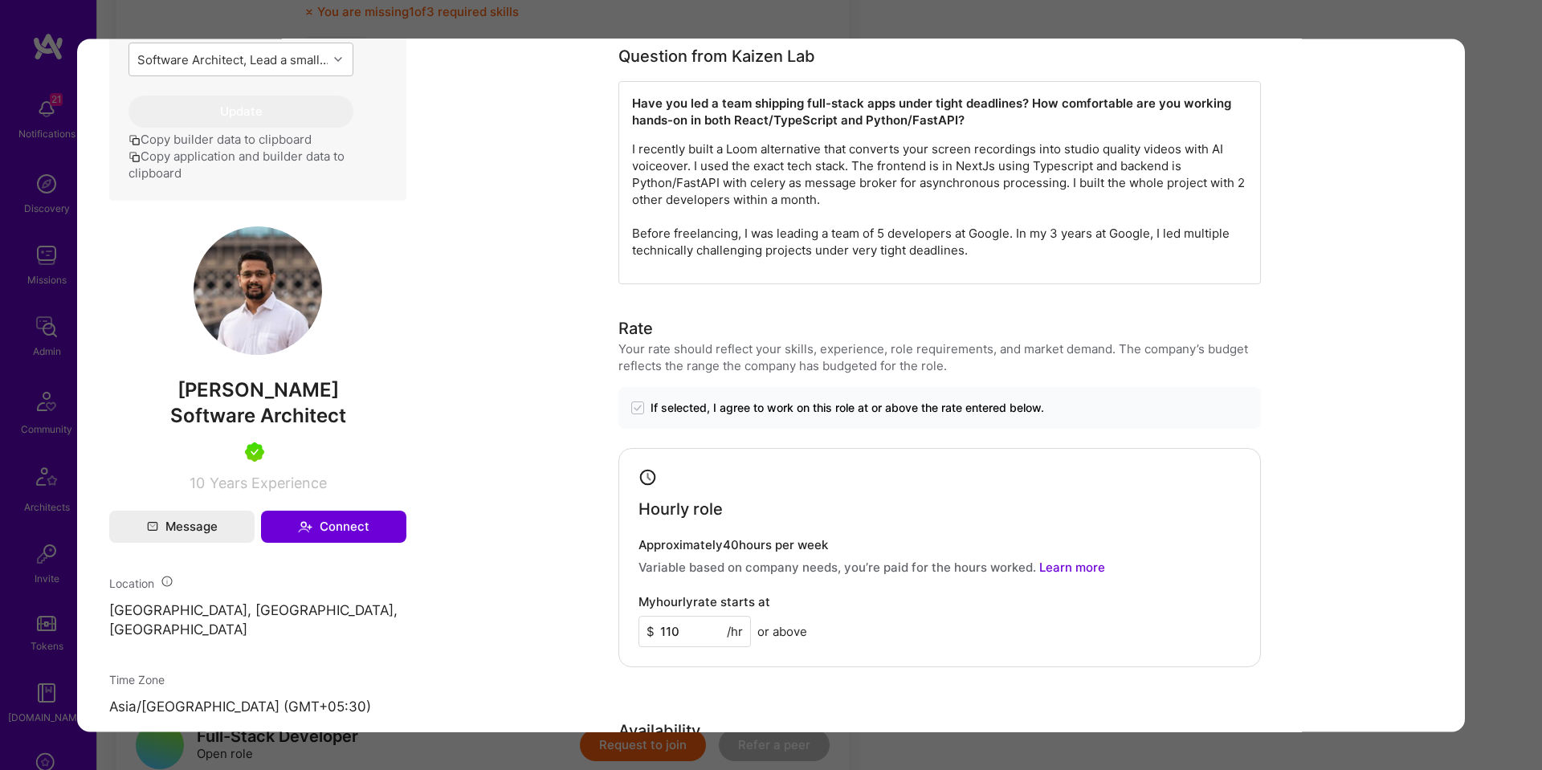
scroll to position [668, 0]
click at [1485, 307] on div "Application 6 of 13 Evaluation scores Expertise level Superstar Interpersonal s…" at bounding box center [771, 385] width 1542 height 770
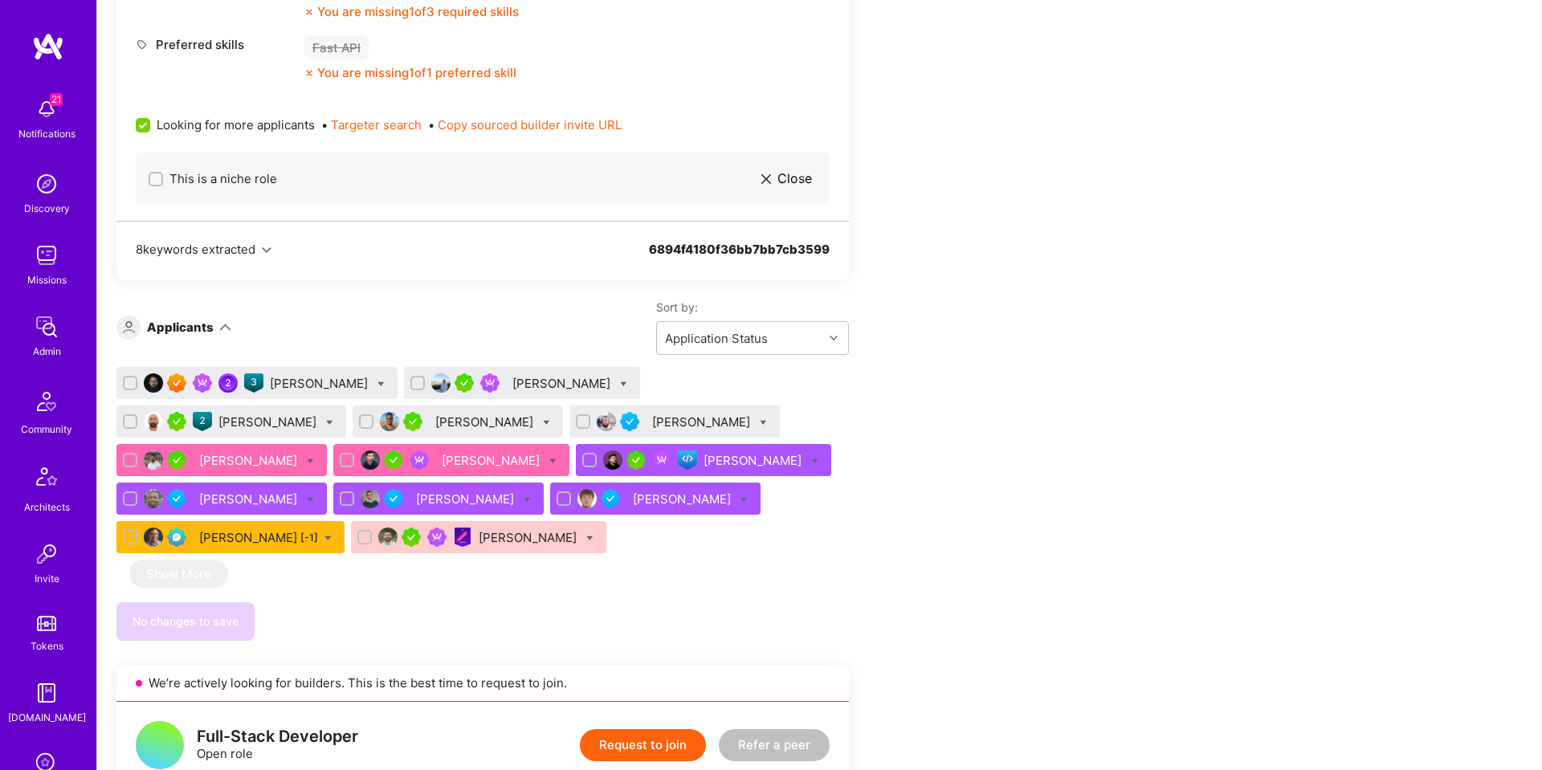
click at [305, 385] on div "Ricardo Arcifa" at bounding box center [320, 383] width 101 height 17
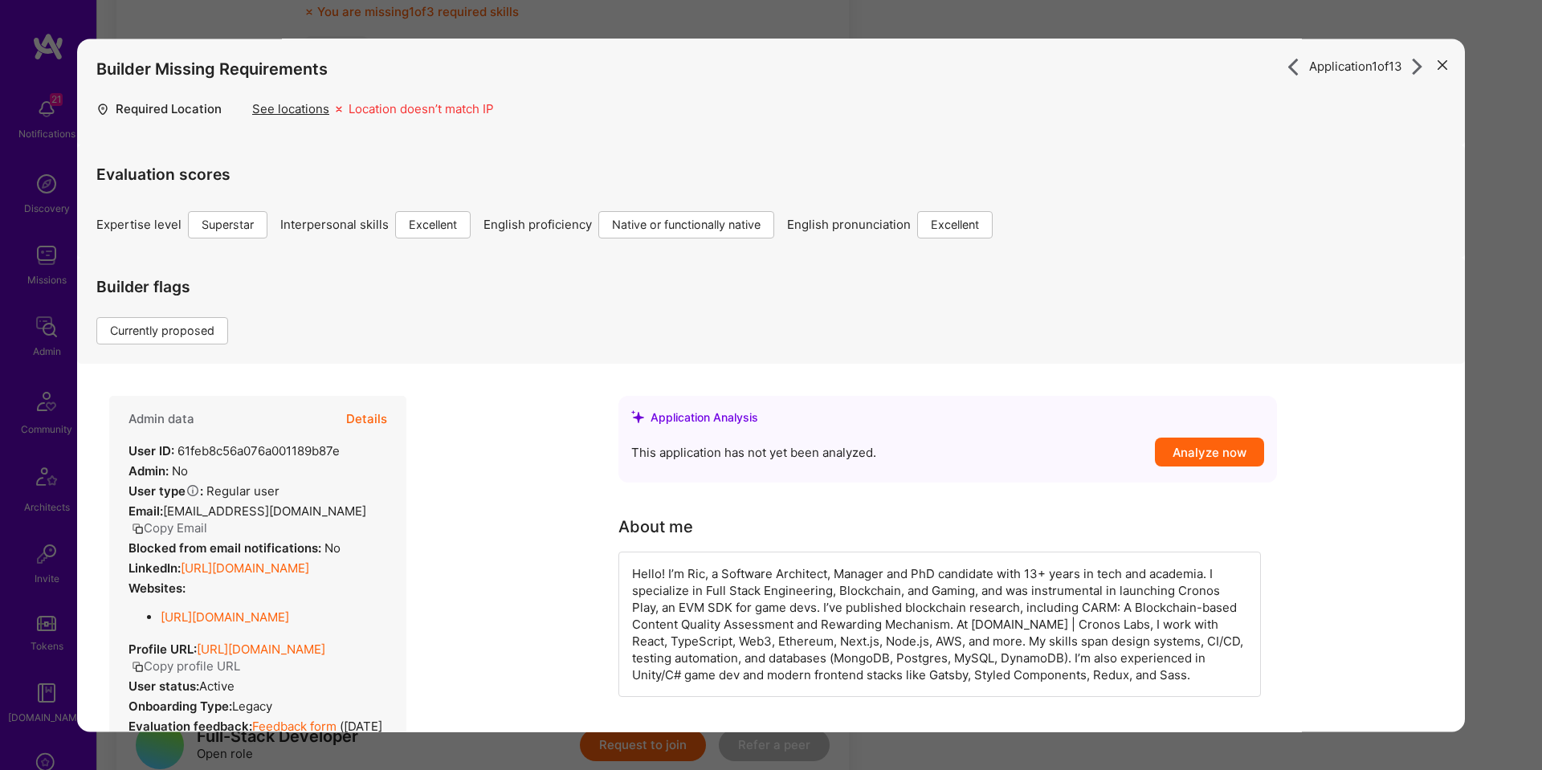
click at [380, 420] on button "Details" at bounding box center [366, 419] width 41 height 47
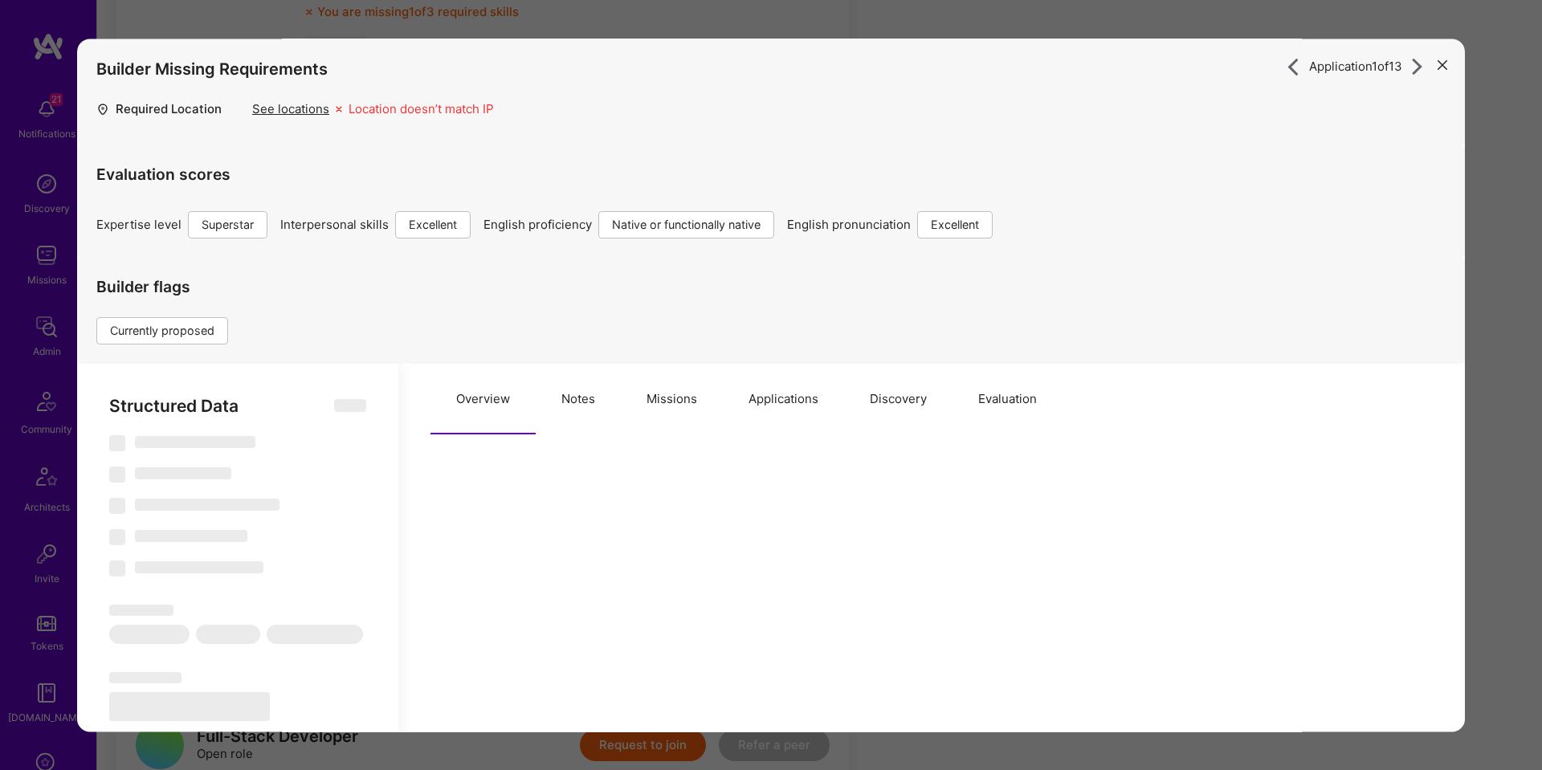
click at [686, 401] on button "Missions" at bounding box center [672, 399] width 102 height 71
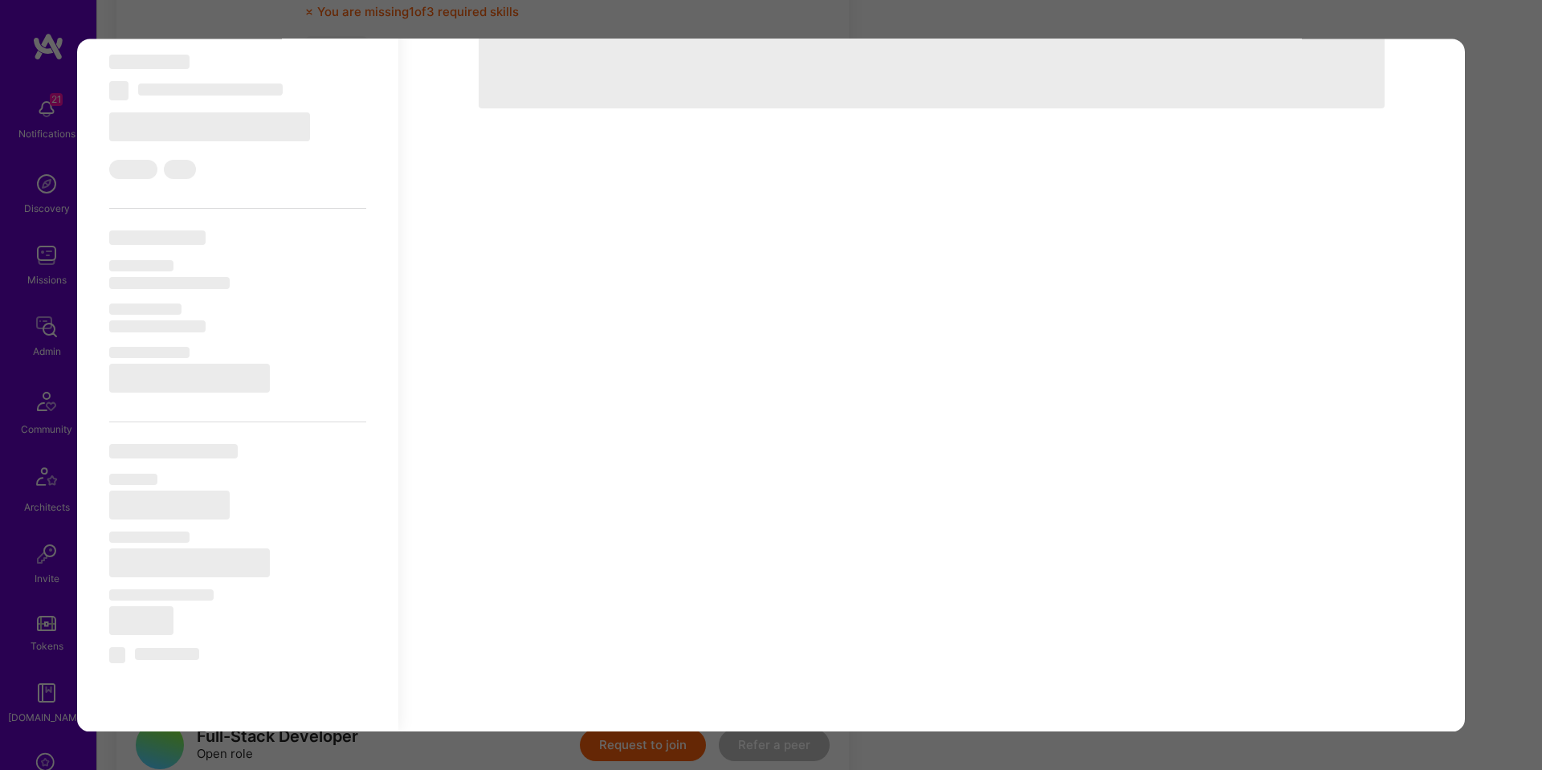
type textarea "x"
select select "Right Now"
select select "7"
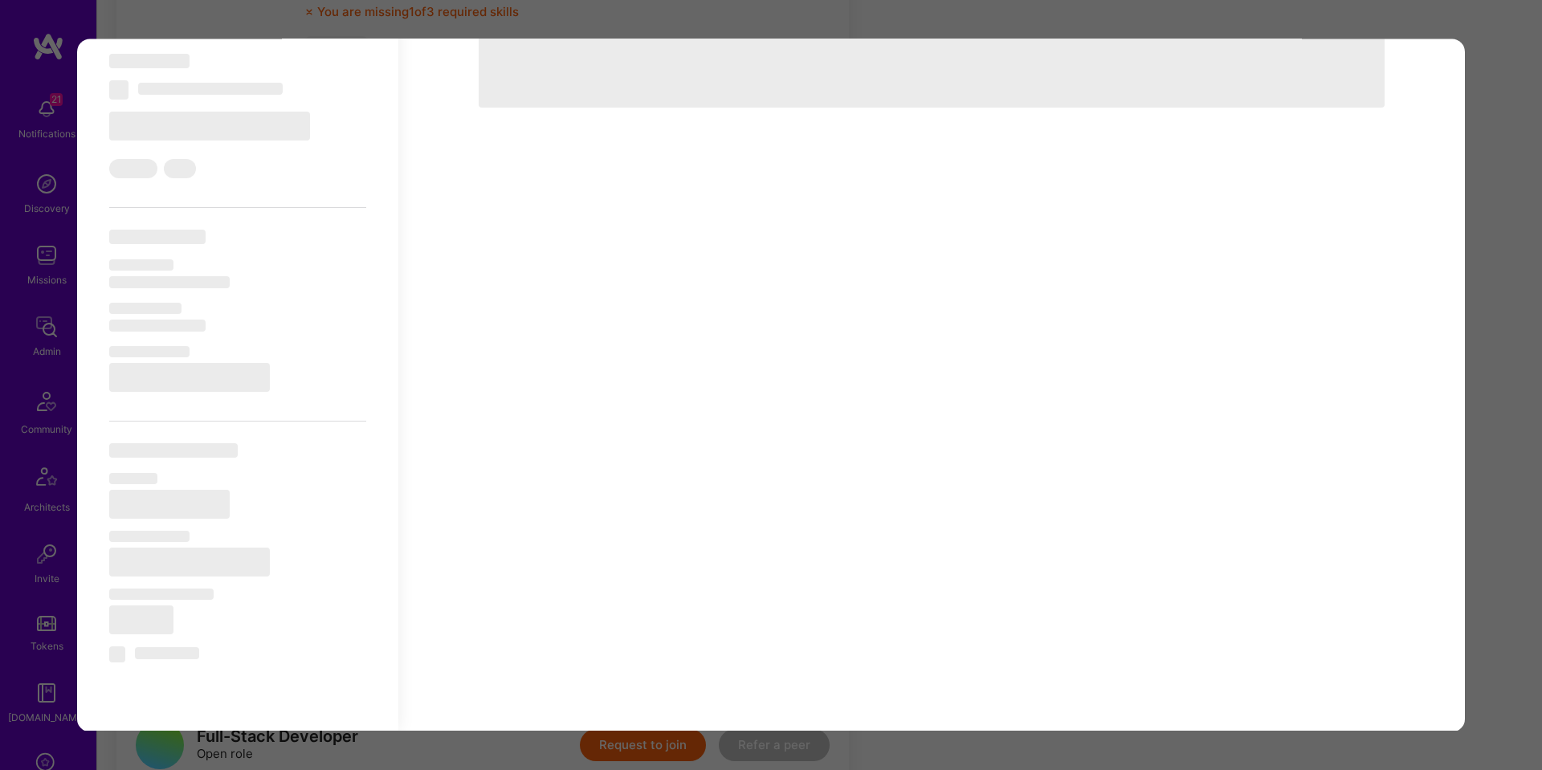
select select "7"
select select "US"
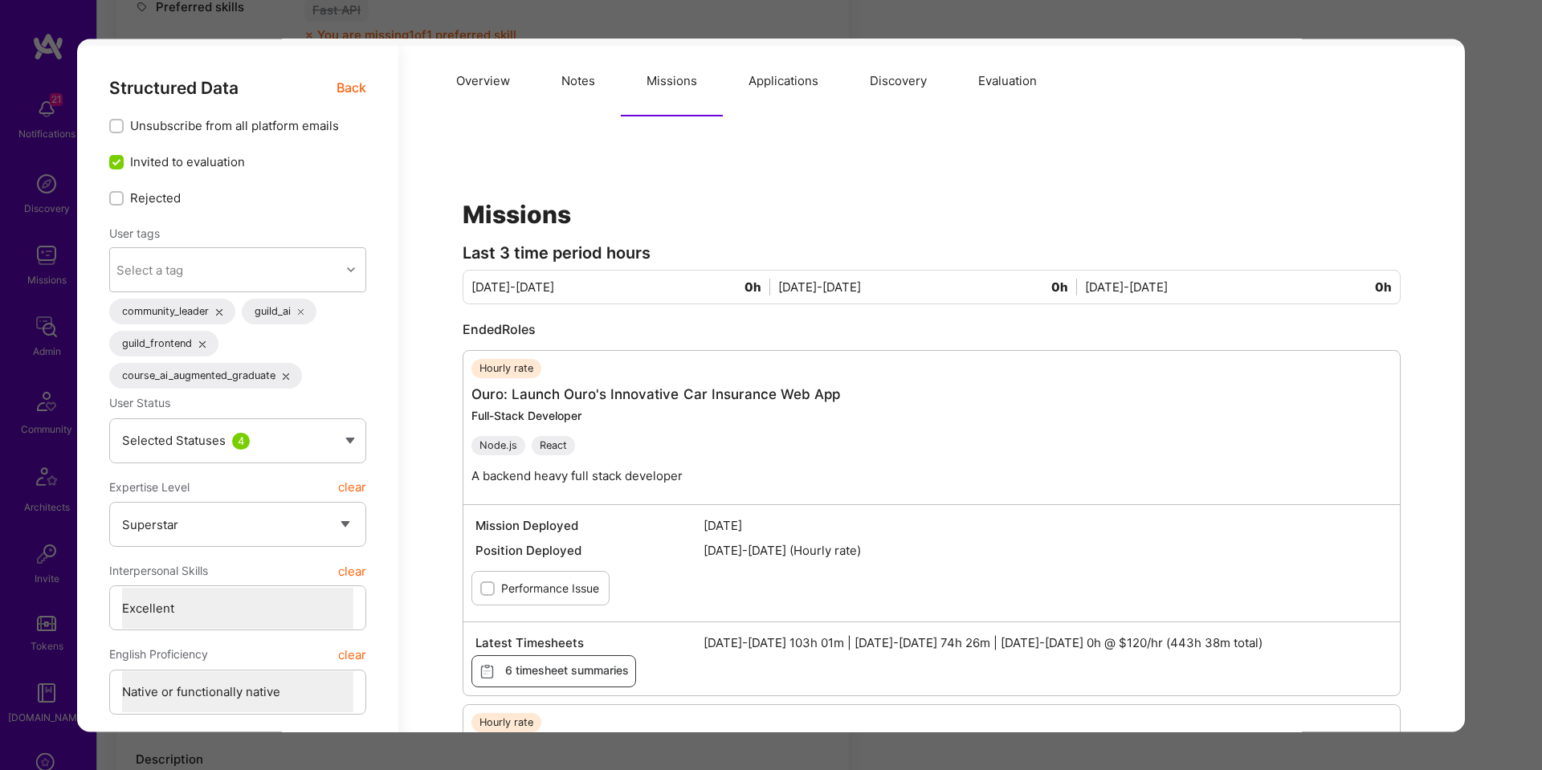
scroll to position [0, 0]
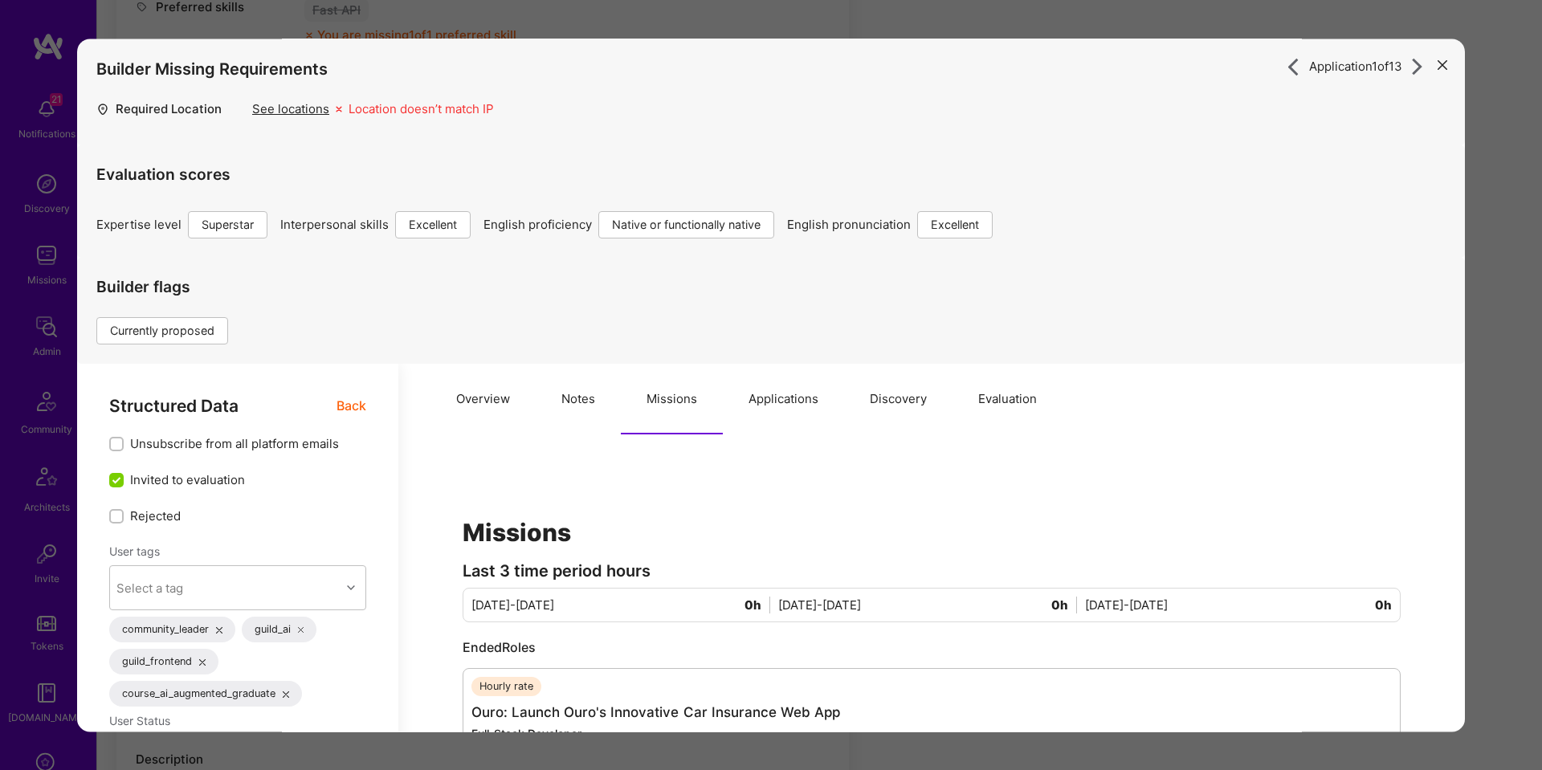
click at [360, 408] on span "Back" at bounding box center [351, 406] width 30 height 20
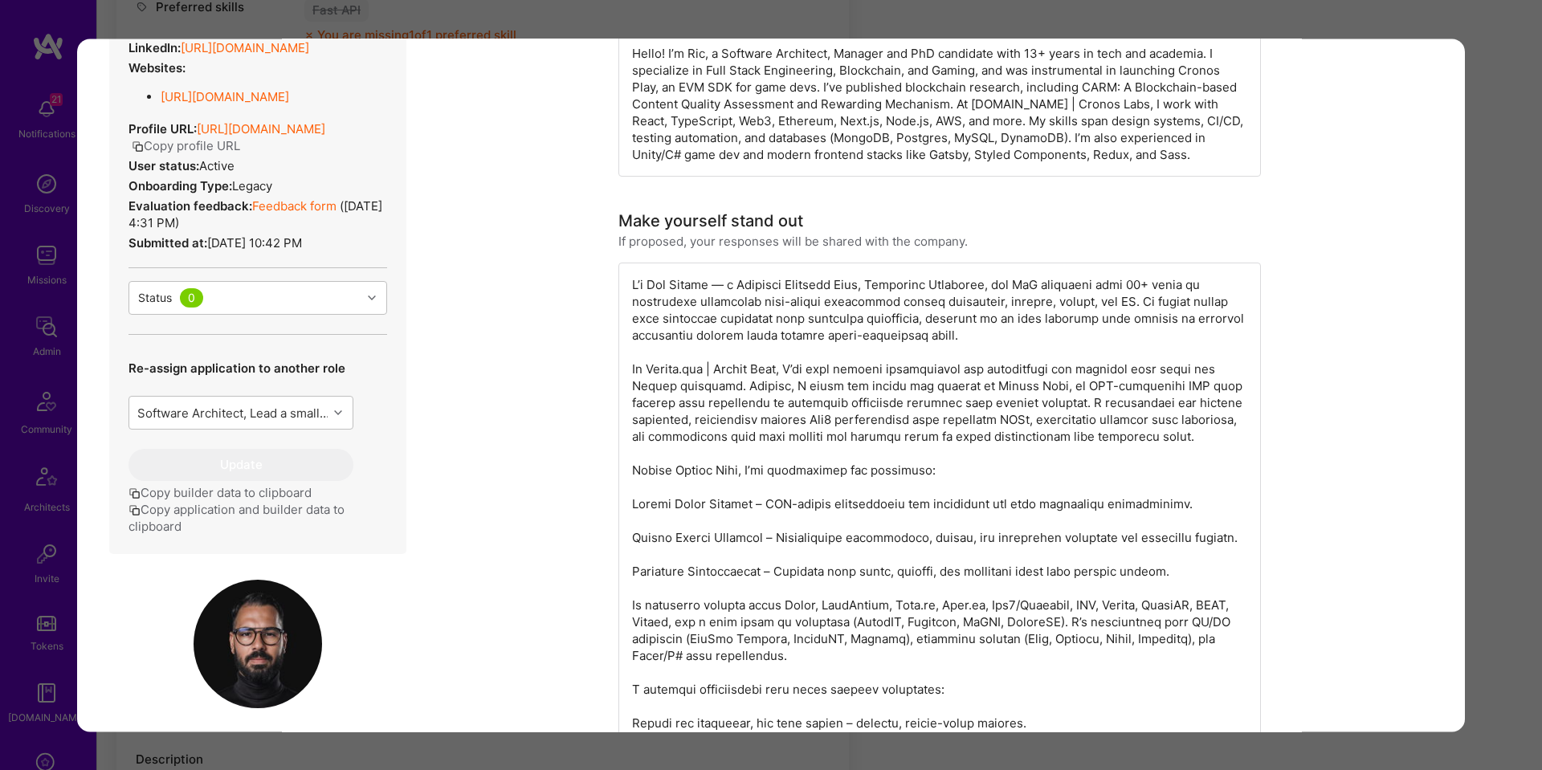
scroll to position [522, 0]
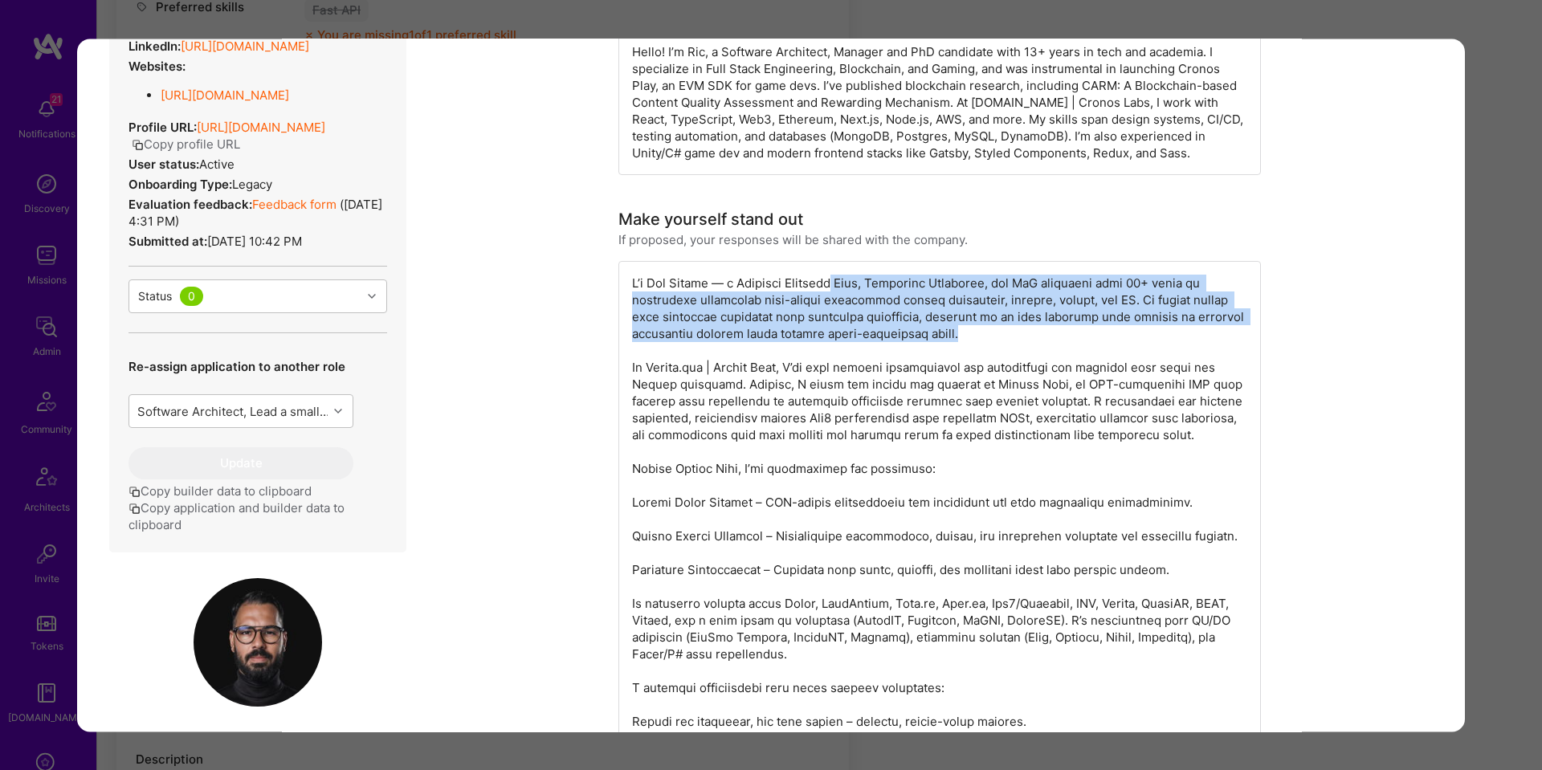
drag, startPoint x: 846, startPoint y: 279, endPoint x: 1087, endPoint y: 331, distance: 247.3
click at [1087, 331] on div "modal" at bounding box center [939, 629] width 642 height 736
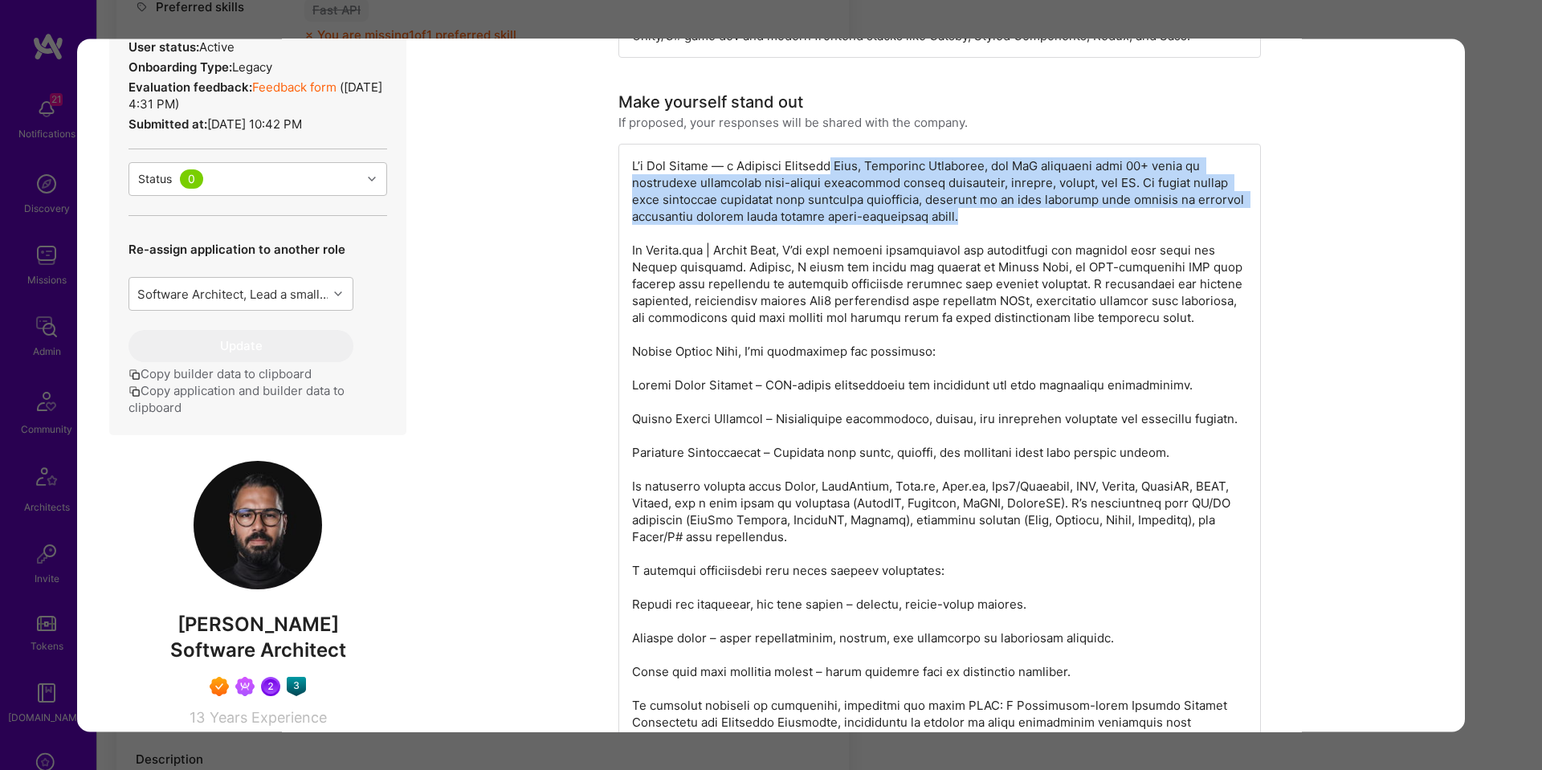
scroll to position [664, 0]
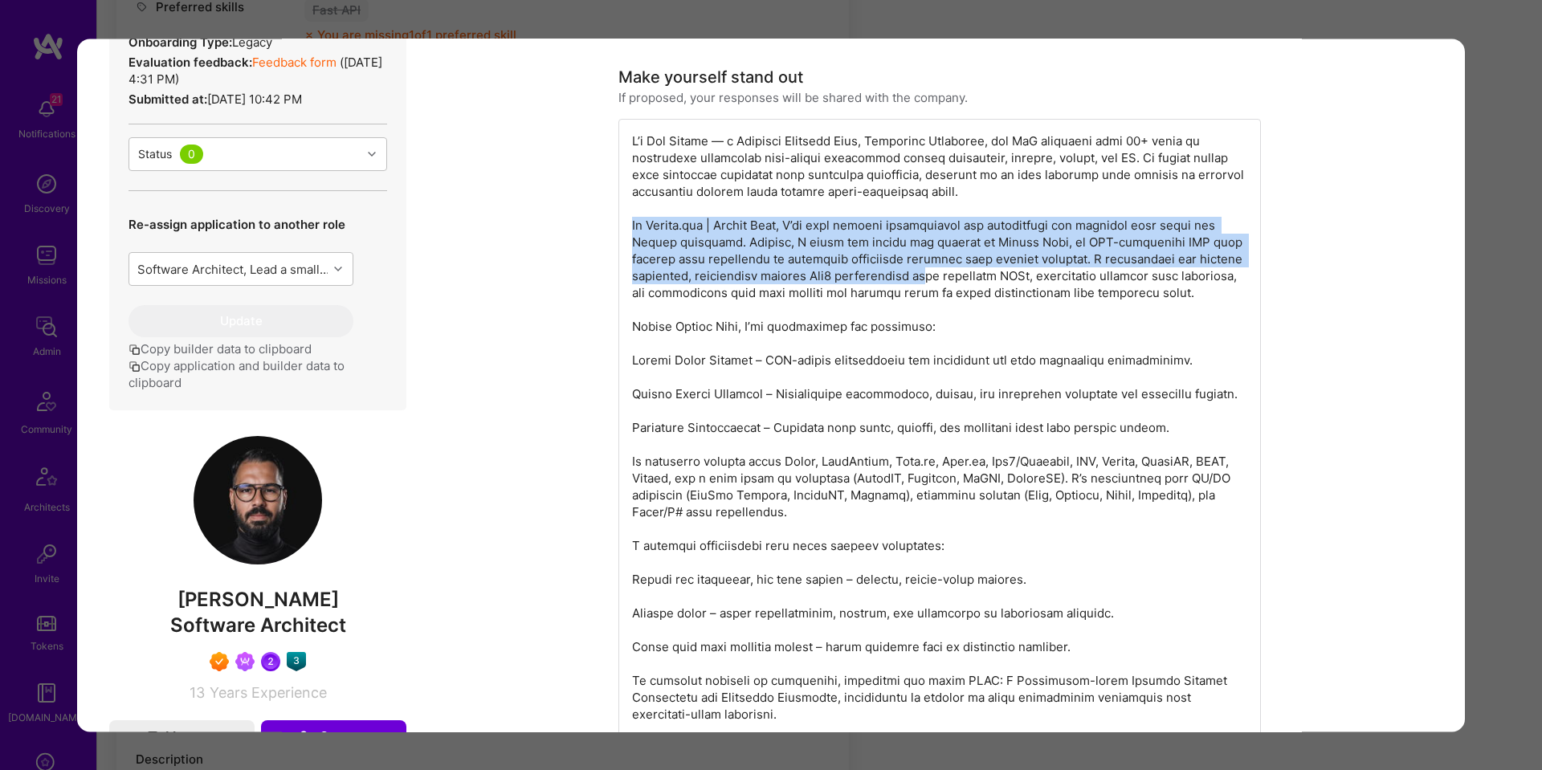
drag, startPoint x: 648, startPoint y: 226, endPoint x: 926, endPoint y: 282, distance: 283.3
click at [926, 282] on div "modal" at bounding box center [939, 487] width 642 height 736
click at [752, 244] on div "modal" at bounding box center [939, 487] width 642 height 736
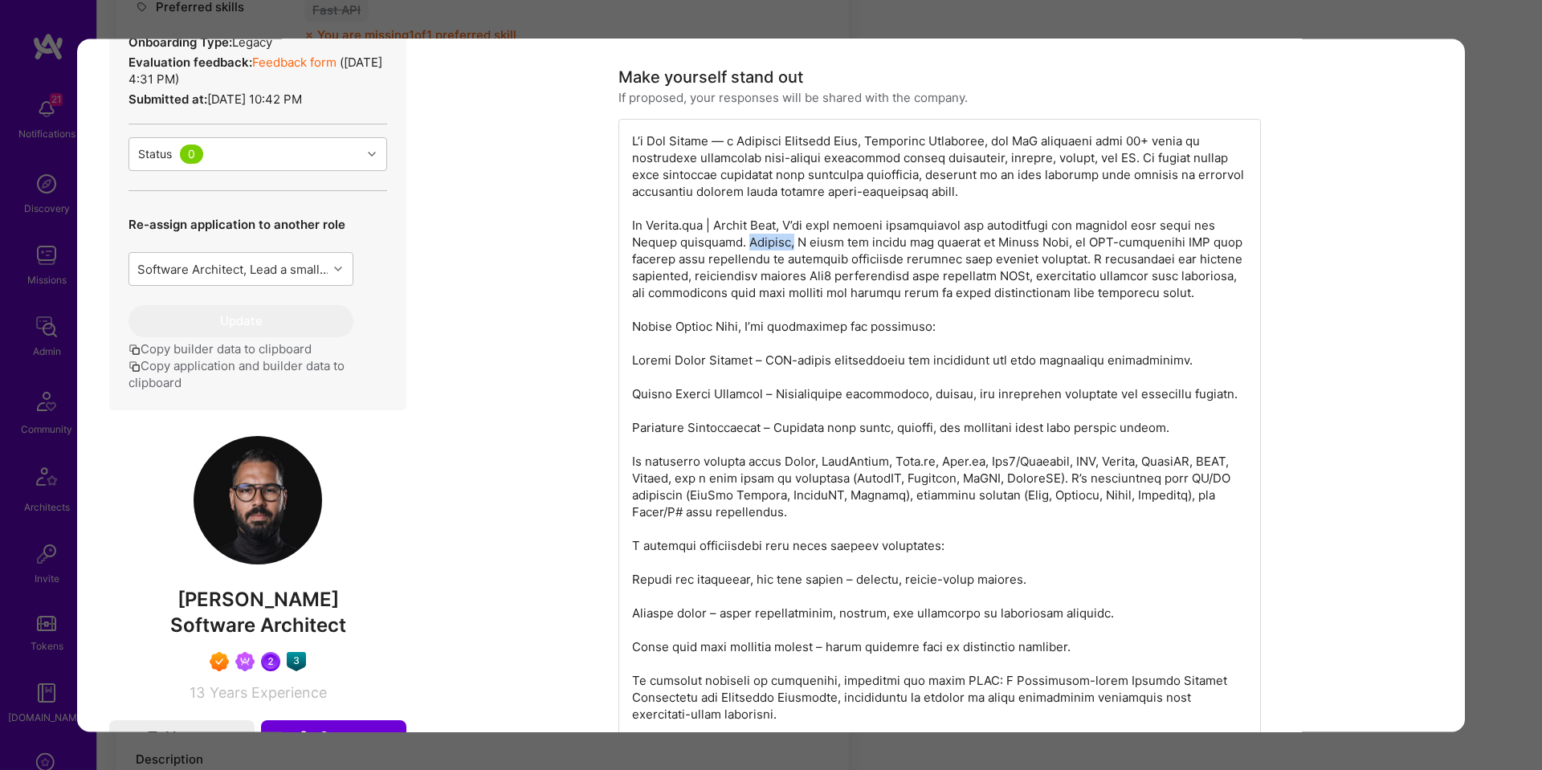
drag, startPoint x: 744, startPoint y: 237, endPoint x: 790, endPoint y: 249, distance: 48.1
click at [791, 249] on div "modal" at bounding box center [939, 487] width 642 height 736
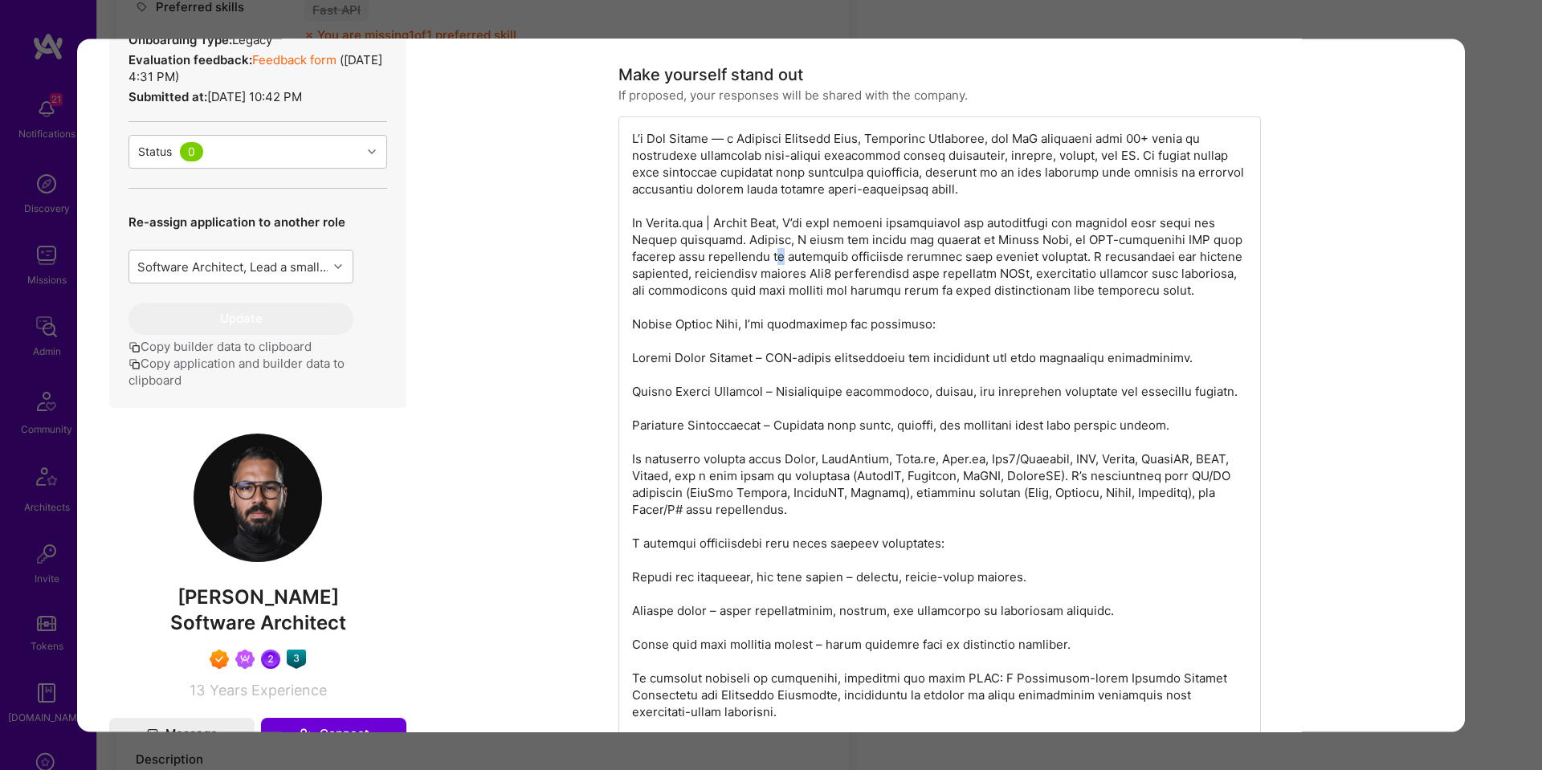
click at [784, 251] on div "modal" at bounding box center [939, 484] width 642 height 736
click at [744, 247] on div "modal" at bounding box center [939, 484] width 642 height 736
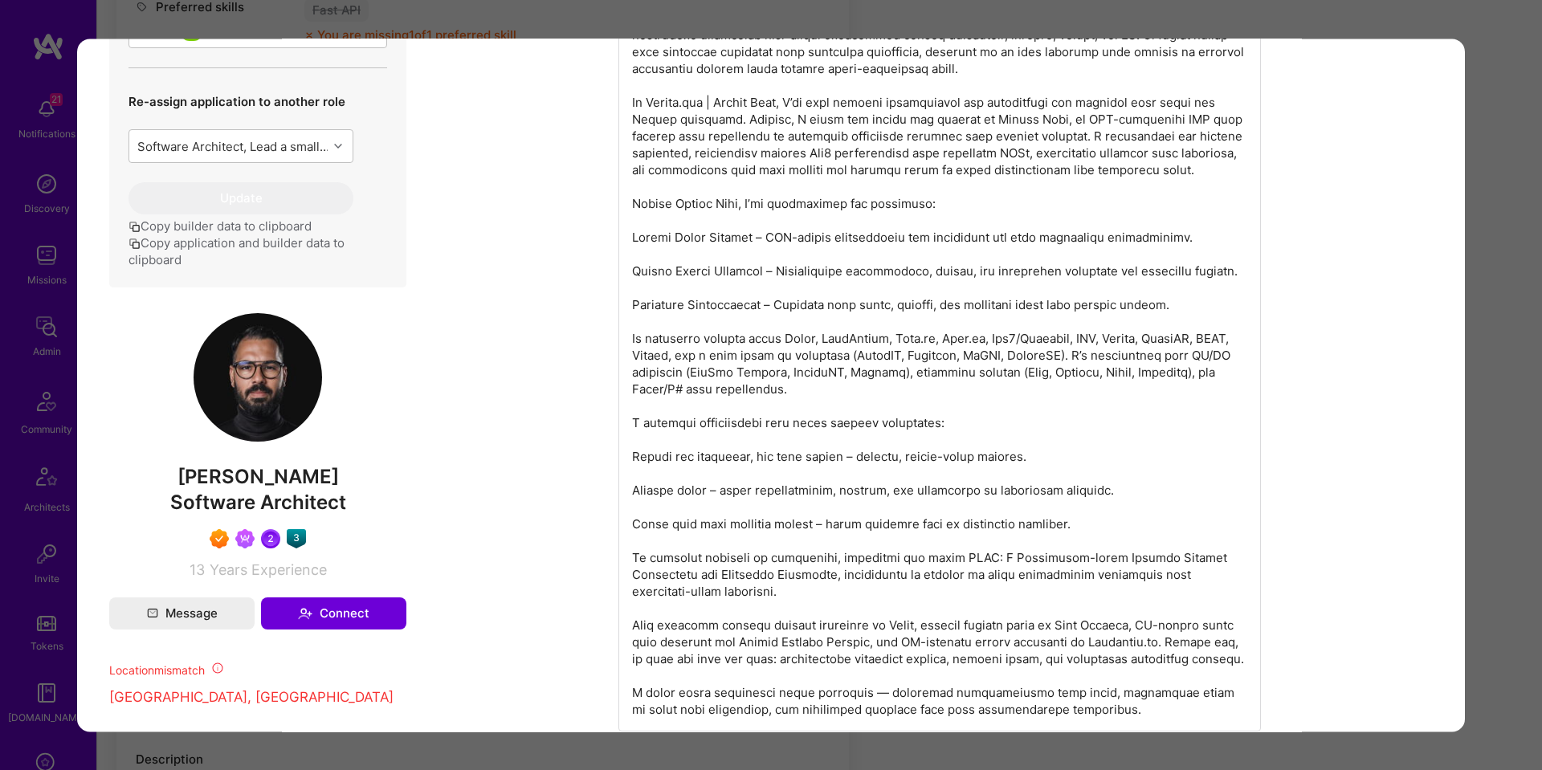
click at [1493, 259] on div "Application 1 of 13 Builder Missing Requirements Required Location See location…" at bounding box center [771, 385] width 1542 height 770
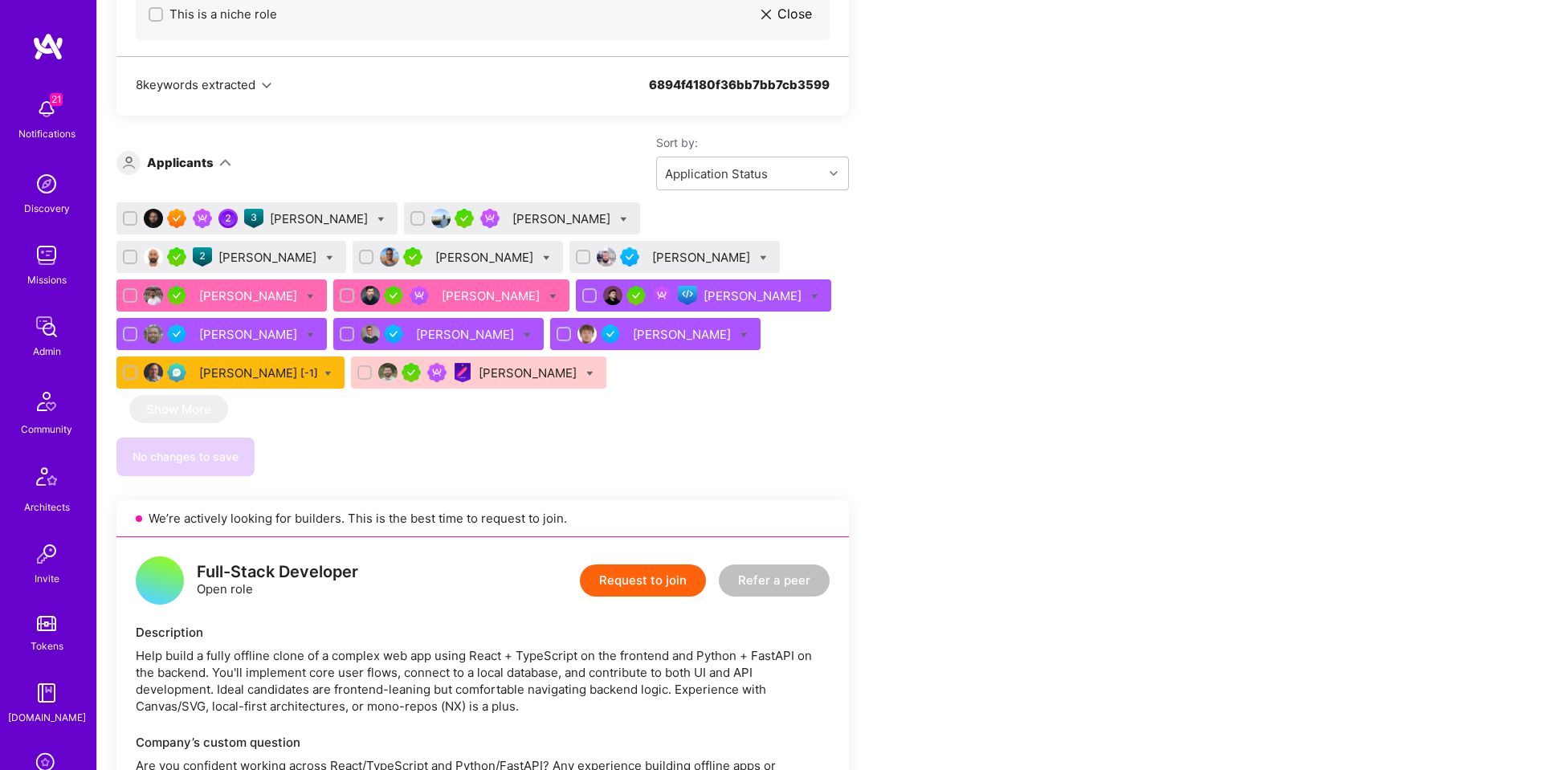
scroll to position [1043, 0]
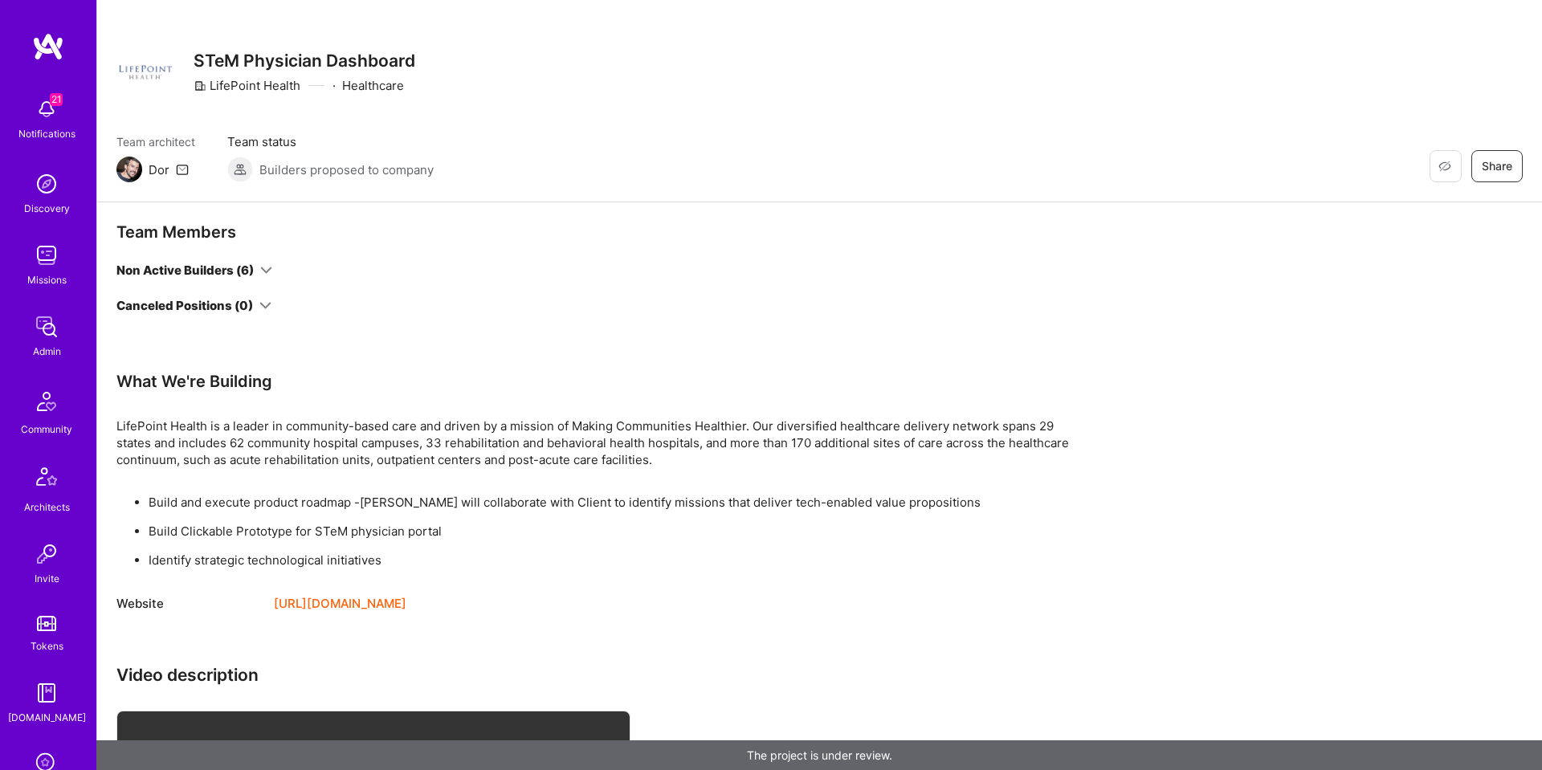
scroll to position [109, 0]
